Goal: Task Accomplishment & Management: Manage account settings

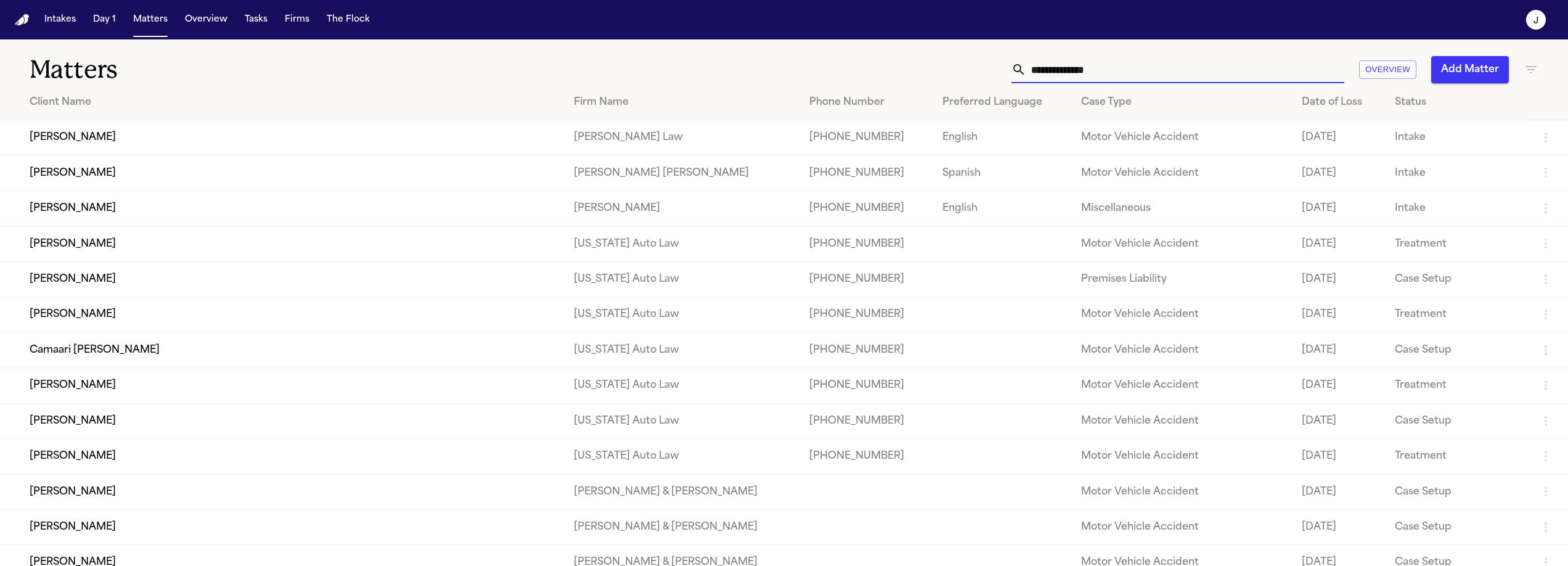
click at [887, 68] on input "text" at bounding box center [1184, 69] width 318 height 27
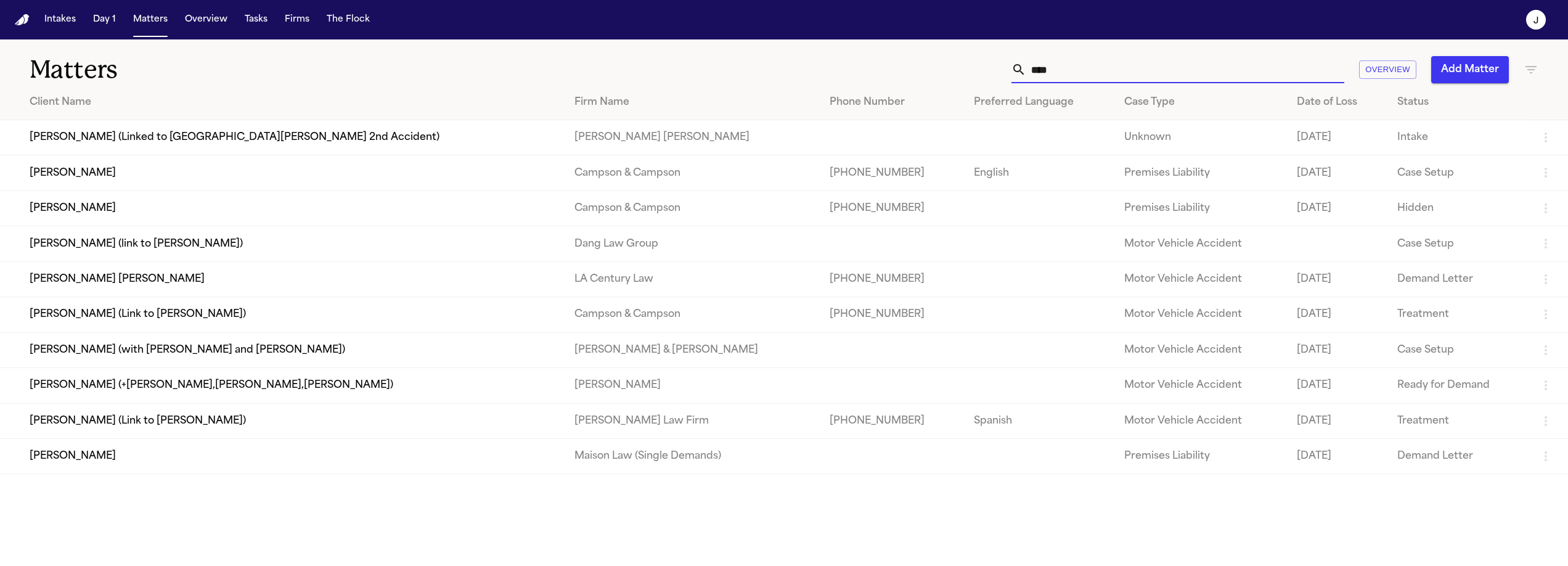
click at [887, 74] on input "****" at bounding box center [1184, 69] width 318 height 27
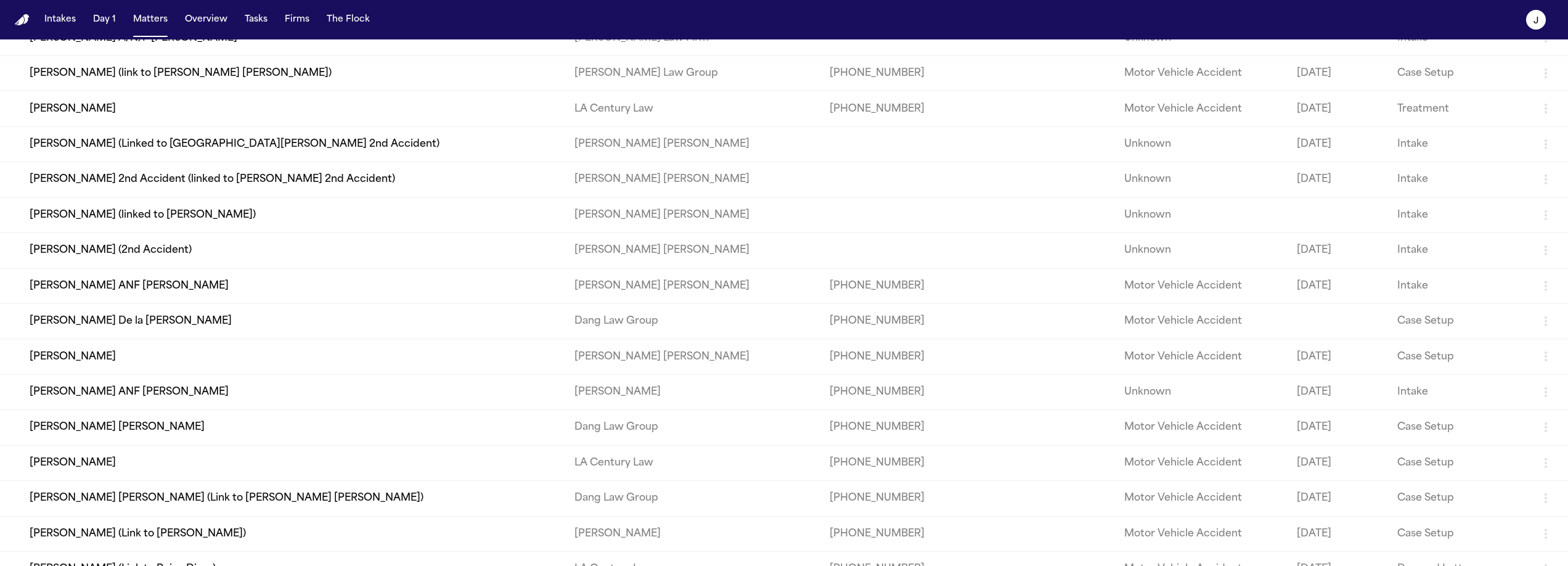
scroll to position [136, 0]
type input "****"
click at [117, 268] on td "Malissa Latu (2nd Accident)" at bounding box center [282, 249] width 565 height 35
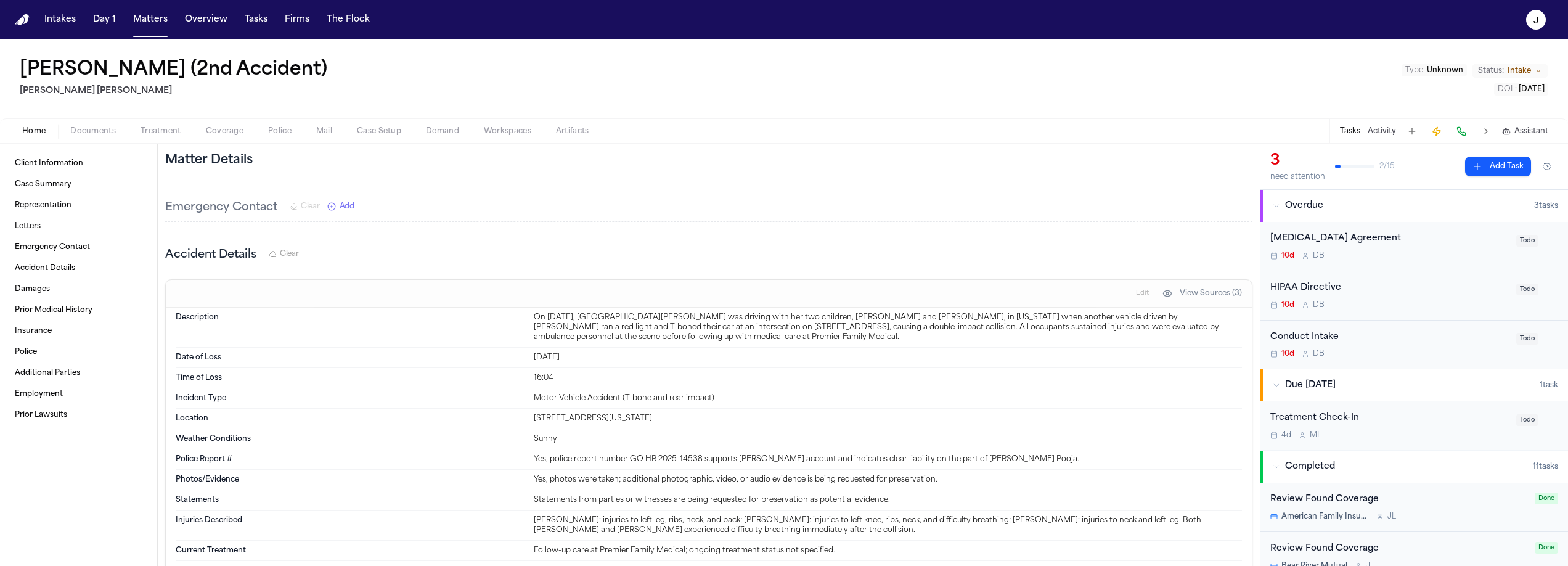
scroll to position [293, 0]
click at [215, 129] on span "Coverage" at bounding box center [225, 131] width 38 height 10
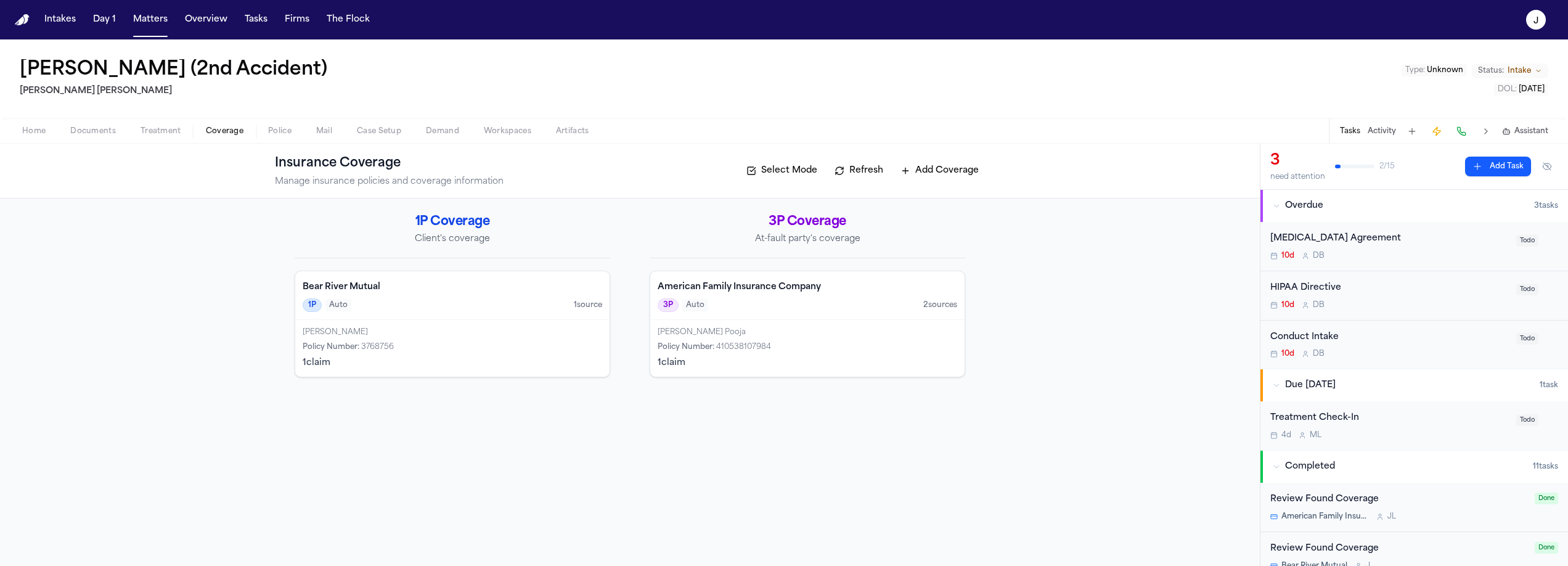
click at [38, 130] on span "Home" at bounding box center [34, 131] width 24 height 10
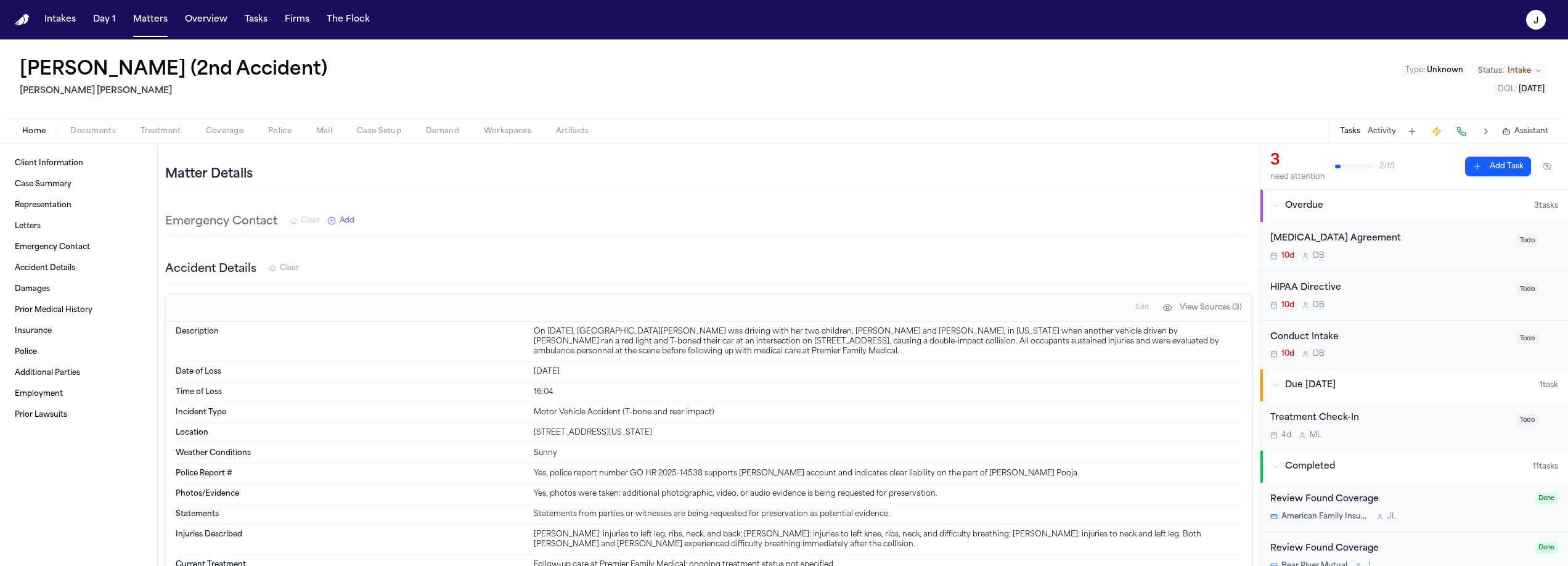
scroll to position [341, 0]
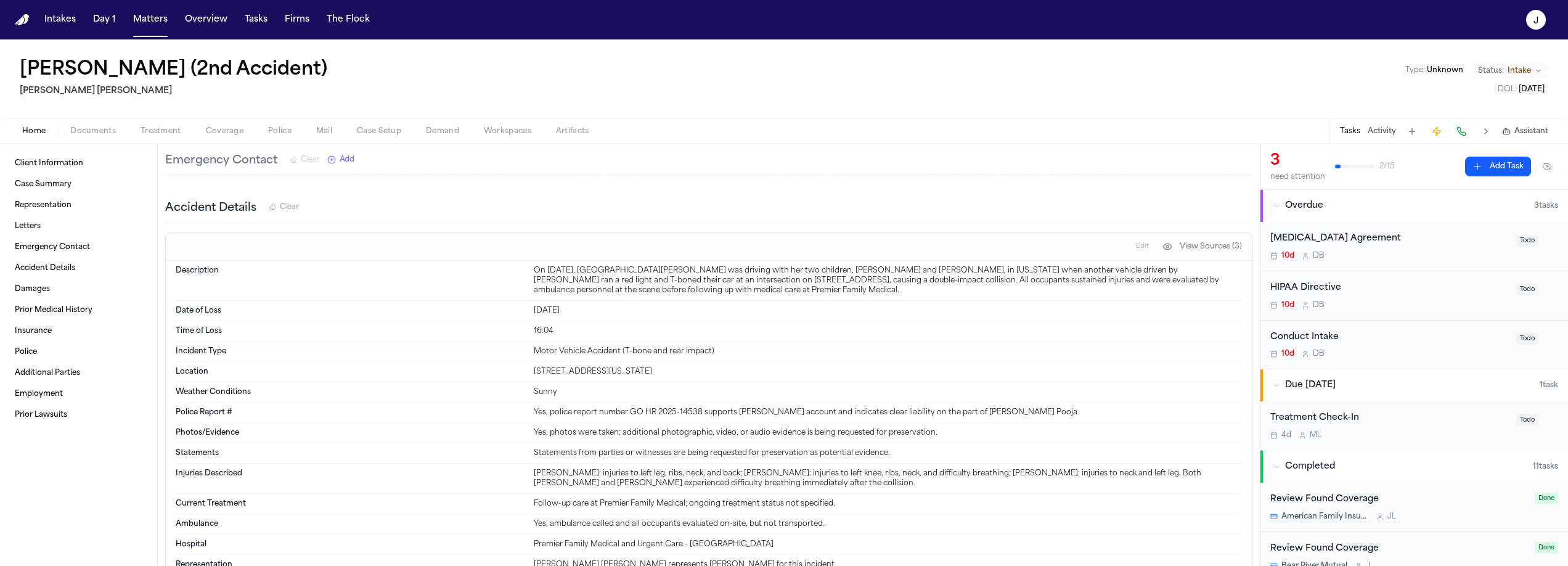
click at [227, 134] on span "Coverage" at bounding box center [225, 131] width 38 height 10
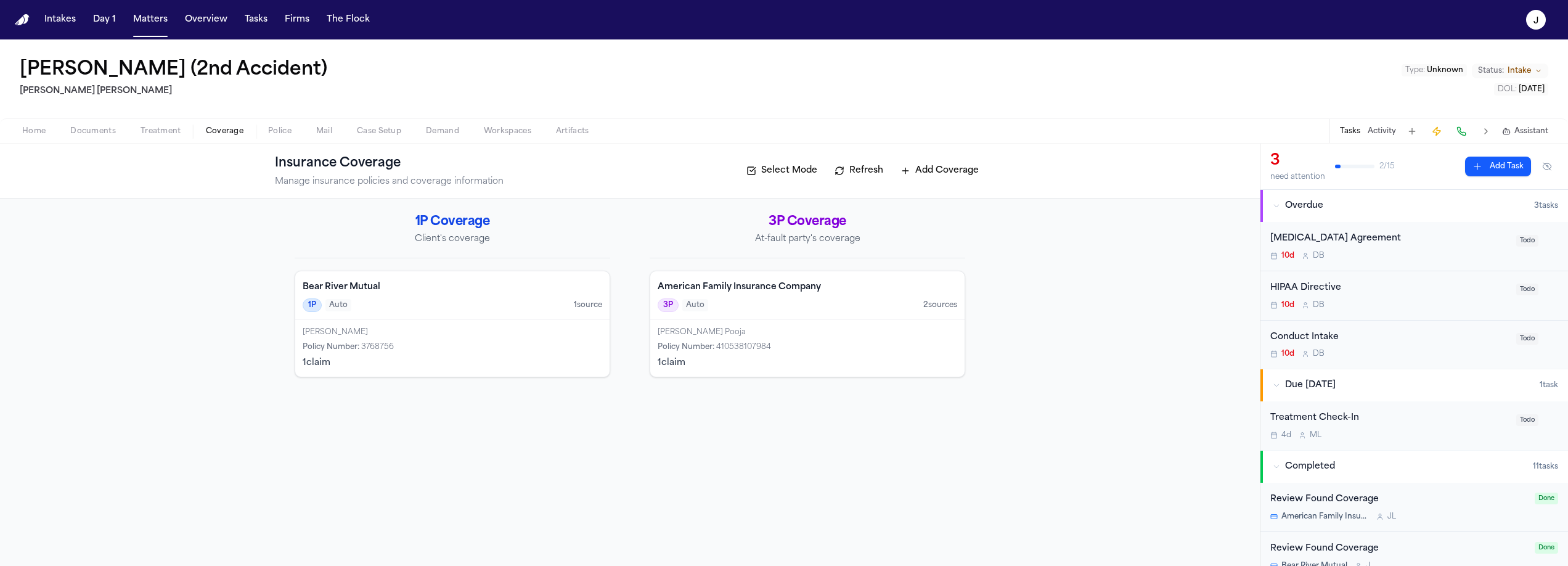
click at [418, 305] on div "1P Auto 1 source" at bounding box center [452, 305] width 300 height 13
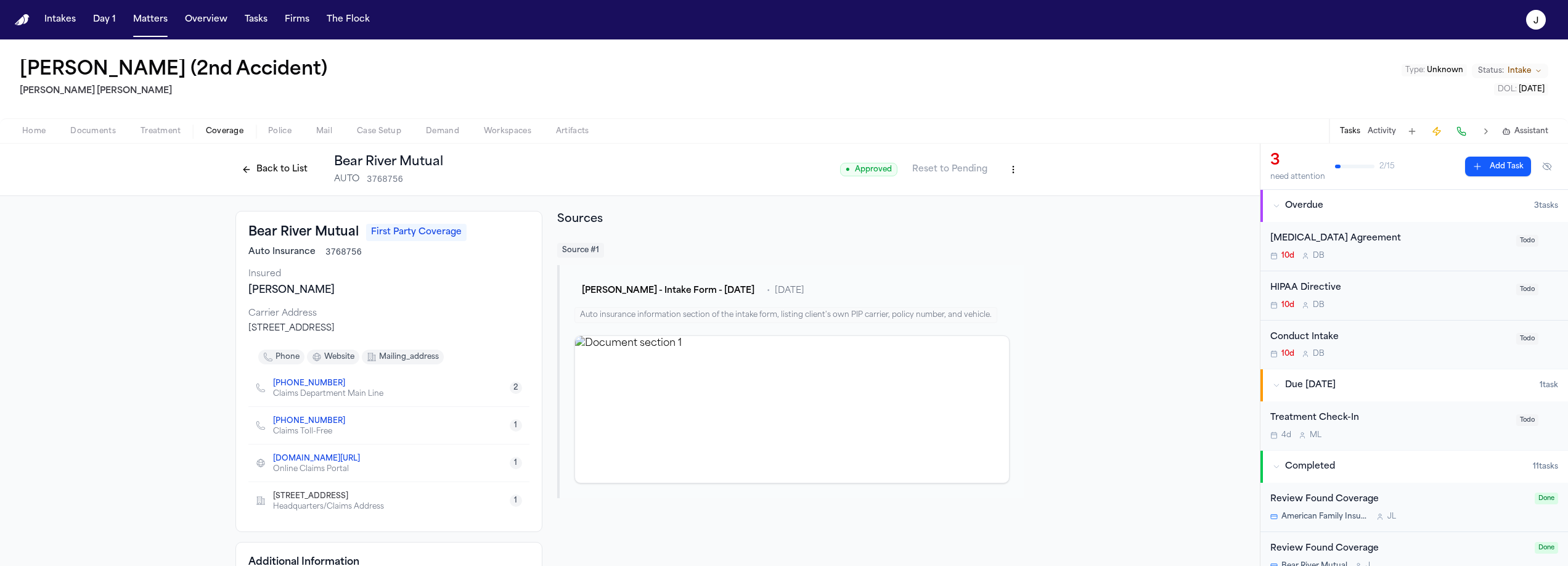
scroll to position [241, 0]
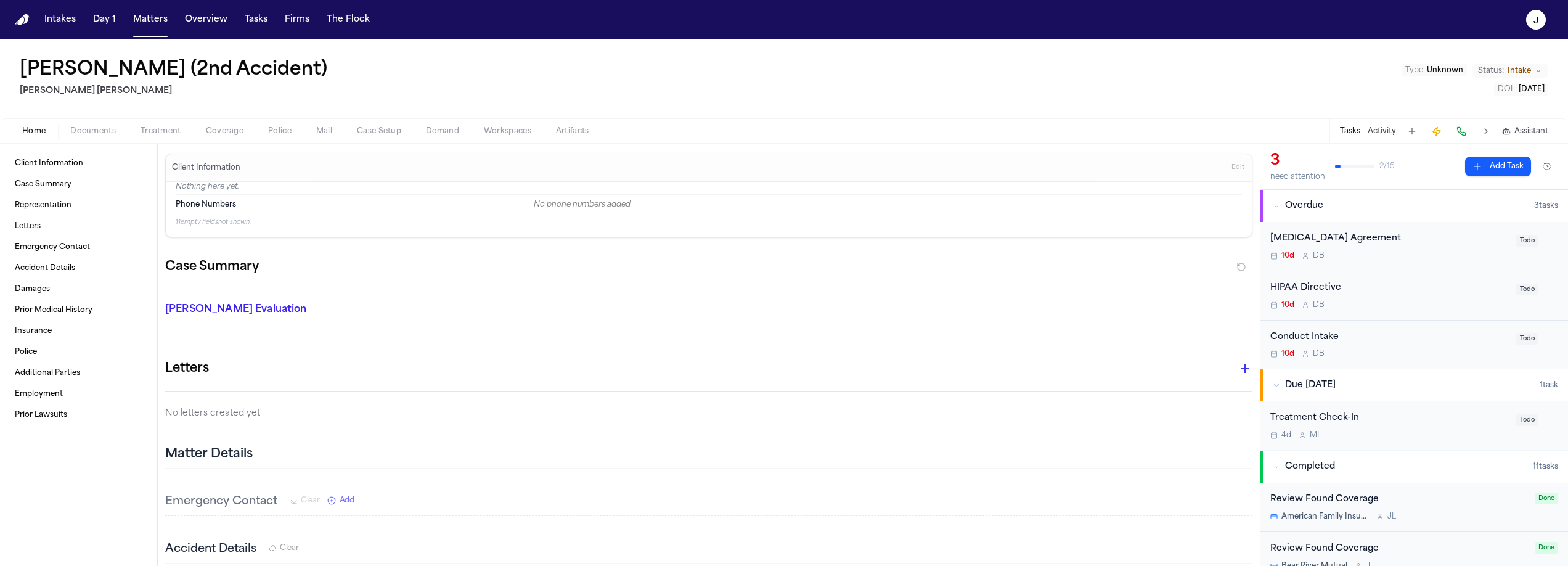
click at [39, 127] on span "Home" at bounding box center [34, 131] width 24 height 10
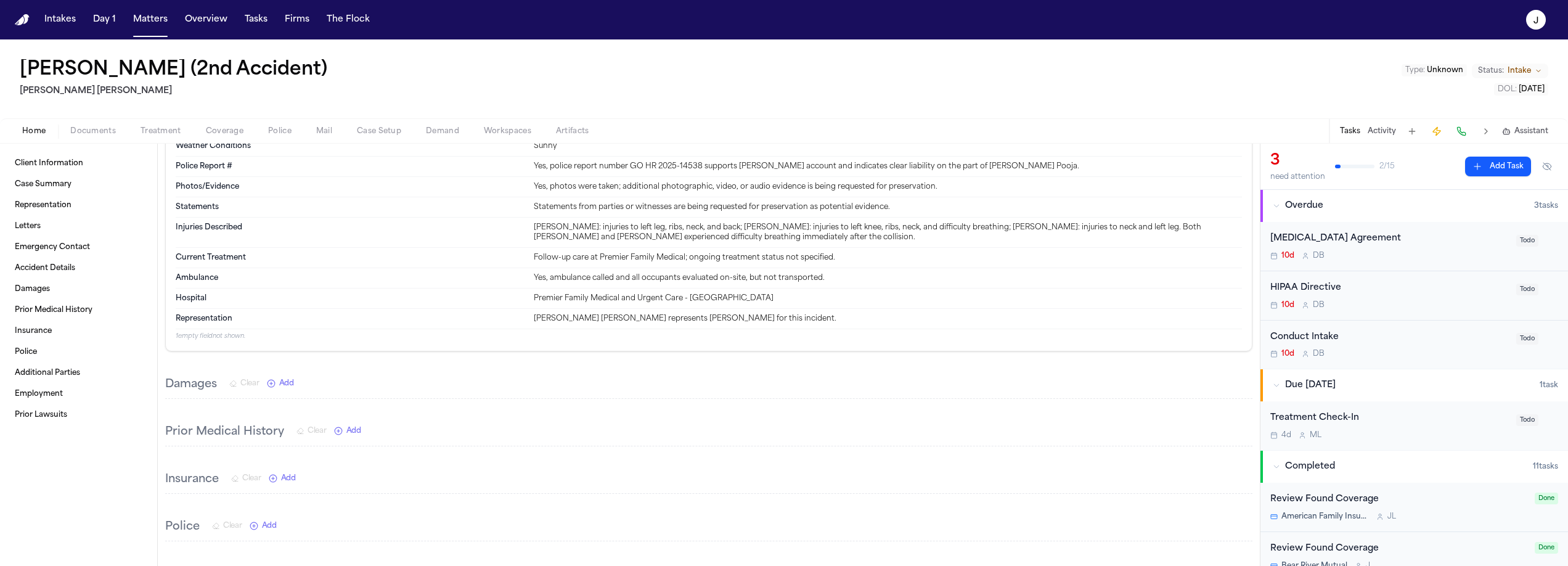
scroll to position [607, 0]
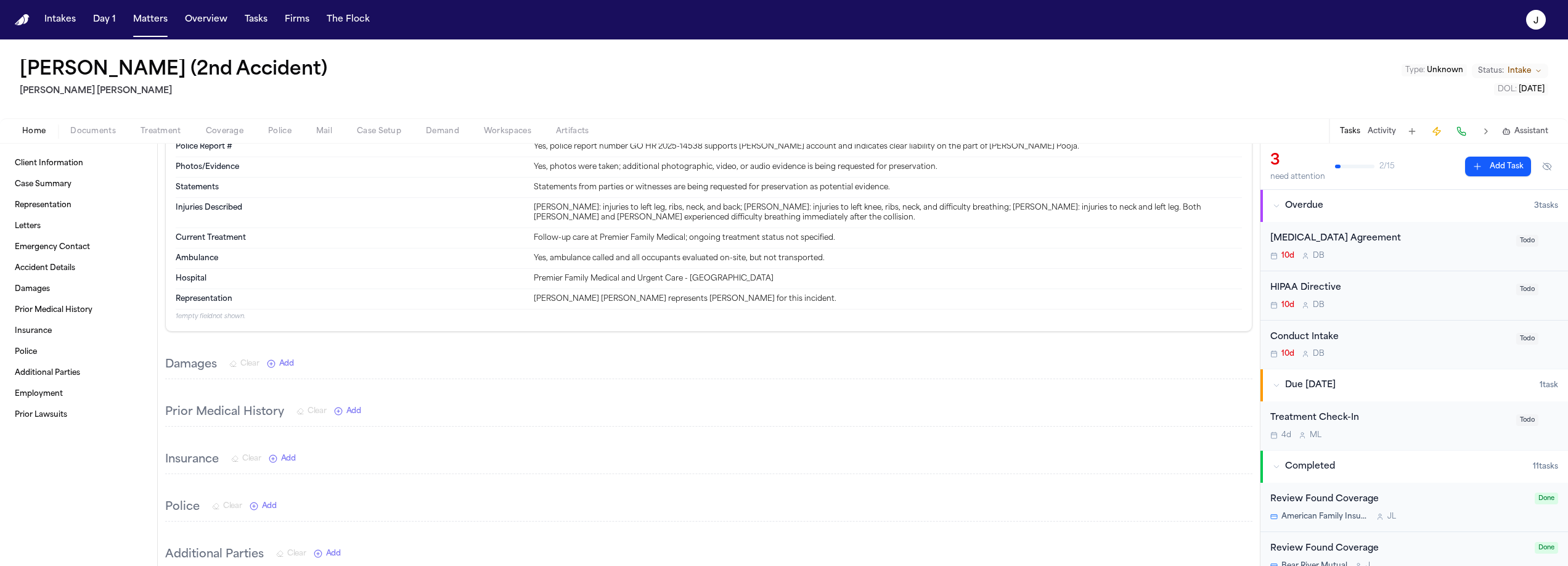
click at [99, 129] on span "Documents" at bounding box center [93, 131] width 45 height 10
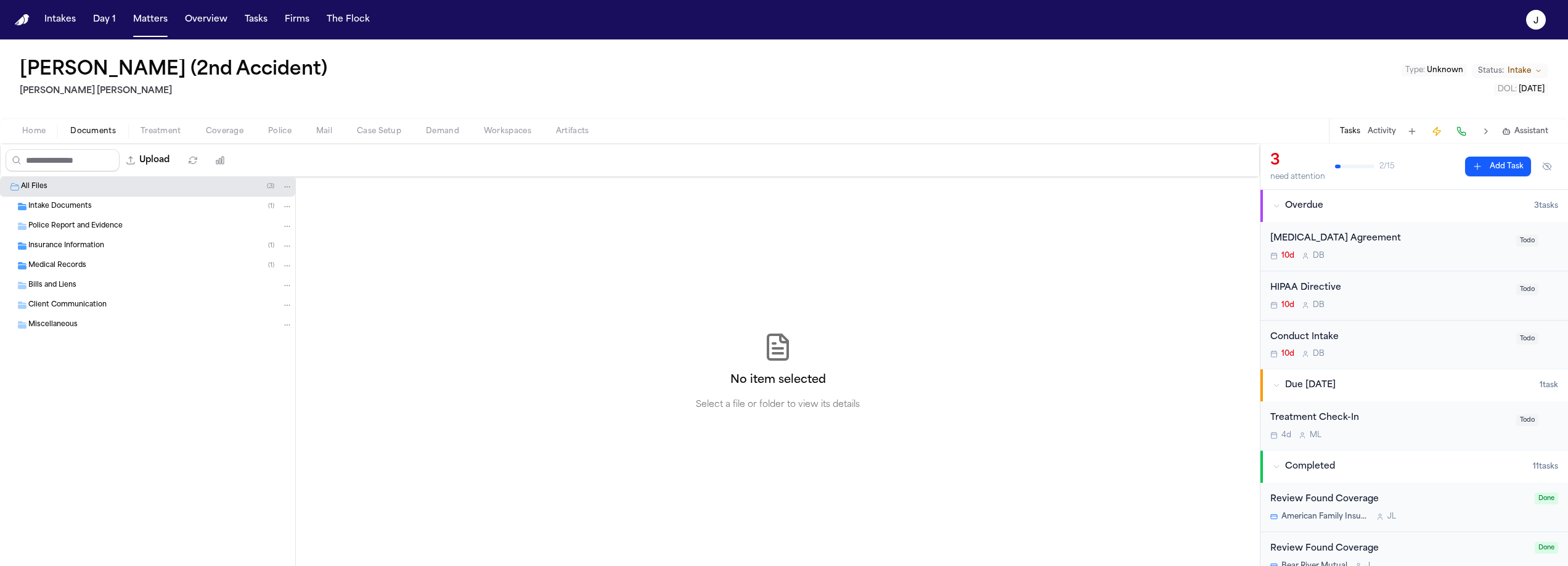
click at [61, 212] on div "Intake Documents ( 1 )" at bounding box center [147, 206] width 295 height 20
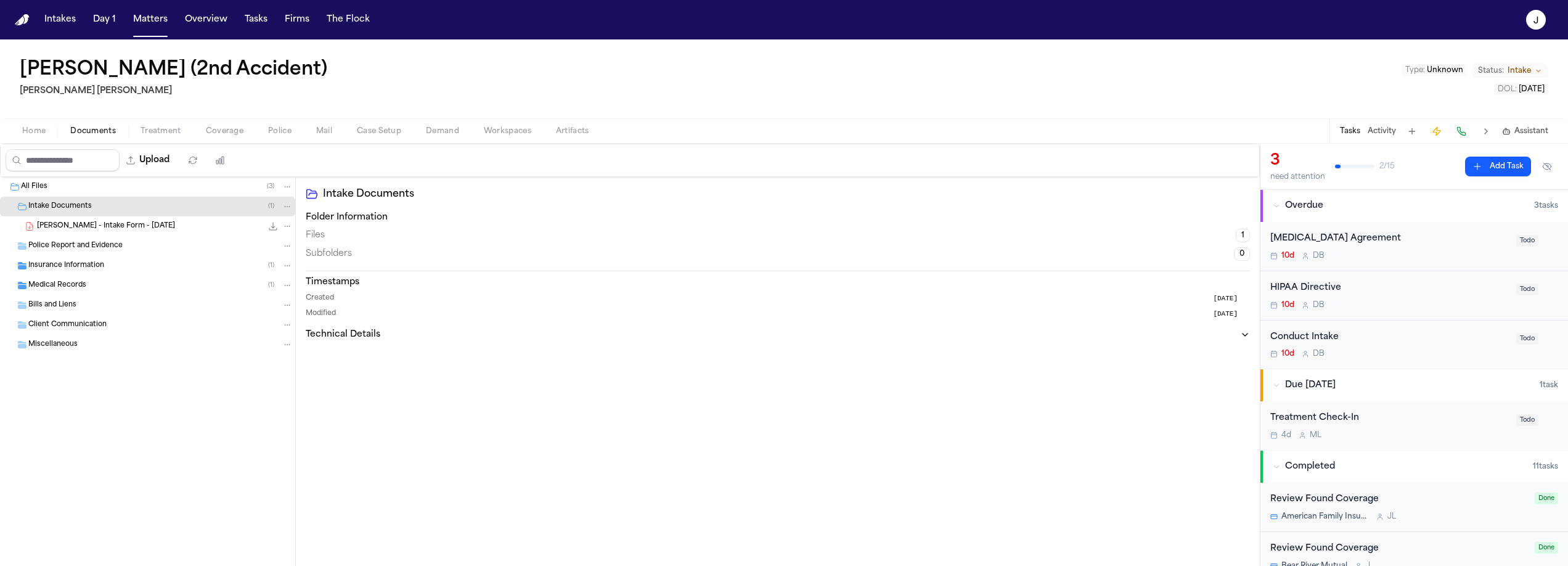
click at [79, 230] on span "M. Latu - Intake Form - 7.22.25" at bounding box center [106, 226] width 138 height 10
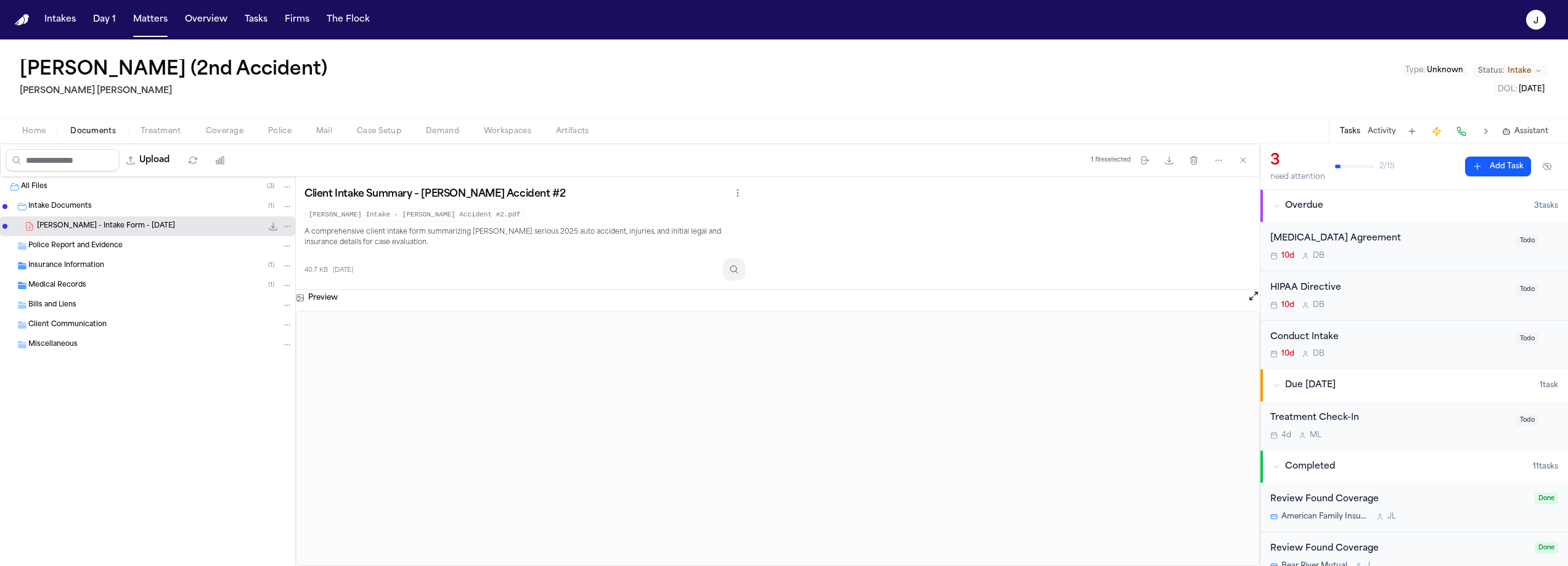
click at [739, 269] on icon "Inspect" at bounding box center [734, 269] width 10 height 10
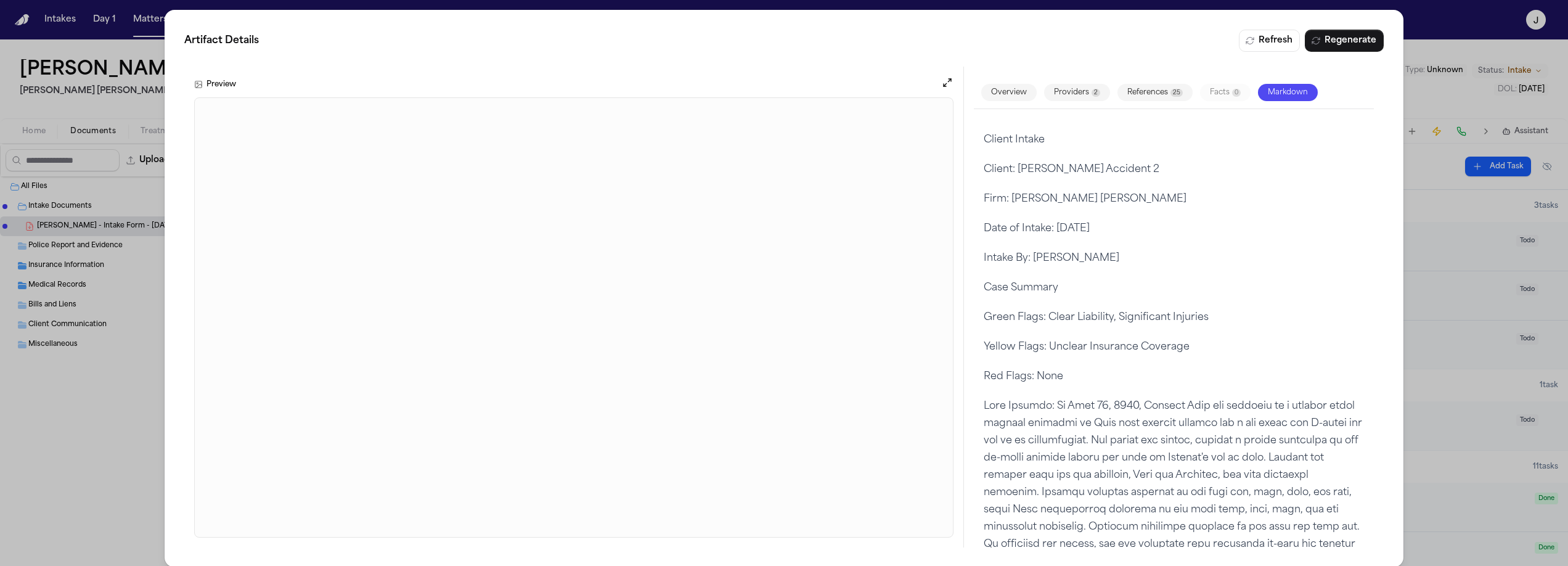
click at [134, 101] on div "Artifact Details Refresh Regenerate Preview Overview Providers 2 References 25 …" at bounding box center [784, 289] width 1568 height 577
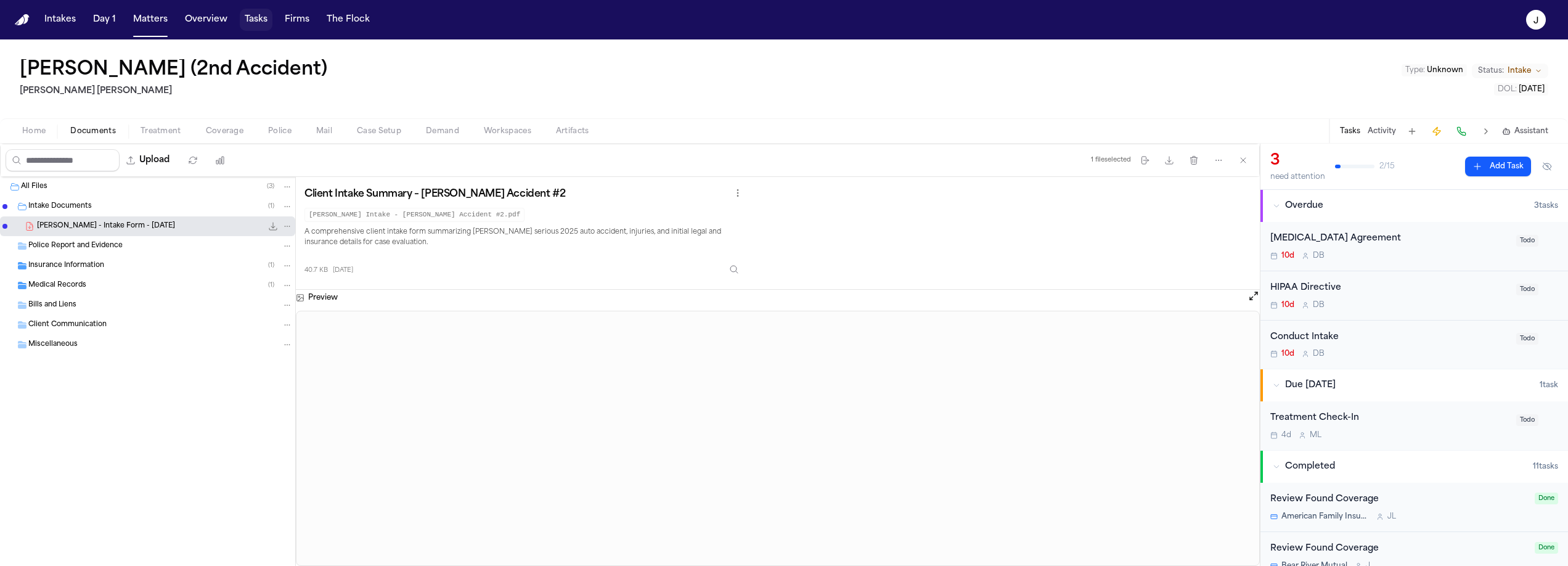
click at [255, 25] on button "Tasks" at bounding box center [256, 20] width 33 height 22
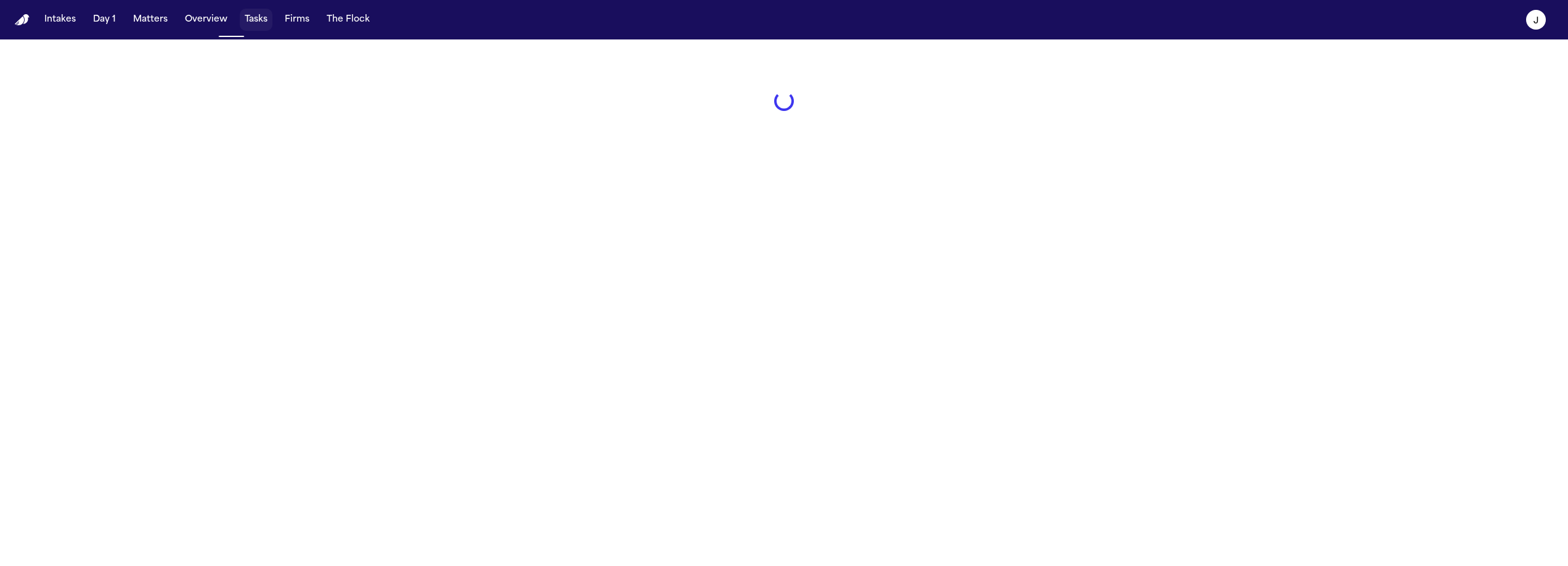
click at [138, 18] on button "Matters" at bounding box center [150, 20] width 45 height 22
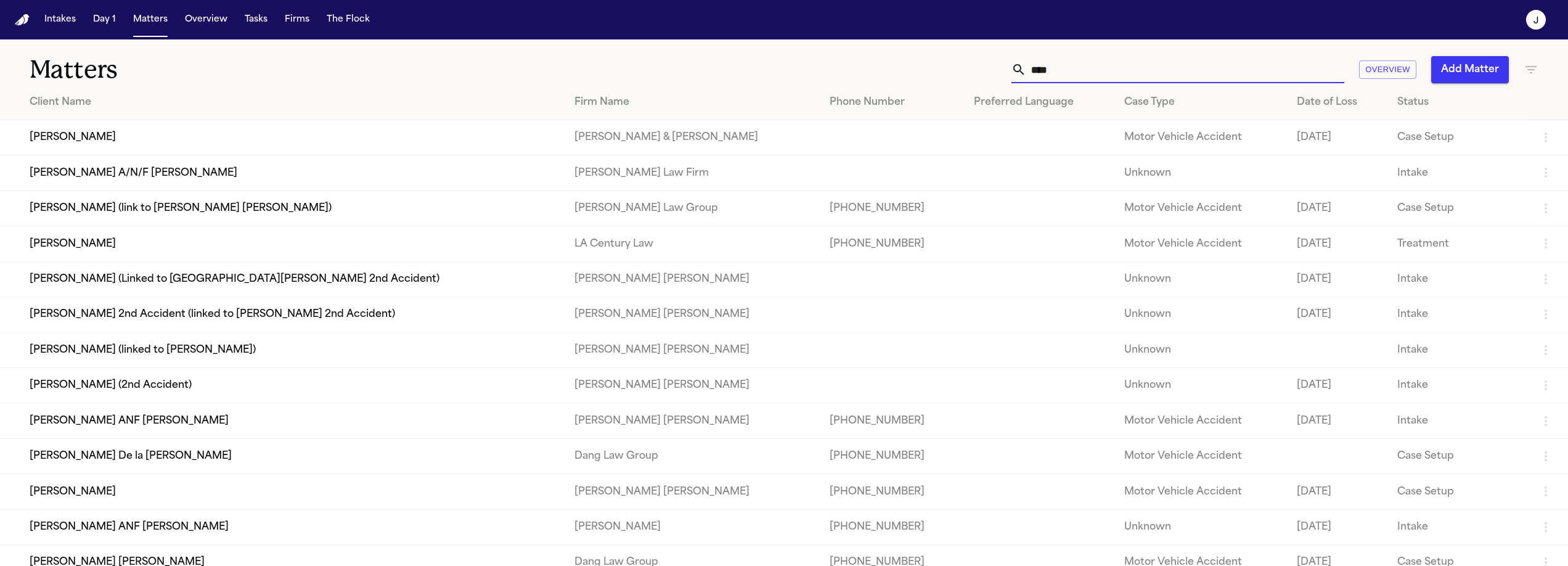
click at [887, 75] on input "****" at bounding box center [1184, 69] width 318 height 27
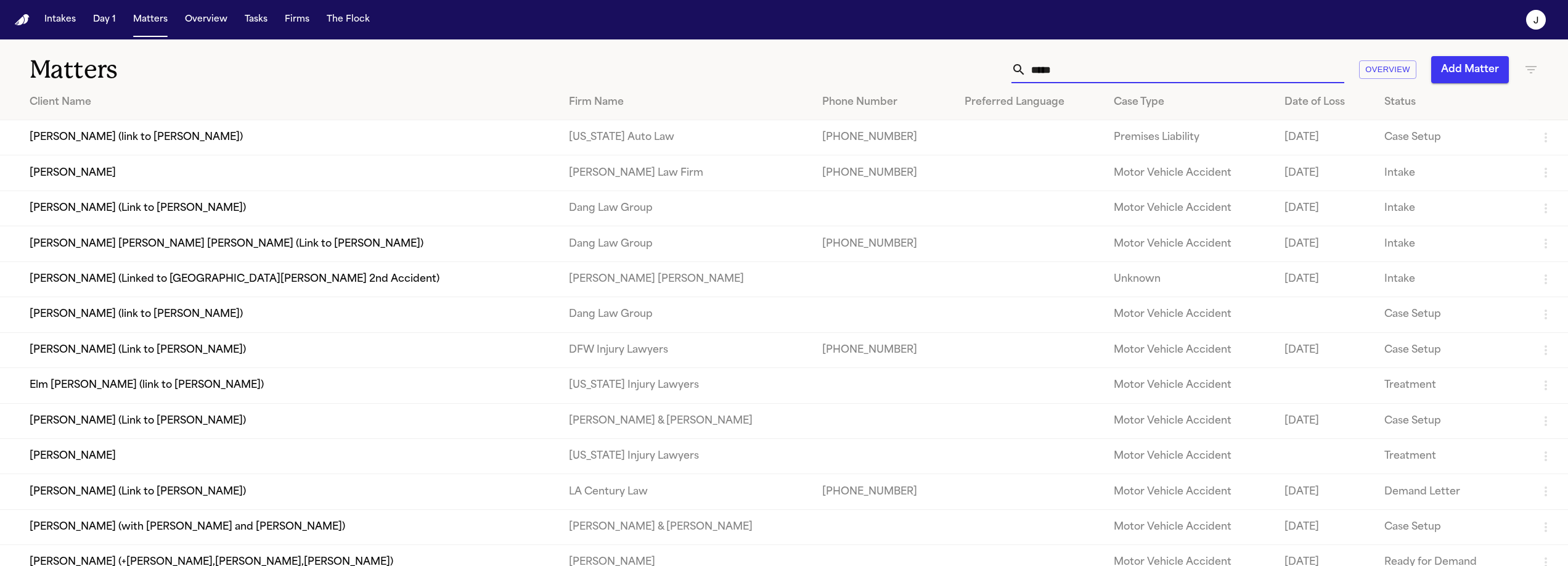
type input "*****"
click at [102, 159] on td "Marilu Jeton" at bounding box center [280, 173] width 559 height 35
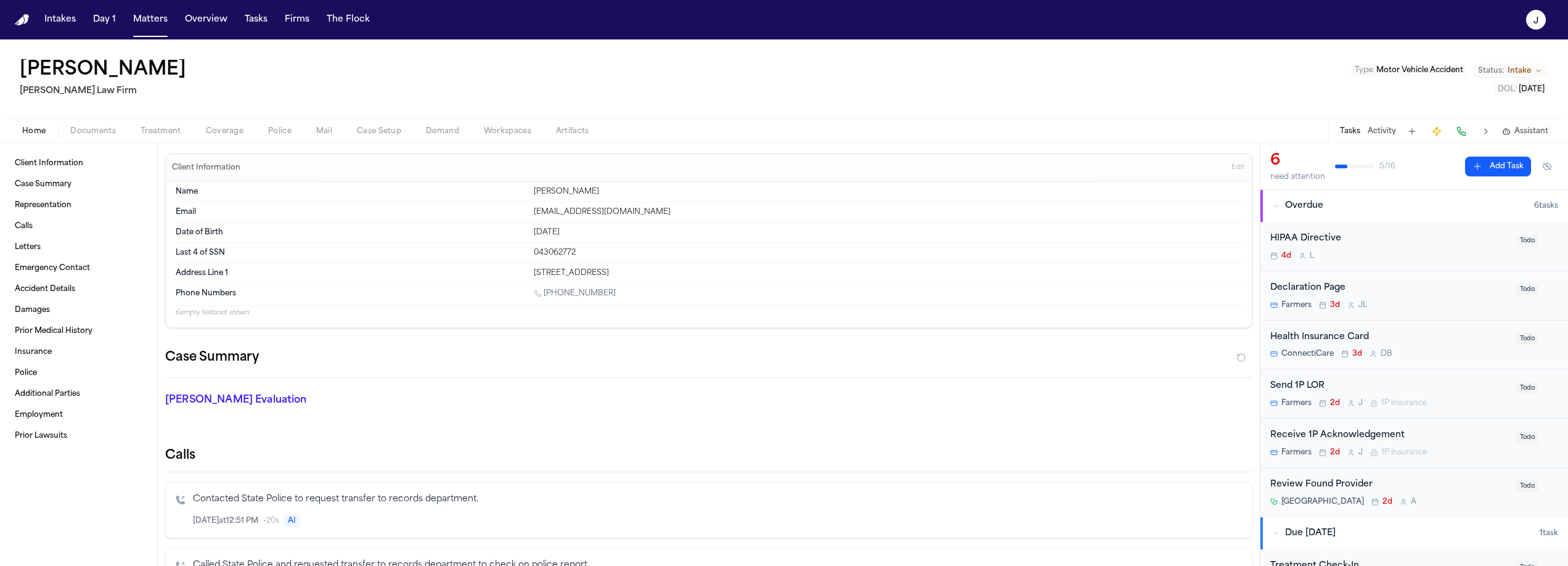
click at [228, 132] on span "Coverage" at bounding box center [225, 131] width 38 height 10
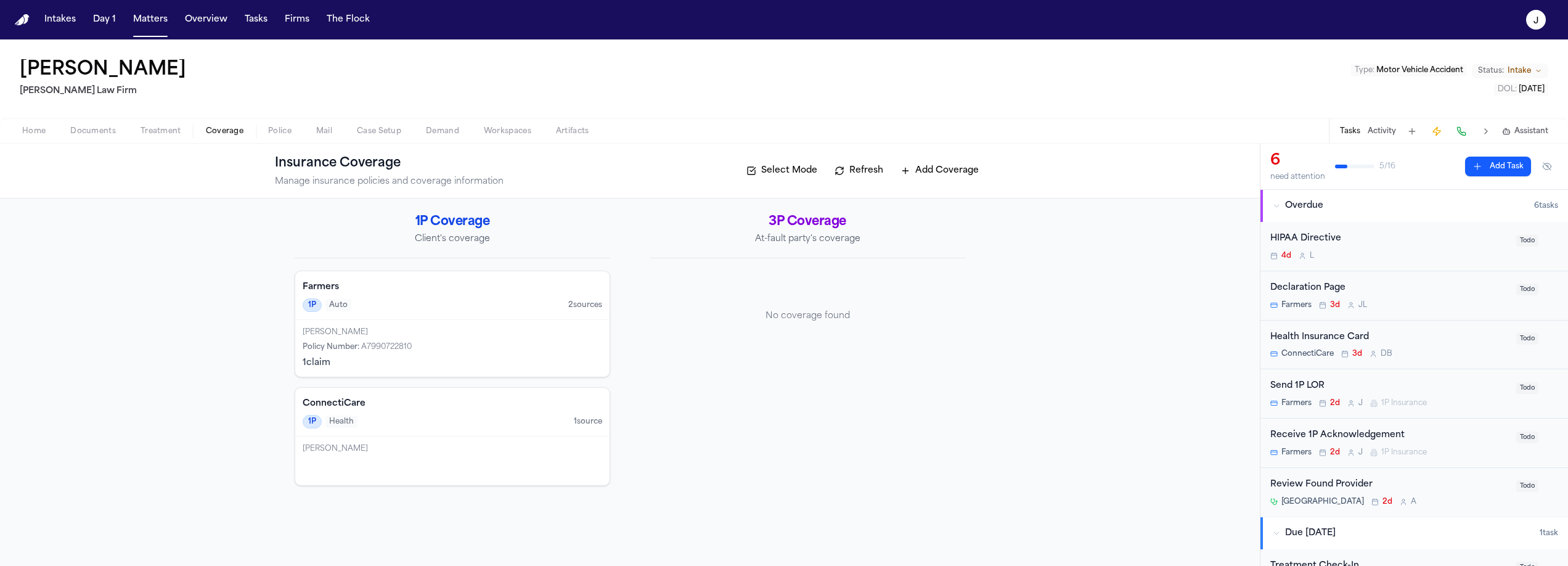
click at [25, 130] on span "Home" at bounding box center [34, 131] width 24 height 10
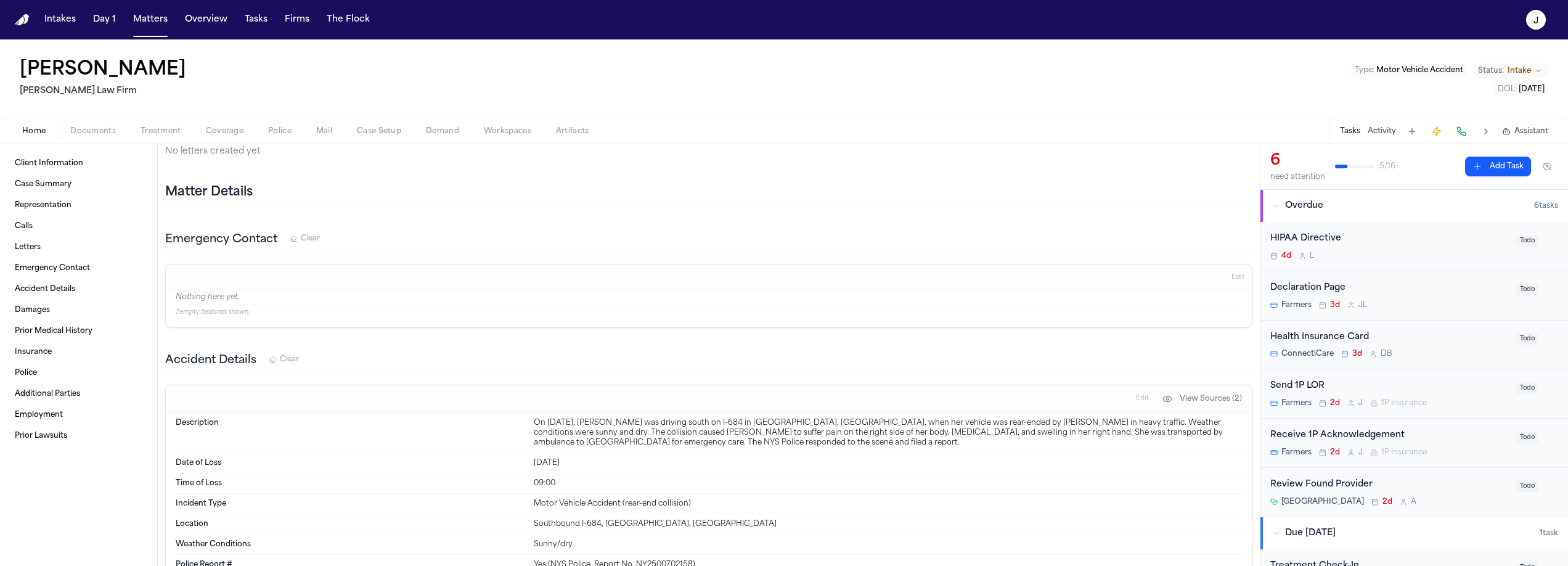
scroll to position [537, 0]
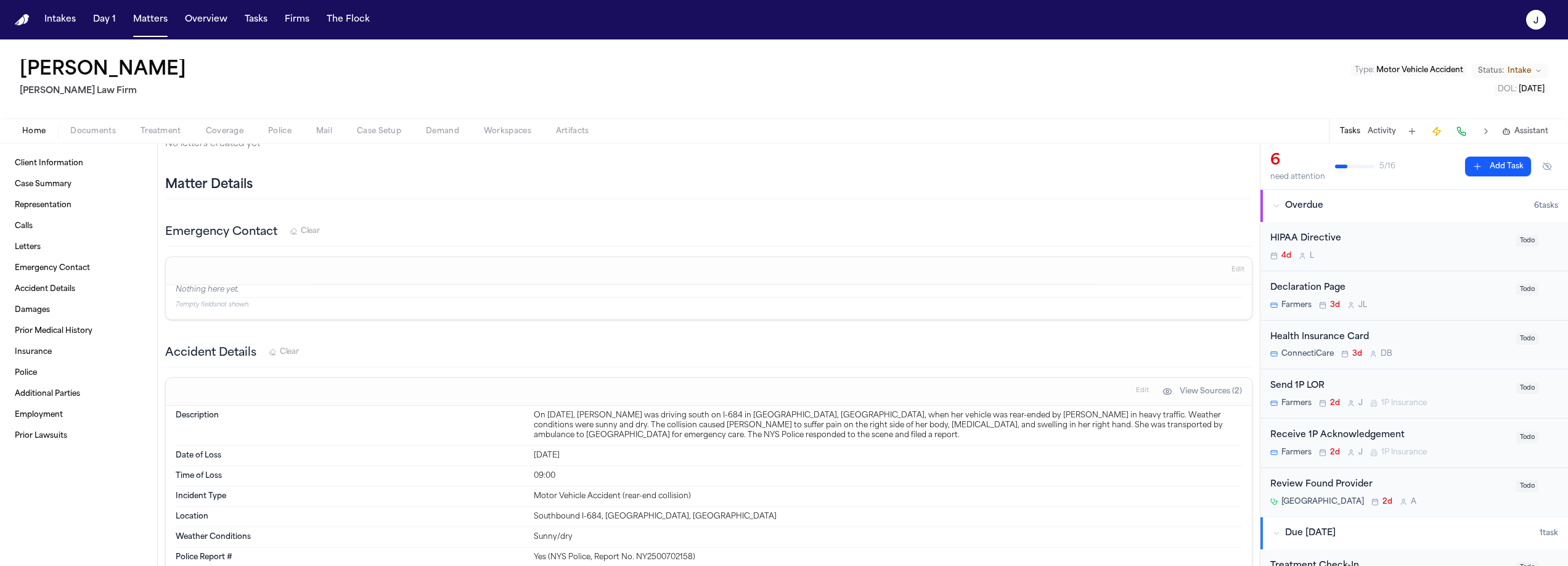
click at [232, 128] on span "Coverage" at bounding box center [225, 131] width 38 height 10
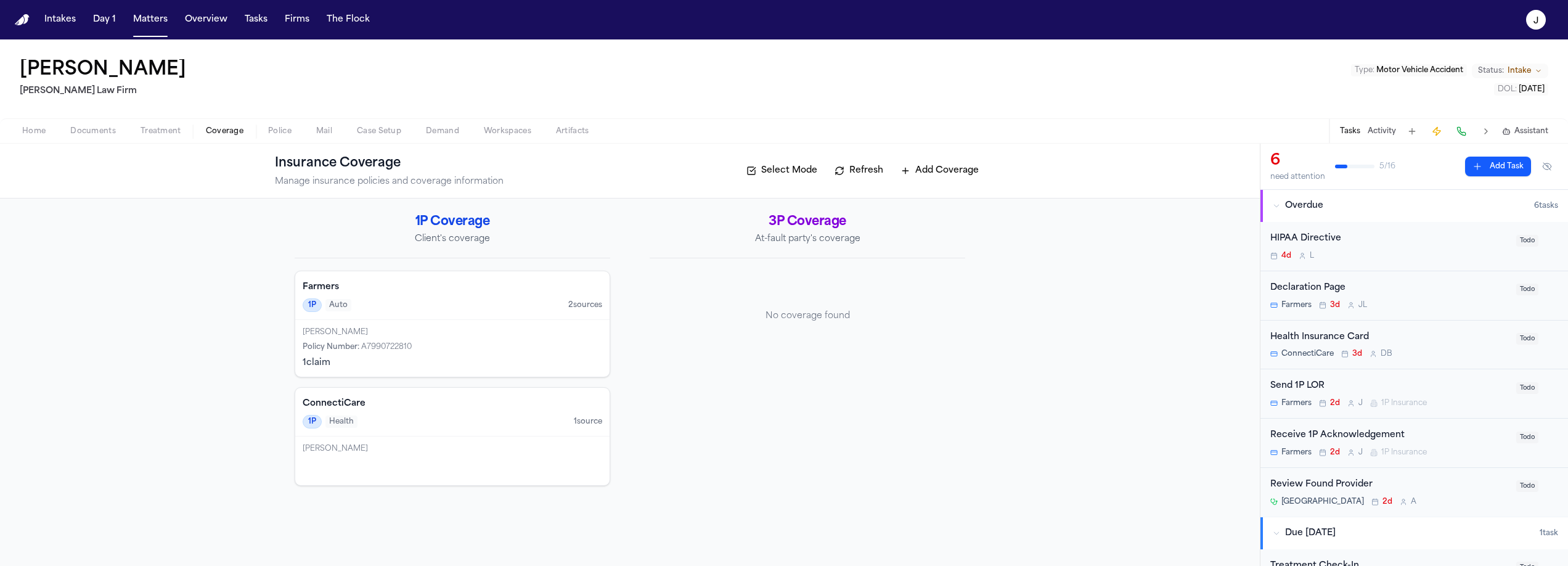
click at [381, 291] on h4 "Farmers" at bounding box center [452, 287] width 300 height 13
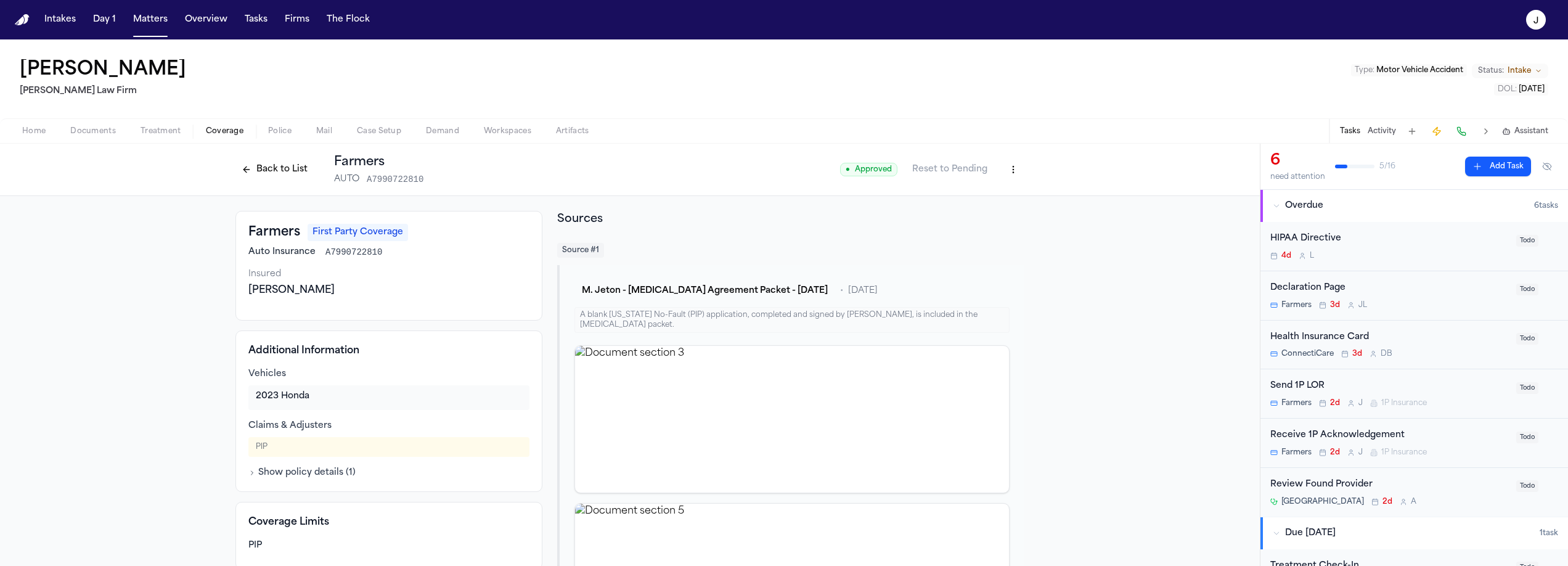
click at [48, 128] on button "Home" at bounding box center [34, 131] width 48 height 15
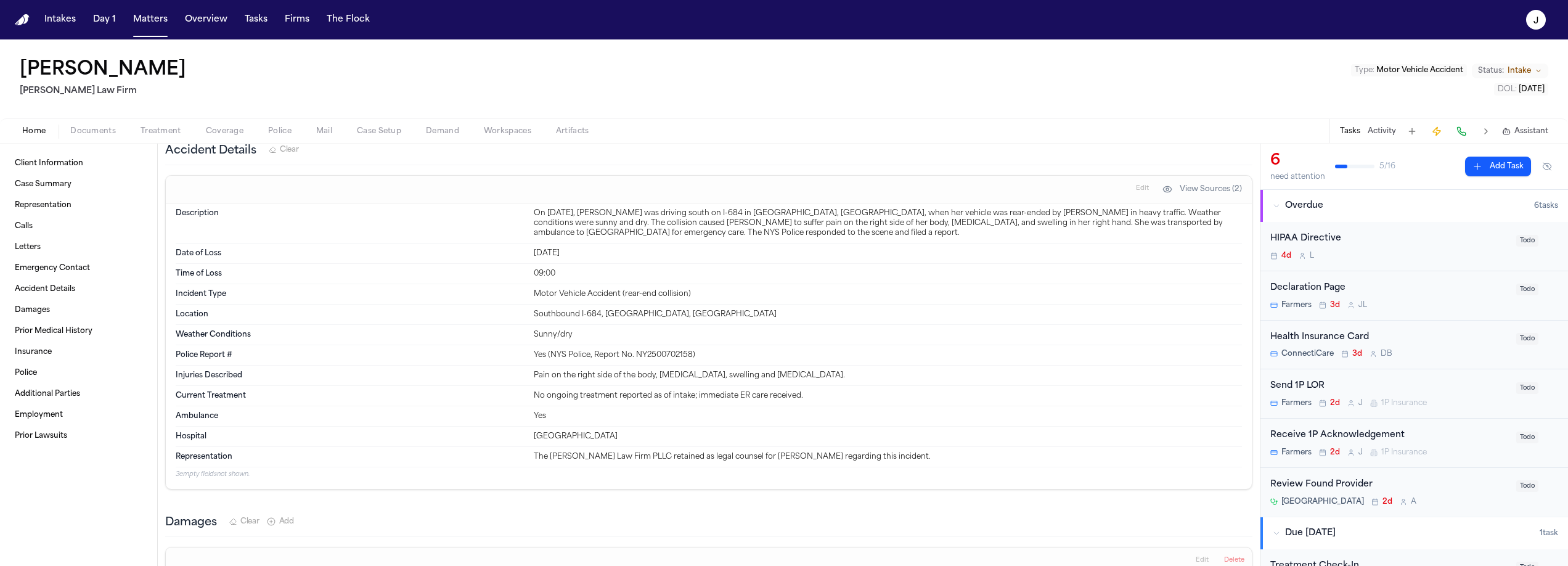
scroll to position [776, 0]
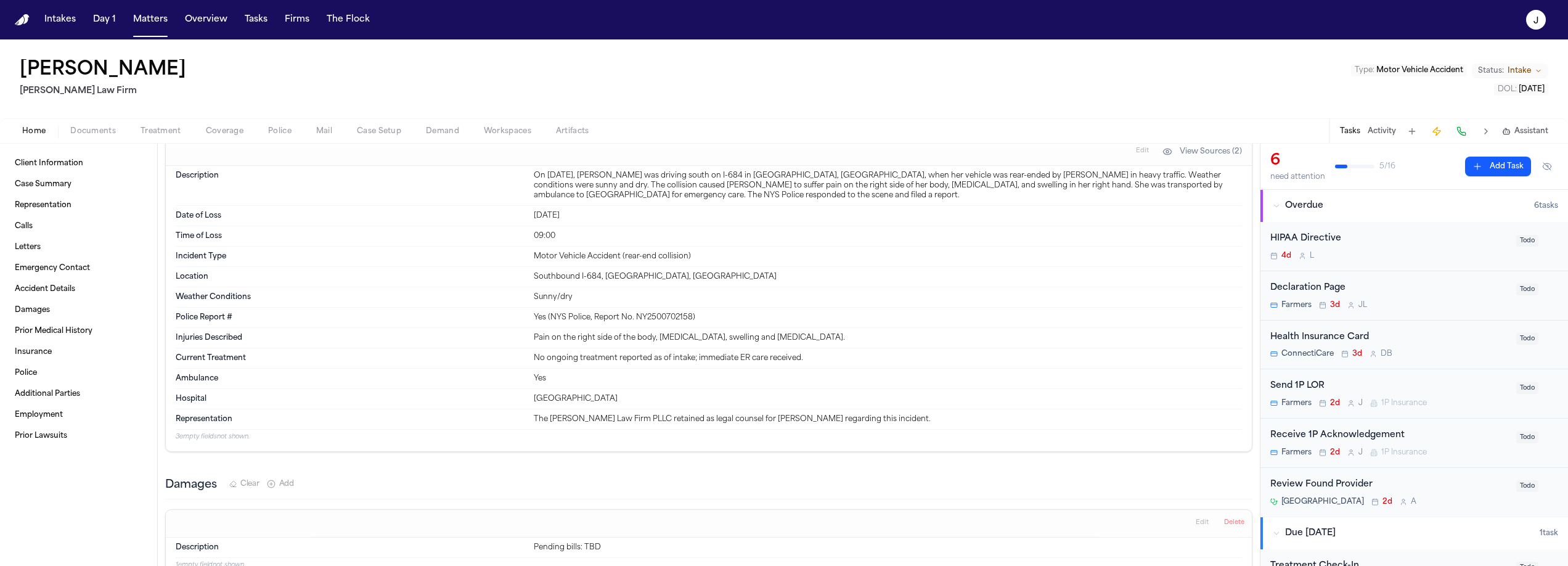
click at [98, 130] on span "Documents" at bounding box center [93, 131] width 45 height 10
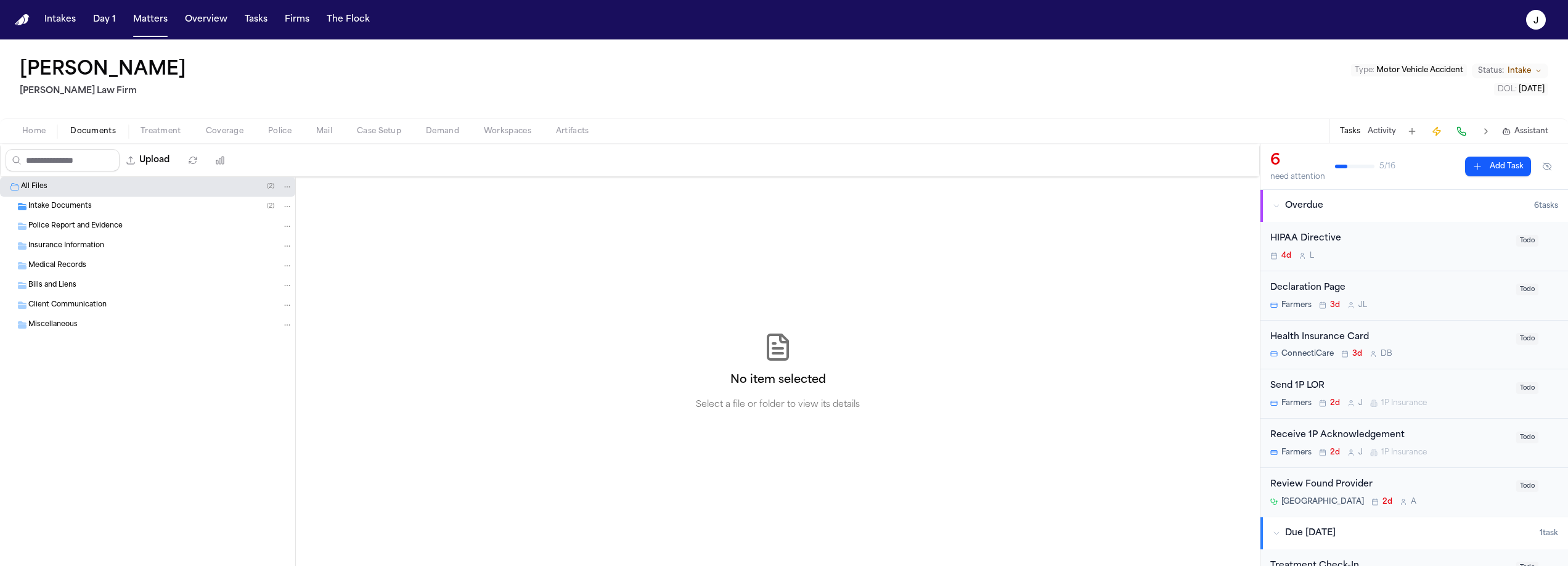
click at [74, 205] on span "Intake Documents" at bounding box center [60, 206] width 64 height 10
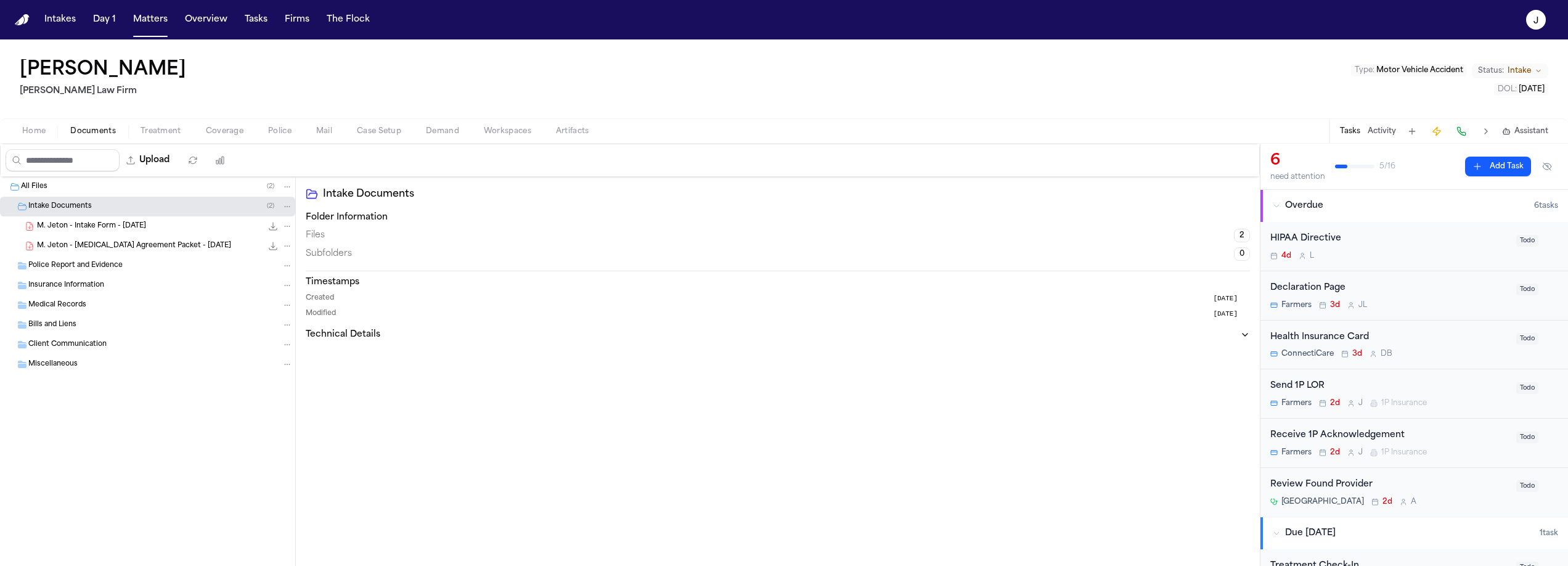
click at [122, 227] on span "M. Jeton - Intake Form - 8.14.25" at bounding box center [92, 226] width 109 height 10
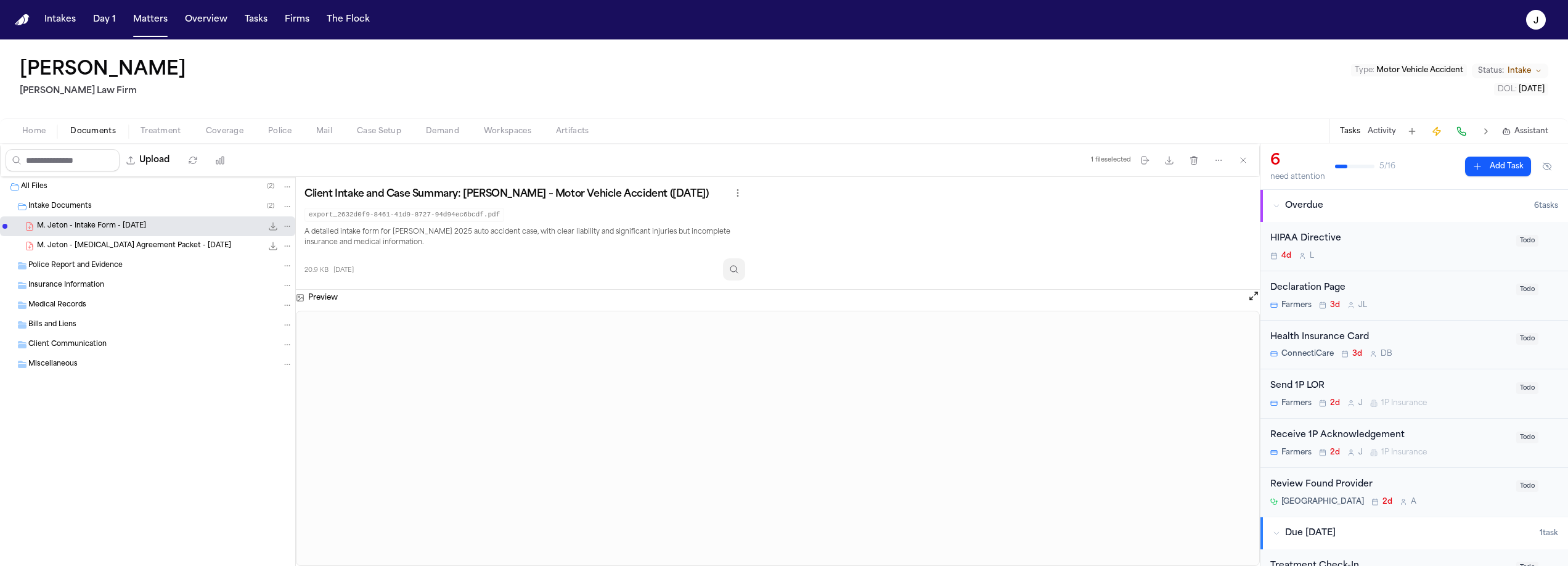
click at [739, 268] on icon "Inspect" at bounding box center [734, 269] width 10 height 10
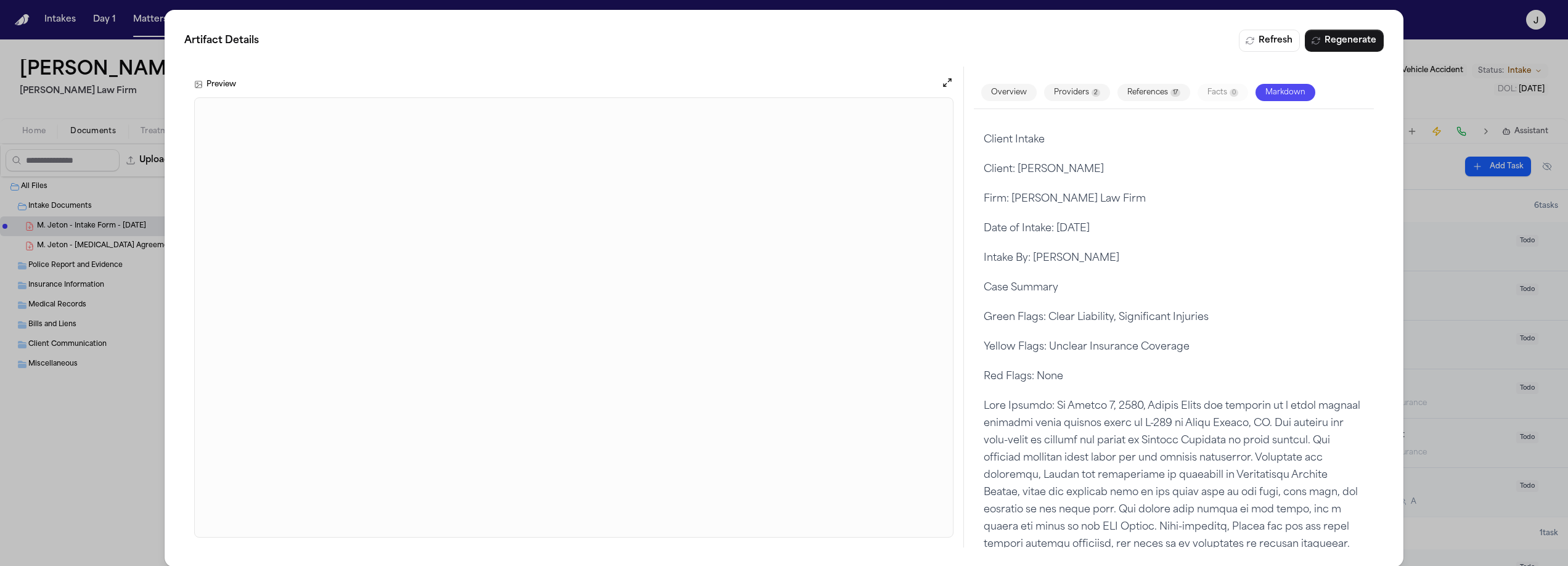
click at [149, 86] on div "Artifact Details Refresh Regenerate Preview Overview Providers 2 References 17 …" at bounding box center [784, 289] width 1568 height 577
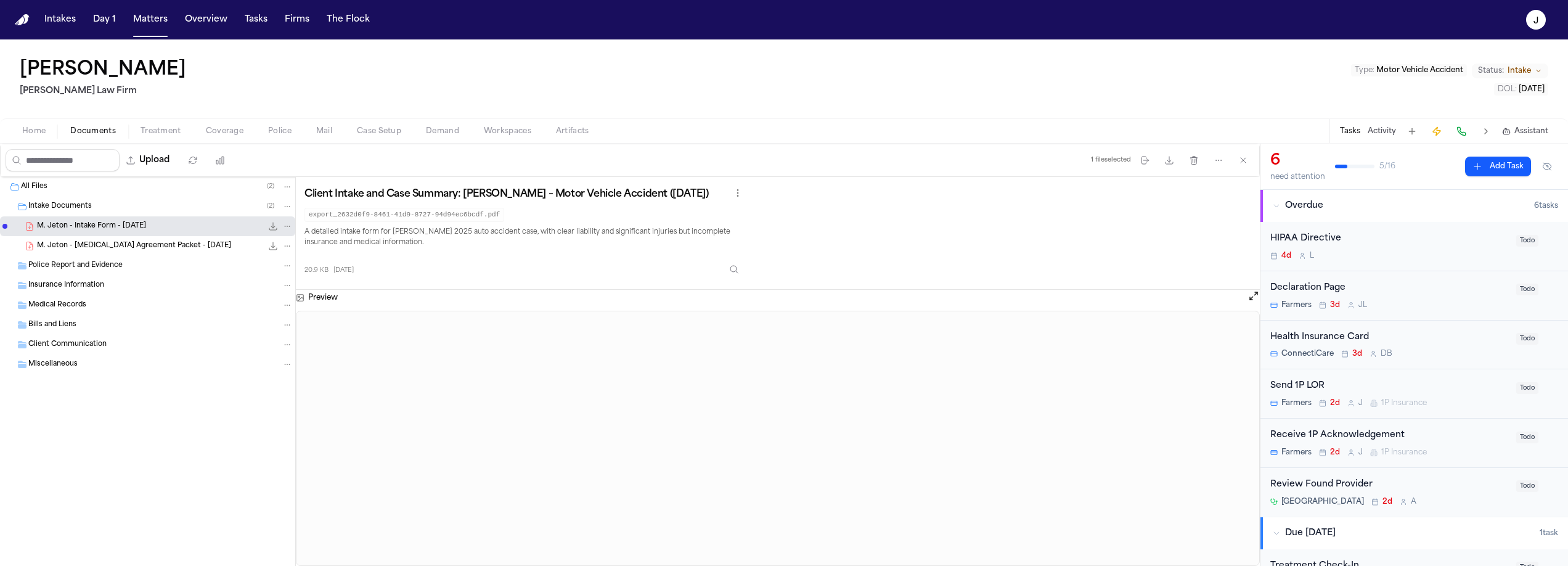
click at [37, 369] on div "Miscellaneous" at bounding box center [161, 364] width 264 height 11
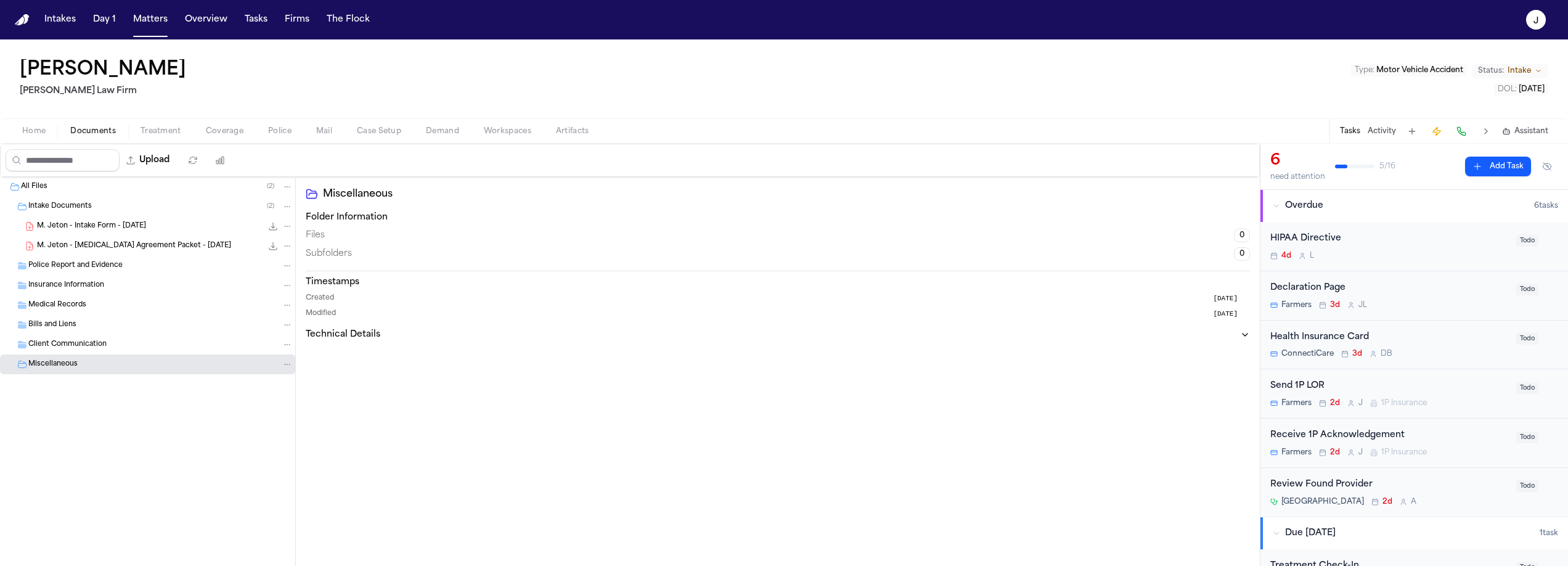
click at [45, 126] on span "Home" at bounding box center [34, 131] width 24 height 10
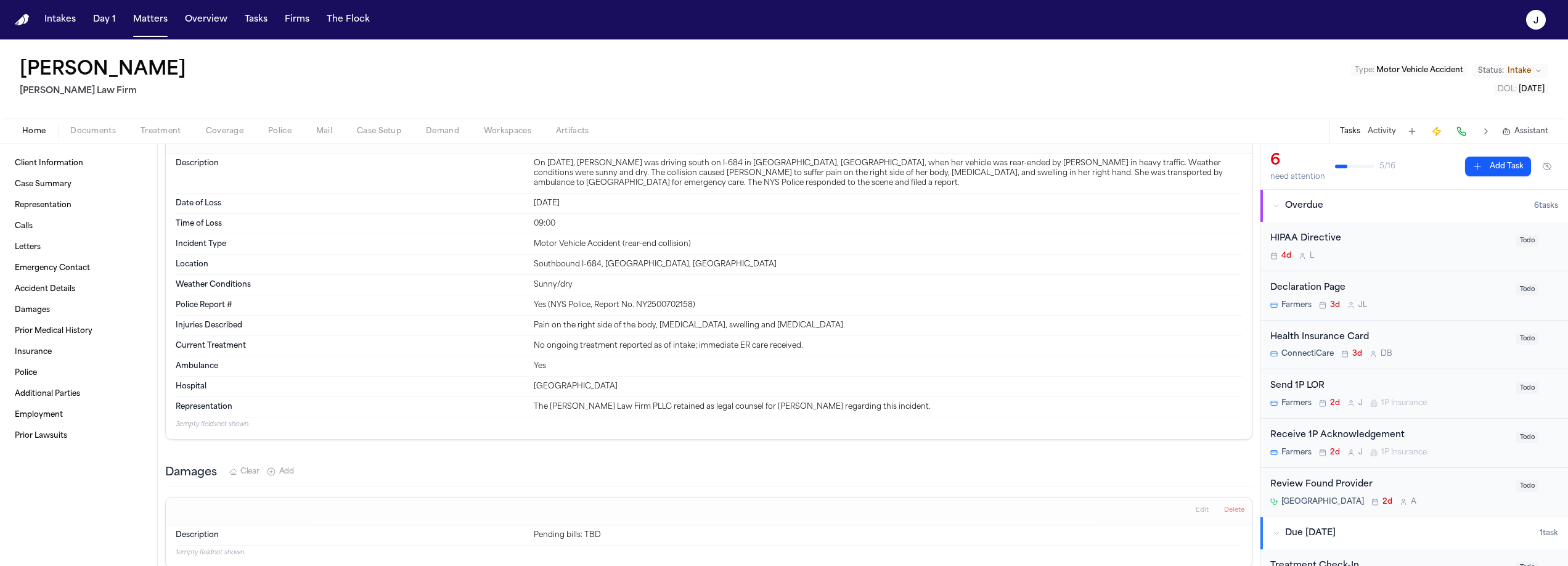
scroll to position [794, 0]
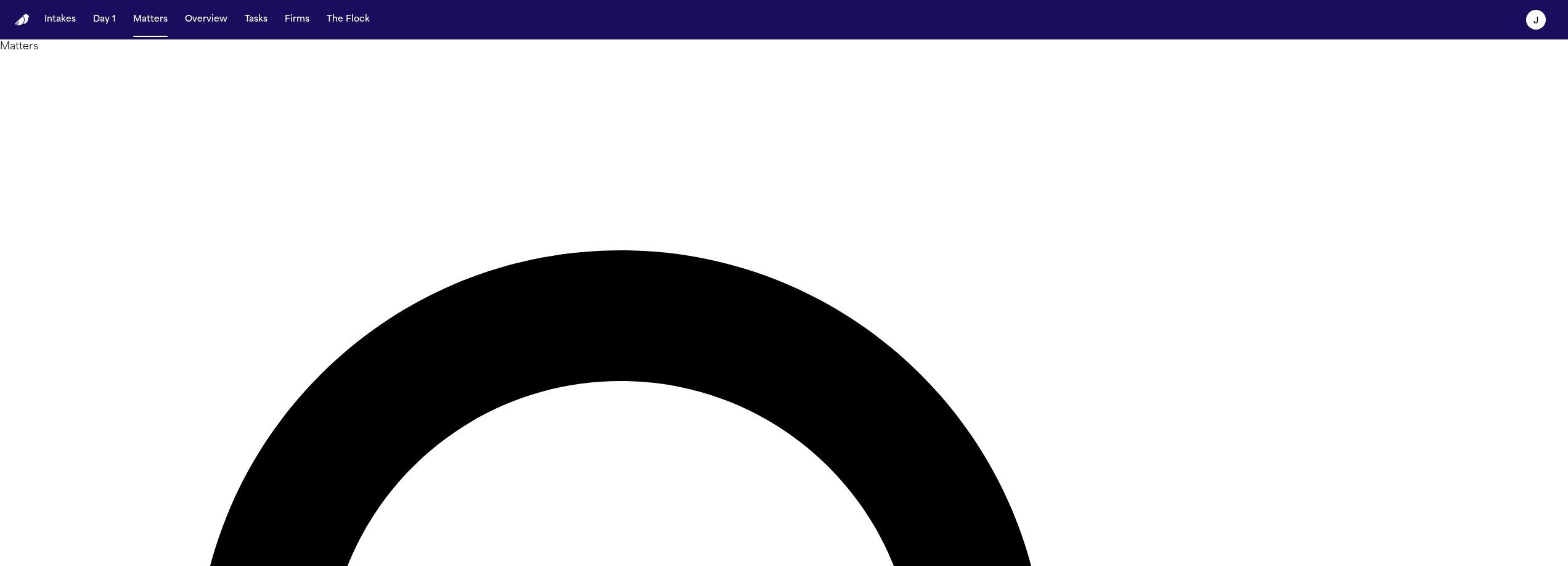
type input "**********"
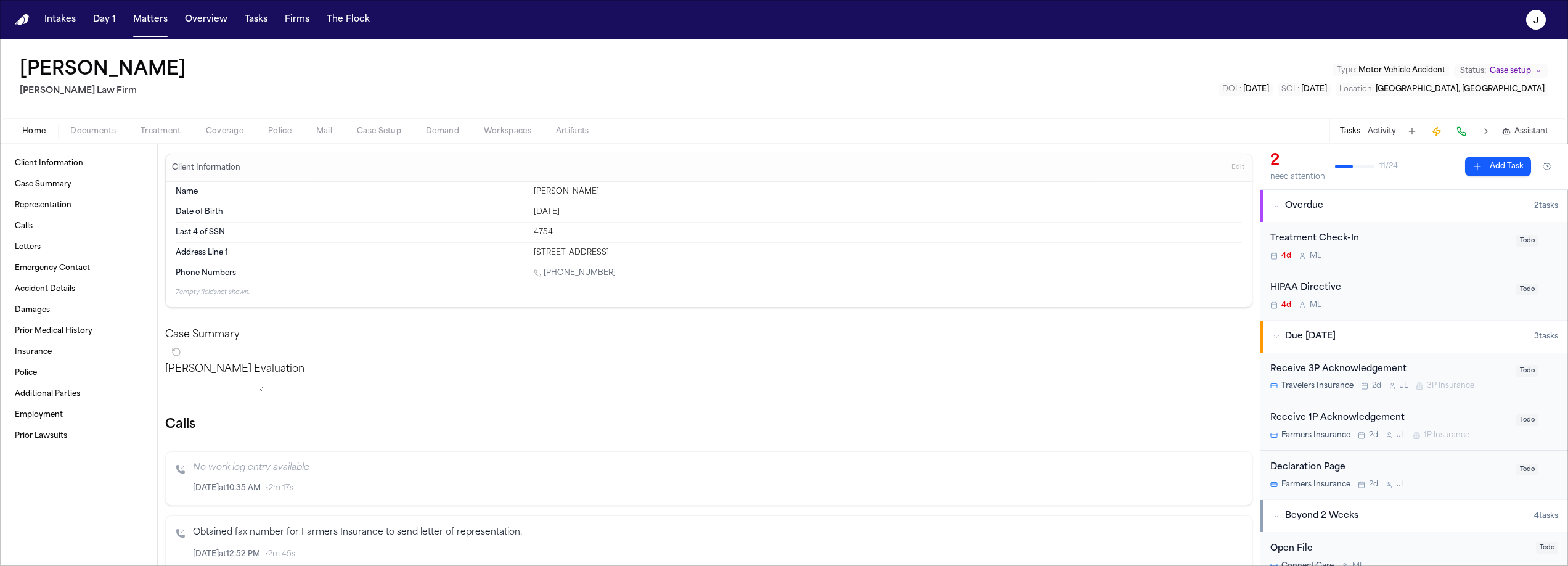
click at [210, 136] on span "Coverage" at bounding box center [225, 131] width 38 height 10
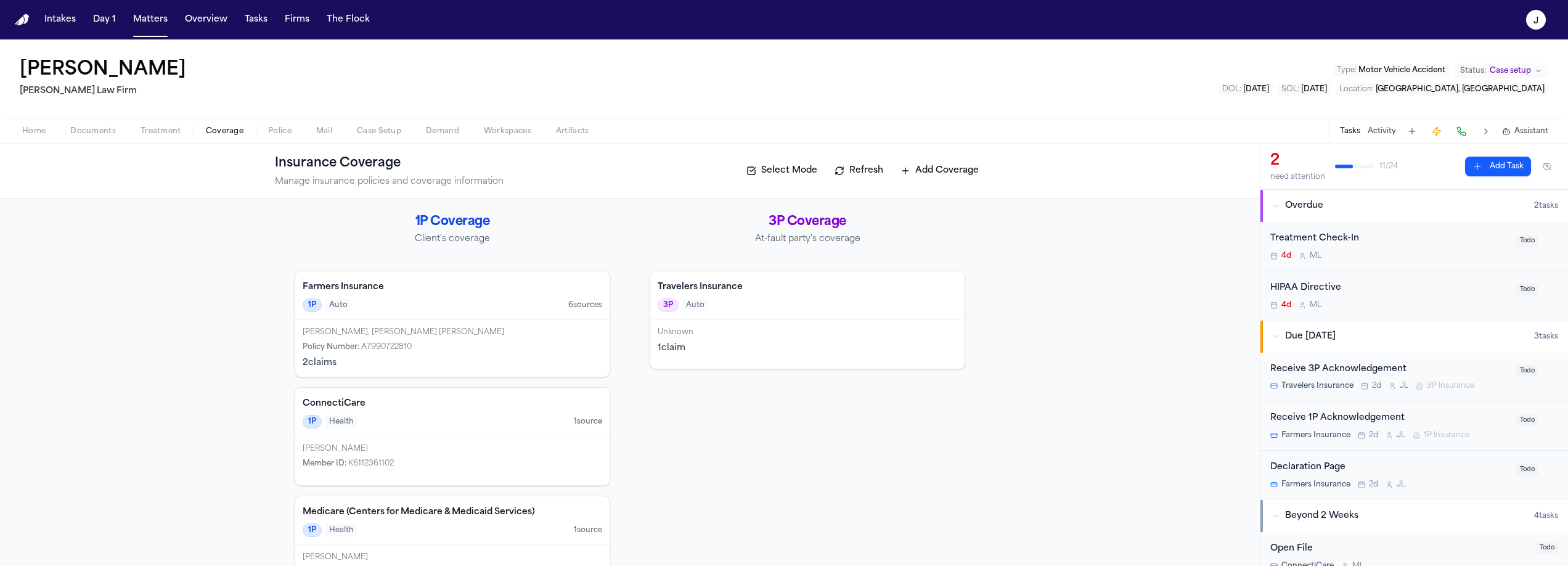
scroll to position [43, 0]
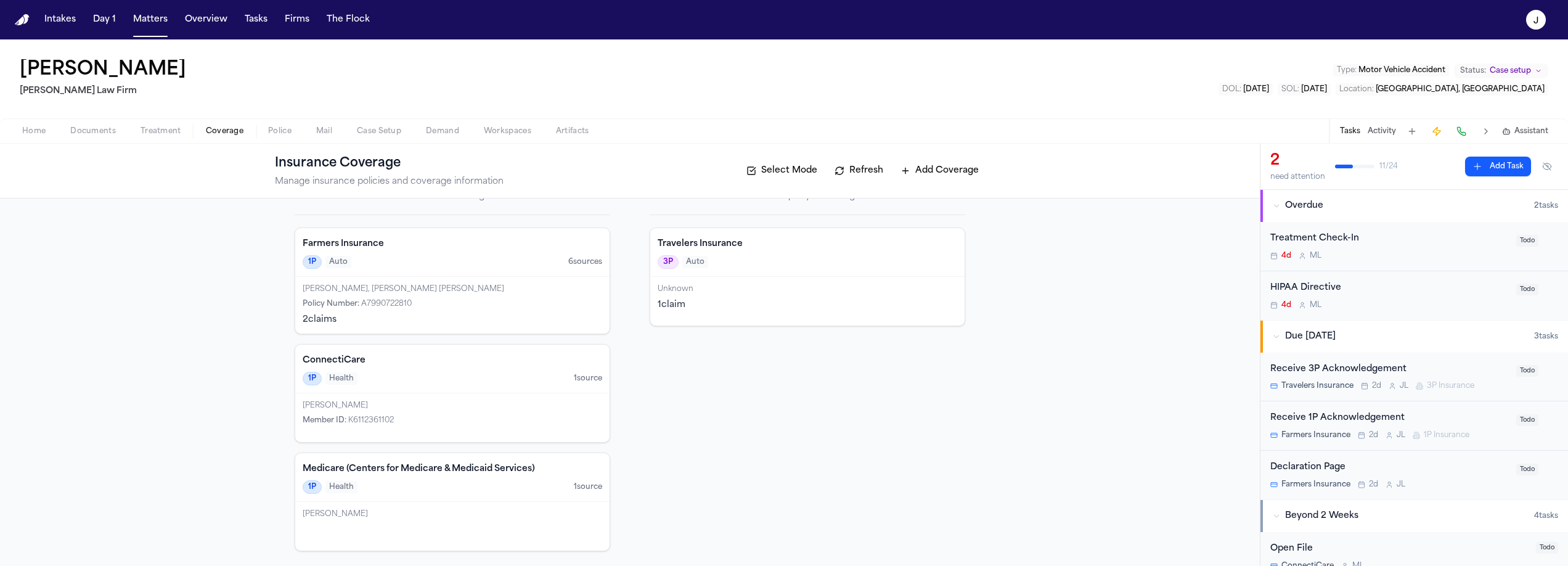
click at [467, 281] on div "Marilu Jeton, Juan Carlos Gonzalez Policy Number : A7990722810 2 claim s" at bounding box center [452, 305] width 314 height 57
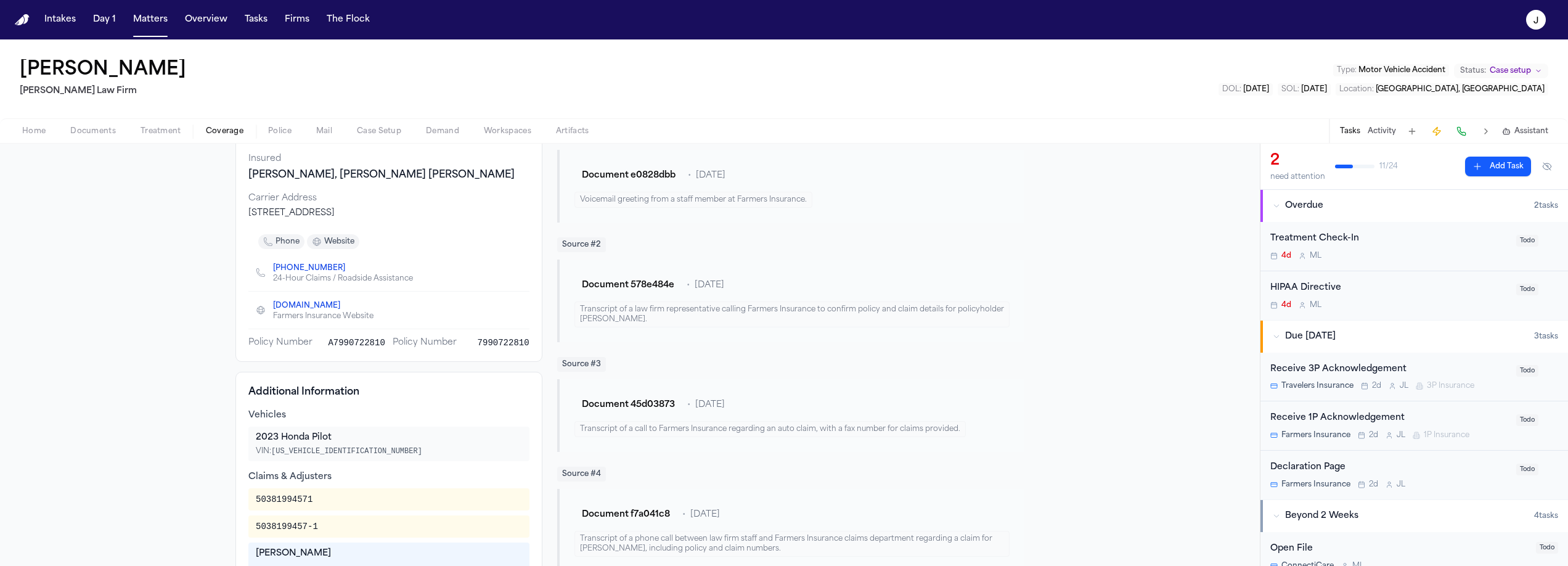
scroll to position [185, 0]
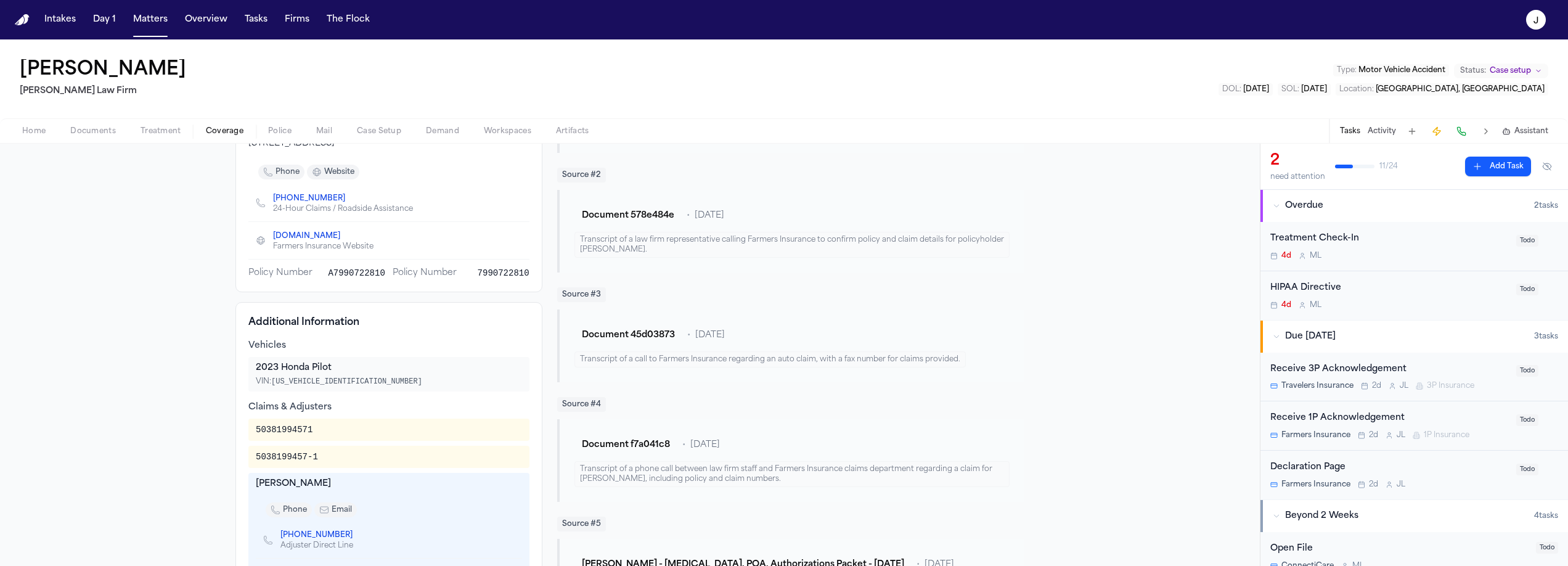
click at [86, 140] on div "Home Documents Treatment Coverage Police Mail Case Setup Demand Workspaces Arti…" at bounding box center [784, 130] width 1568 height 24
click at [88, 132] on span "Documents" at bounding box center [93, 131] width 45 height 10
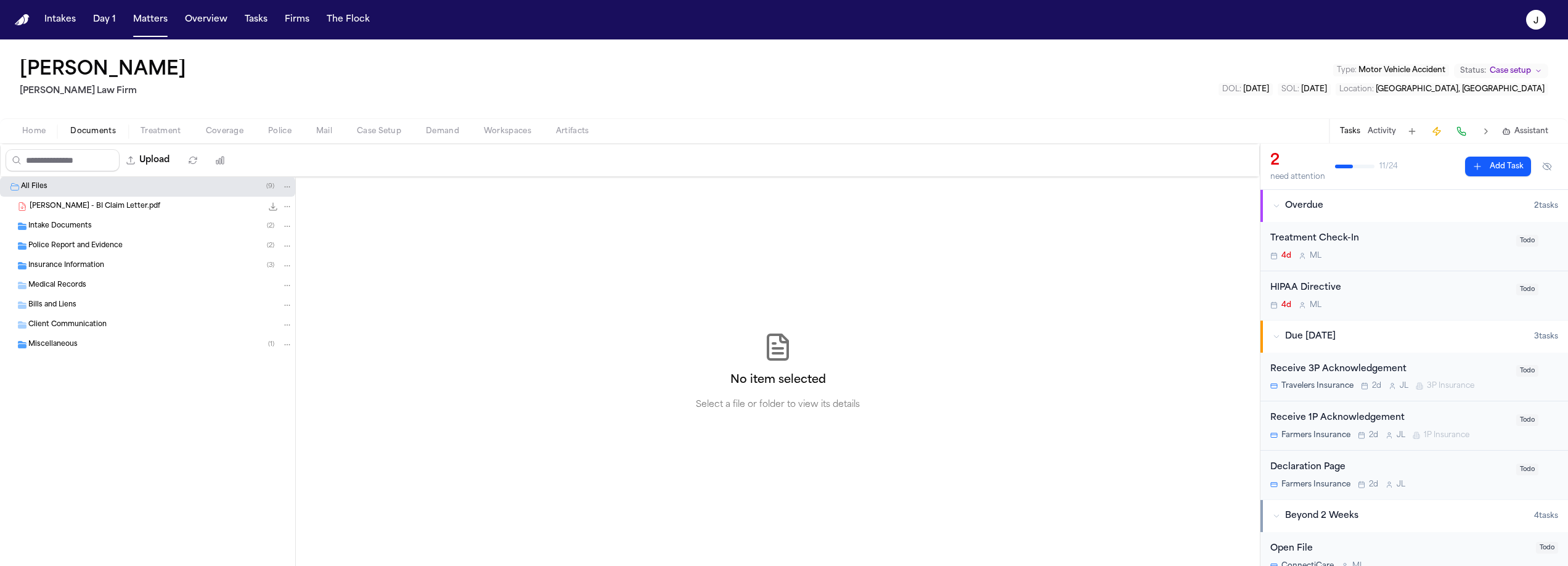
click at [52, 261] on span "Insurance Information" at bounding box center [66, 266] width 75 height 10
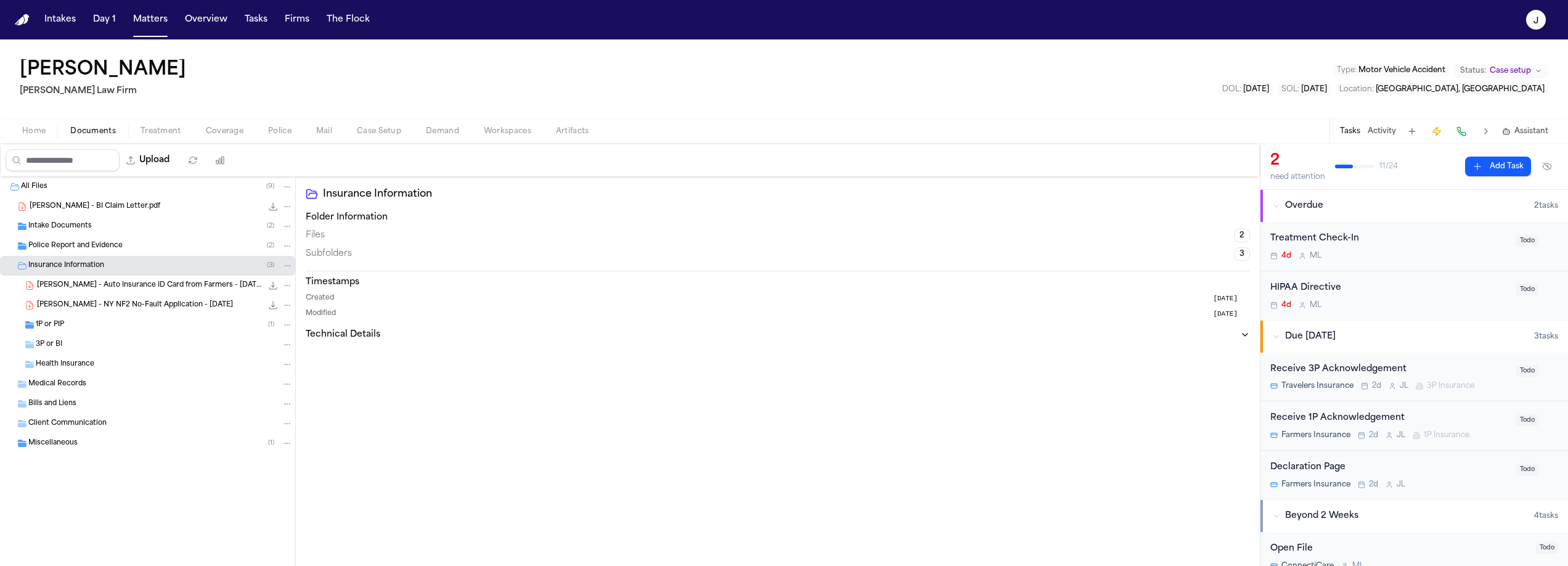
click at [52, 326] on span "1P or PIP" at bounding box center [50, 325] width 29 height 10
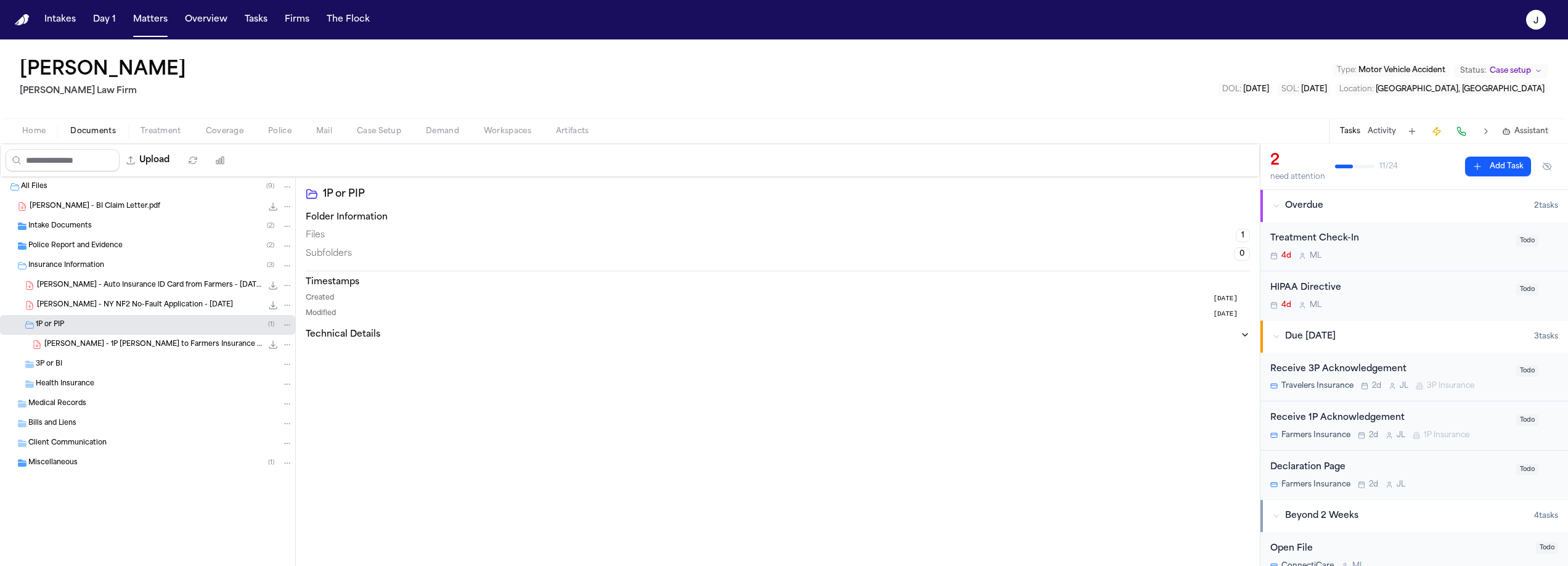
click at [52, 326] on span "1P or PIP" at bounding box center [50, 325] width 29 height 10
click at [92, 303] on span "J. Gonzalez - NY NF2 No-Fault Application - 8.12.25" at bounding box center [135, 305] width 196 height 10
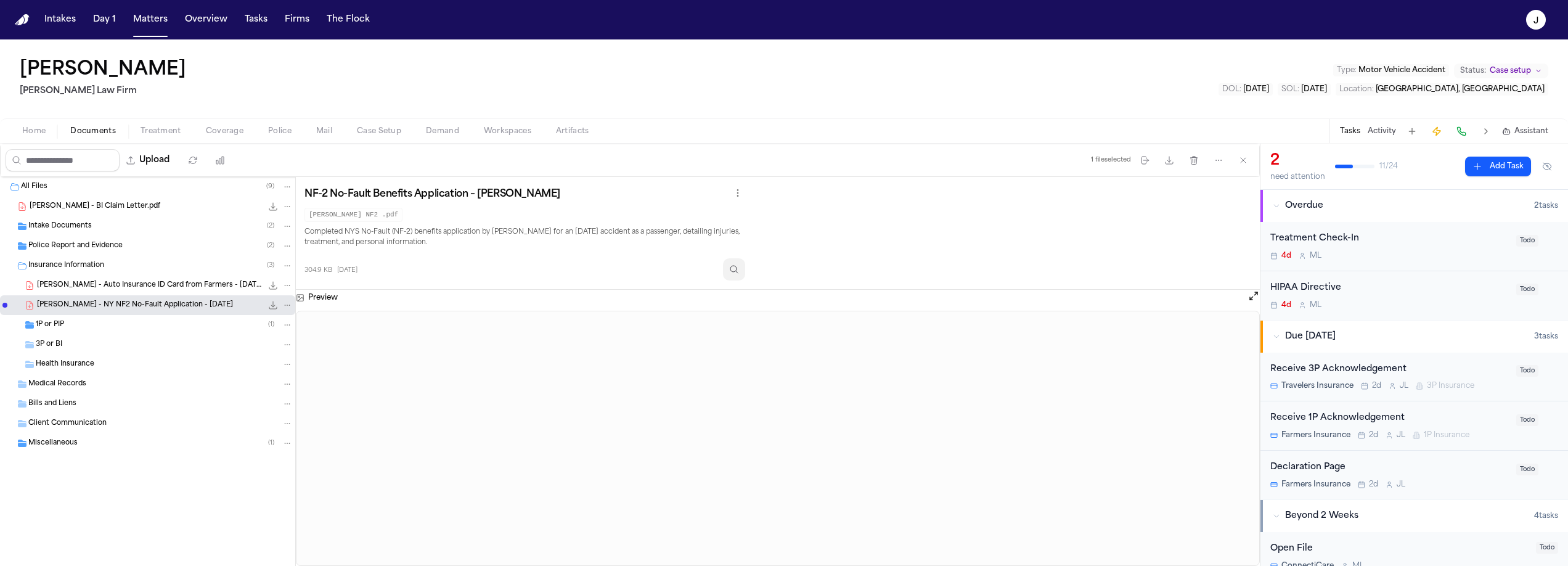
click at [739, 269] on icon "Inspect" at bounding box center [734, 269] width 10 height 10
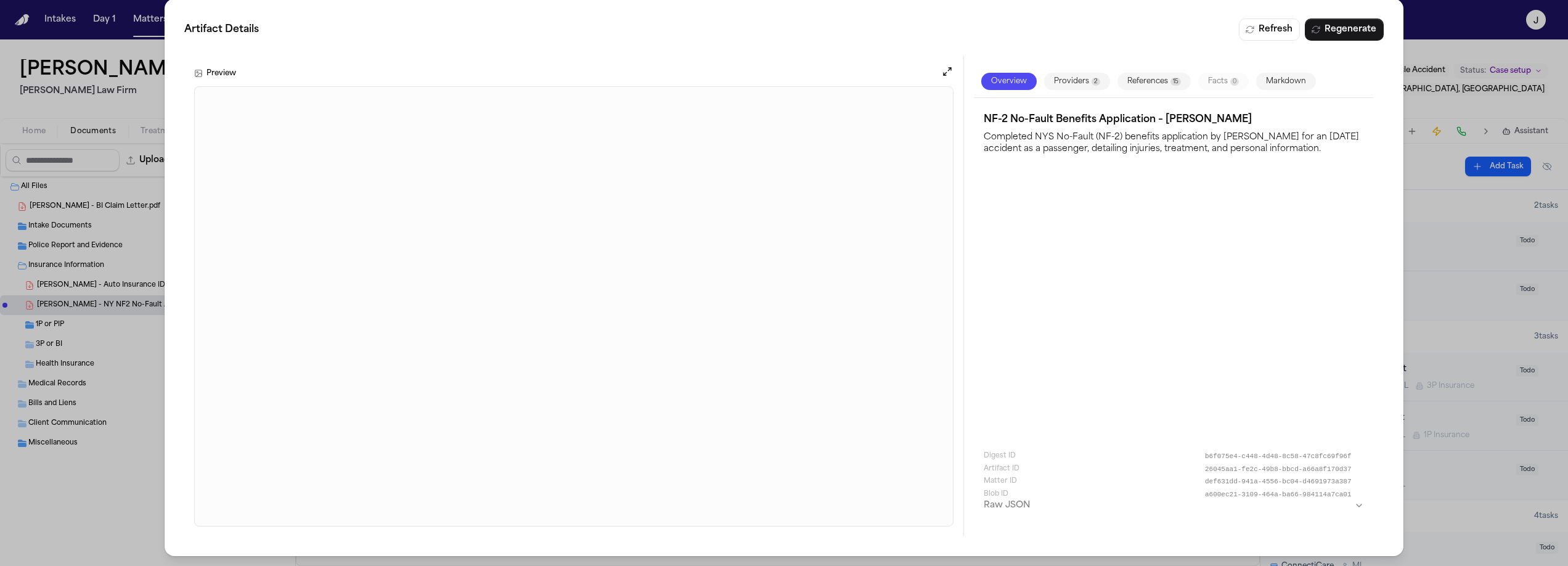
scroll to position [8, 0]
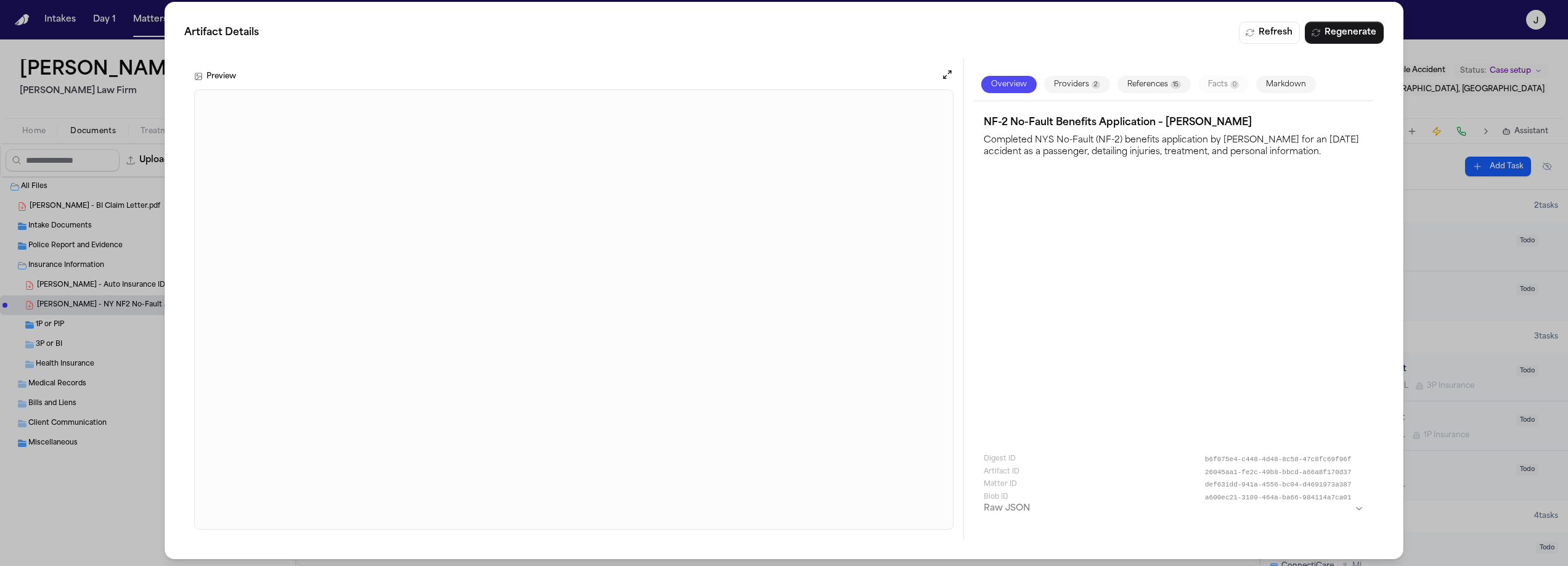
click at [129, 231] on div "Artifact Details Refresh Regenerate Preview Overview Providers 2 References 15 …" at bounding box center [784, 281] width 1568 height 577
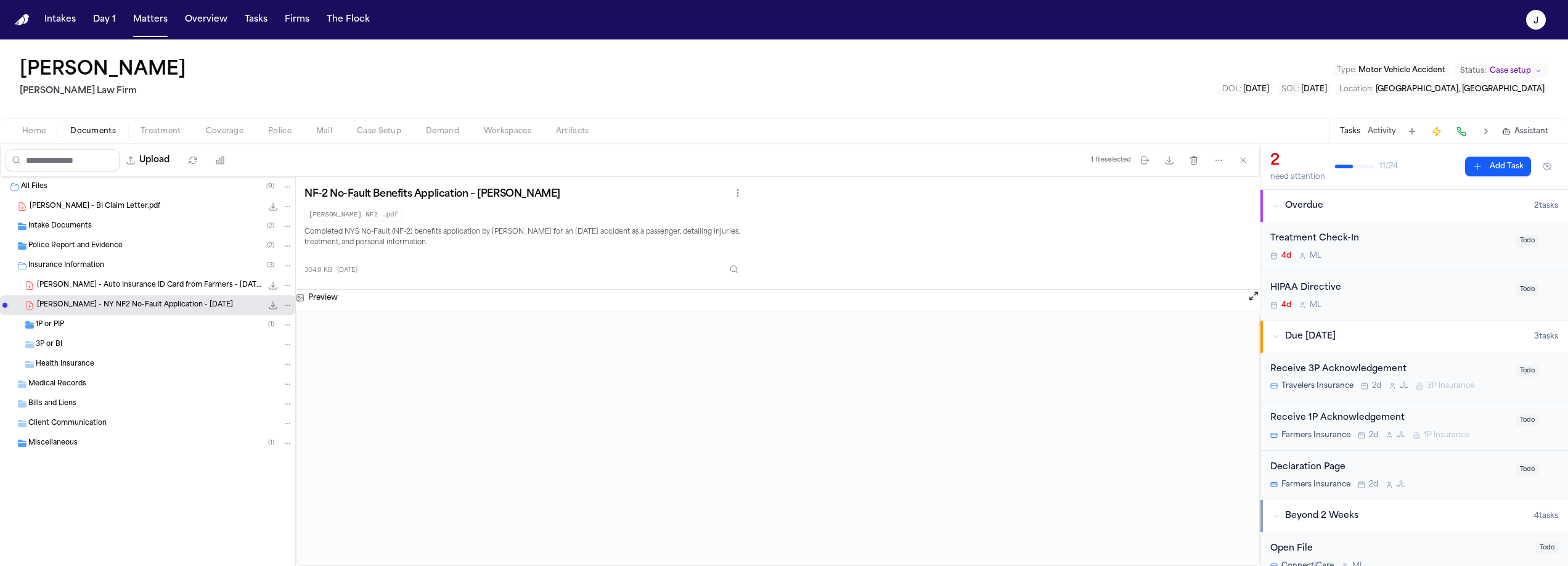
click at [80, 227] on span "Intake Documents" at bounding box center [60, 226] width 64 height 10
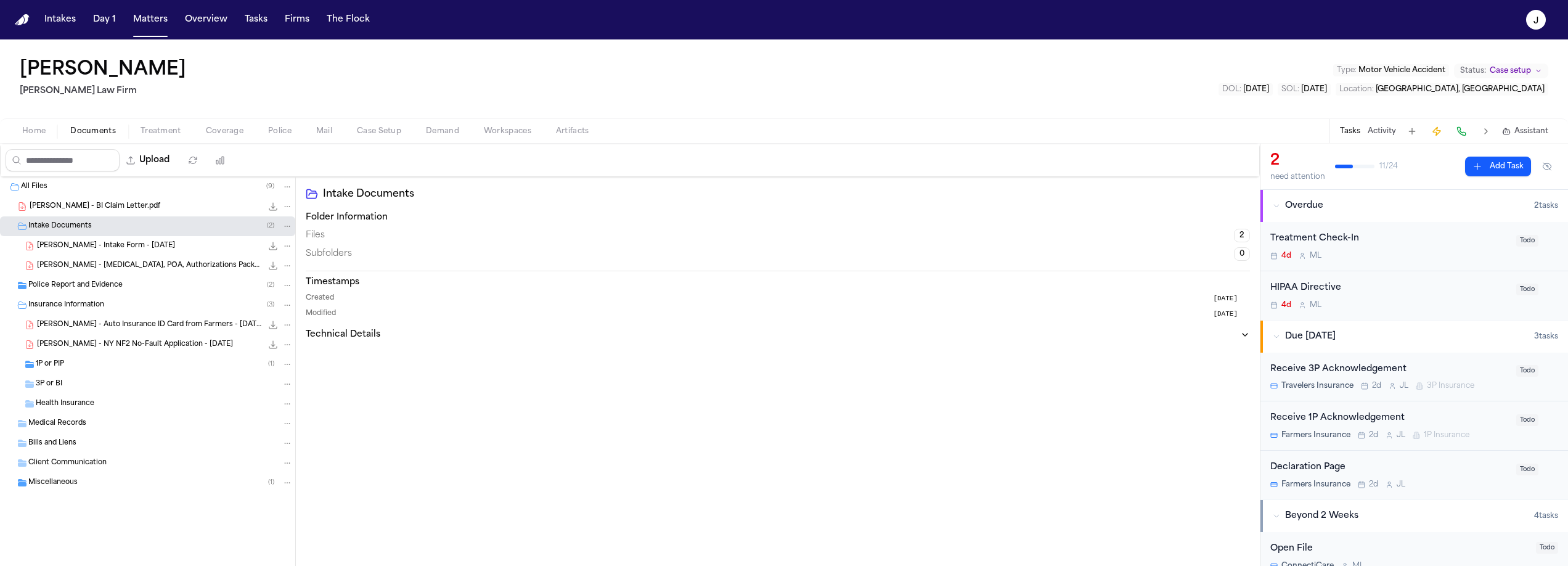
click at [84, 249] on span "J. Gonzalez - Intake Form - 8.7.25" at bounding box center [106, 246] width 138 height 10
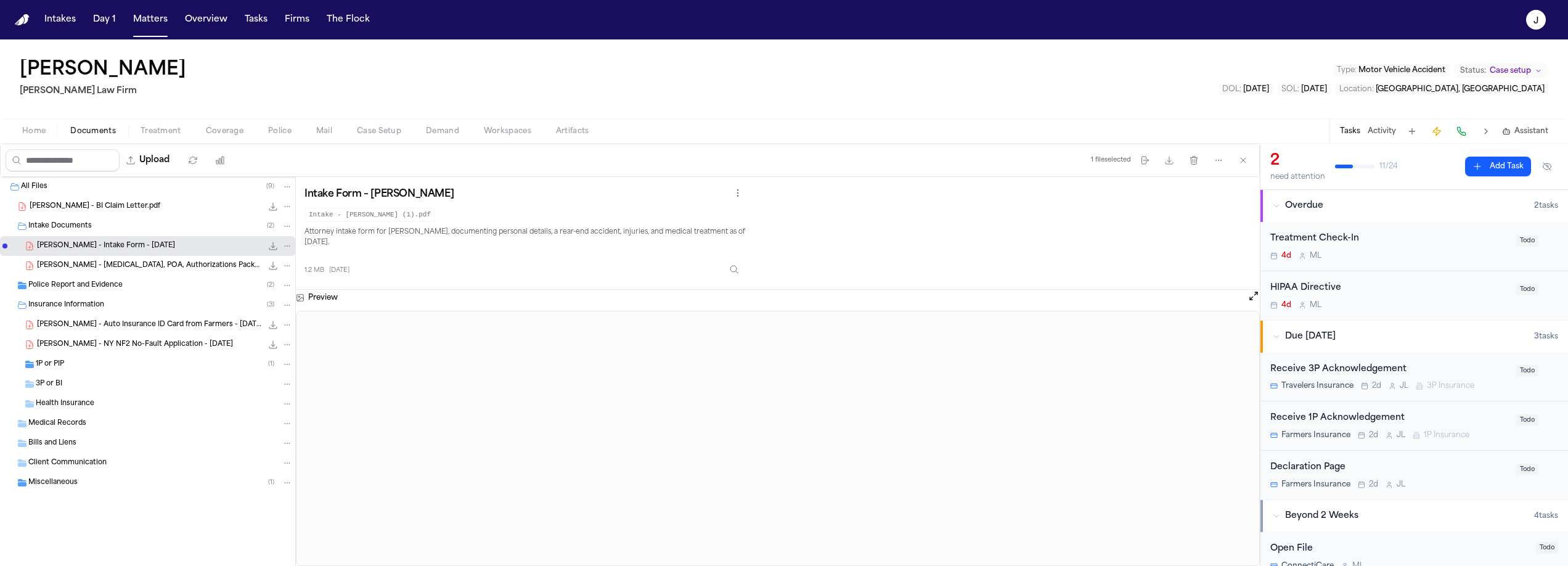
click at [175, 263] on span "J. Gonzalez - Retainer, POA, Authorizations Packet - 8.7.25" at bounding box center [150, 266] width 225 height 10
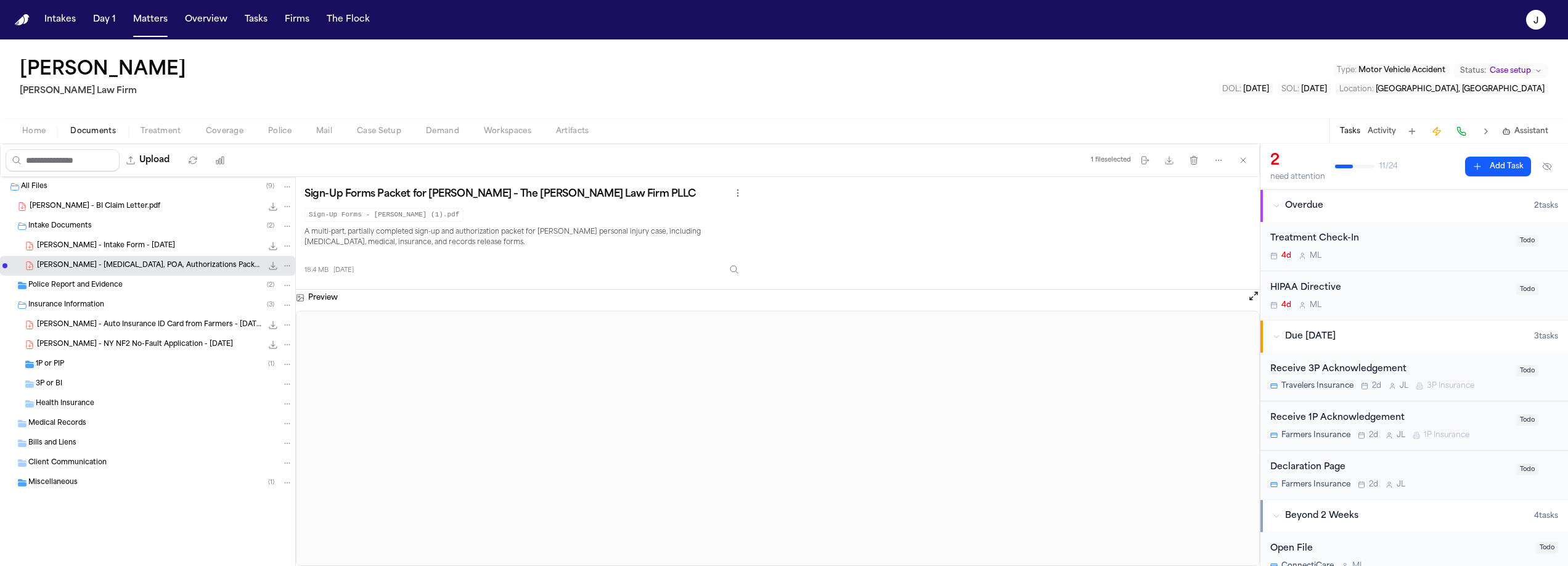
click at [56, 480] on span "Miscellaneous" at bounding box center [53, 483] width 50 height 10
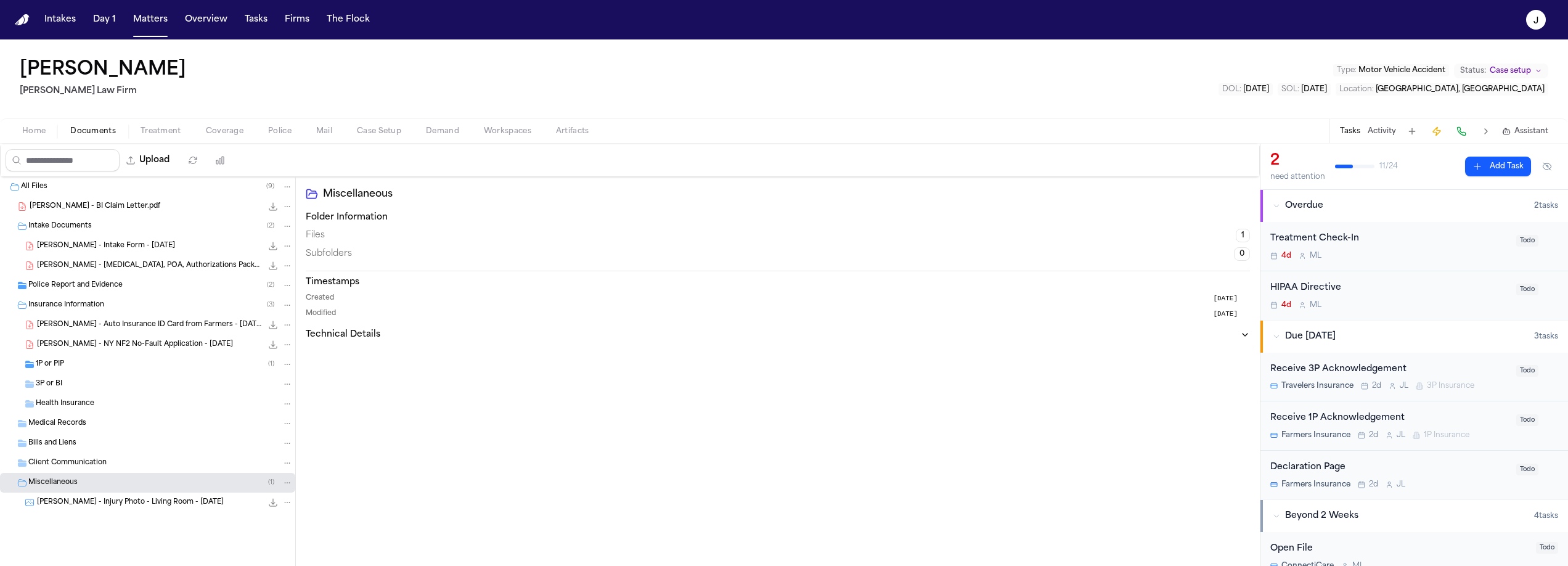
click at [82, 340] on span "J. Gonzalez - NY NF2 No-Fault Application - 8.12.25" at bounding box center [135, 344] width 196 height 10
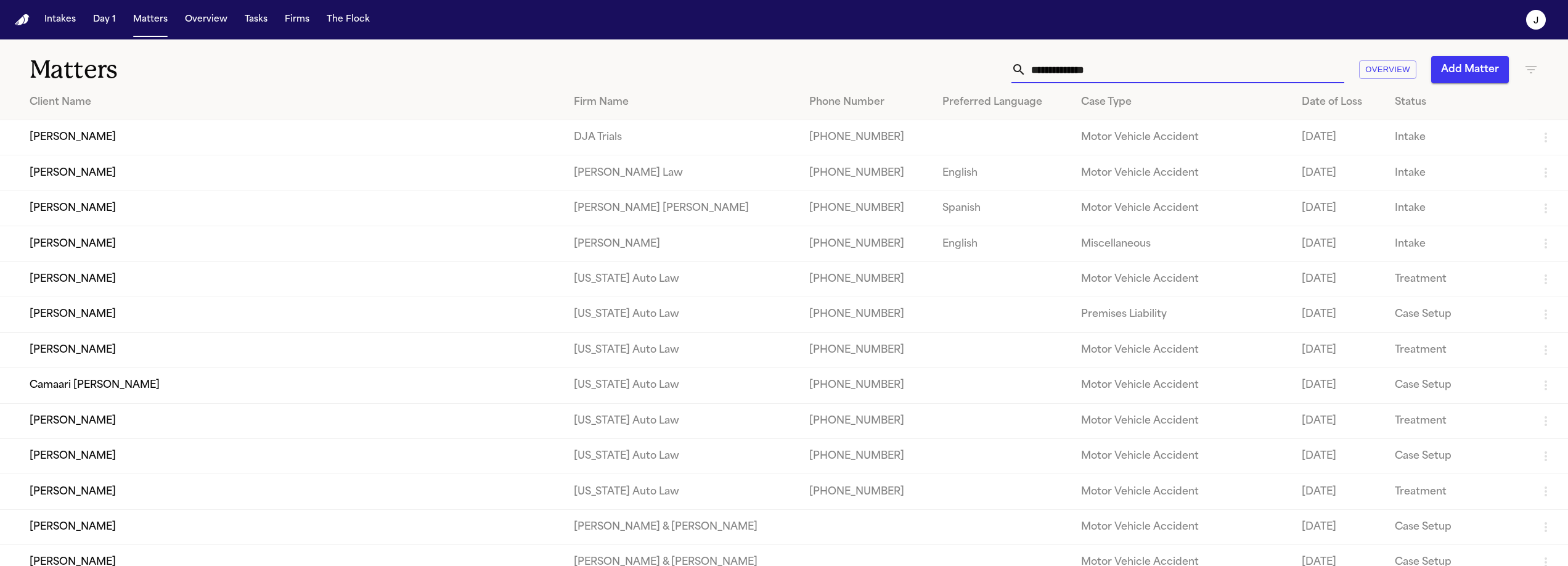
click at [1098, 66] on input "text" at bounding box center [1184, 69] width 318 height 27
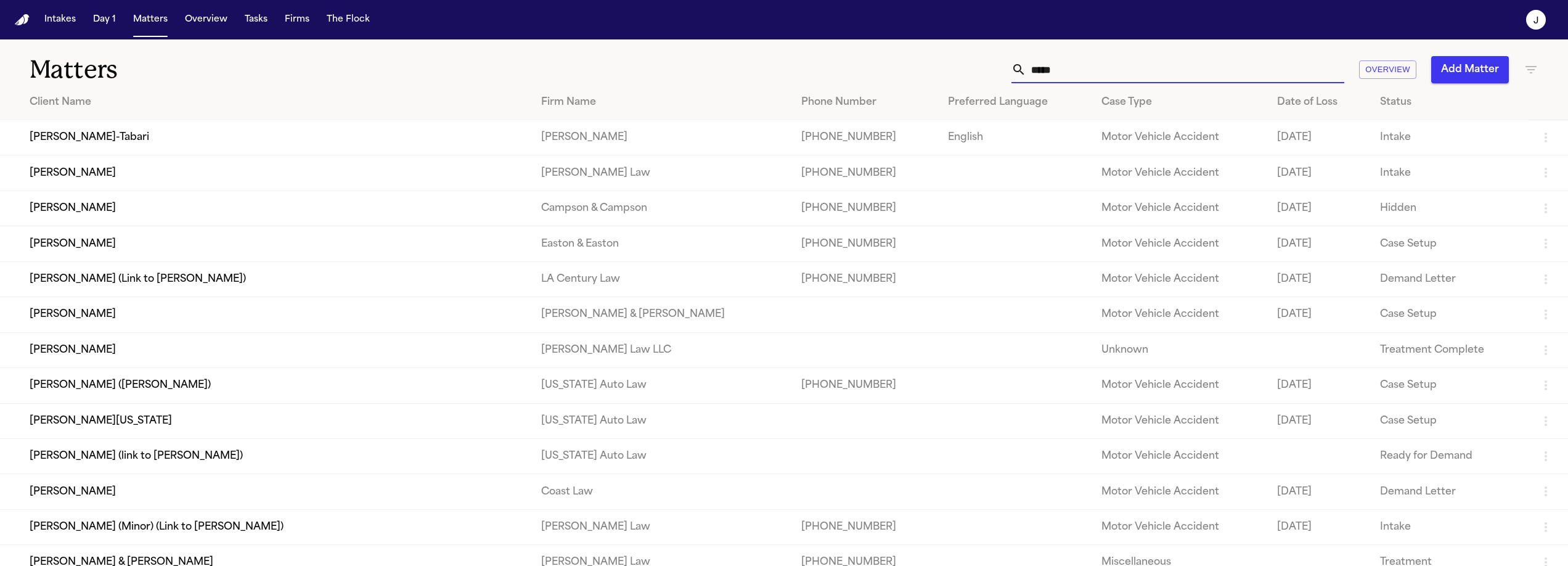
type input "*****"
click at [210, 152] on td "[PERSON_NAME]-Tabari" at bounding box center [266, 138] width 531 height 35
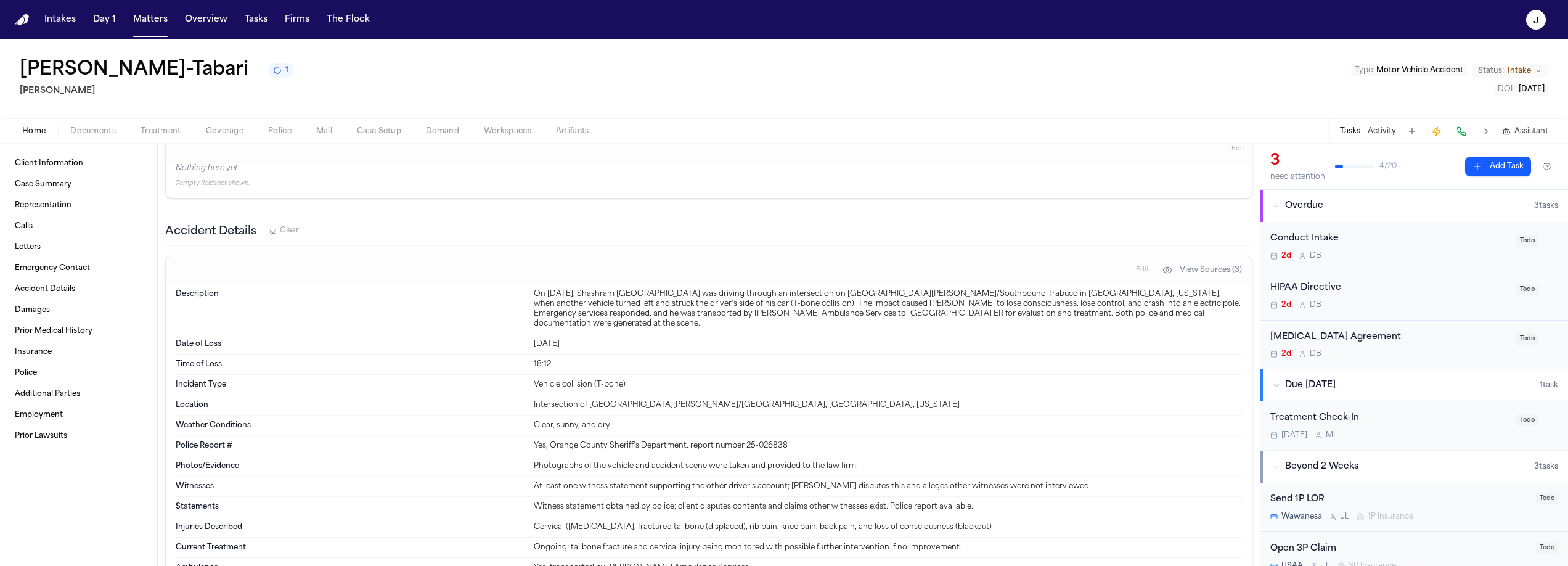
scroll to position [1119, 0]
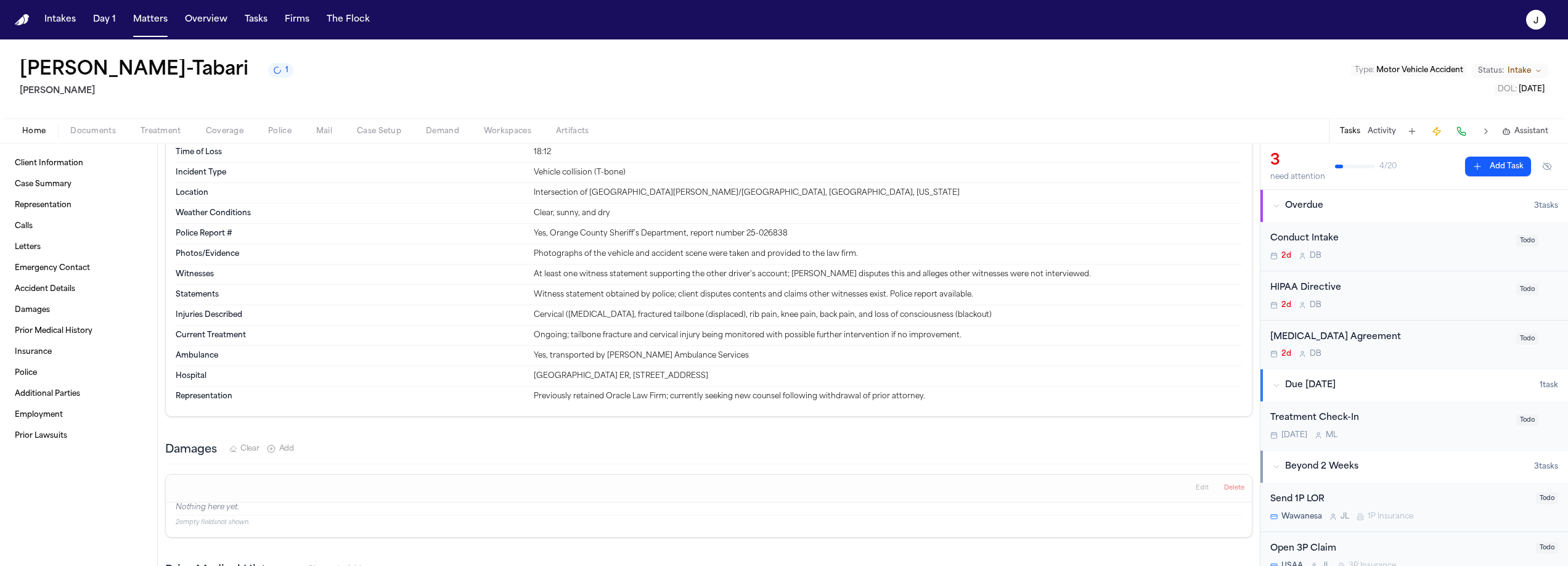
click at [223, 131] on span "Coverage" at bounding box center [225, 131] width 38 height 10
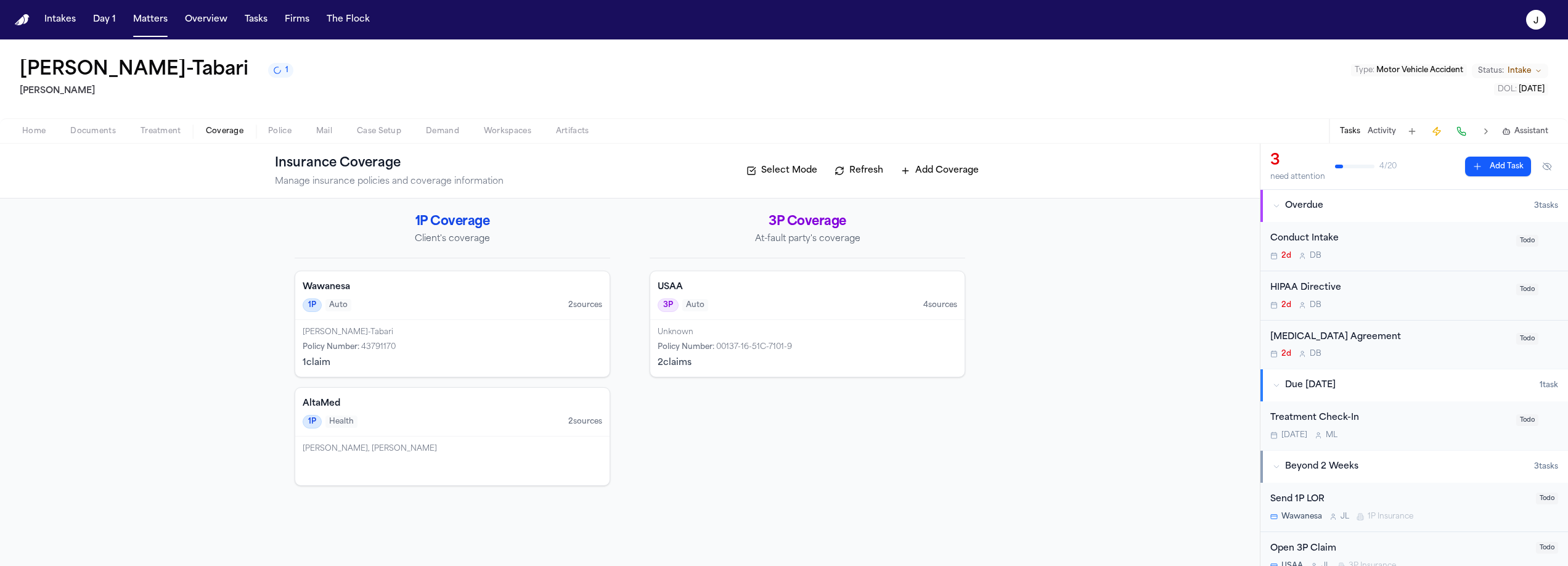
click at [487, 300] on div "1P Auto 2 source s" at bounding box center [452, 305] width 300 height 13
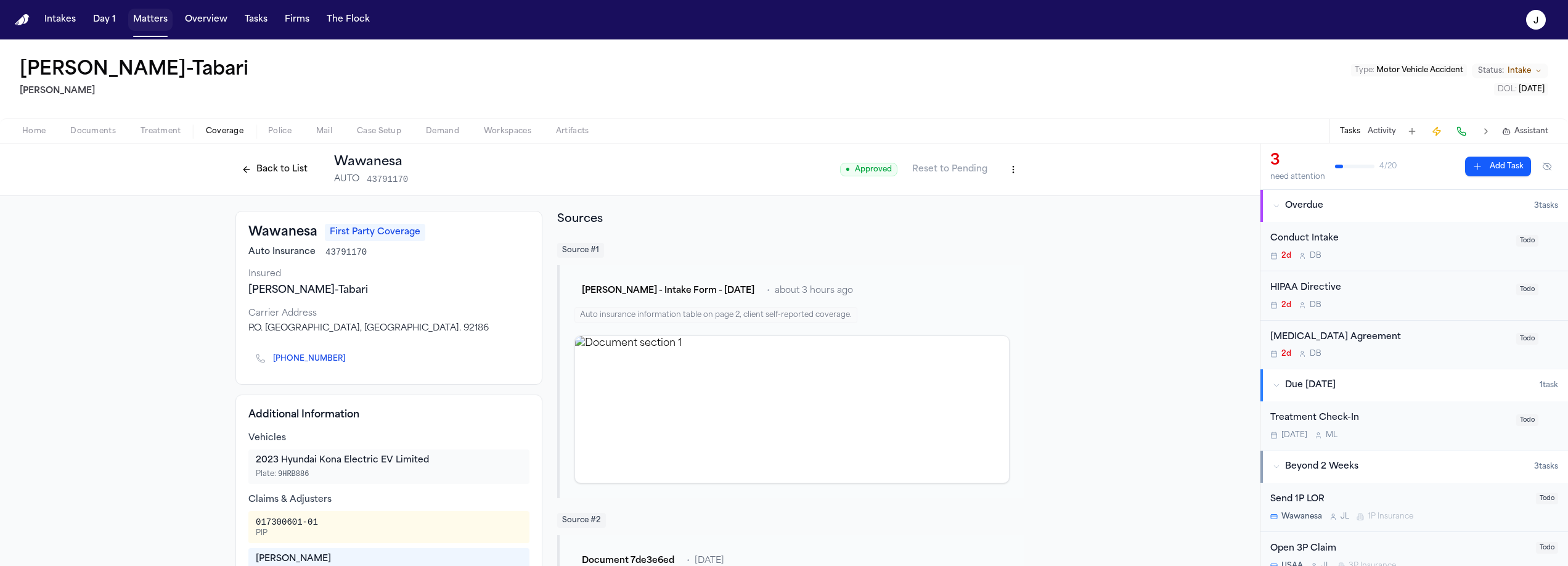
click at [138, 30] on button "Matters" at bounding box center [150, 20] width 45 height 22
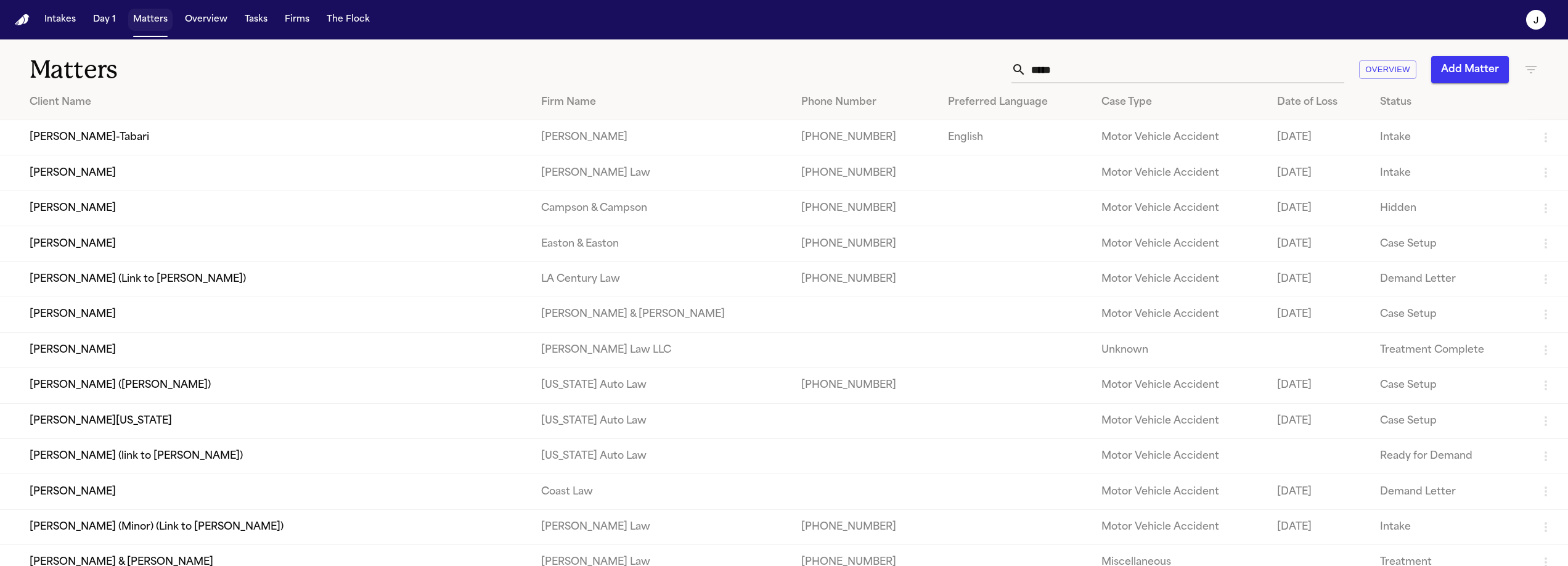
click at [140, 24] on button "Matters" at bounding box center [150, 20] width 45 height 22
click at [1047, 74] on input "*****" at bounding box center [1184, 69] width 318 height 27
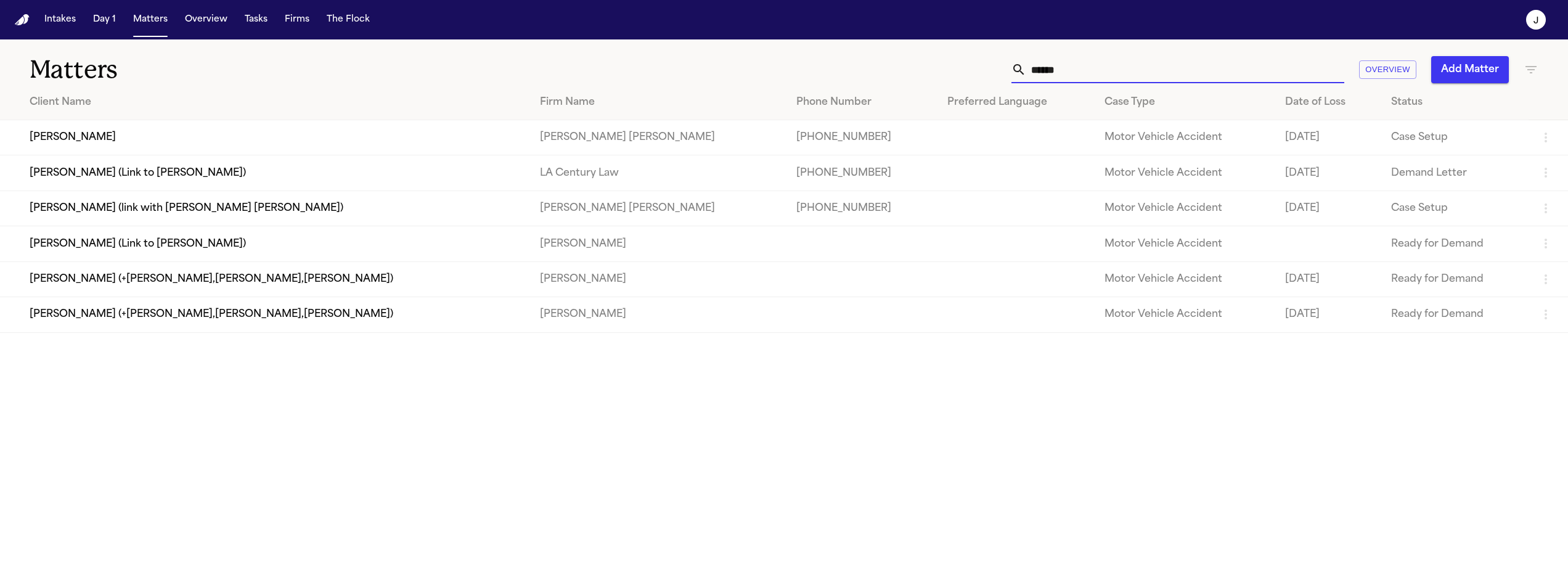
type input "******"
click at [154, 133] on td "Jhonnathan Patino" at bounding box center [265, 138] width 530 height 35
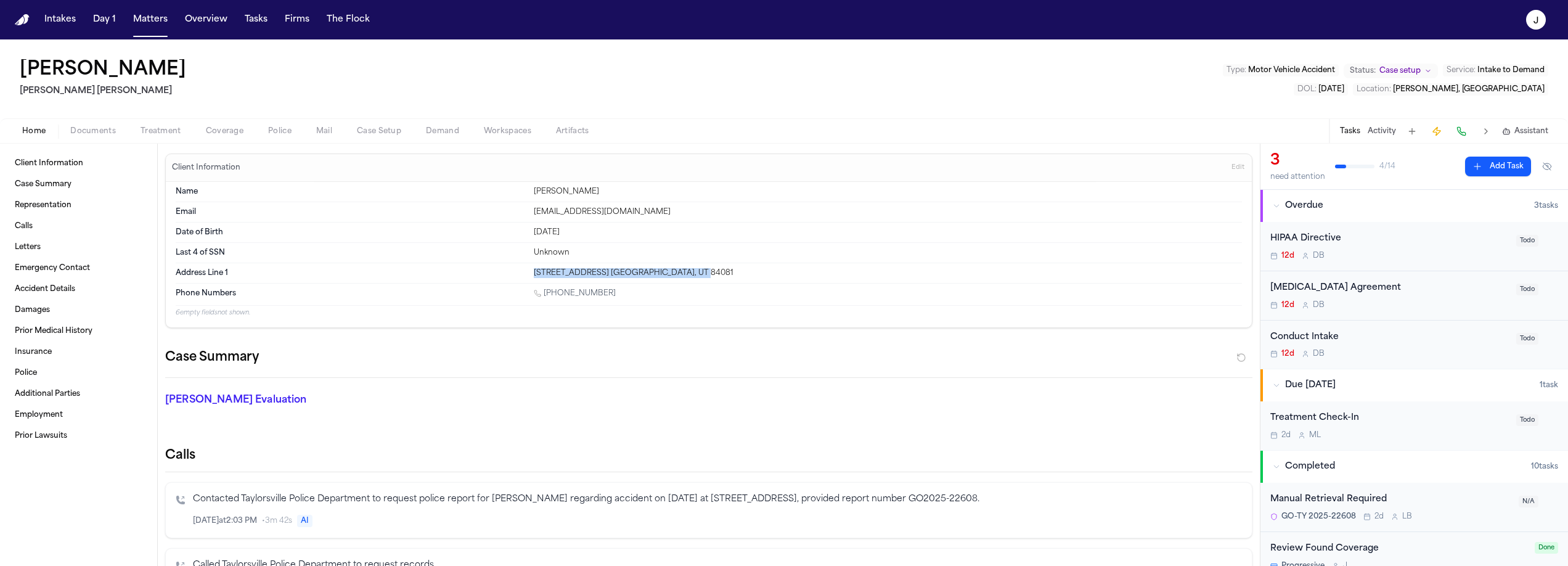
drag, startPoint x: 530, startPoint y: 273, endPoint x: 688, endPoint y: 278, distance: 158.1
click at [688, 278] on div "Address Line 1 5982 S Bimini Ln. West Jordan, UT 84081" at bounding box center [709, 273] width 1066 height 20
copy div "5982 S Bimini Ln. West Jordan, UT 84081"
click at [557, 273] on div "5982 S Bimini Ln. West Jordan, UT 84081" at bounding box center [887, 273] width 708 height 10
drag, startPoint x: 529, startPoint y: 273, endPoint x: 713, endPoint y: 270, distance: 184.0
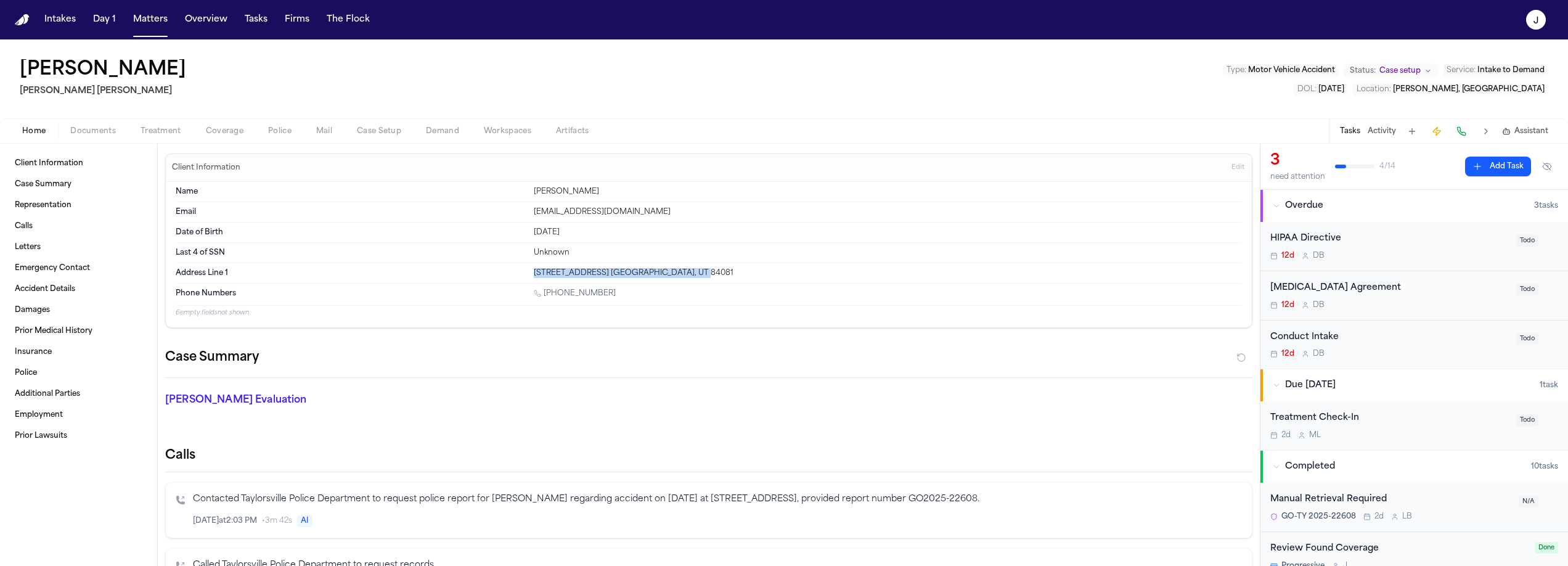
click at [713, 270] on div "Address Line 1 5982 S Bimini Ln. West Jordan, UT 84081" at bounding box center [709, 273] width 1066 height 20
copy div "5982 S Bimini Ln. West Jordan, UT 84081"
click at [556, 271] on div "5982 S Bimini Ln. West Jordan, UT 84081" at bounding box center [887, 273] width 708 height 10
drag, startPoint x: 529, startPoint y: 275, endPoint x: 685, endPoint y: 274, distance: 156.0
click at [685, 274] on div "Address Line 1 5982 S Bimini Ln. West Jordan, UT 84081" at bounding box center [709, 273] width 1066 height 20
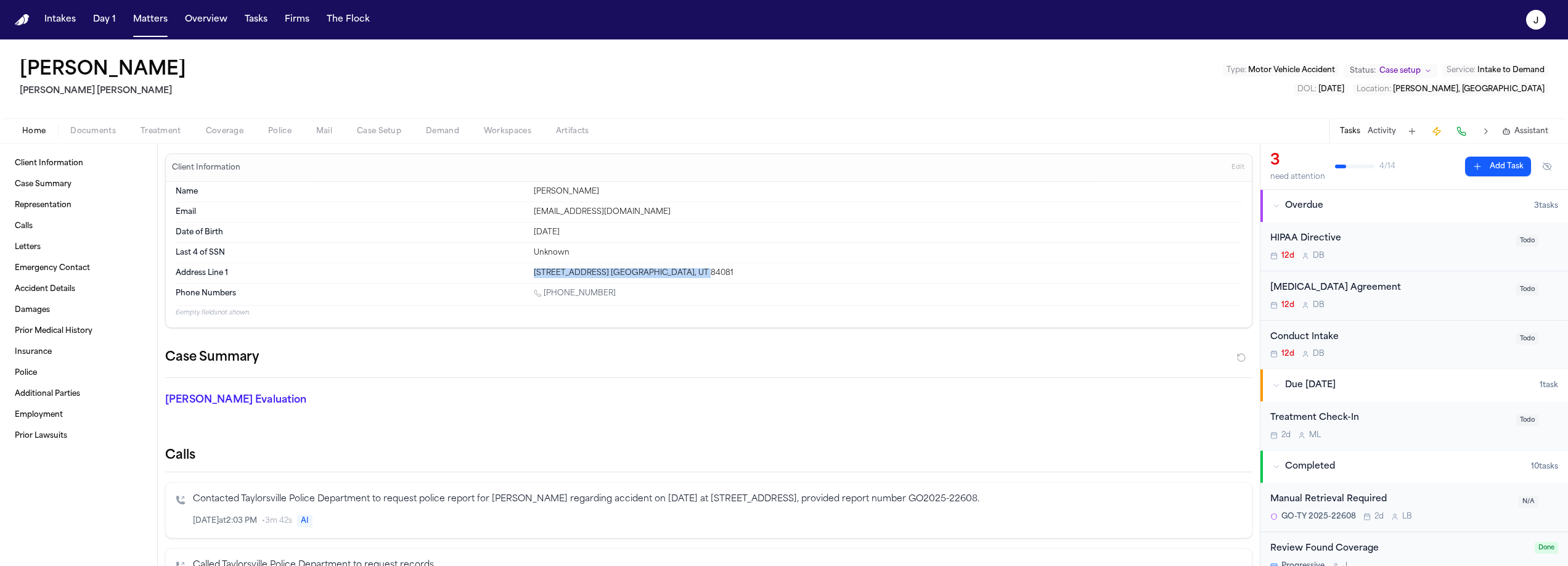
copy div "5982 S Bimini Ln. West Jordan, UT 84081"
click at [217, 138] on span "button" at bounding box center [224, 138] width 52 height 1
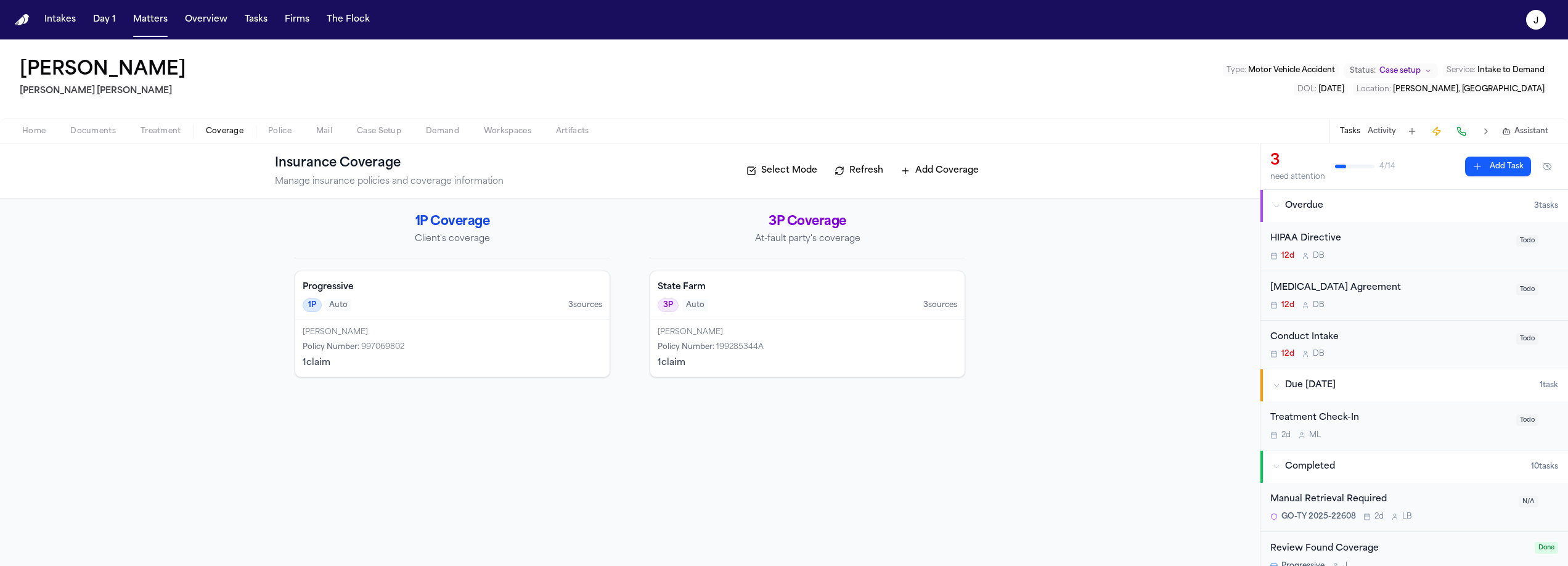
click at [98, 126] on span "Documents" at bounding box center [93, 131] width 45 height 10
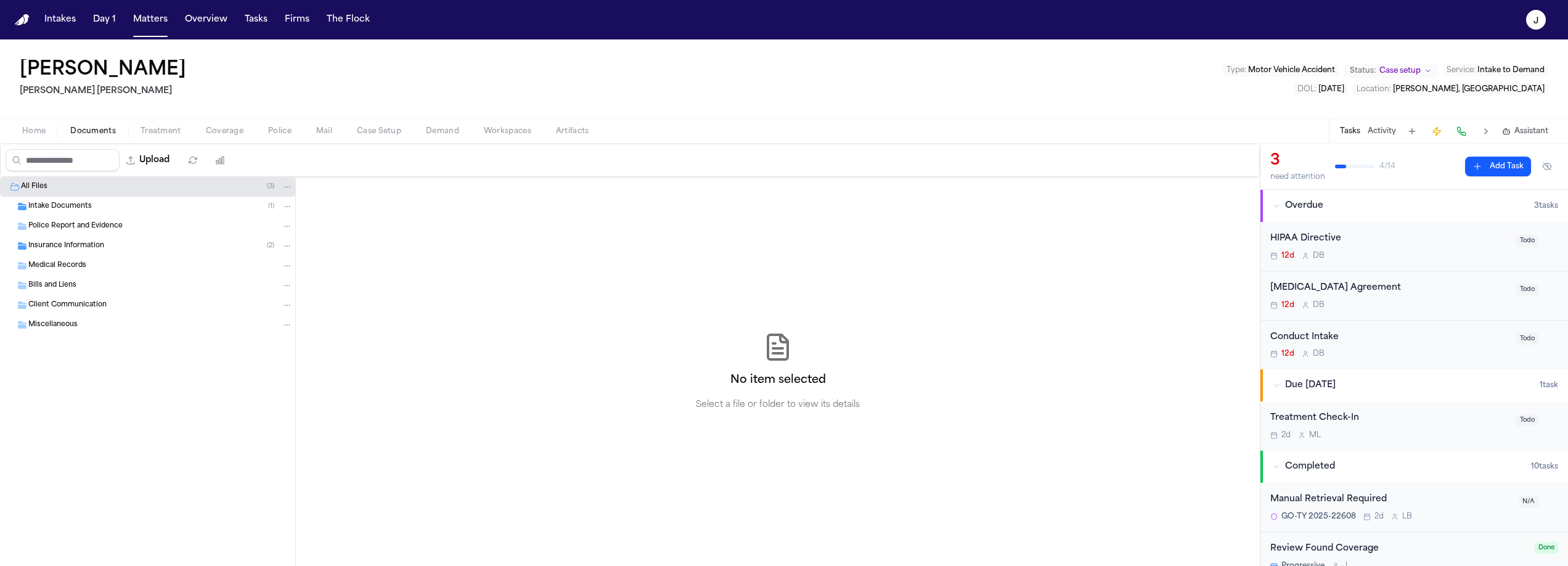
click at [55, 245] on span "Insurance Information" at bounding box center [66, 246] width 75 height 10
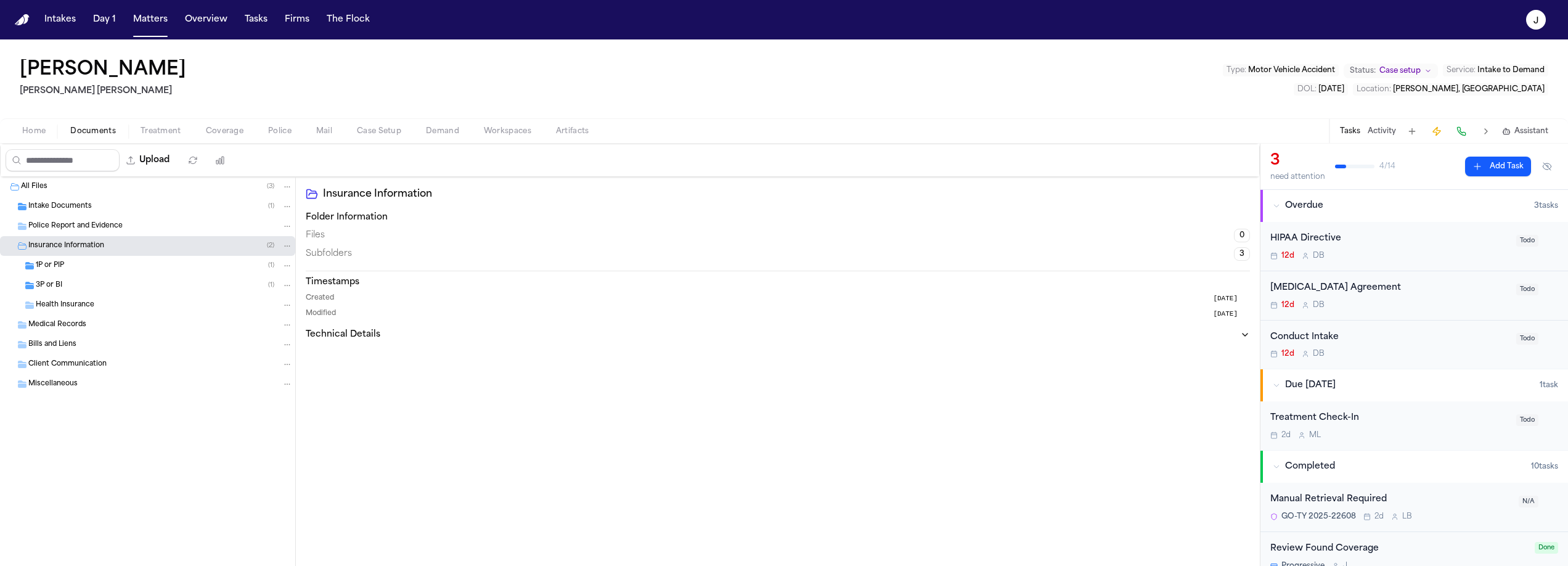
click at [56, 266] on span "1P or PIP" at bounding box center [50, 266] width 29 height 10
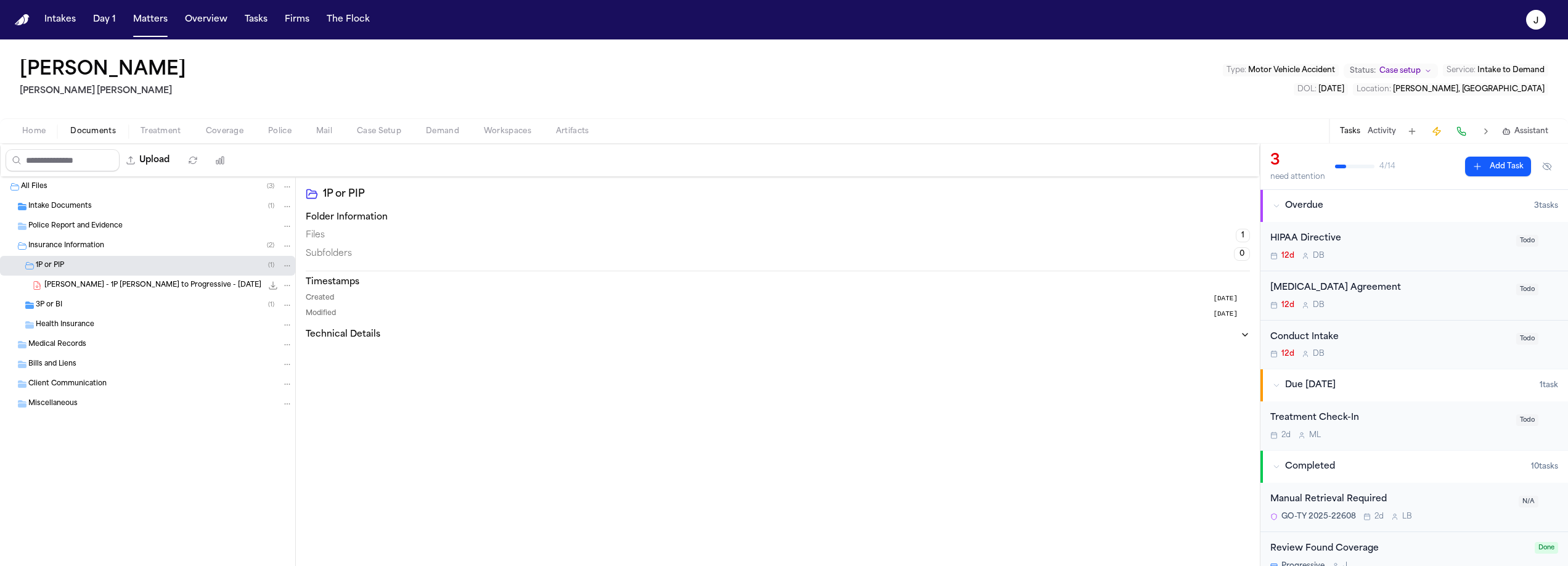
click at [57, 305] on span "3P or BI" at bounding box center [49, 305] width 27 height 10
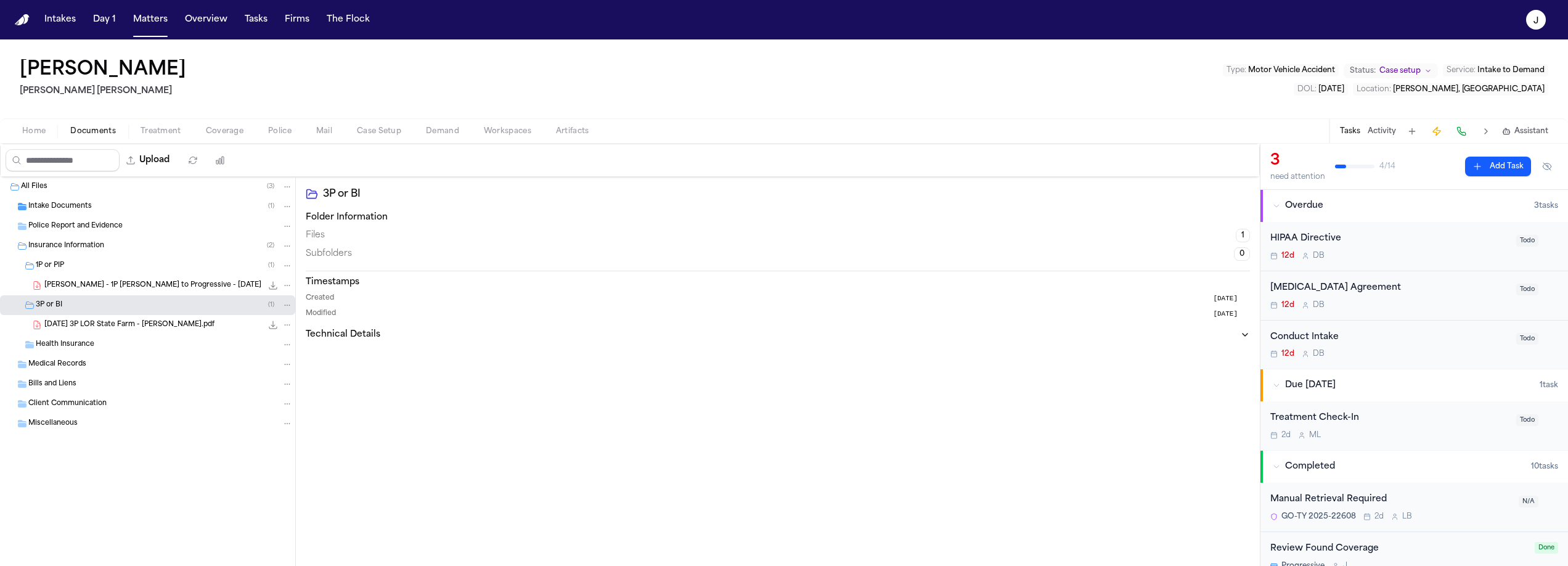
click at [39, 131] on span "Home" at bounding box center [34, 131] width 24 height 10
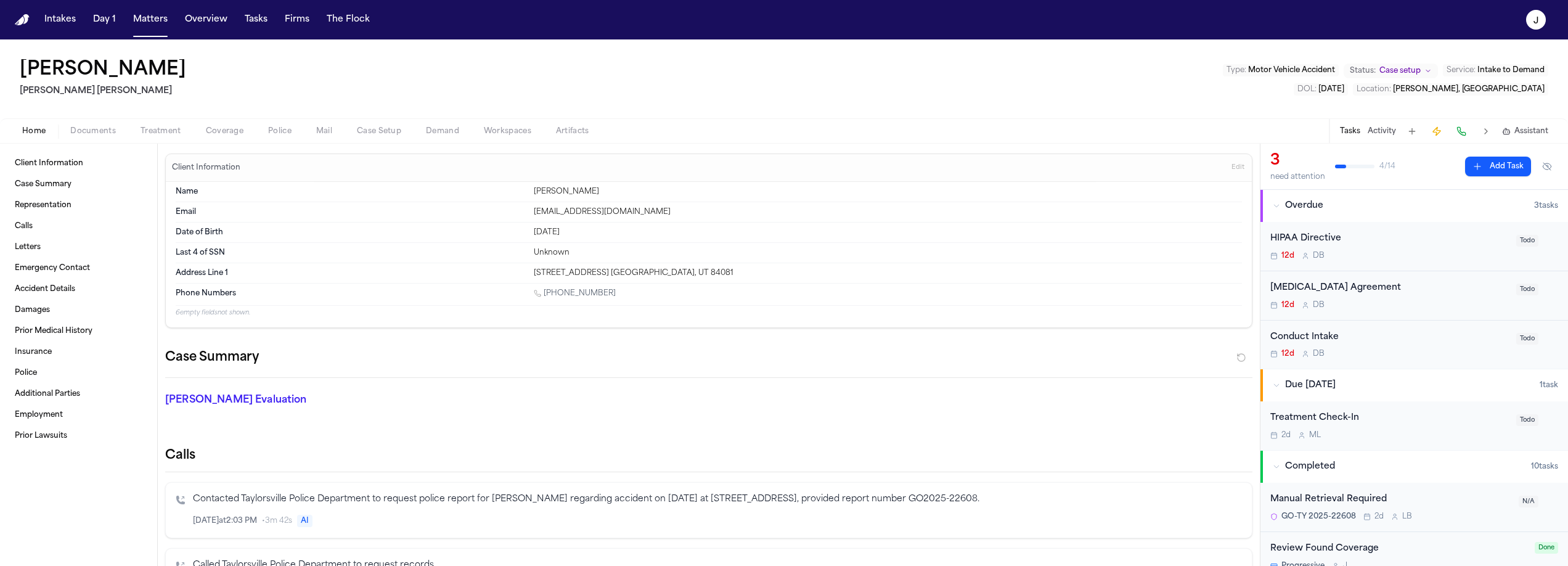
click at [231, 131] on span "Coverage" at bounding box center [225, 131] width 38 height 10
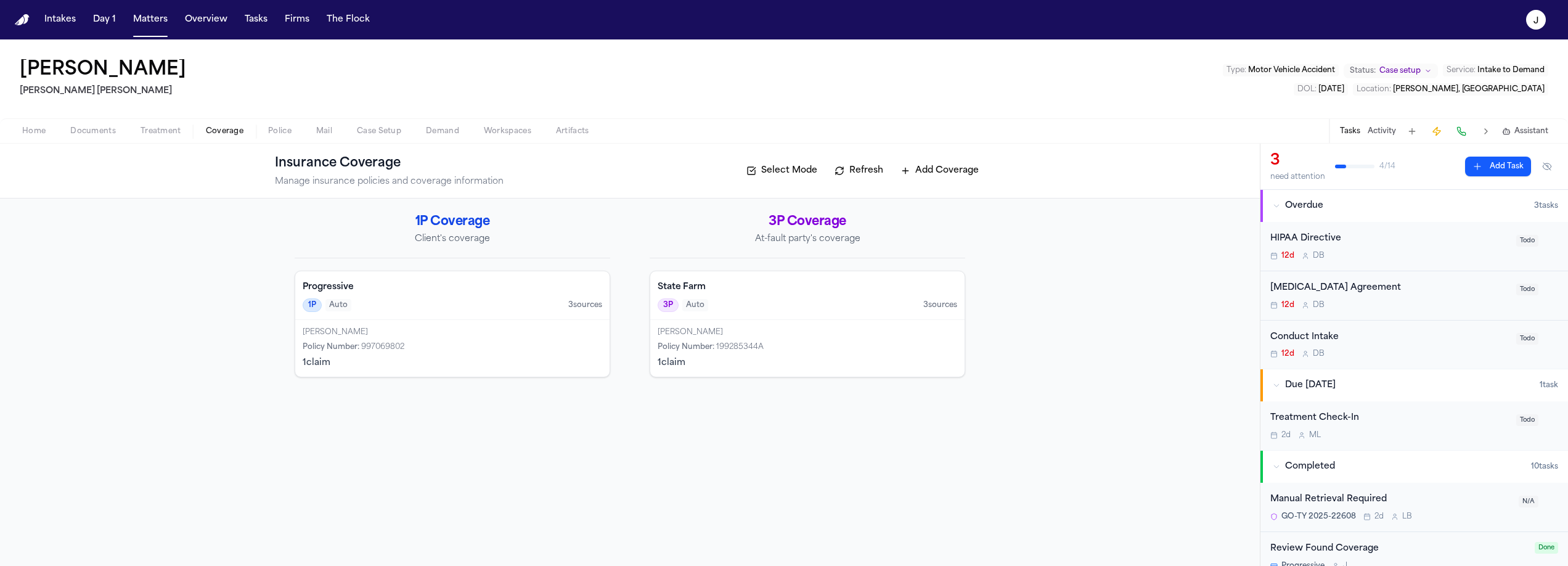
click at [102, 138] on div "Home Documents Treatment Coverage Police Mail Case Setup Demand Workspaces Arti…" at bounding box center [784, 130] width 1568 height 24
click at [103, 135] on span "Documents" at bounding box center [93, 131] width 45 height 10
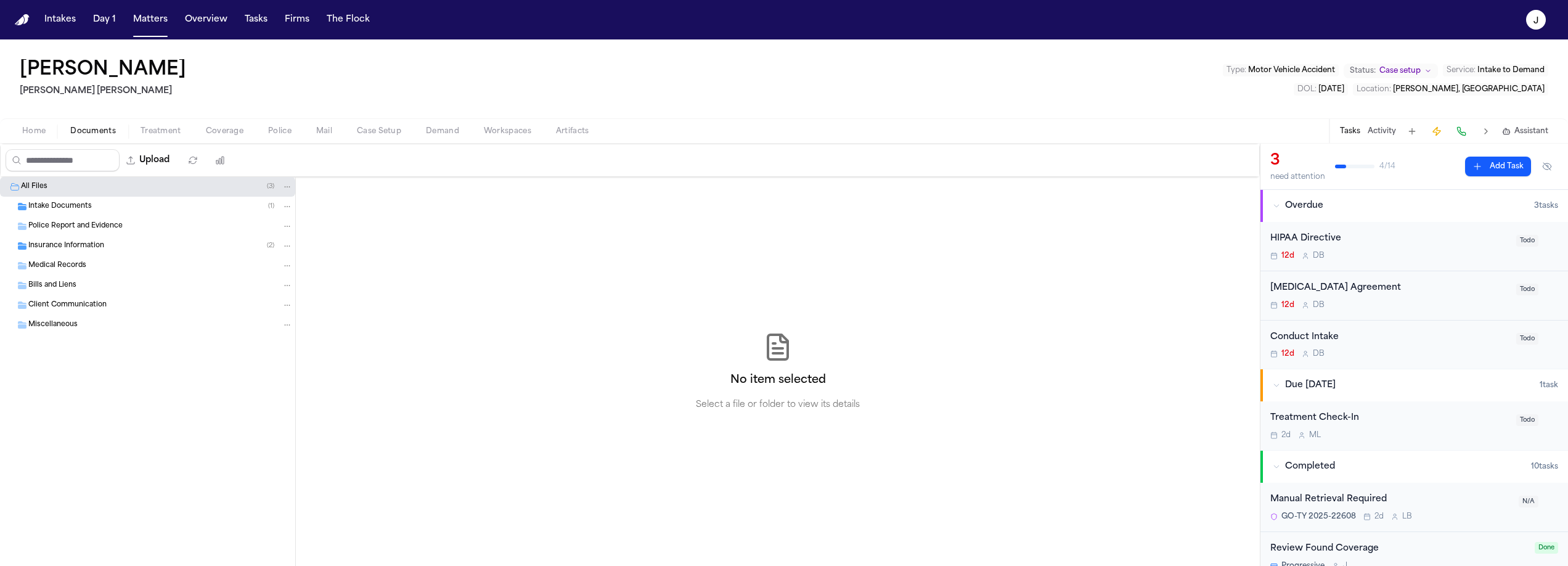
click at [77, 226] on span "Police Report and Evidence" at bounding box center [75, 226] width 94 height 10
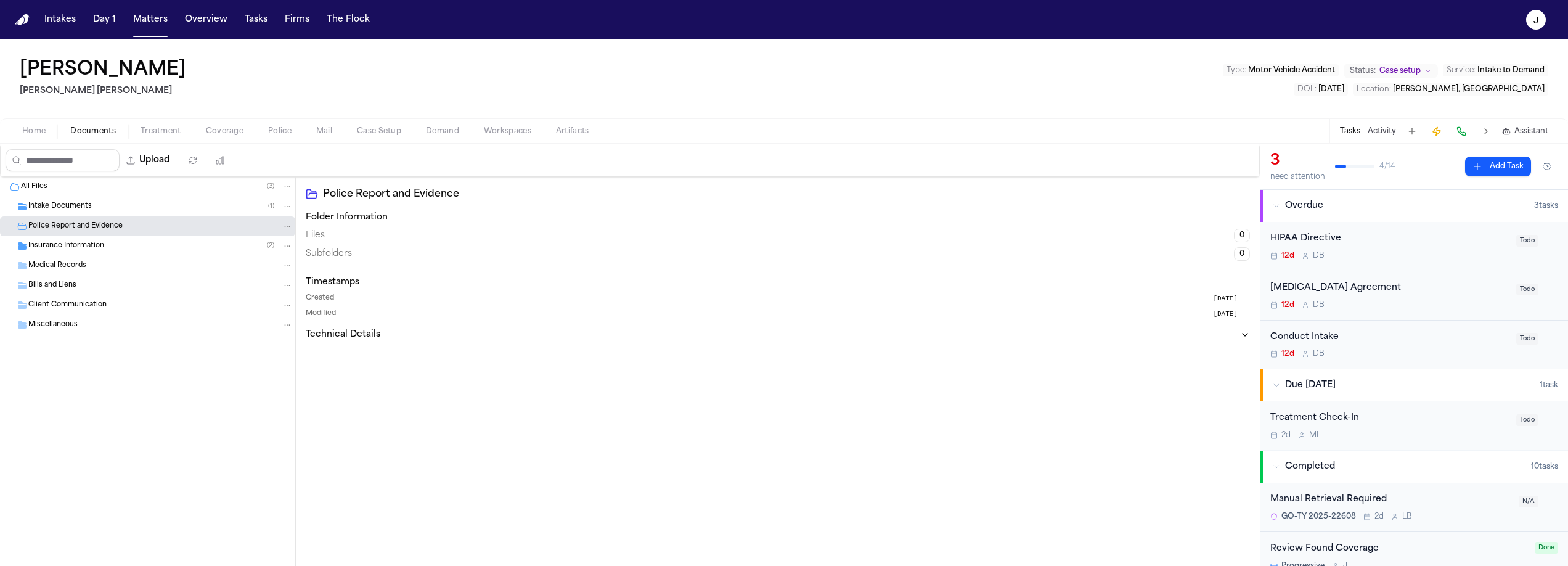
click at [82, 201] on span "Intake Documents" at bounding box center [60, 206] width 64 height 10
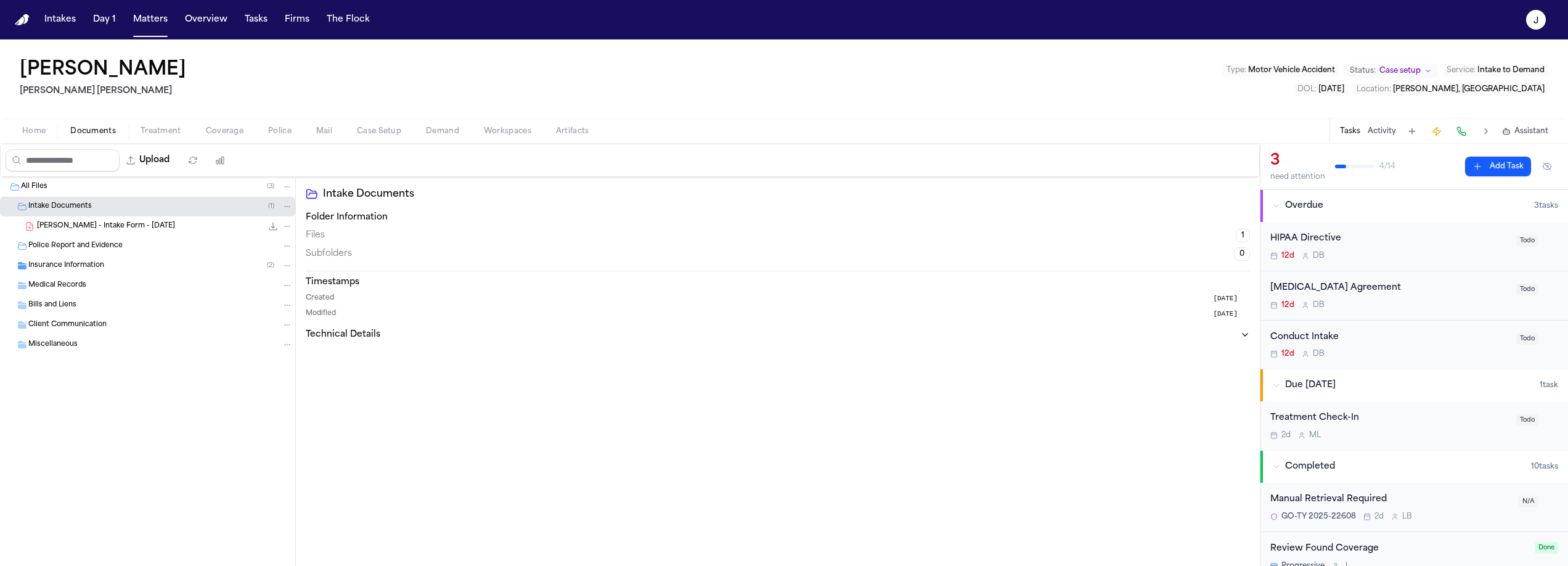
click at [49, 127] on button "Home" at bounding box center [34, 131] width 48 height 15
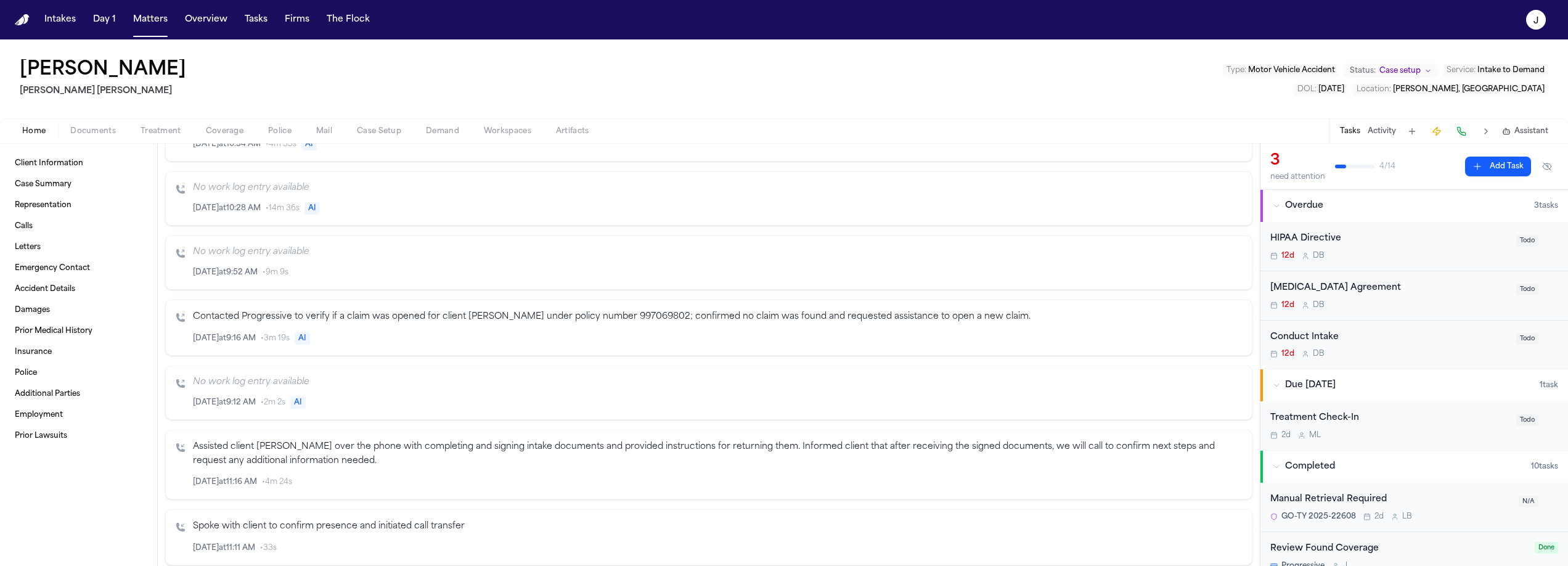
scroll to position [859, 0]
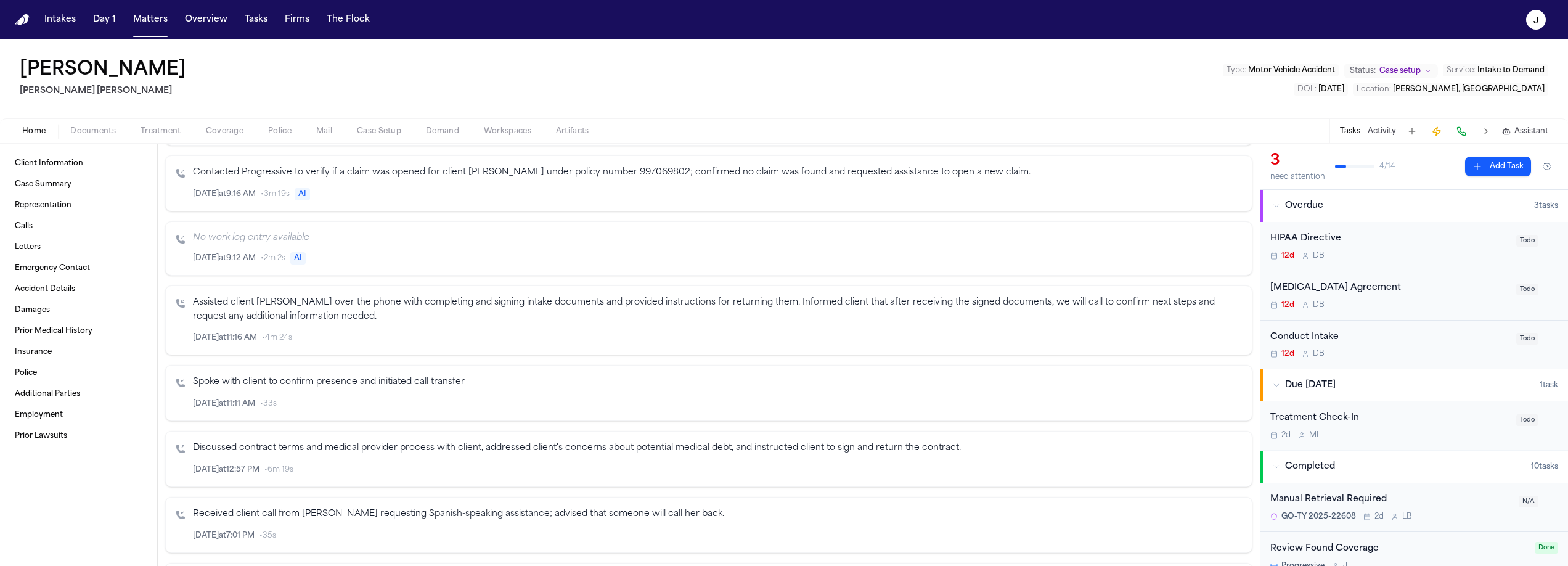
click at [85, 140] on div "Home Documents Treatment Coverage Police Mail Case Setup Demand Workspaces Arti…" at bounding box center [784, 130] width 1568 height 24
click at [89, 134] on span "Documents" at bounding box center [93, 131] width 45 height 10
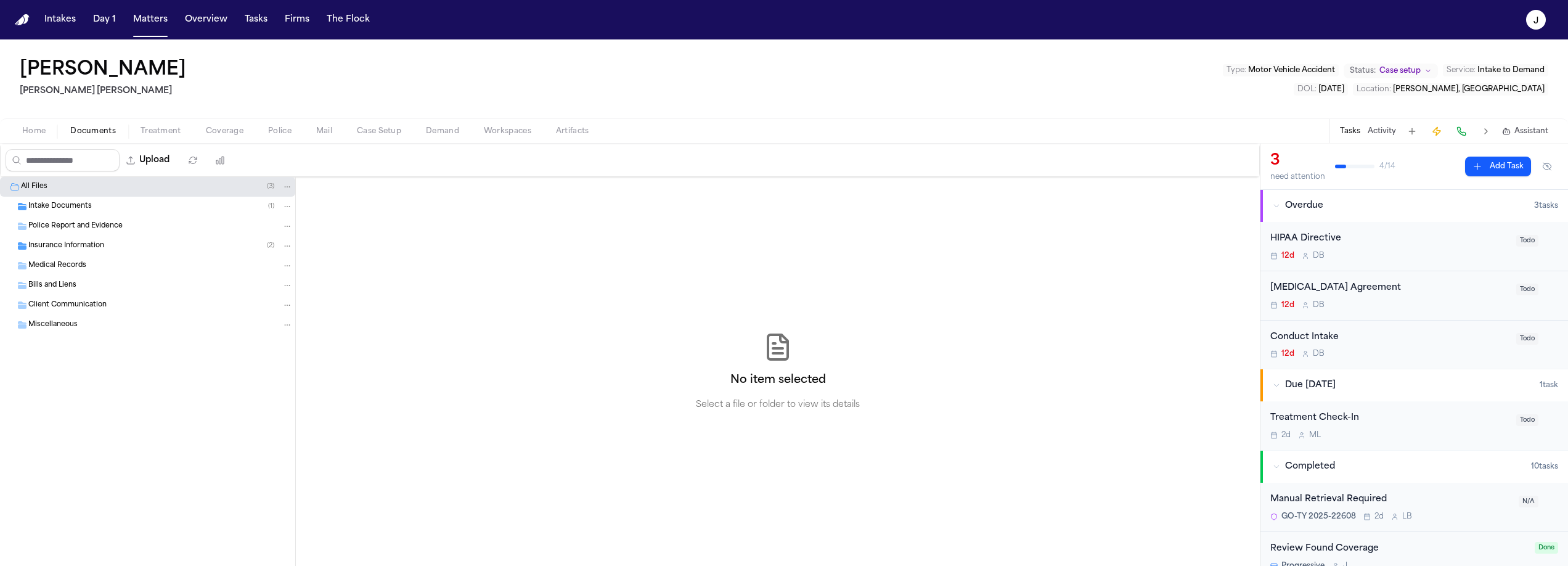
click at [59, 226] on span "Police Report and Evidence" at bounding box center [75, 226] width 94 height 10
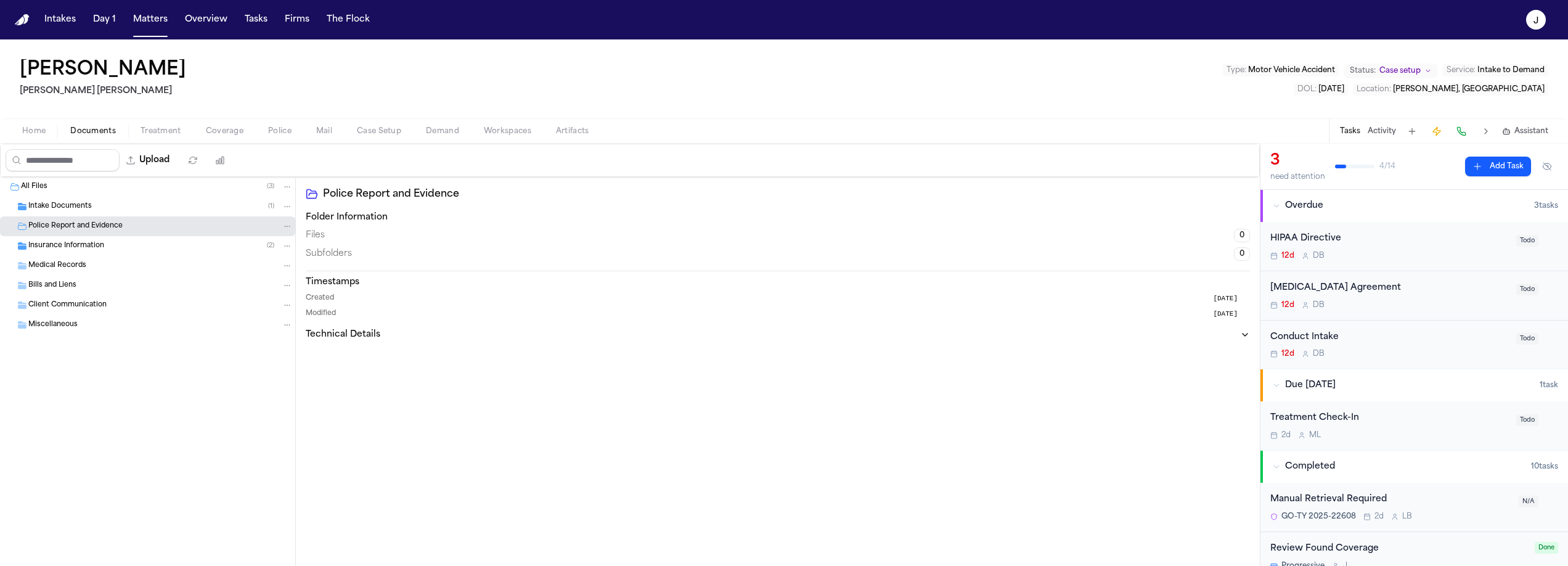
click at [36, 136] on span "Home" at bounding box center [34, 131] width 24 height 10
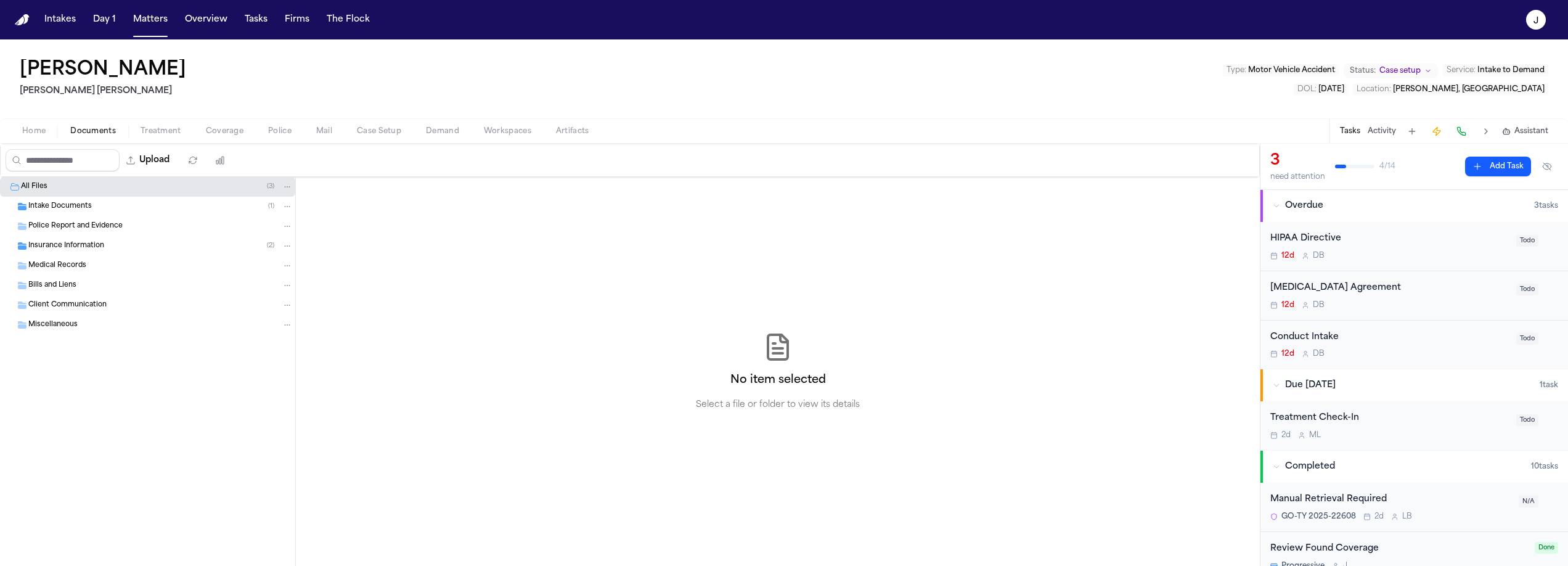
click at [88, 136] on span "Documents" at bounding box center [93, 131] width 45 height 10
click at [41, 132] on span "Home" at bounding box center [34, 131] width 24 height 10
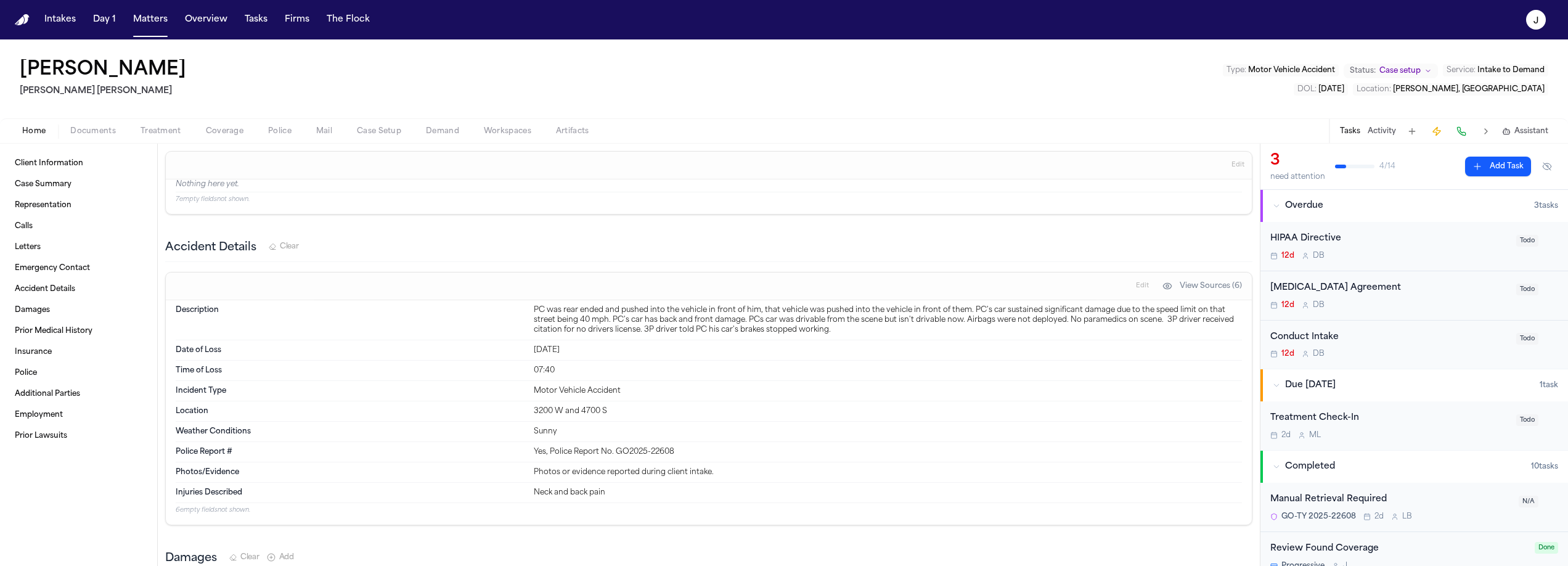
scroll to position [1539, 0]
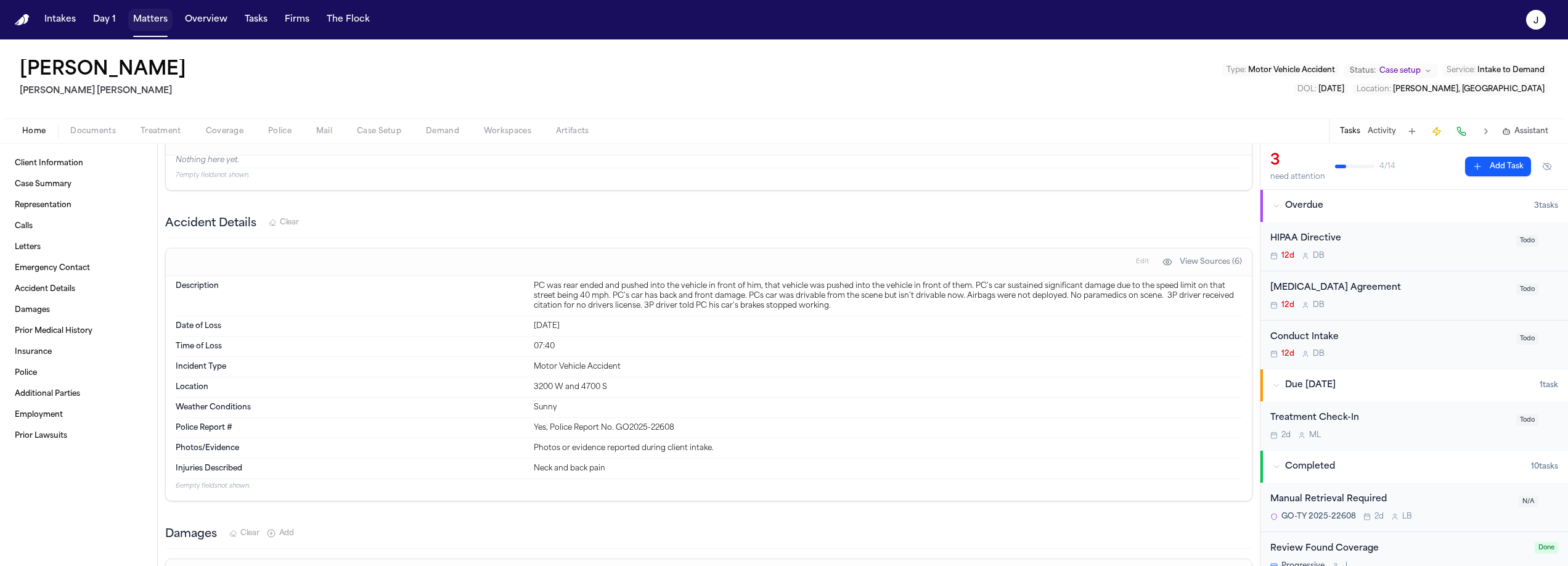
click at [138, 22] on button "Matters" at bounding box center [150, 20] width 45 height 22
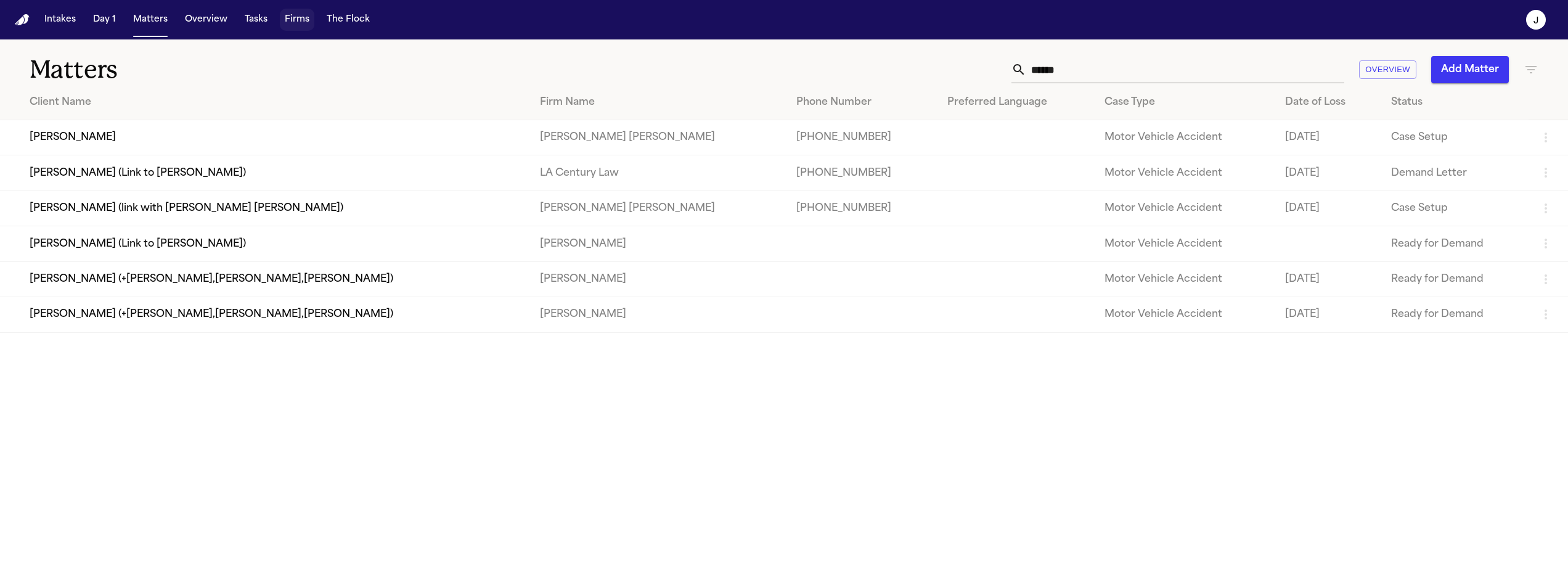
click at [307, 22] on button "Firms" at bounding box center [296, 20] width 34 height 22
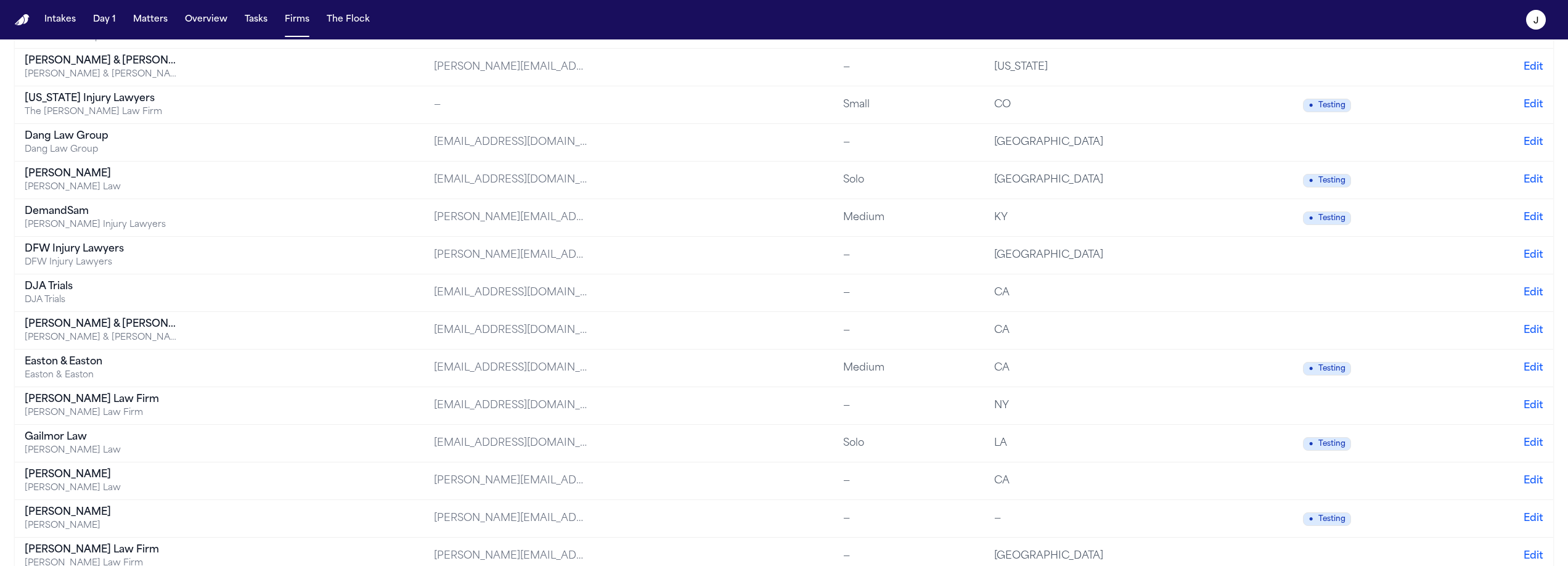
scroll to position [473, 0]
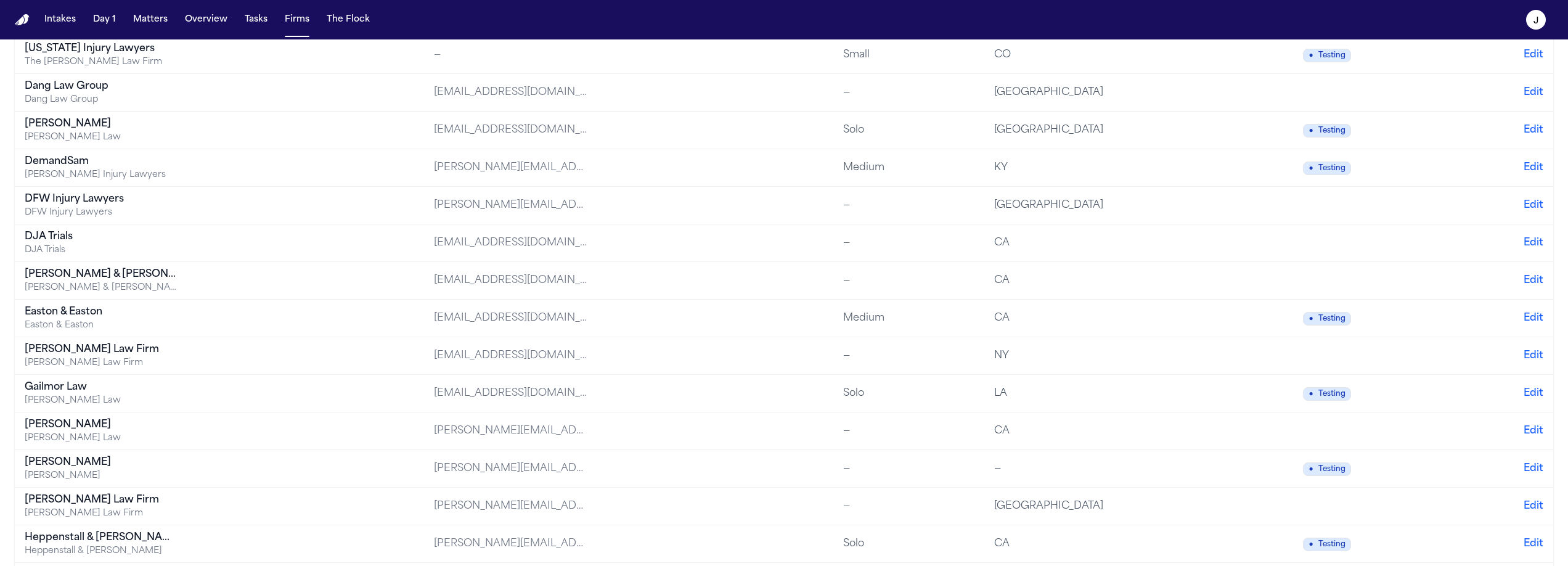
click at [78, 428] on div "Gammill" at bounding box center [101, 424] width 154 height 15
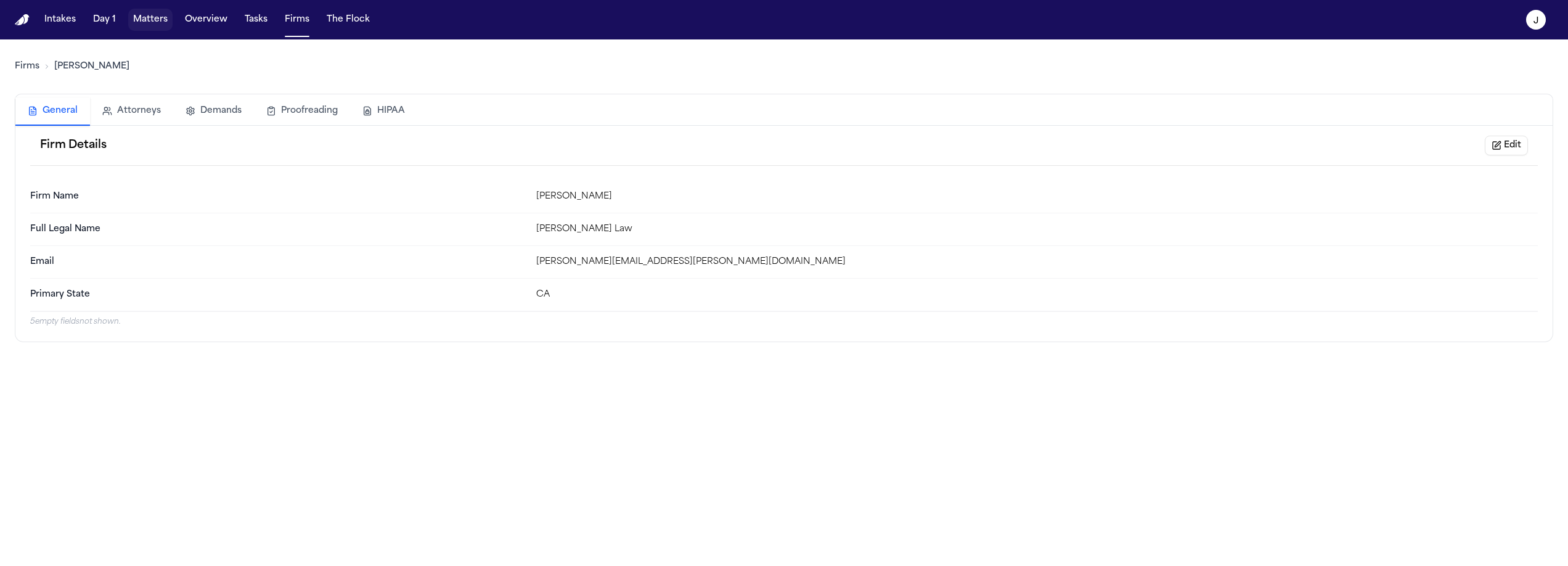
click at [156, 18] on button "Matters" at bounding box center [150, 20] width 45 height 22
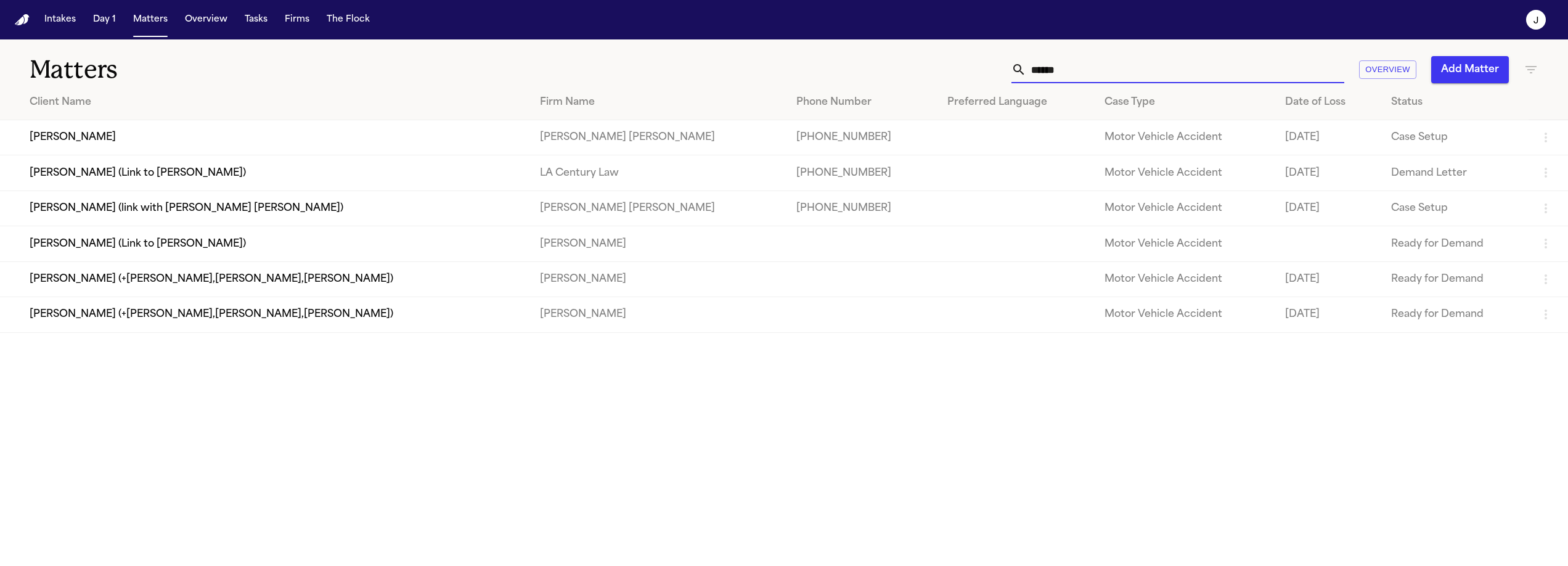
click at [1065, 73] on input "******" at bounding box center [1184, 69] width 318 height 27
click at [1075, 68] on input "******" at bounding box center [1184, 69] width 318 height 27
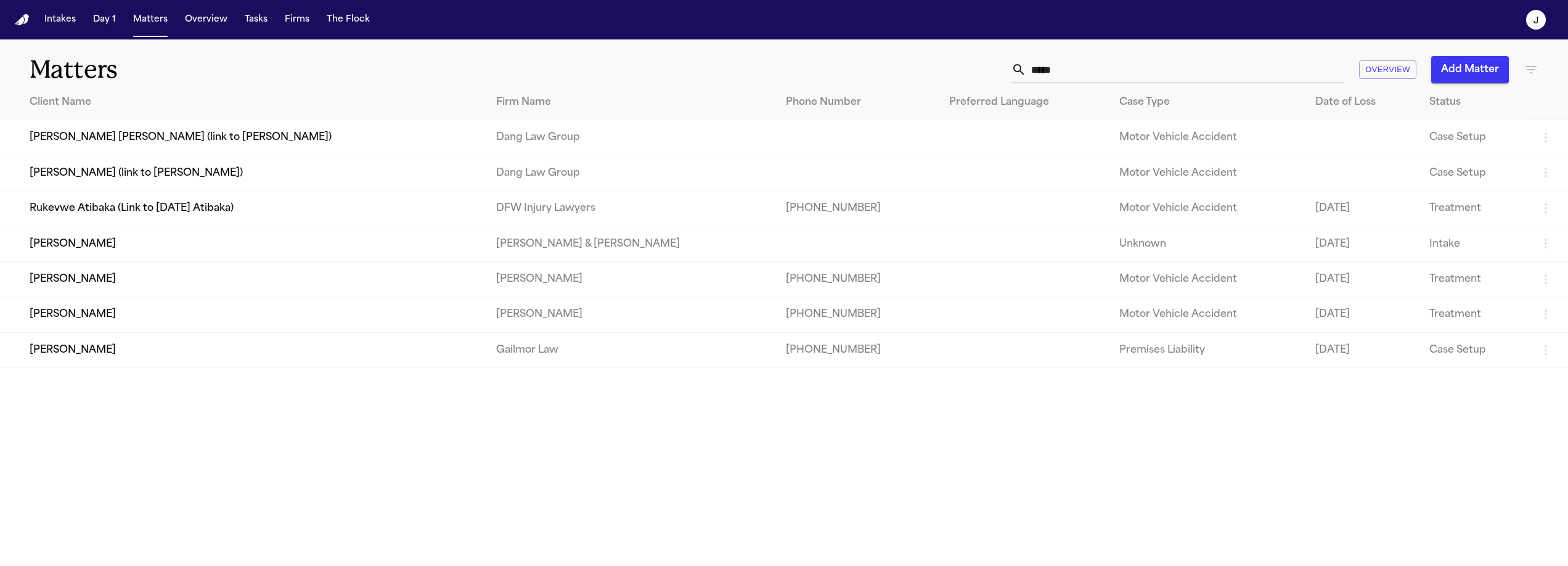
click at [1059, 68] on input "*****" at bounding box center [1184, 69] width 318 height 27
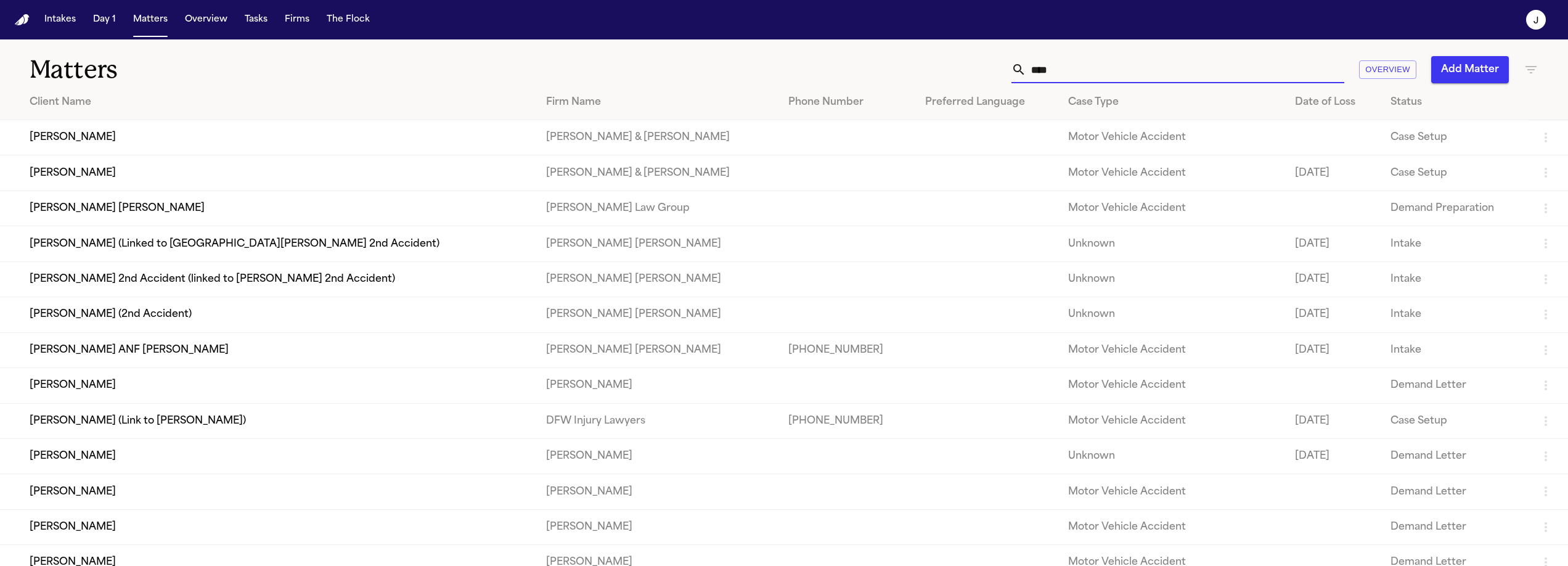
type input "****"
click at [152, 20] on button "Matters" at bounding box center [150, 20] width 45 height 22
click at [1110, 65] on input "****" at bounding box center [1184, 69] width 318 height 27
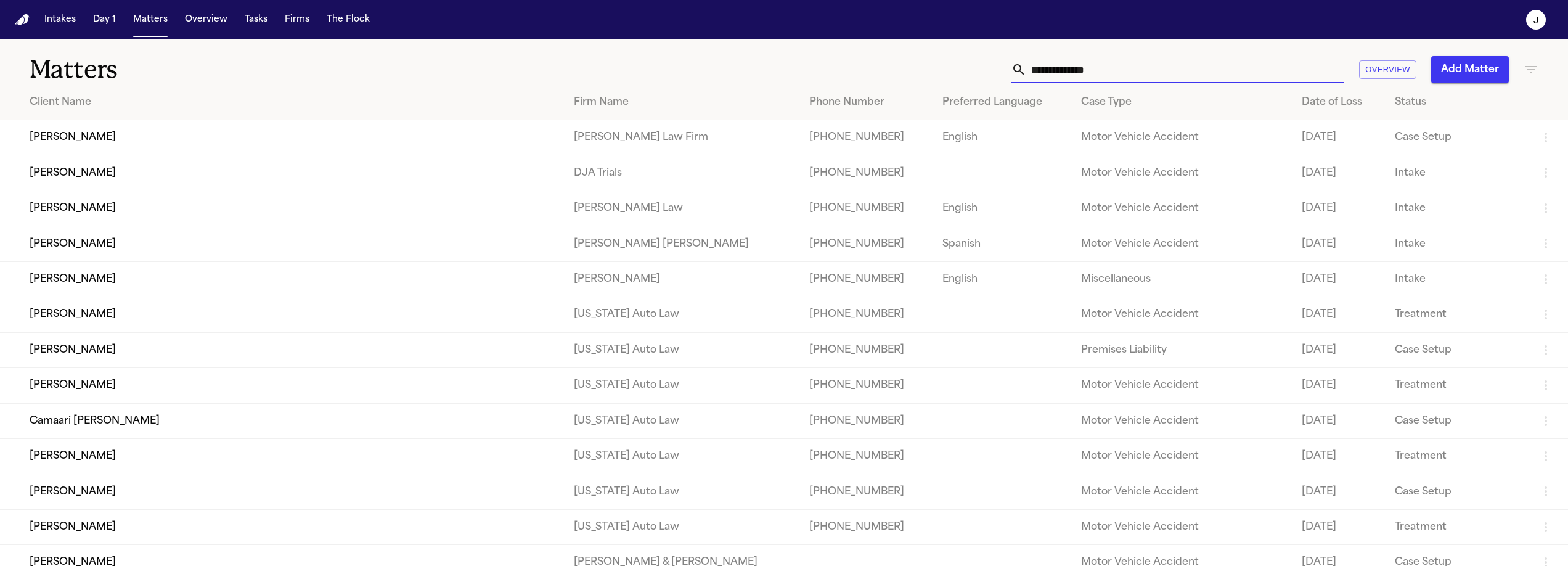
click at [574, 102] on div "Firm Name" at bounding box center [682, 102] width 217 height 15
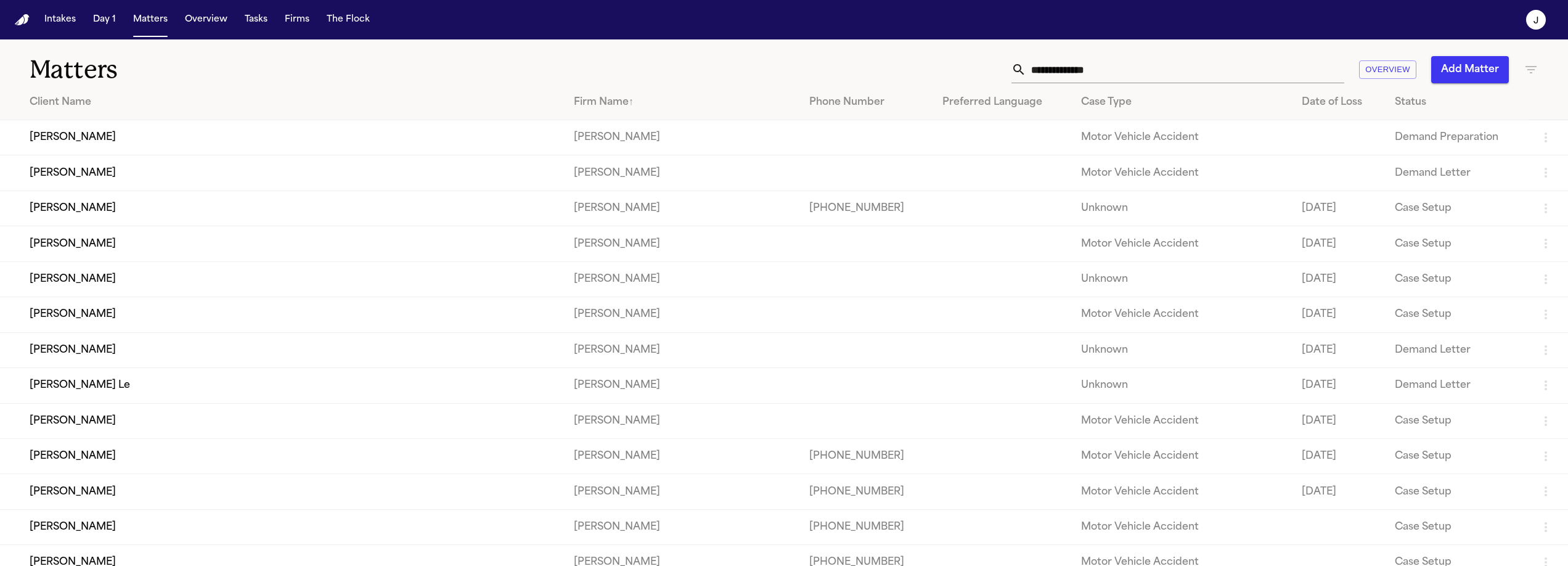
click at [574, 107] on div "Firm Name ↑" at bounding box center [682, 102] width 217 height 15
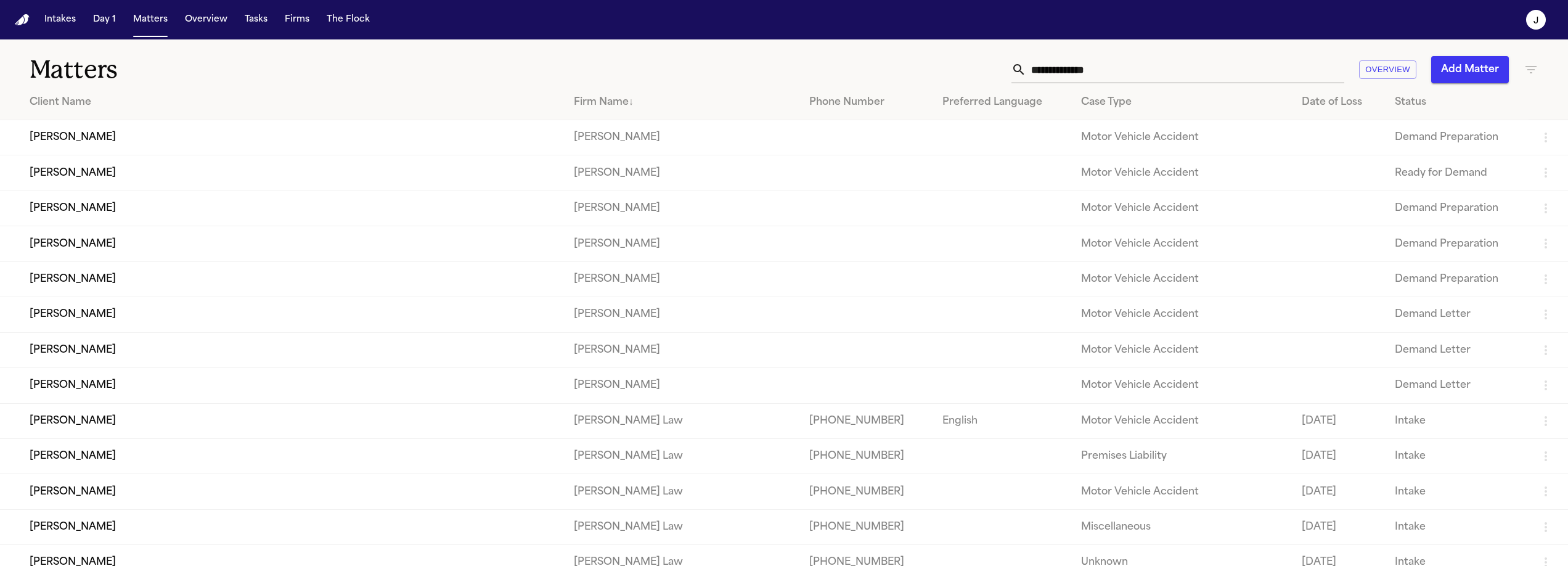
click at [574, 107] on div "Firm Name ↓" at bounding box center [682, 102] width 217 height 15
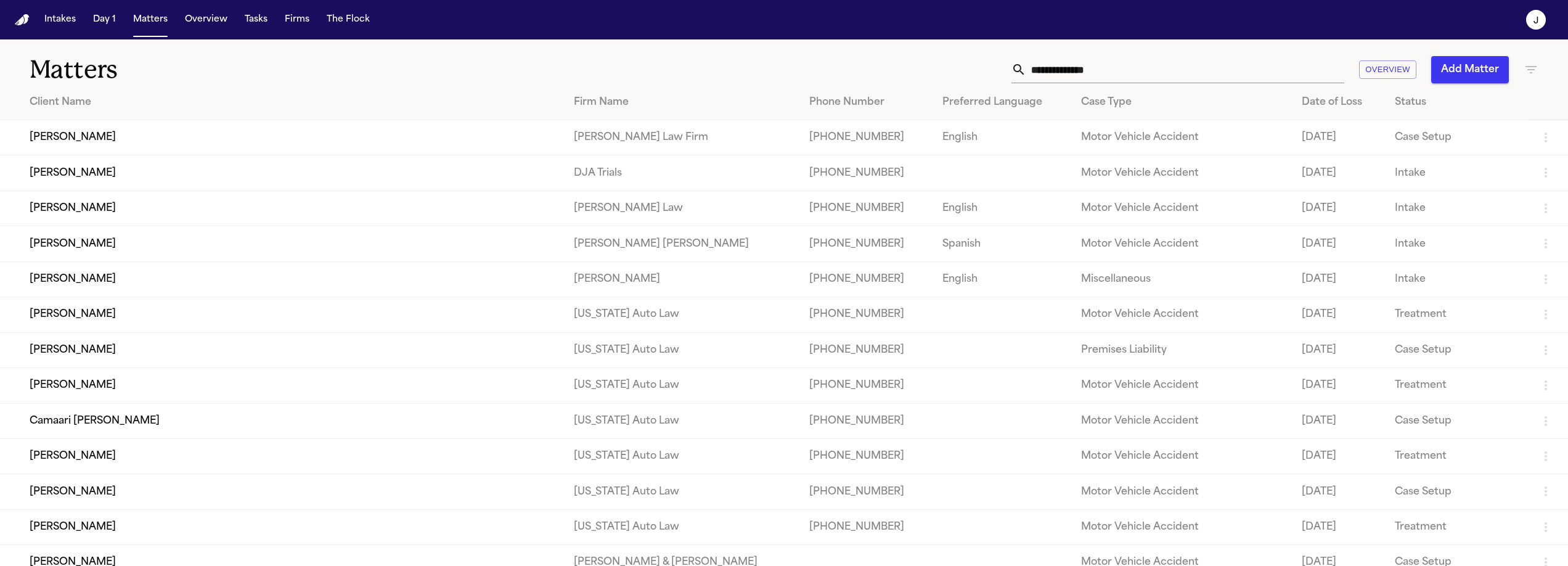
click at [1523, 66] on icon "button" at bounding box center [1530, 69] width 15 height 15
click at [1417, 138] on input "text" at bounding box center [1454, 145] width 157 height 17
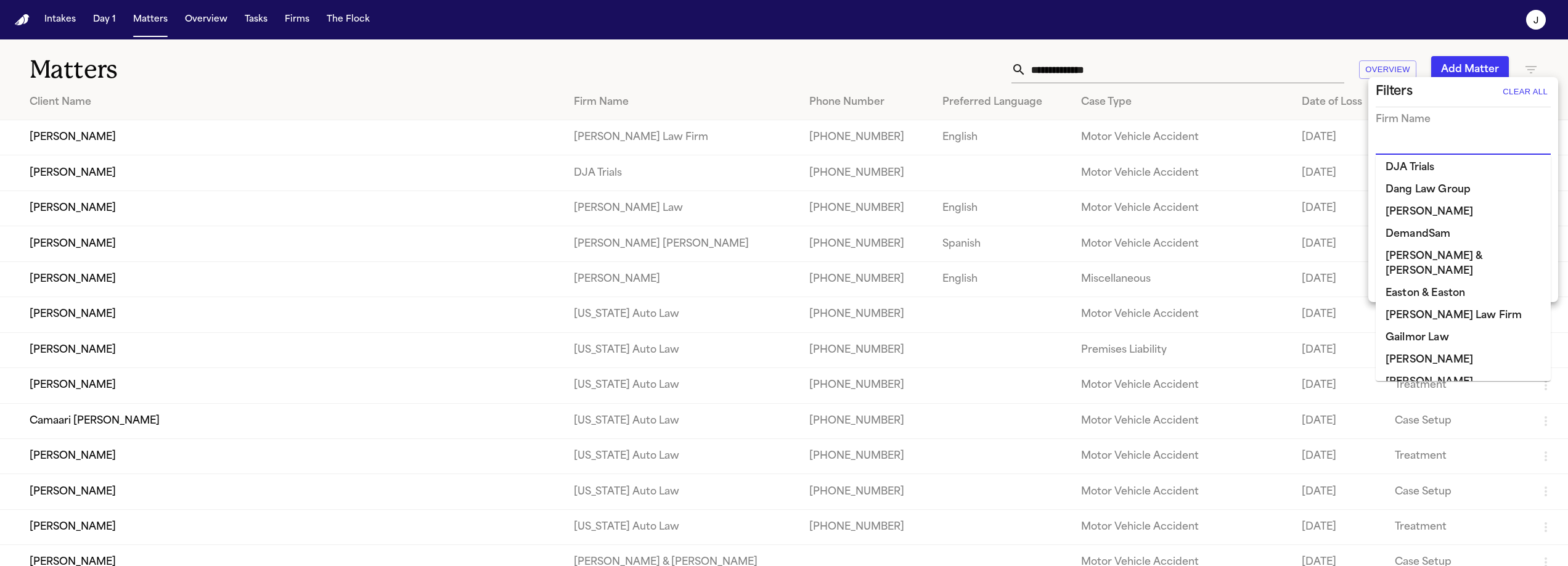
scroll to position [289, 0]
click at [1414, 329] on li "Gammill" at bounding box center [1463, 340] width 175 height 22
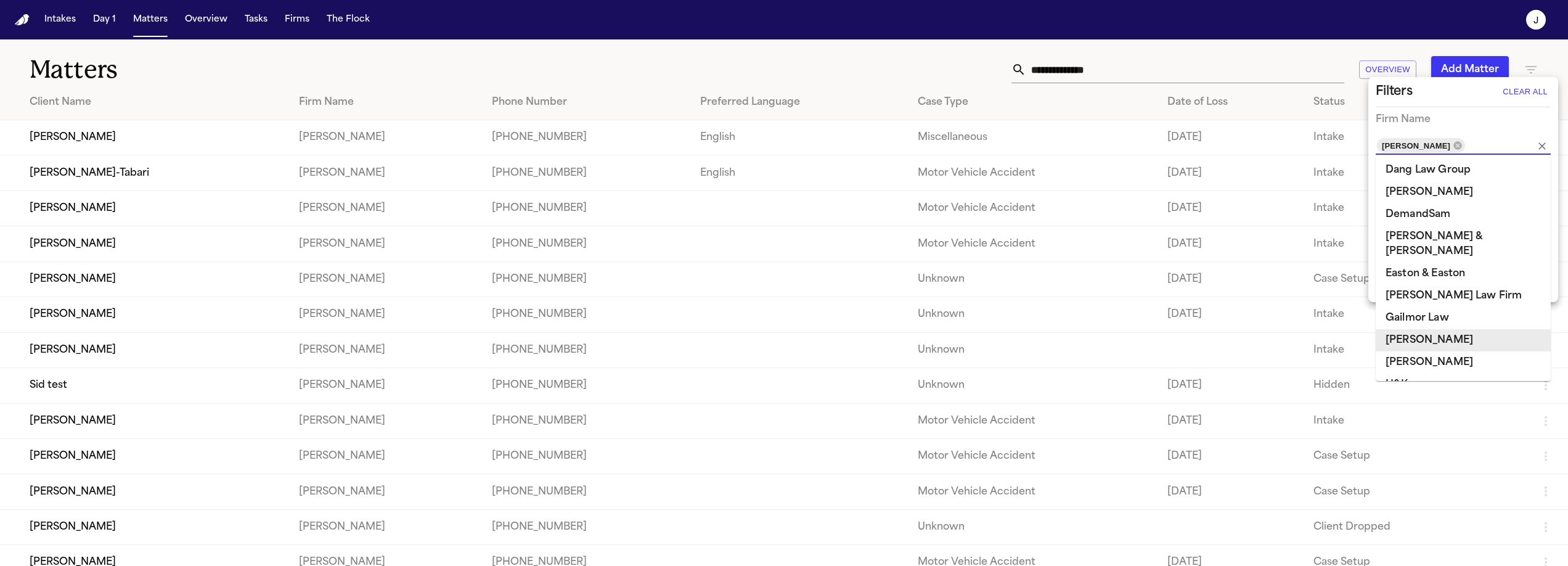
click at [708, 71] on div at bounding box center [784, 283] width 1568 height 566
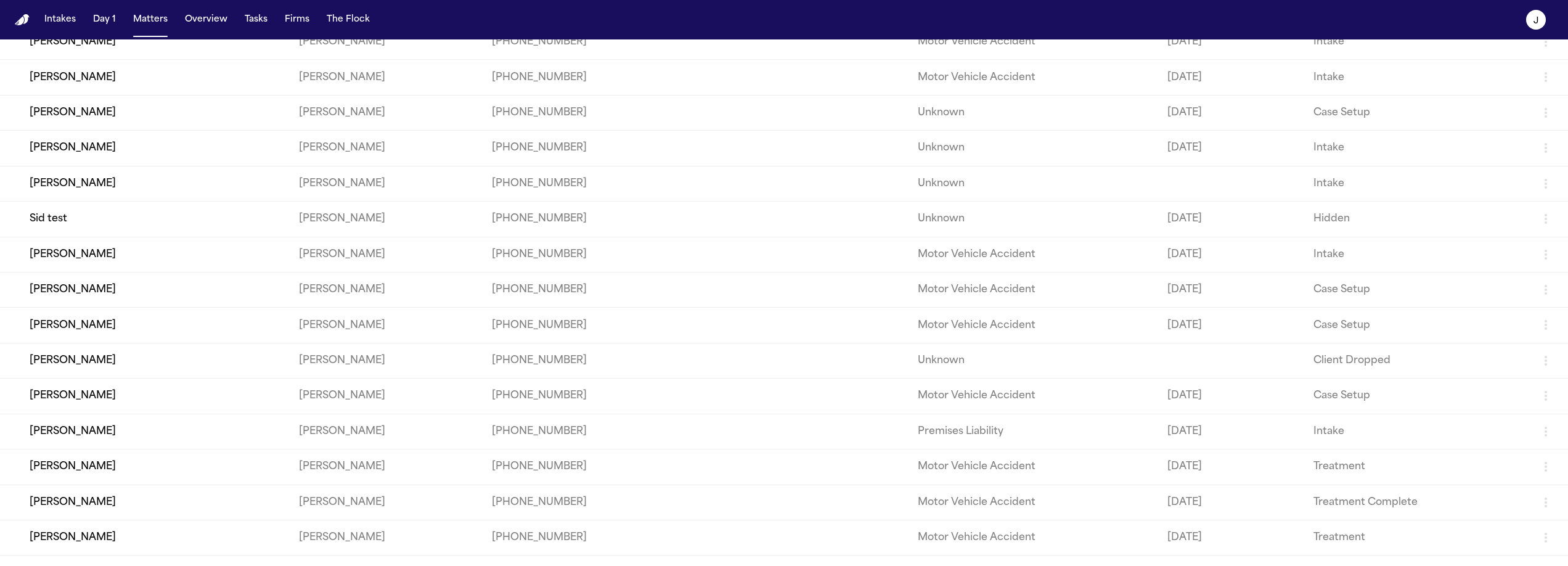
scroll to position [0, 0]
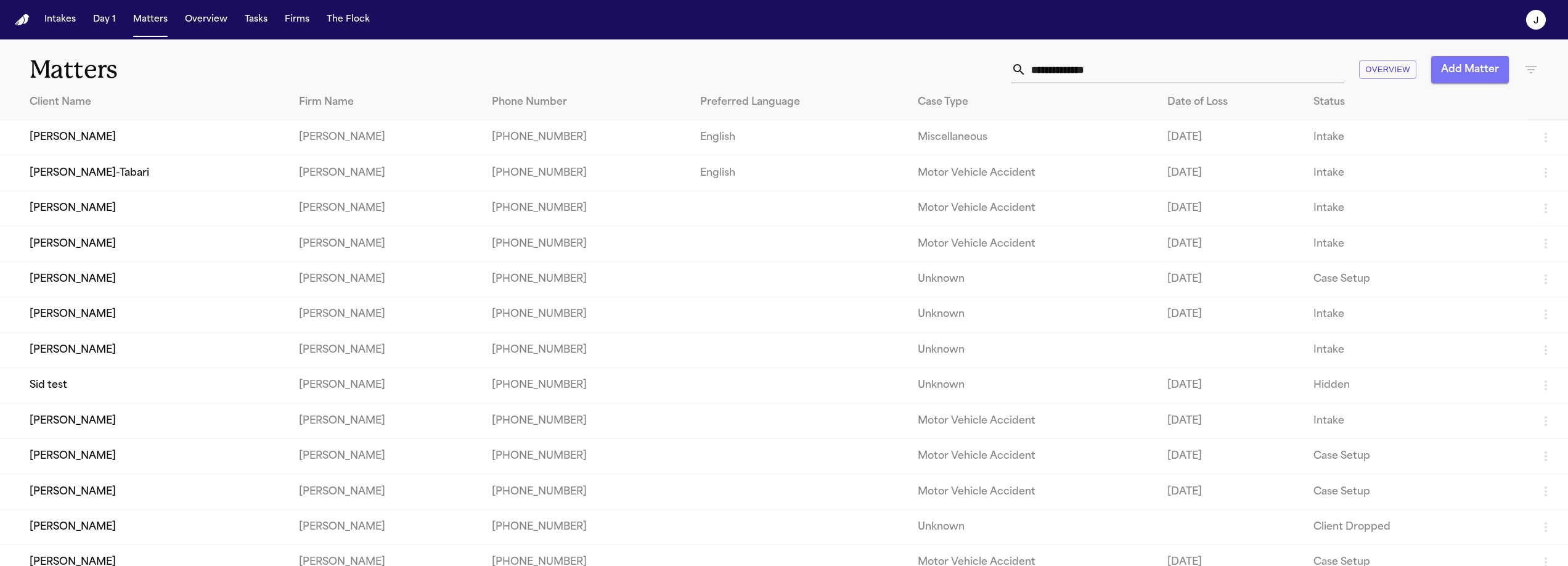
click at [1466, 73] on button "Add Matter" at bounding box center [1469, 69] width 78 height 27
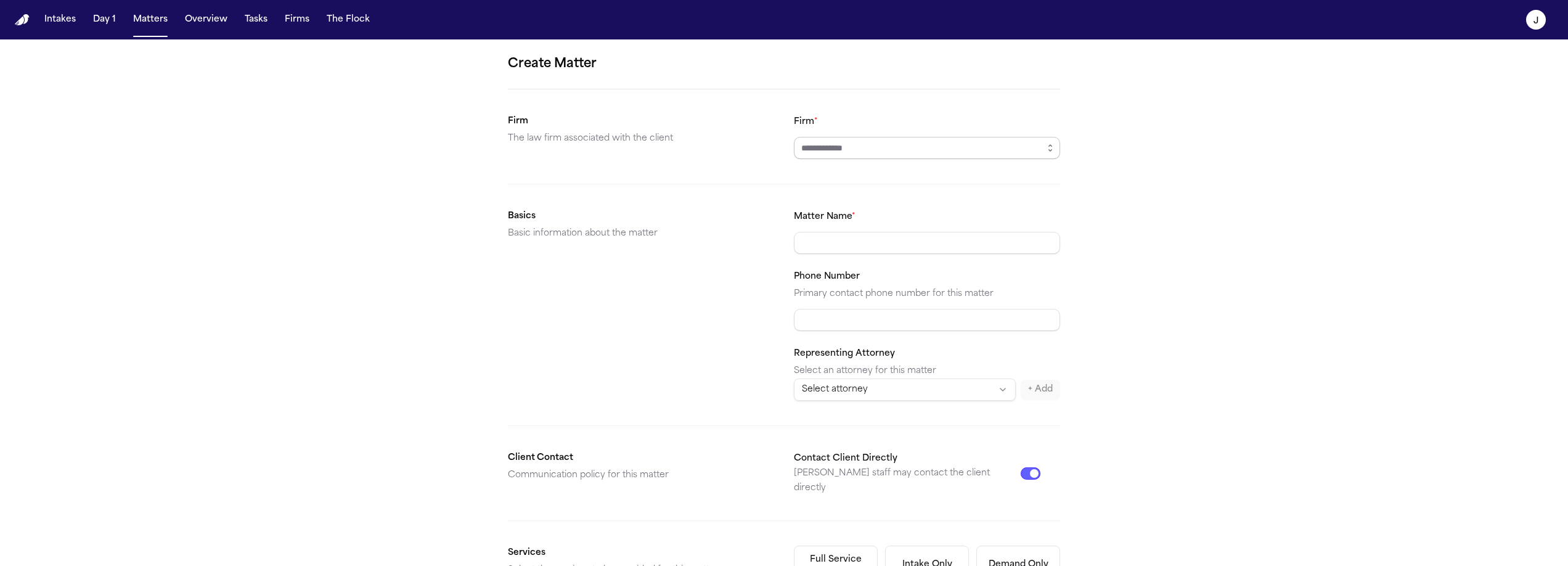
click at [839, 157] on input "Firm *" at bounding box center [927, 148] width 266 height 22
click at [911, 151] on input "Firm *" at bounding box center [927, 148] width 266 height 22
click at [1053, 149] on button "button" at bounding box center [1050, 148] width 20 height 22
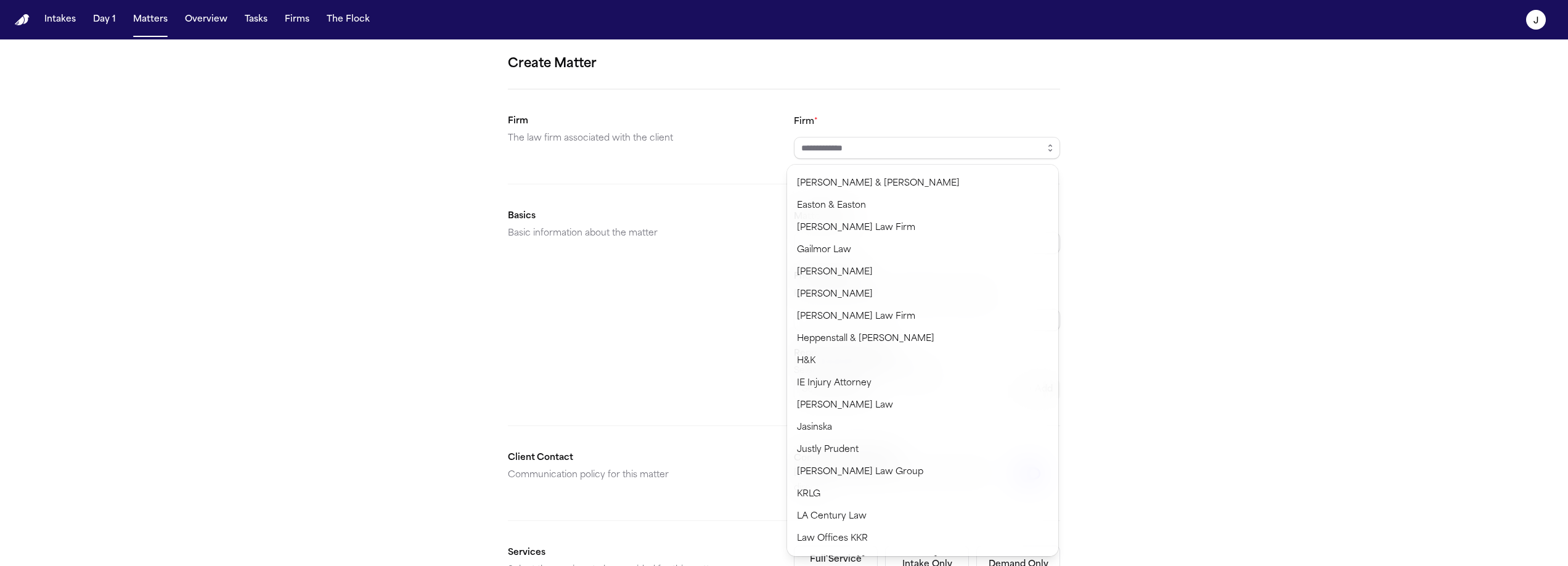
scroll to position [370, 0]
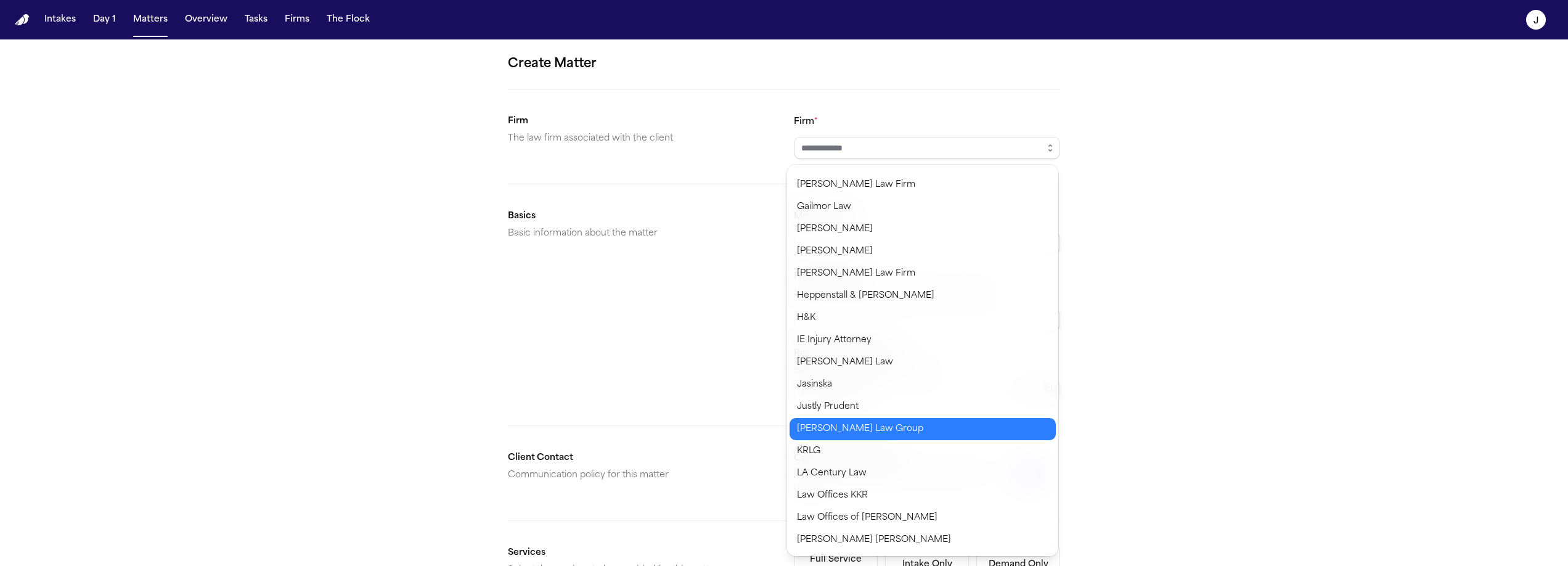
type input "**********"
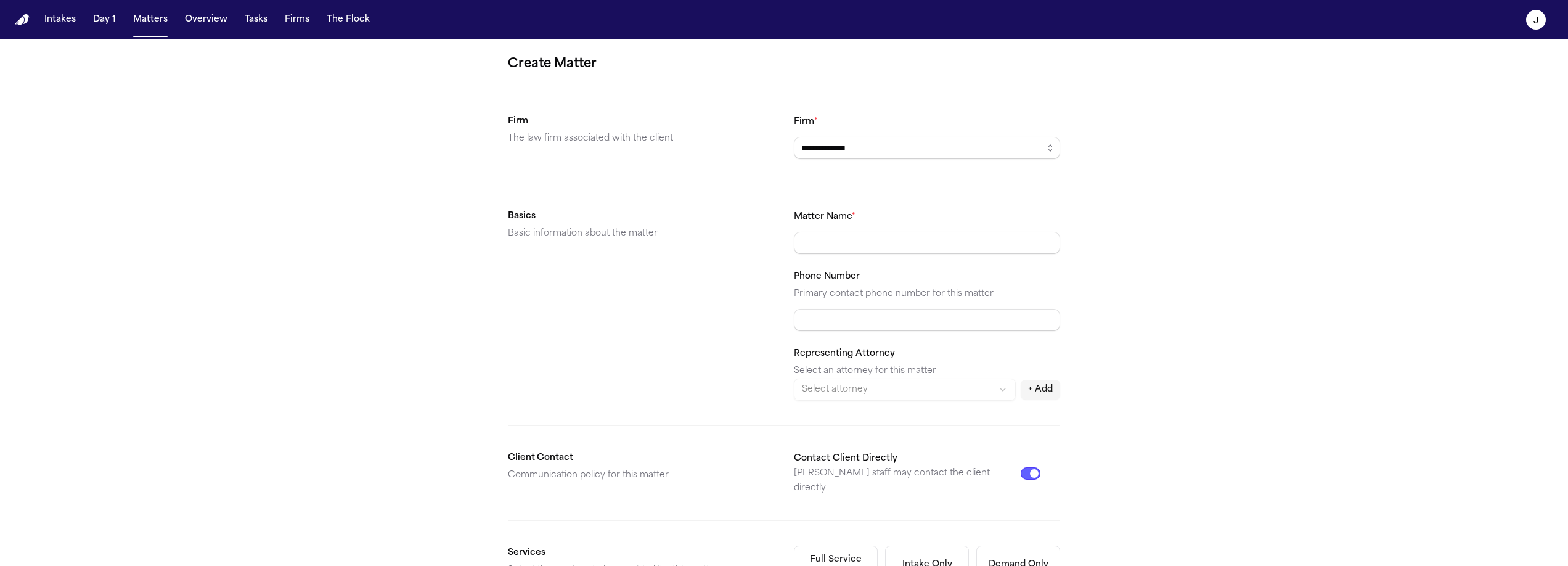
click at [847, 407] on body "**********" at bounding box center [784, 283] width 1568 height 566
click at [836, 249] on input "Matter Name *" at bounding box center [927, 243] width 266 height 22
type input "**********"
click at [845, 319] on input "Phone Number" at bounding box center [927, 320] width 266 height 22
click at [814, 321] on input "**********" at bounding box center [927, 320] width 266 height 22
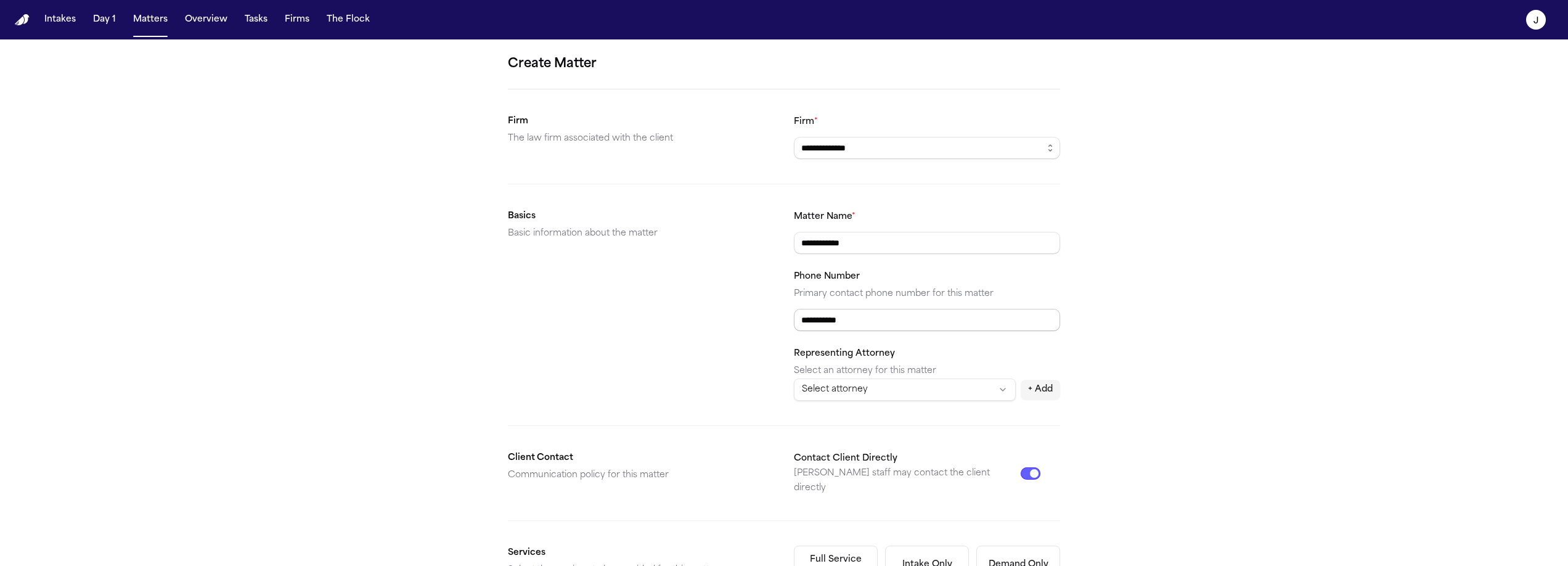
click at [798, 320] on input "**********" at bounding box center [927, 320] width 266 height 22
click at [836, 321] on input "**********" at bounding box center [927, 320] width 266 height 22
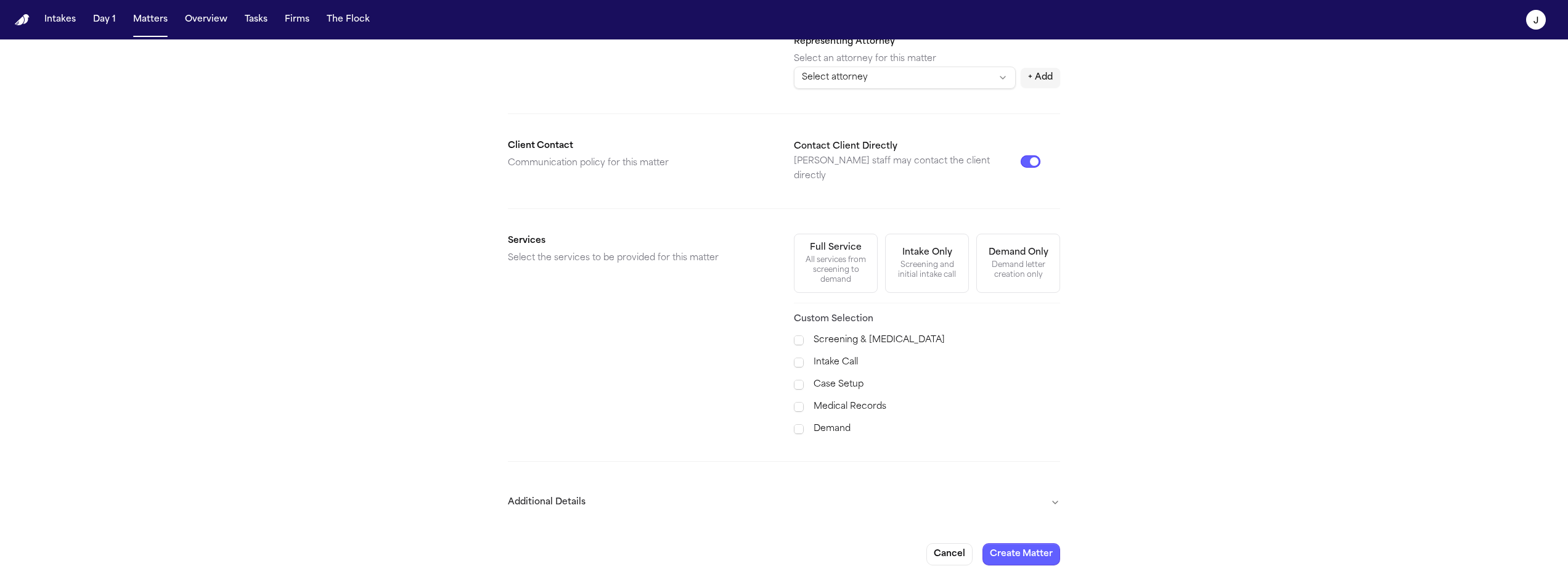
scroll to position [316, 0]
type input "**********"
click at [846, 258] on div "All services from screening to demand" at bounding box center [835, 266] width 68 height 29
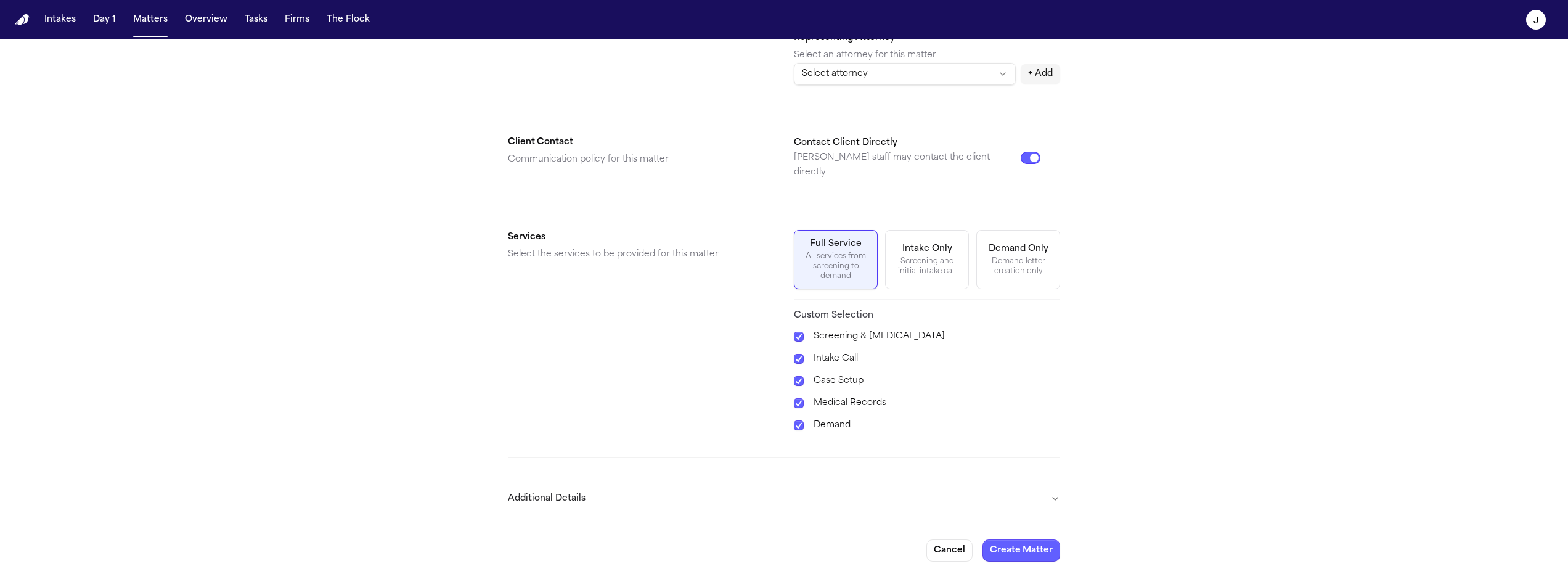
click at [1027, 495] on button "Additional Details" at bounding box center [784, 499] width 552 height 32
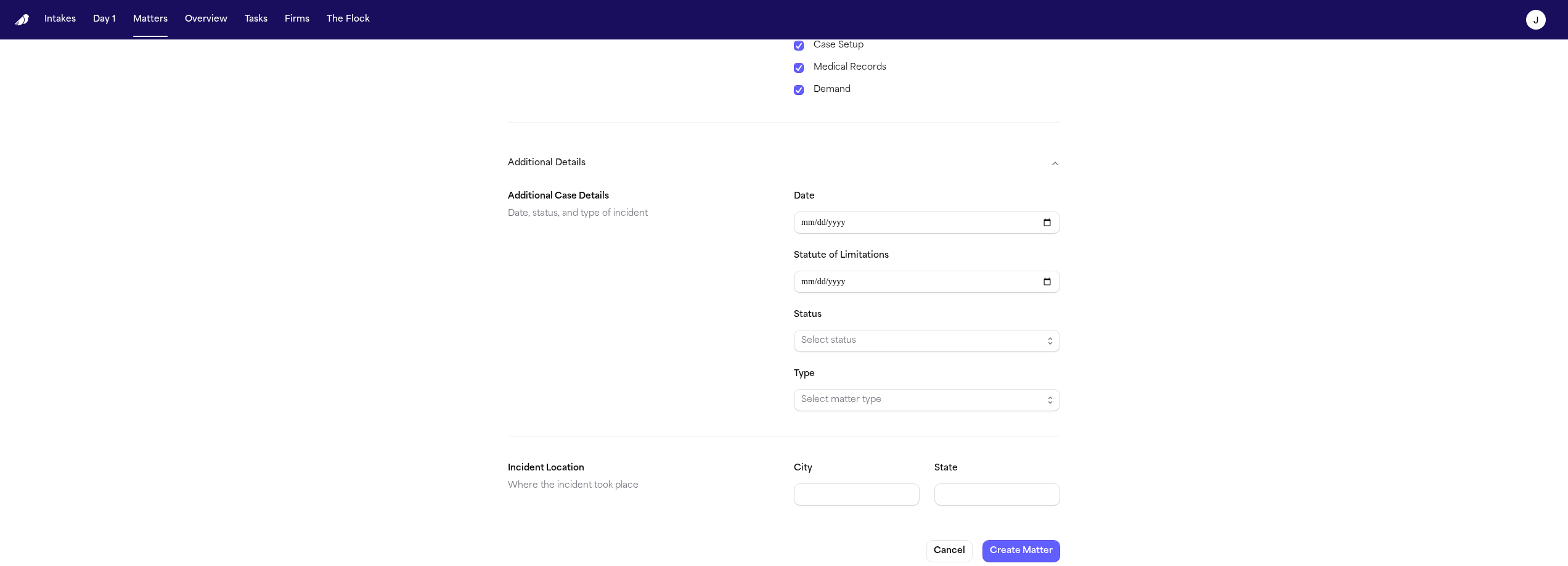
scroll to position [651, 0]
drag, startPoint x: 1036, startPoint y: 206, endPoint x: 1046, endPoint y: 213, distance: 12.2
click at [1040, 211] on input "Date" at bounding box center [927, 222] width 266 height 22
click at [1046, 213] on input "Date" at bounding box center [927, 222] width 266 height 22
type input "**********"
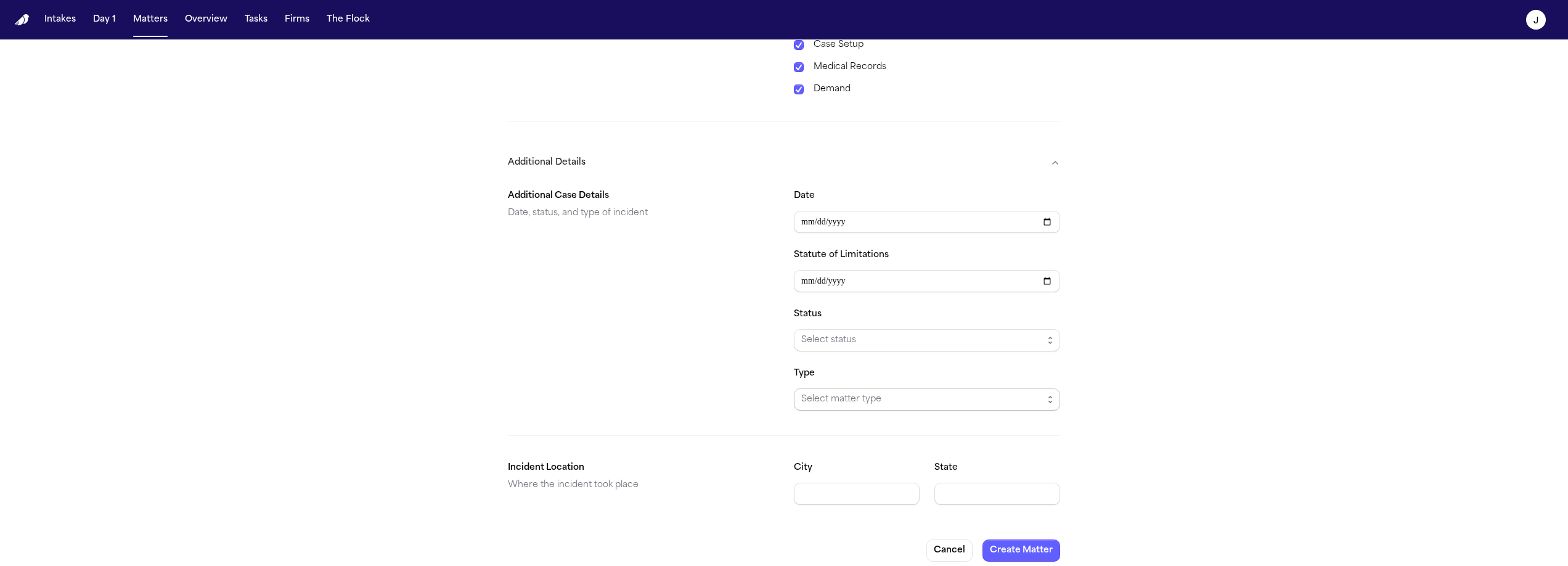
click at [940, 392] on span "Select matter type" at bounding box center [922, 399] width 242 height 15
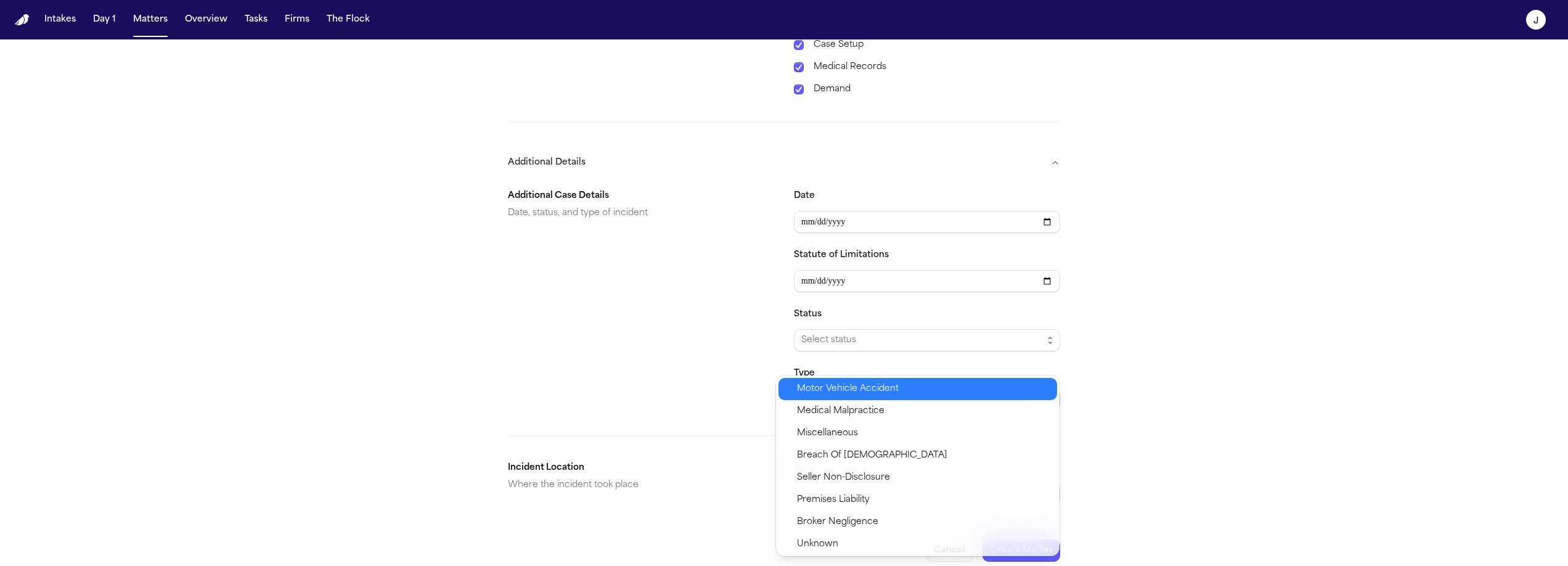
click at [833, 392] on span "Motor Vehicle Accident" at bounding box center [848, 389] width 102 height 15
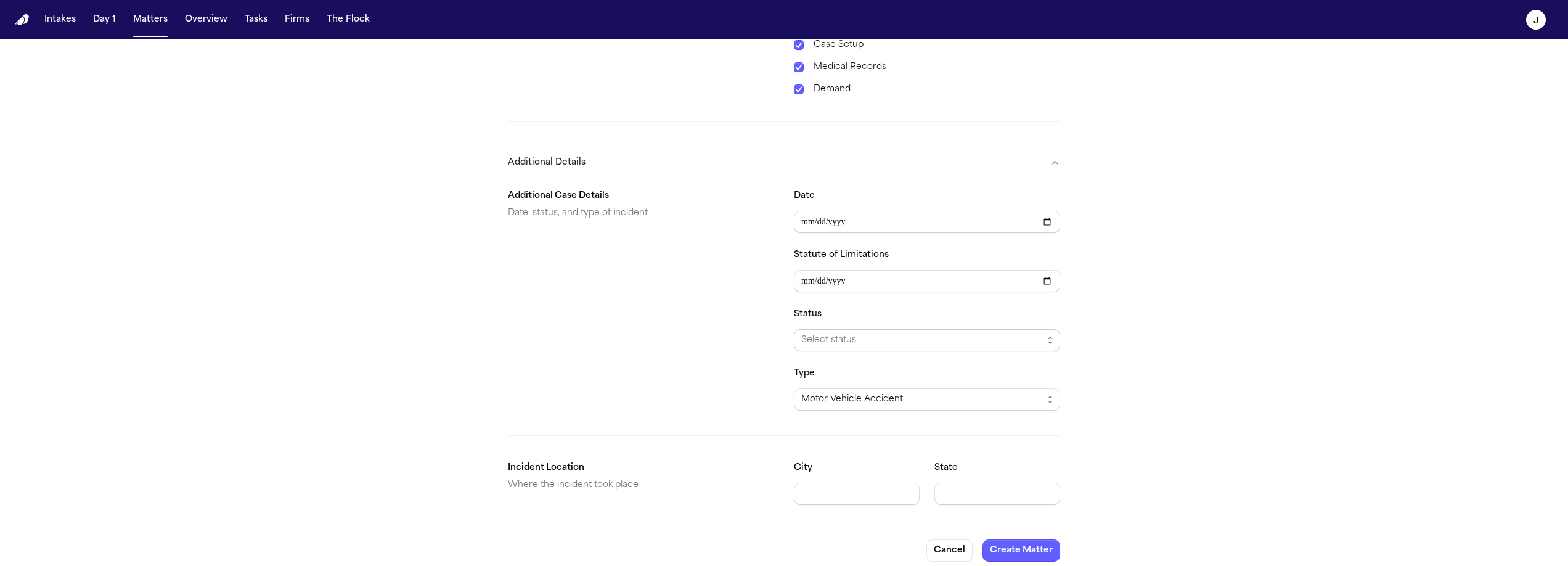
click at [914, 335] on span "Select status" at bounding box center [922, 340] width 242 height 15
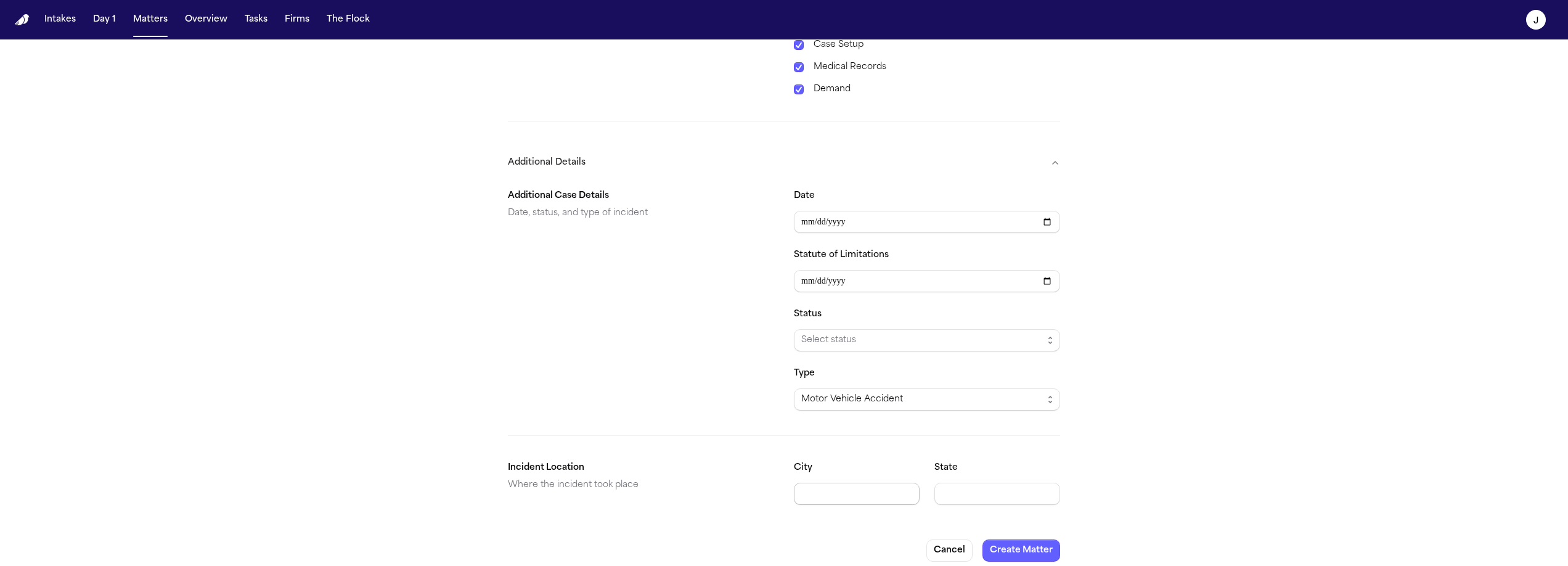
click at [866, 483] on input "City" at bounding box center [857, 494] width 126 height 22
type input "*********"
type input "**"
click at [1028, 539] on button "Create Matter" at bounding box center [1021, 551] width 78 height 22
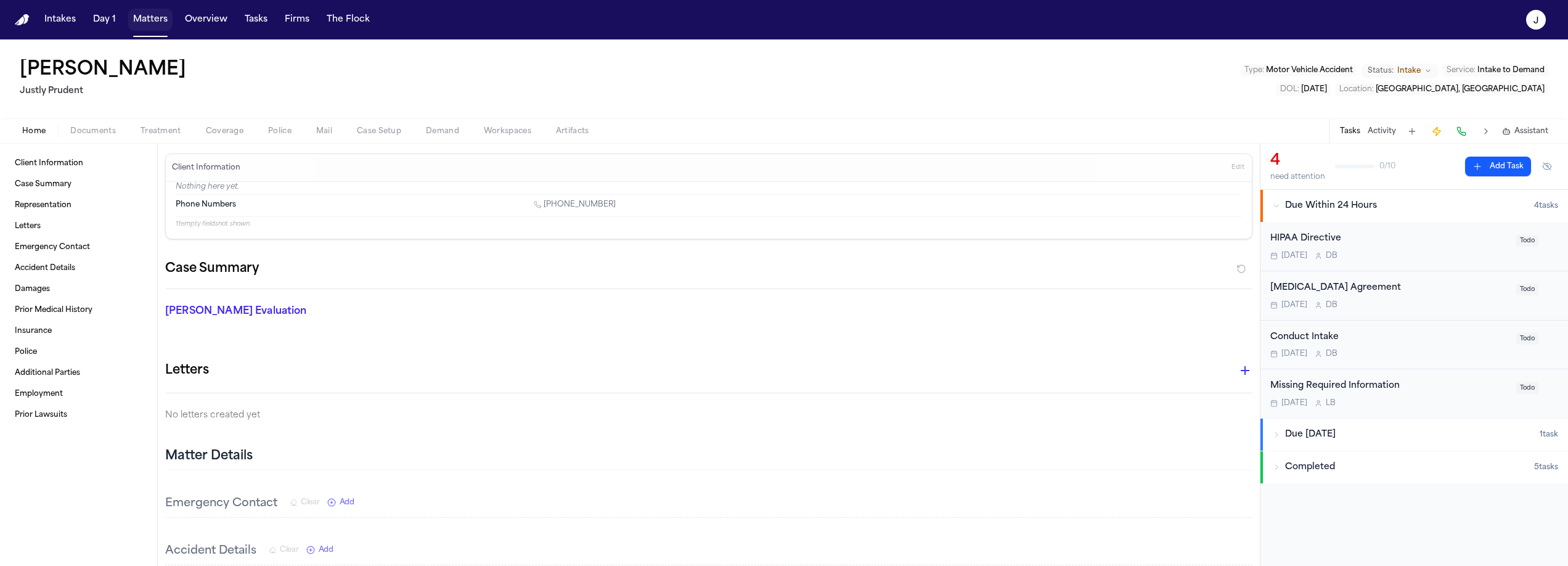
click at [154, 24] on button "Matters" at bounding box center [150, 20] width 45 height 22
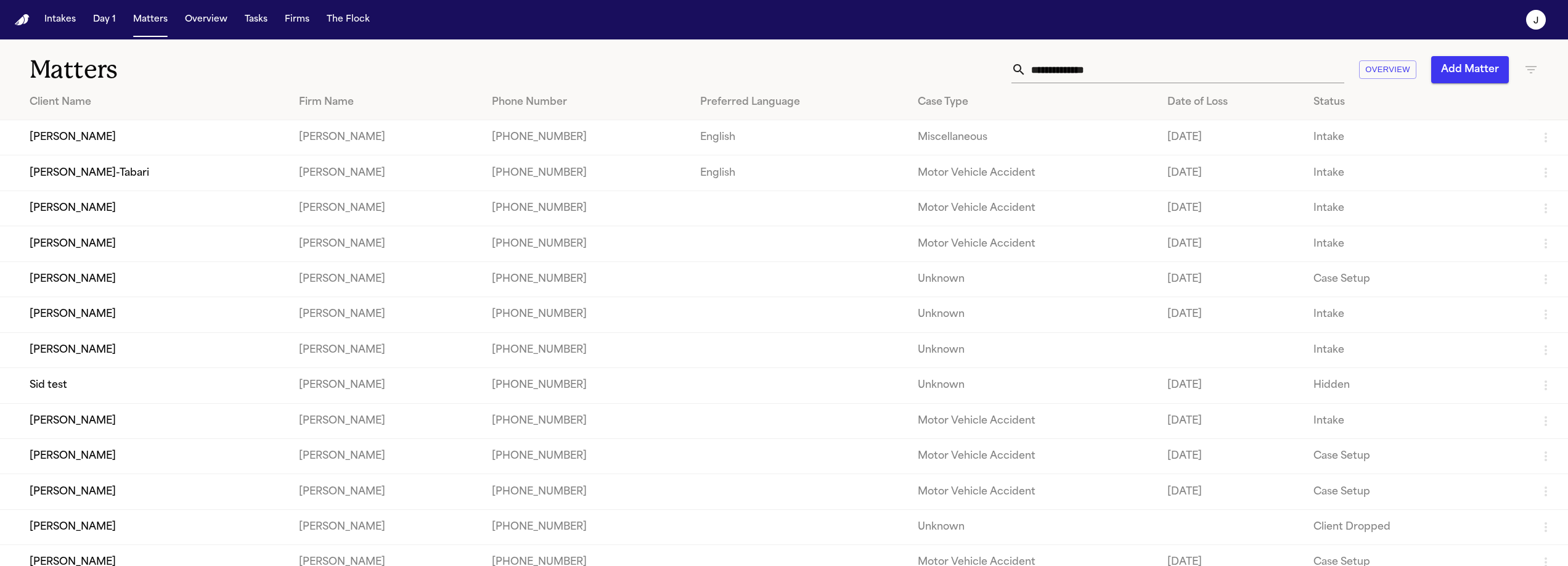
click at [144, 147] on td "Juko Chan" at bounding box center [145, 138] width 289 height 35
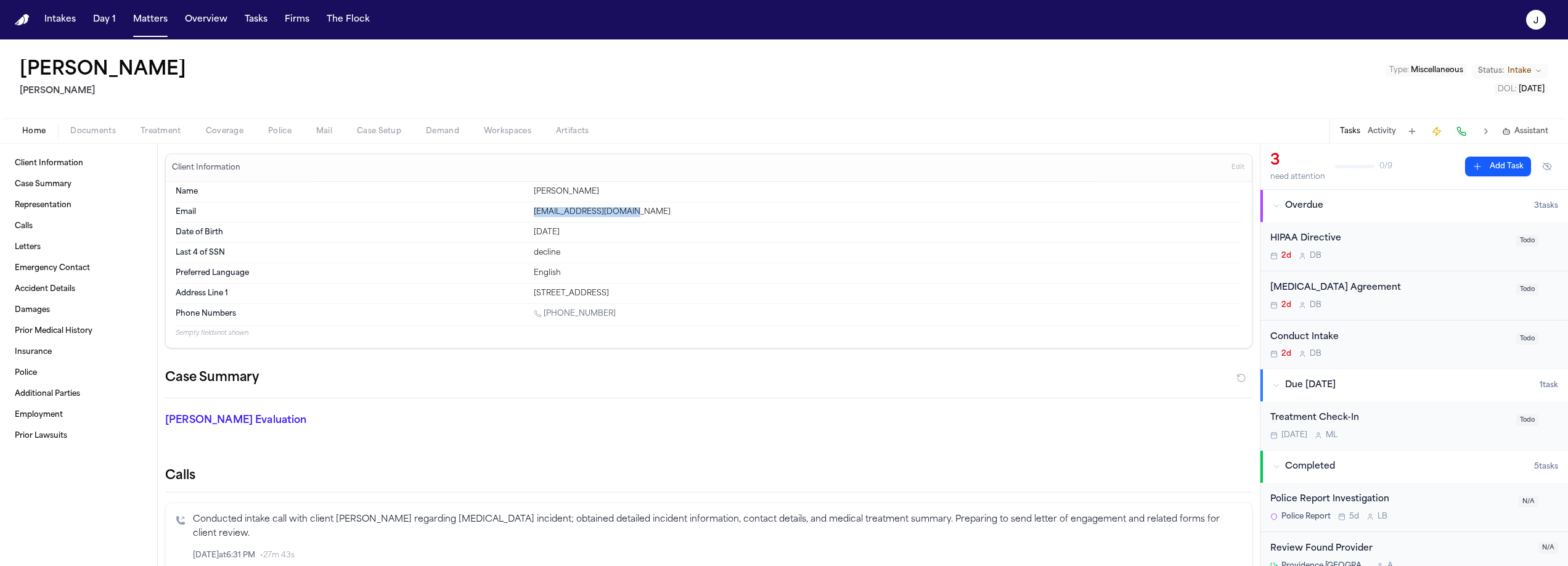
drag, startPoint x: 634, startPoint y: 215, endPoint x: 529, endPoint y: 215, distance: 105.0
click at [529, 215] on div "Email jukofengshui@yahoo.com" at bounding box center [709, 212] width 1066 height 20
copy div "jukofengshui@yahoo.com"
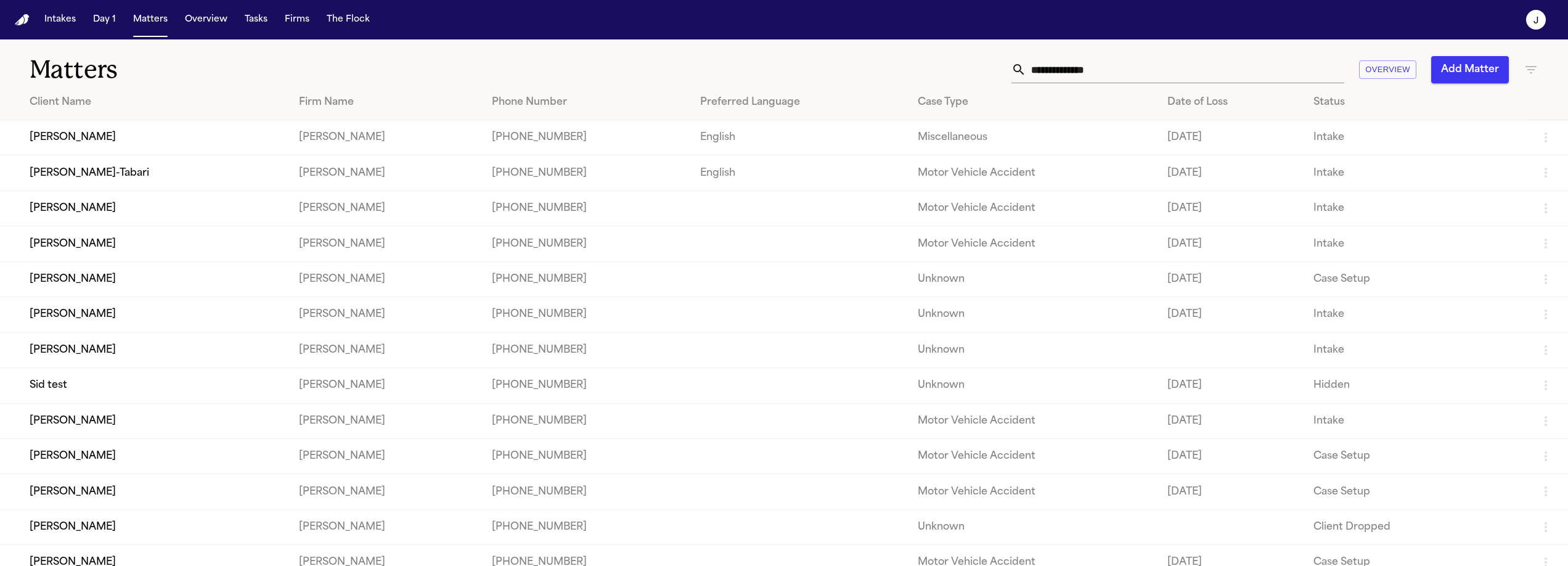
click at [100, 181] on td "Shashram Khazaii-Tabari" at bounding box center [145, 173] width 289 height 35
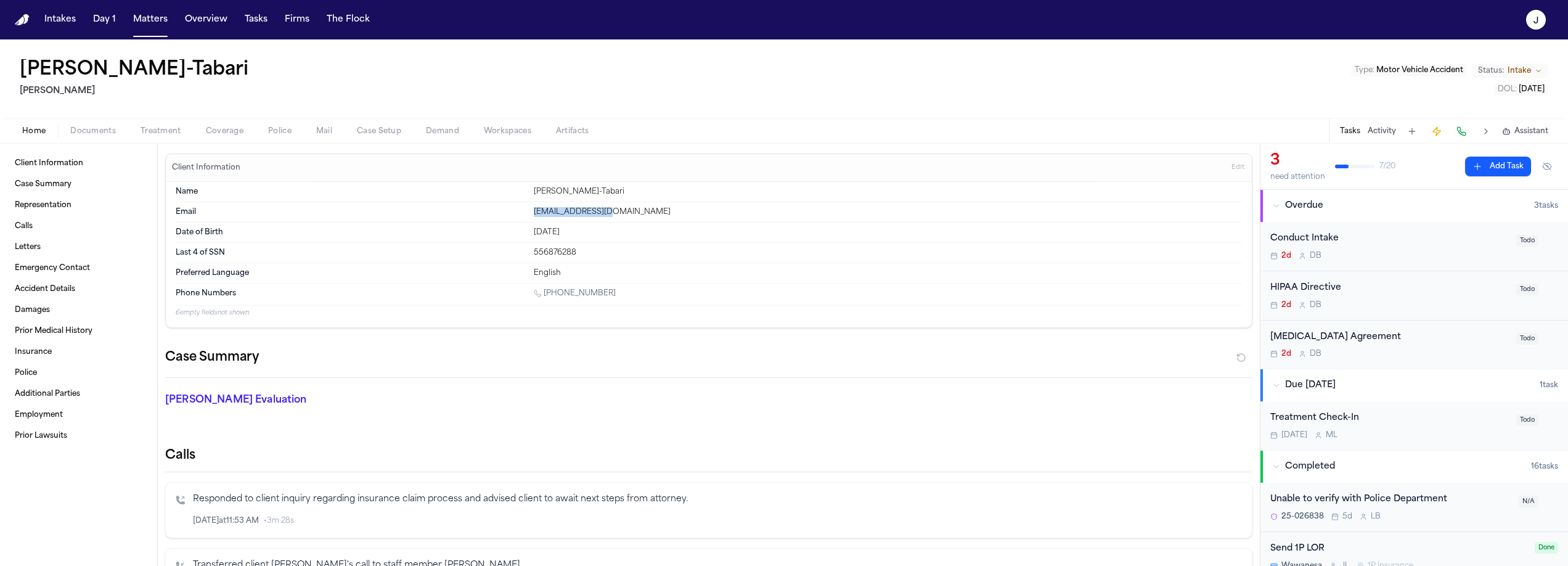
drag, startPoint x: 619, startPoint y: 213, endPoint x: 525, endPoint y: 217, distance: 94.1
click at [525, 217] on div "Email shaw737@yahoo.com" at bounding box center [709, 212] width 1066 height 20
copy div "shaw737@yahoo.com"
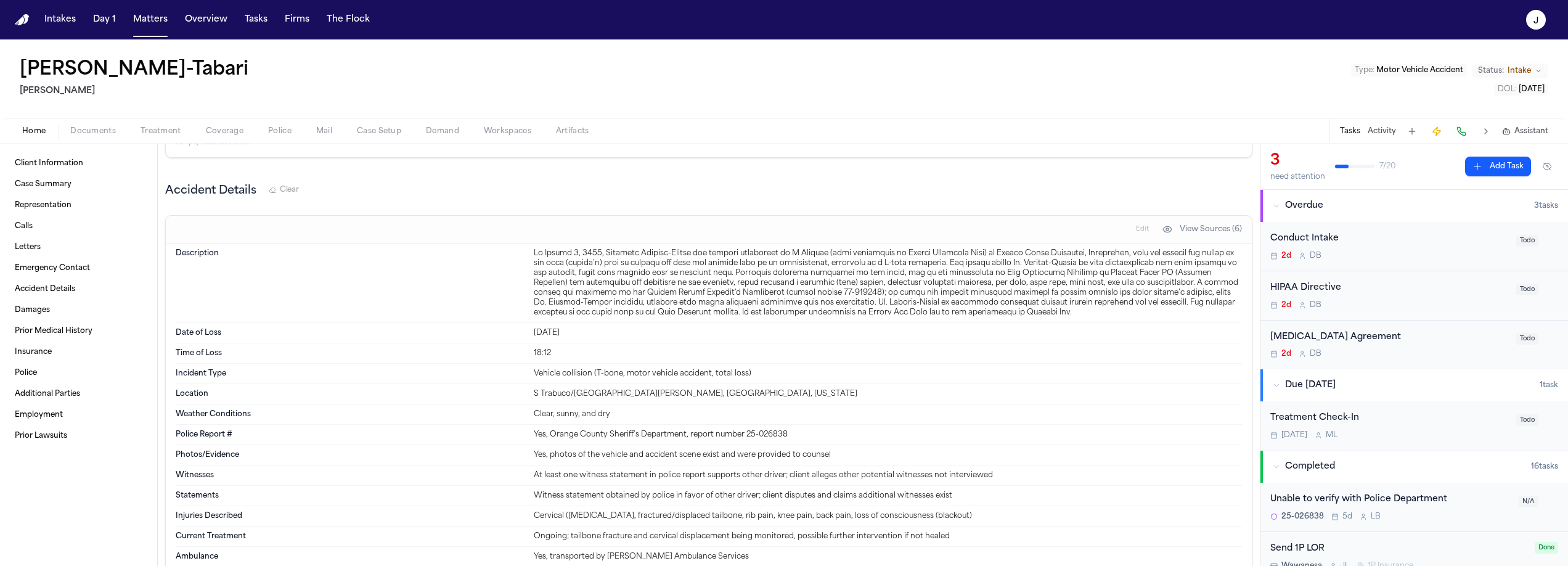
scroll to position [1175, 0]
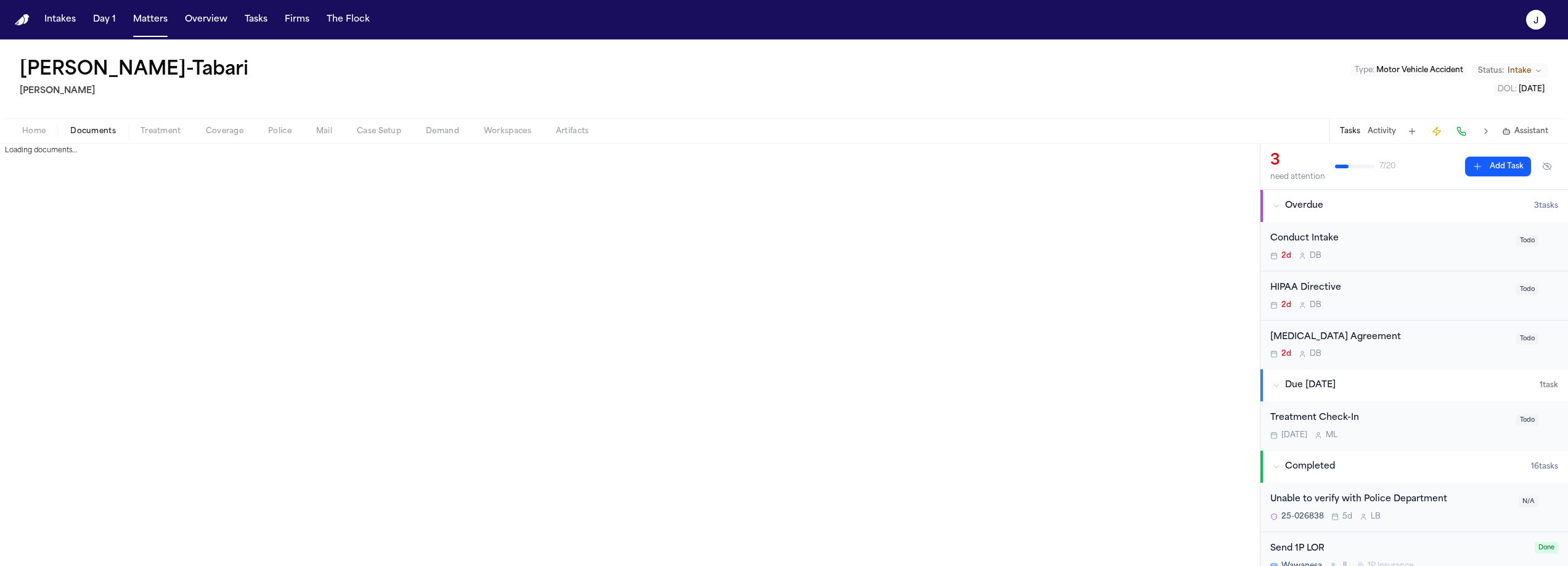
click at [94, 134] on span "Documents" at bounding box center [93, 131] width 45 height 10
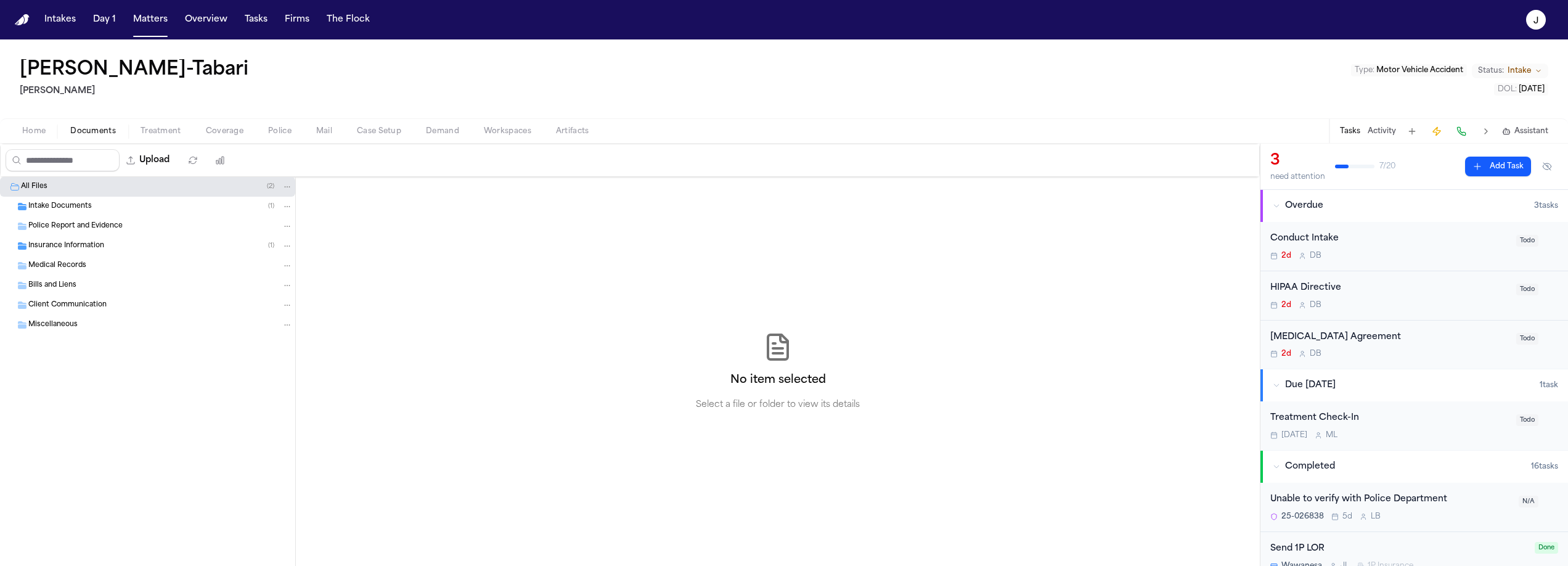
click at [61, 210] on span "Intake Documents" at bounding box center [60, 206] width 64 height 10
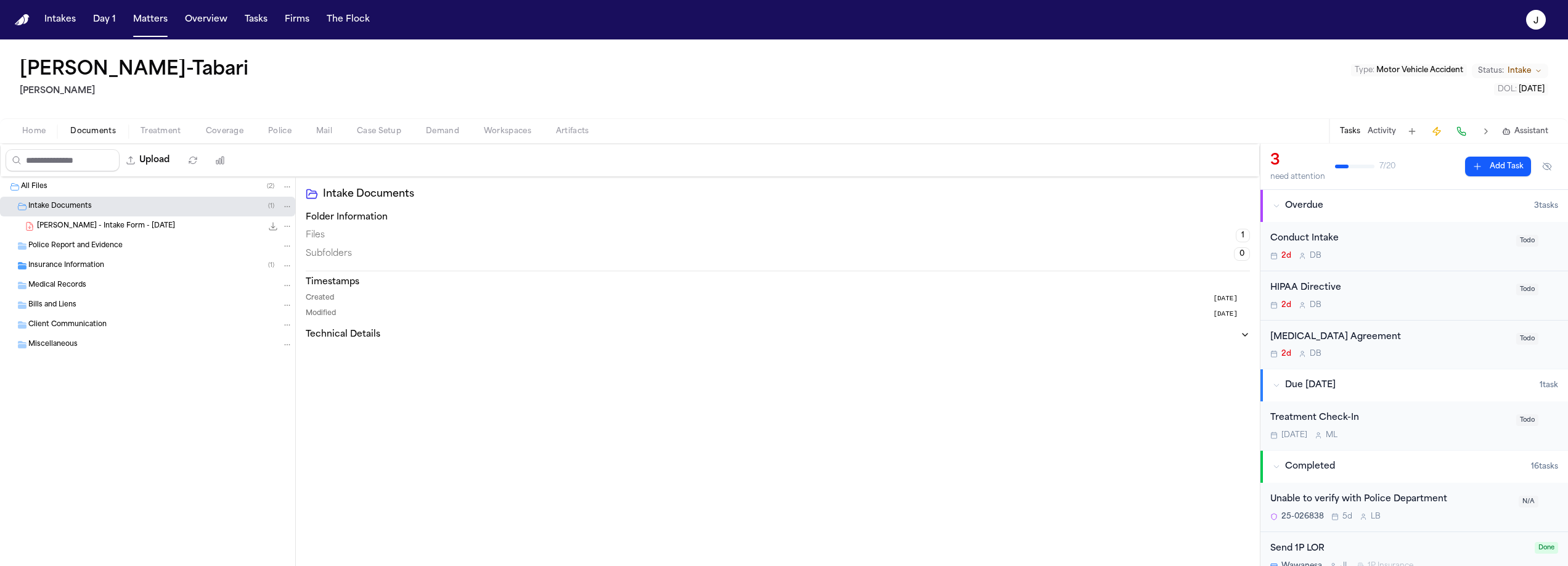
click at [85, 224] on span "S. Khazaii-Tabari - Intake Form - 8.16.25" at bounding box center [106, 226] width 138 height 10
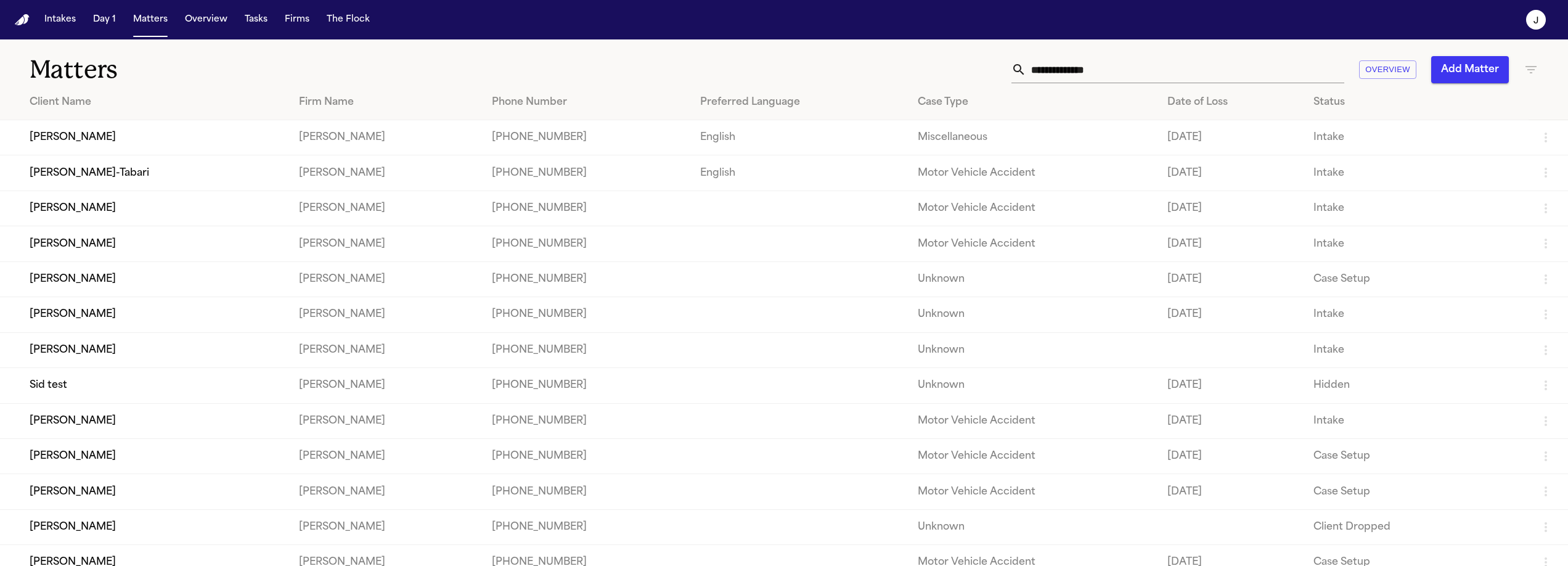
click at [98, 295] on td "Brittany Knowles" at bounding box center [145, 279] width 289 height 35
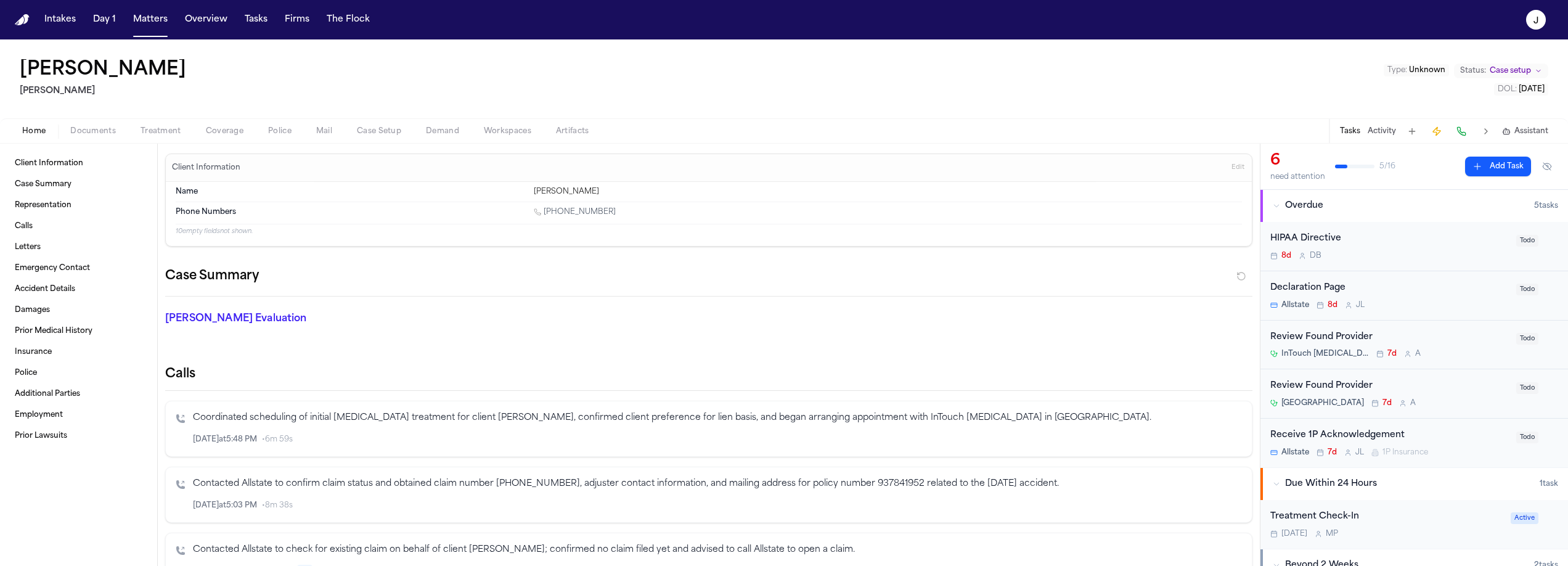
click at [87, 131] on span "Documents" at bounding box center [93, 131] width 45 height 10
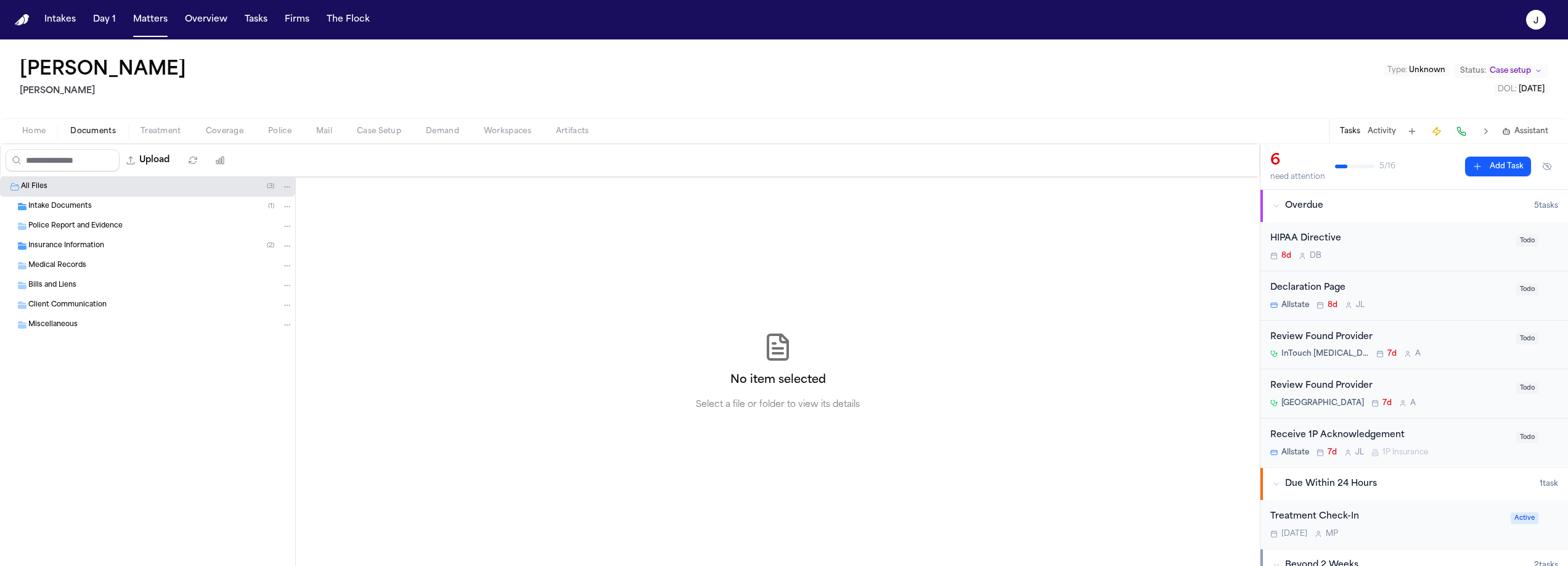
click at [62, 205] on span "Intake Documents" at bounding box center [60, 206] width 64 height 10
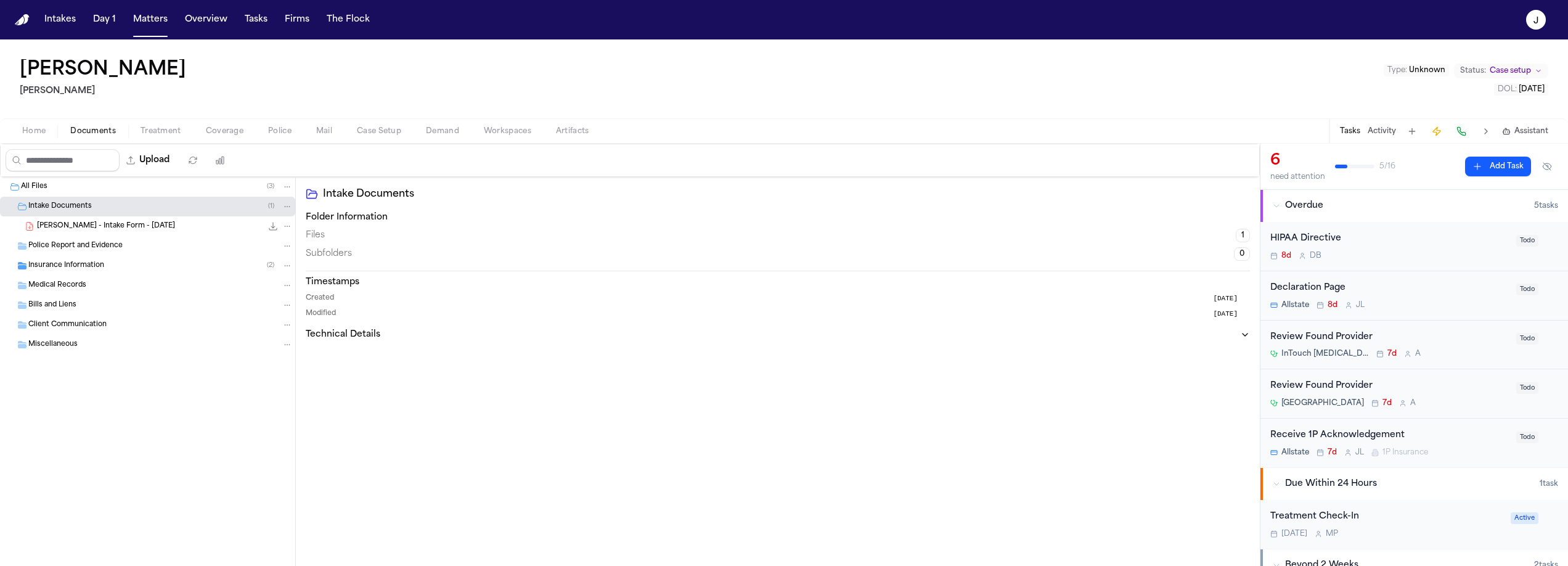
click at [103, 226] on span "B. Knowles - Intake Form - 8.9.25" at bounding box center [106, 226] width 138 height 10
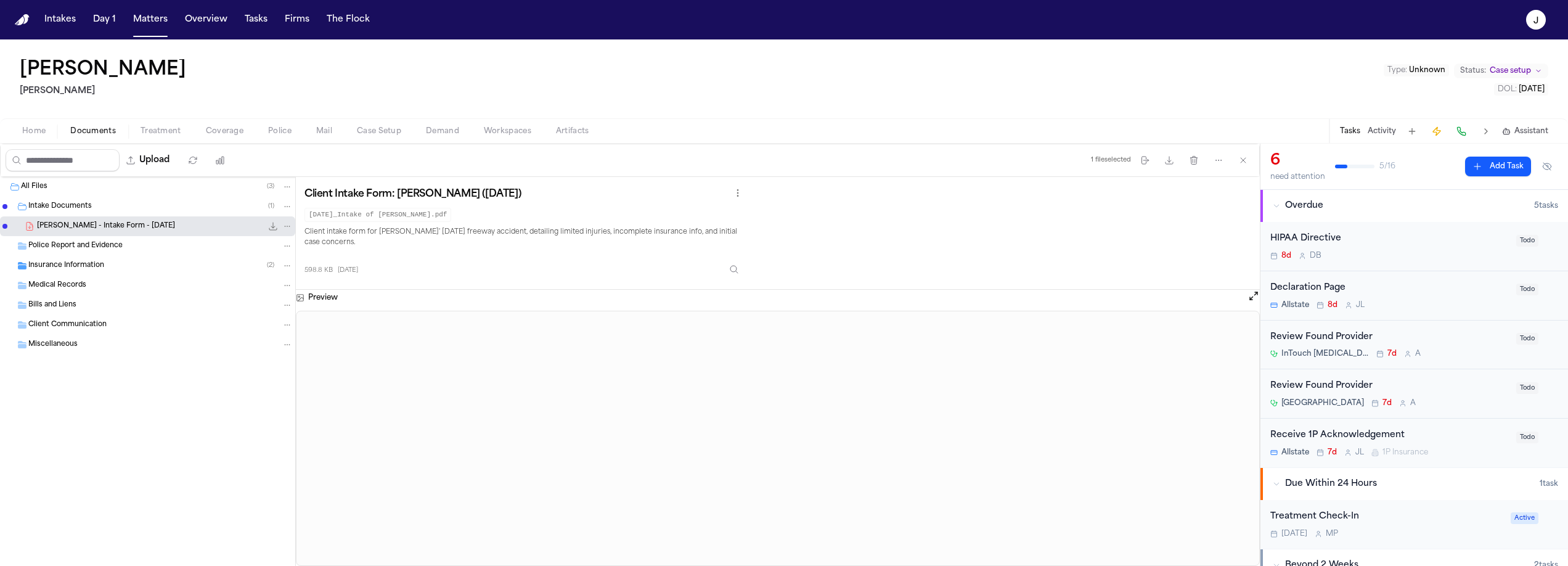
click at [34, 135] on span "Home" at bounding box center [34, 131] width 24 height 10
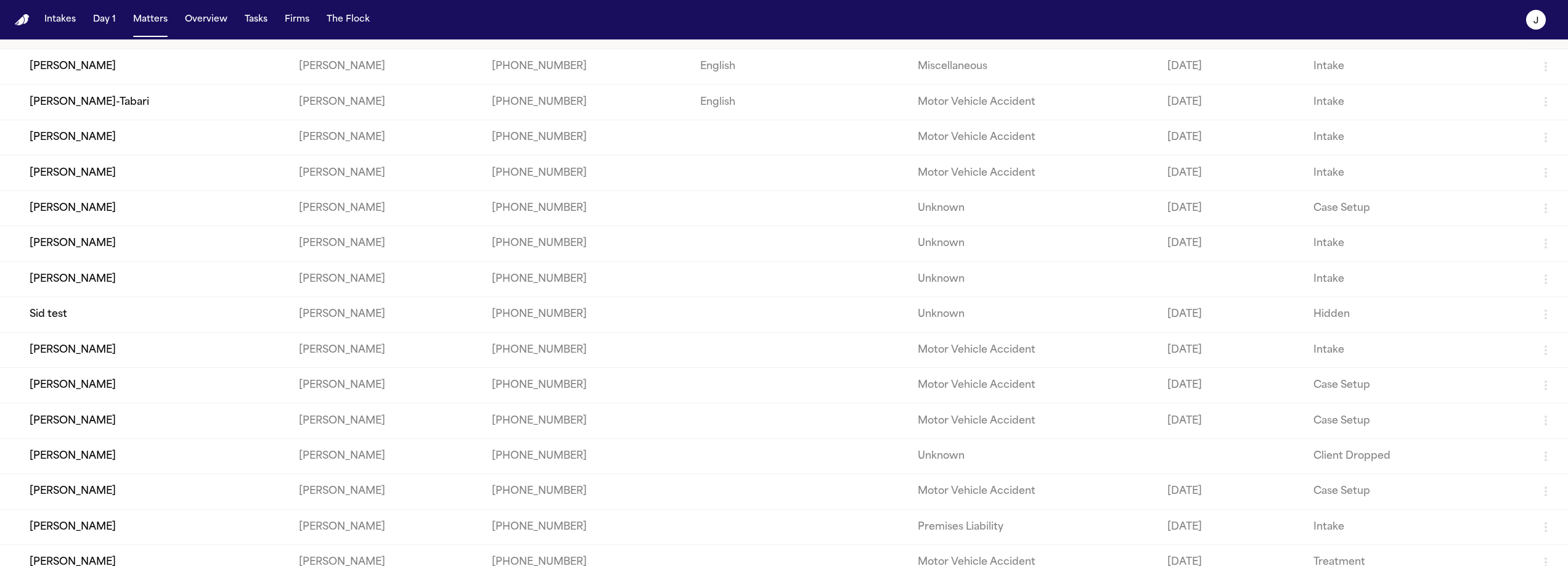
scroll to position [81, 0]
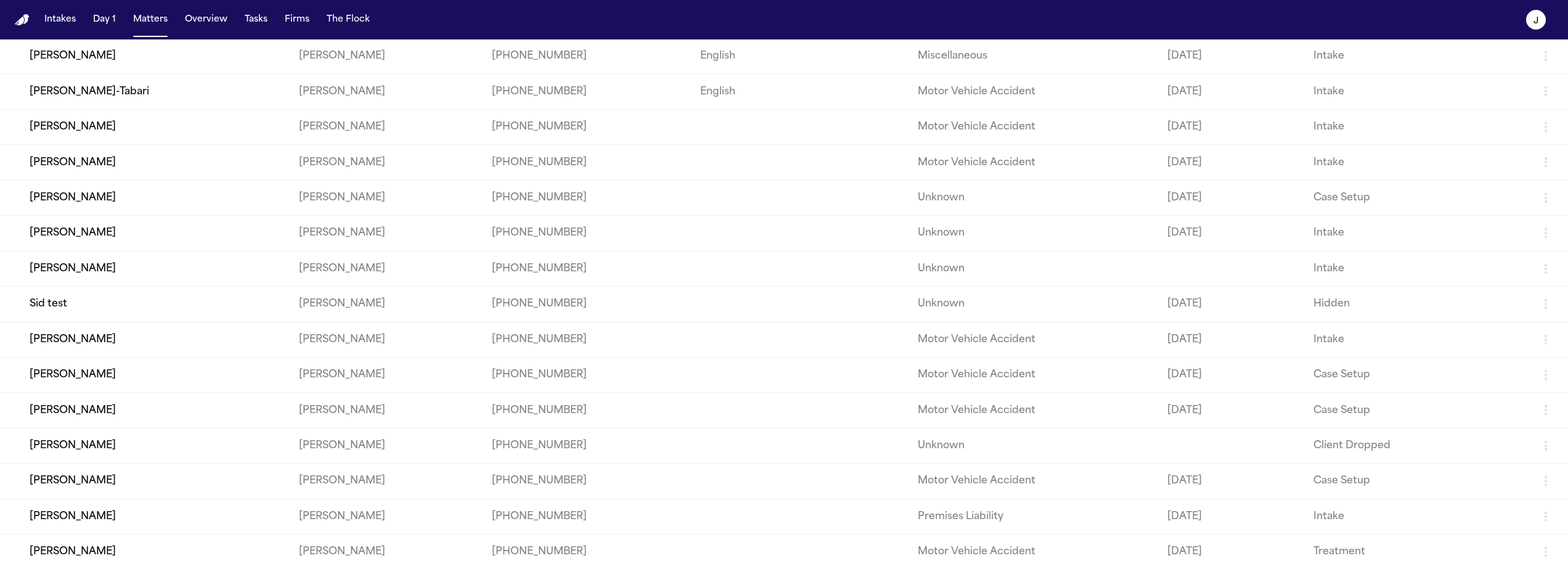
click at [112, 357] on td "Adriana Hernandez" at bounding box center [145, 339] width 289 height 35
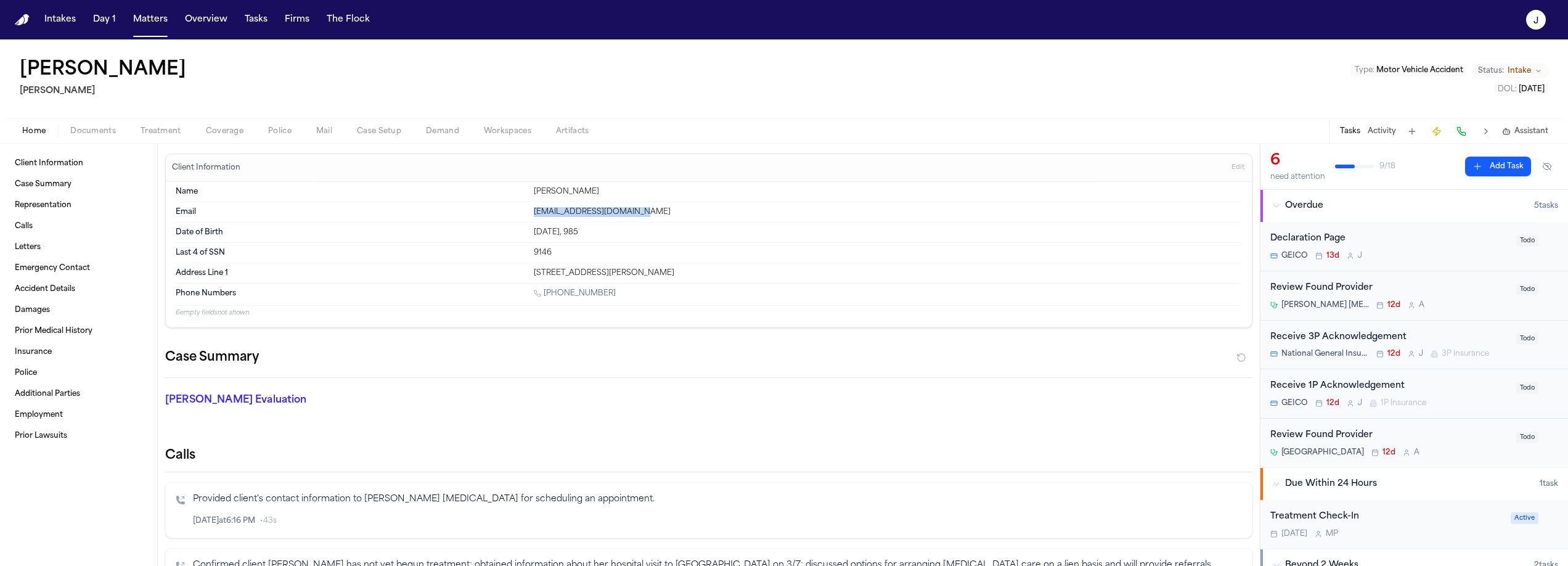
drag, startPoint x: 646, startPoint y: 215, endPoint x: 532, endPoint y: 215, distance: 114.0
click at [534, 215] on div "hernandeza8787@gmail.com" at bounding box center [887, 212] width 708 height 10
copy div "hernandeza8787@gmail.com"
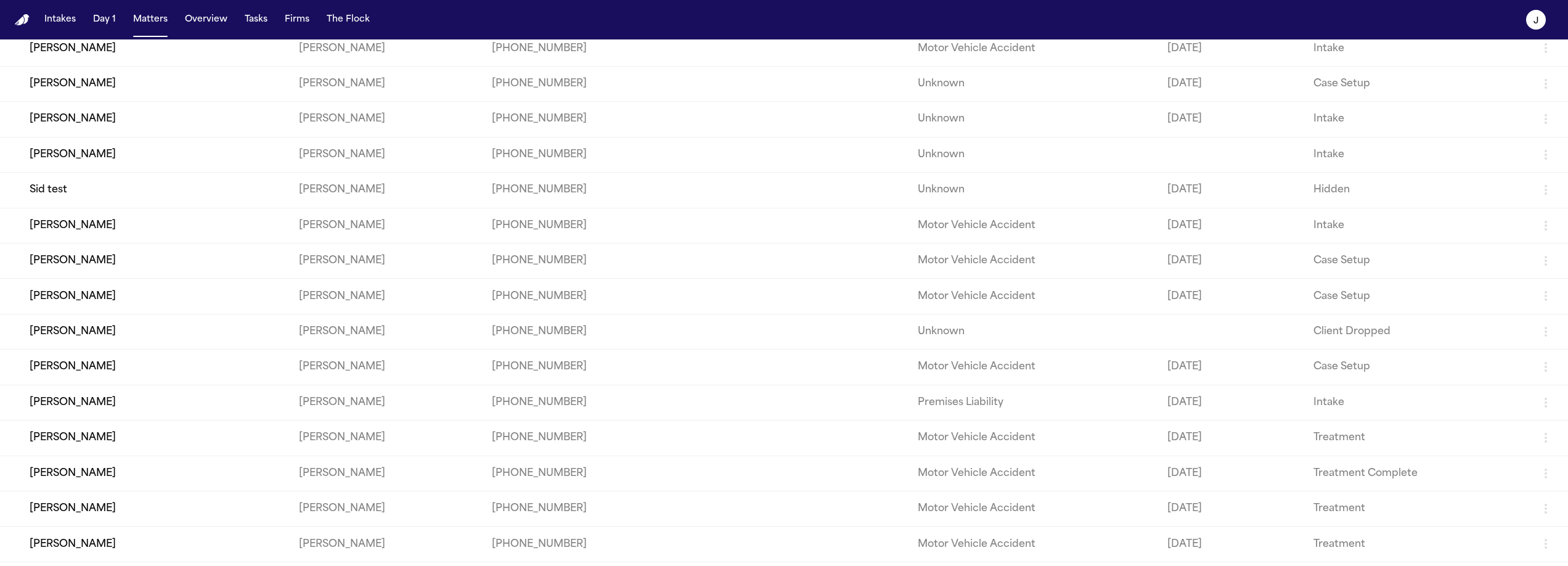
scroll to position [198, 0]
click at [89, 275] on td "Jerome Griffin" at bounding box center [145, 258] width 289 height 35
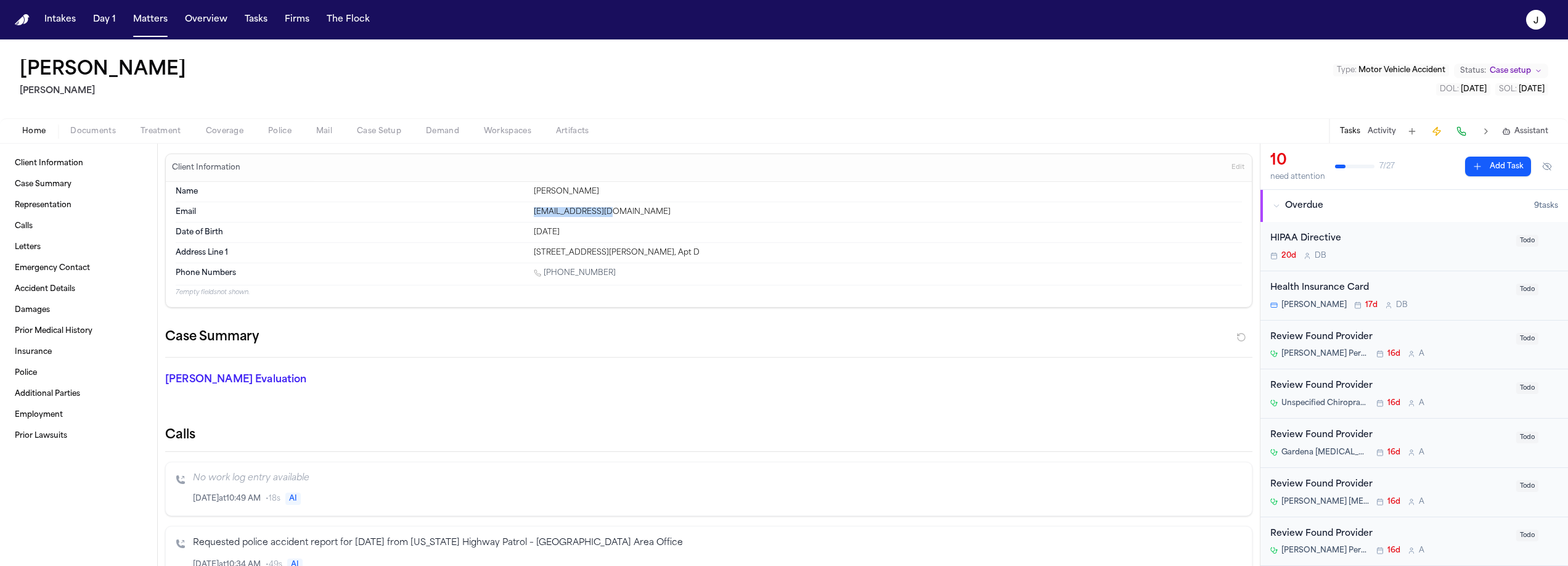
drag, startPoint x: 619, startPoint y: 212, endPoint x: 526, endPoint y: 216, distance: 93.1
click at [526, 216] on div "Email DI24747@yahoo.com" at bounding box center [709, 212] width 1066 height 20
copy div "DI24747@yahoo.com"
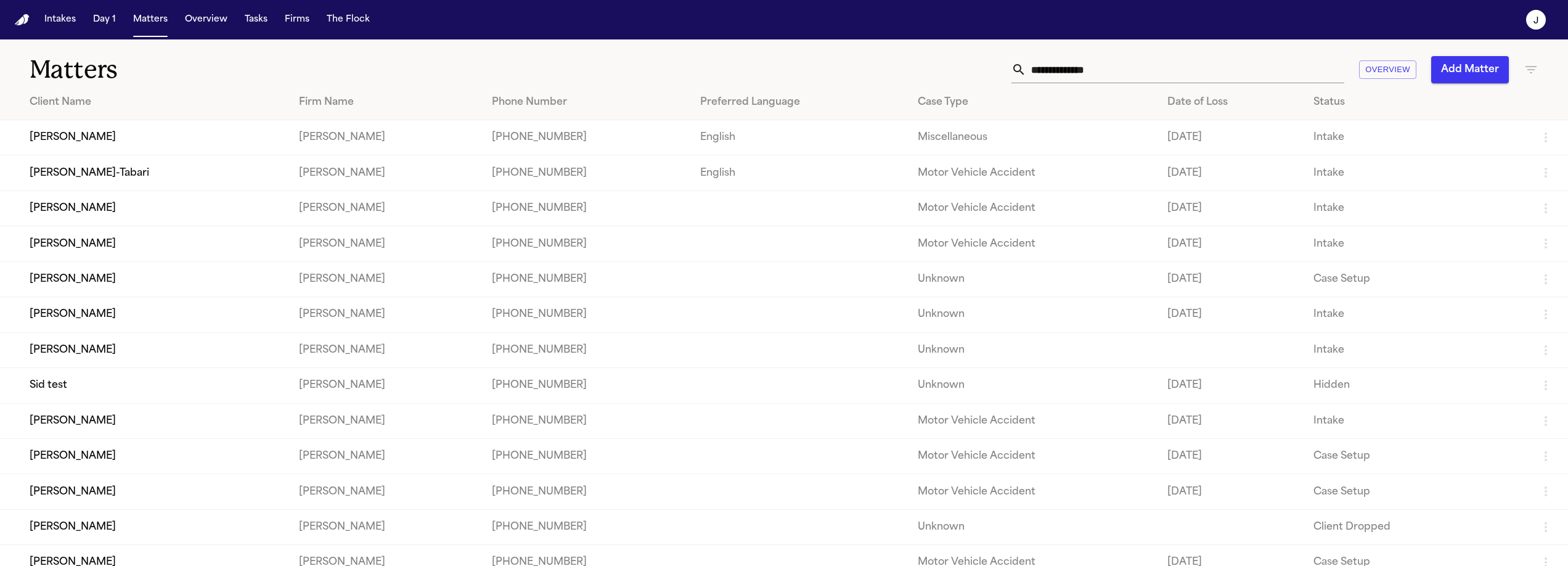
click at [155, 182] on td "Shashram Khazaii-Tabari" at bounding box center [145, 173] width 289 height 35
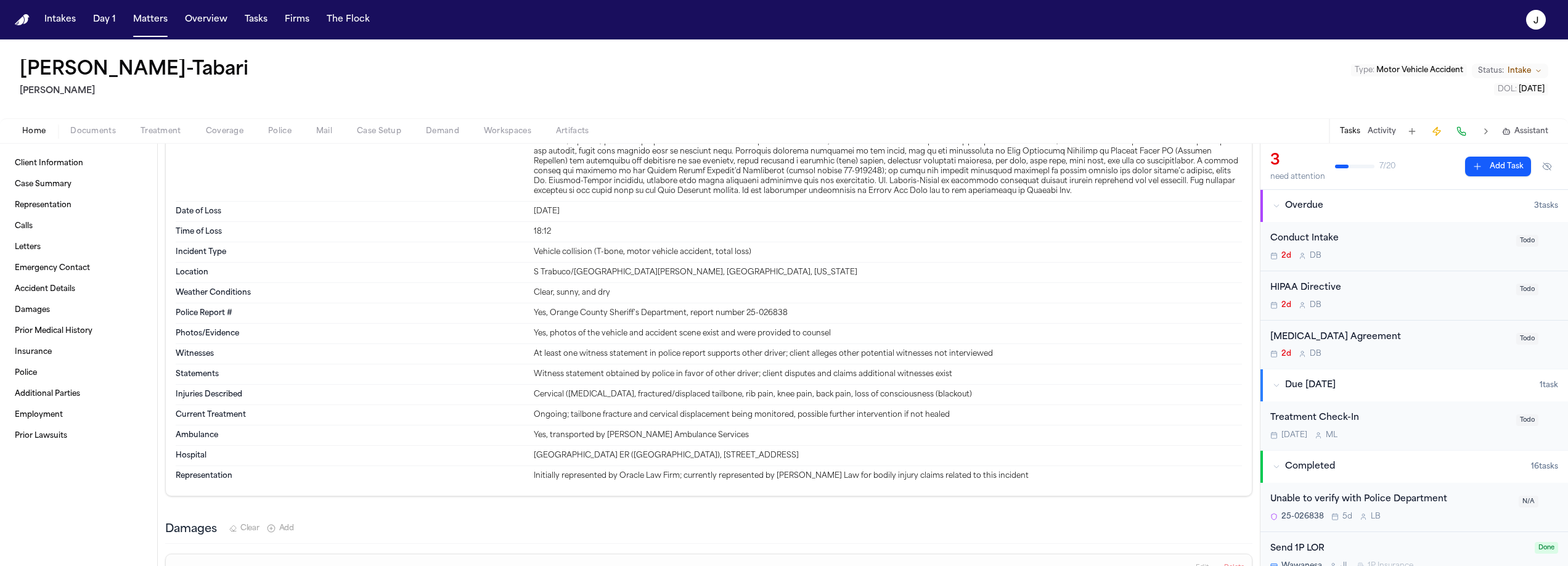
scroll to position [1282, 0]
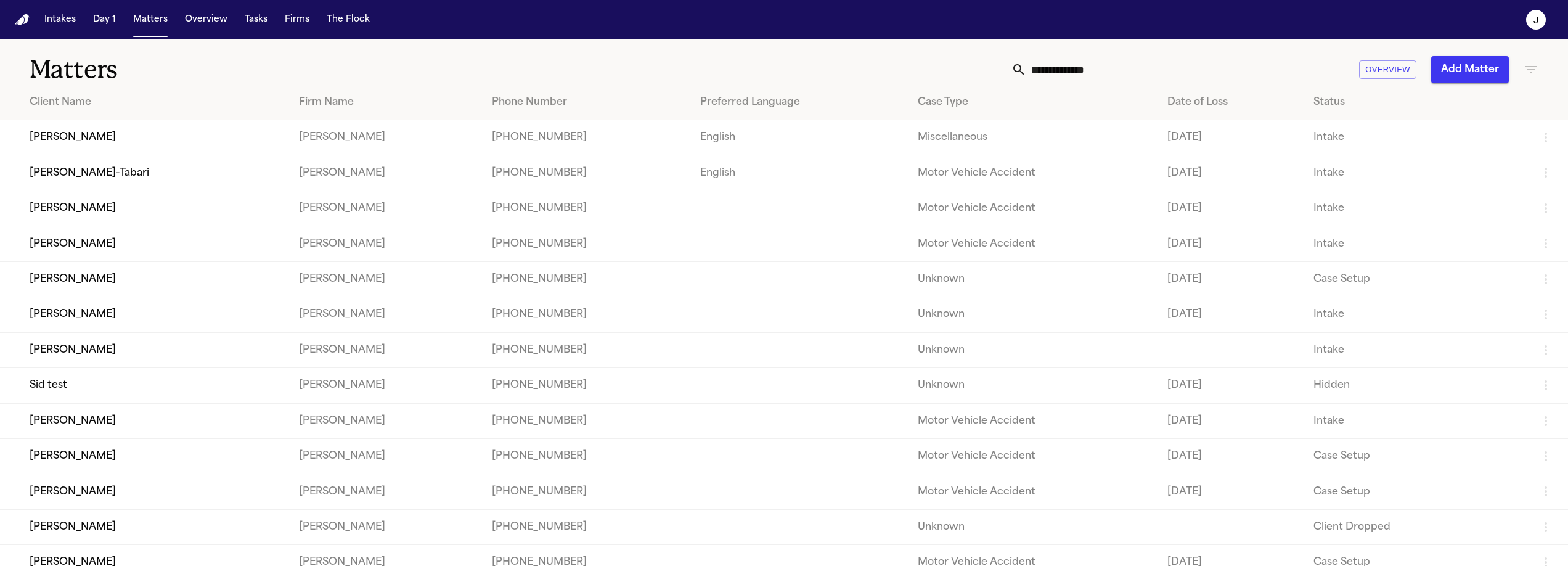
click at [139, 438] on td "Adriana Hernandez" at bounding box center [145, 421] width 289 height 35
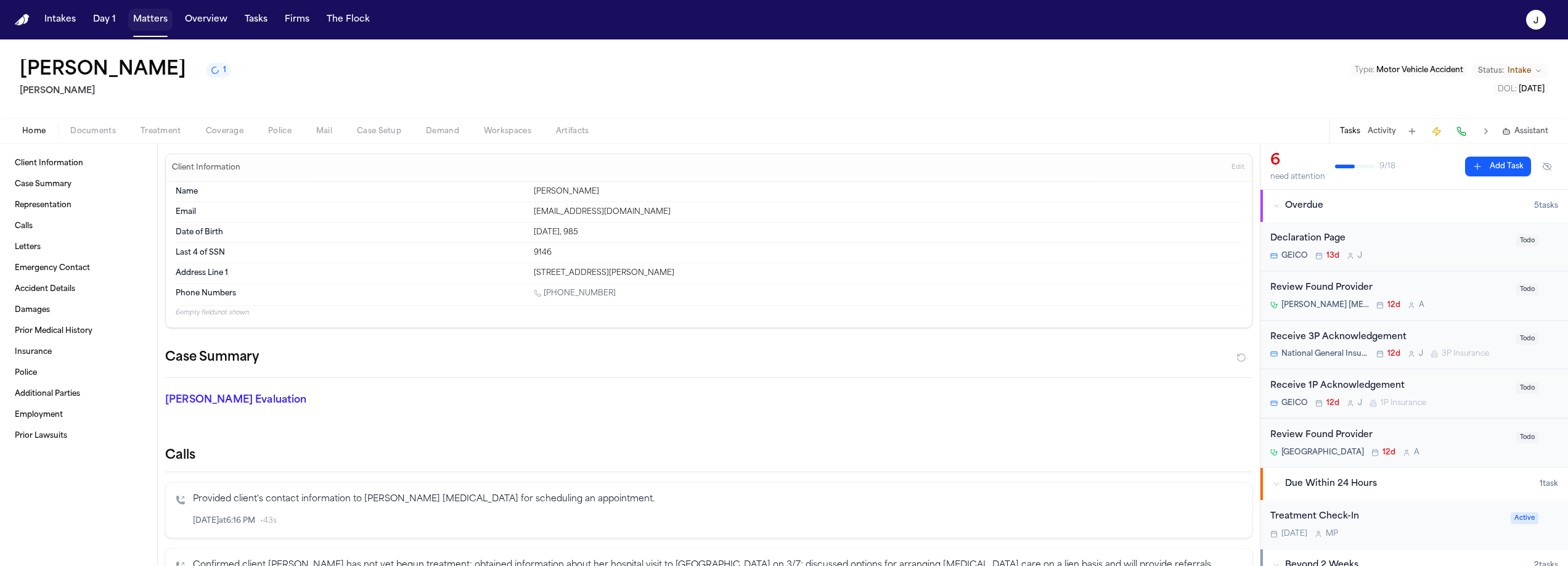
click at [146, 21] on button "Matters" at bounding box center [150, 20] width 45 height 22
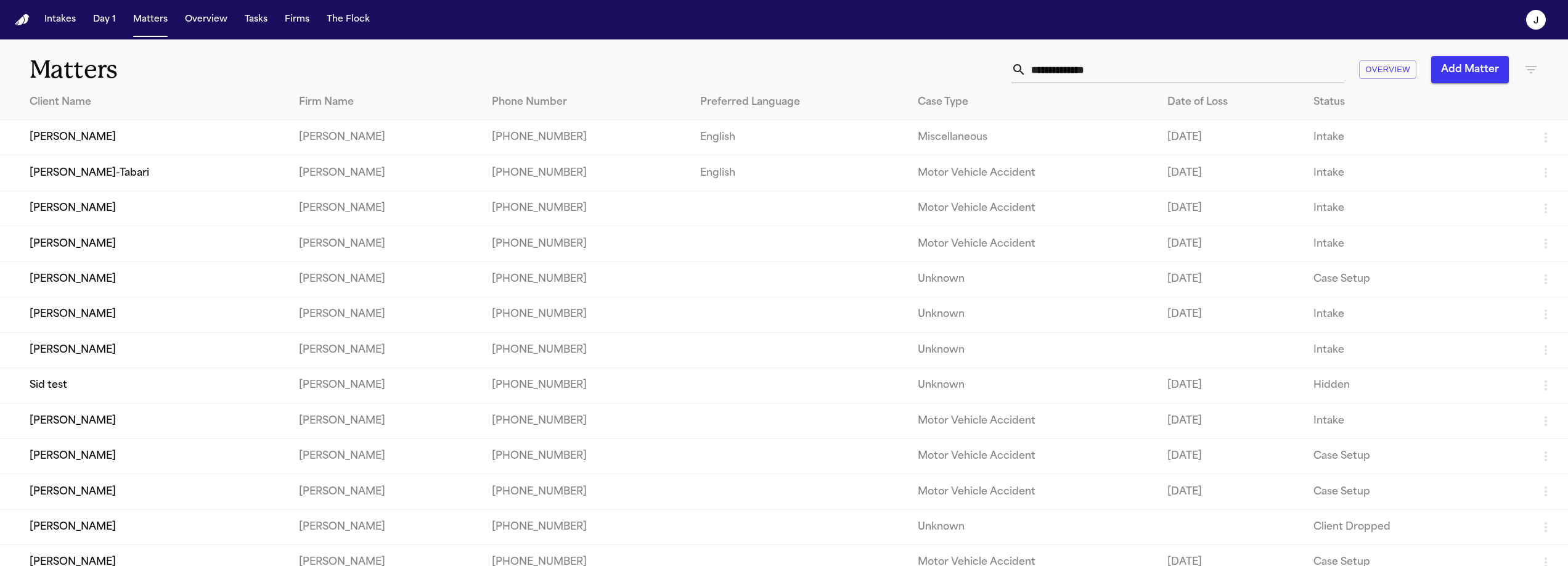
click at [78, 470] on td "Jerome Griffin" at bounding box center [145, 456] width 289 height 35
click at [117, 175] on td "Shashram Khazaii-Tabari" at bounding box center [145, 173] width 289 height 35
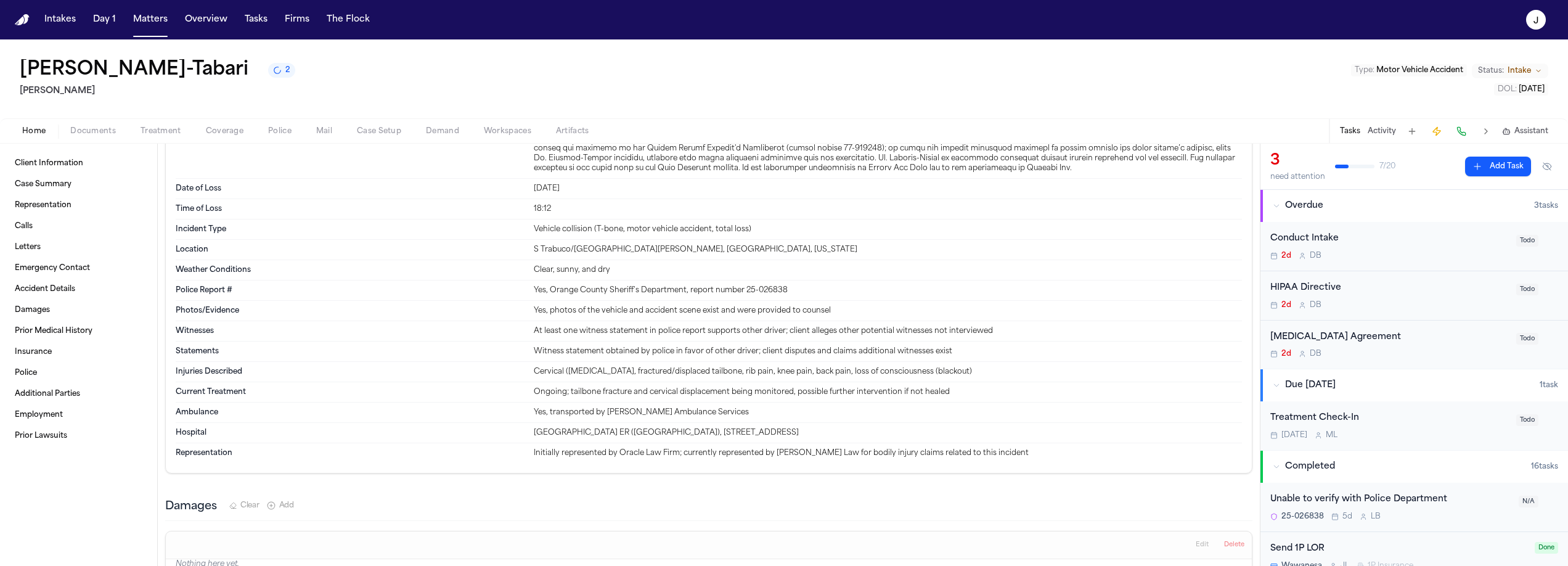
scroll to position [1394, 0]
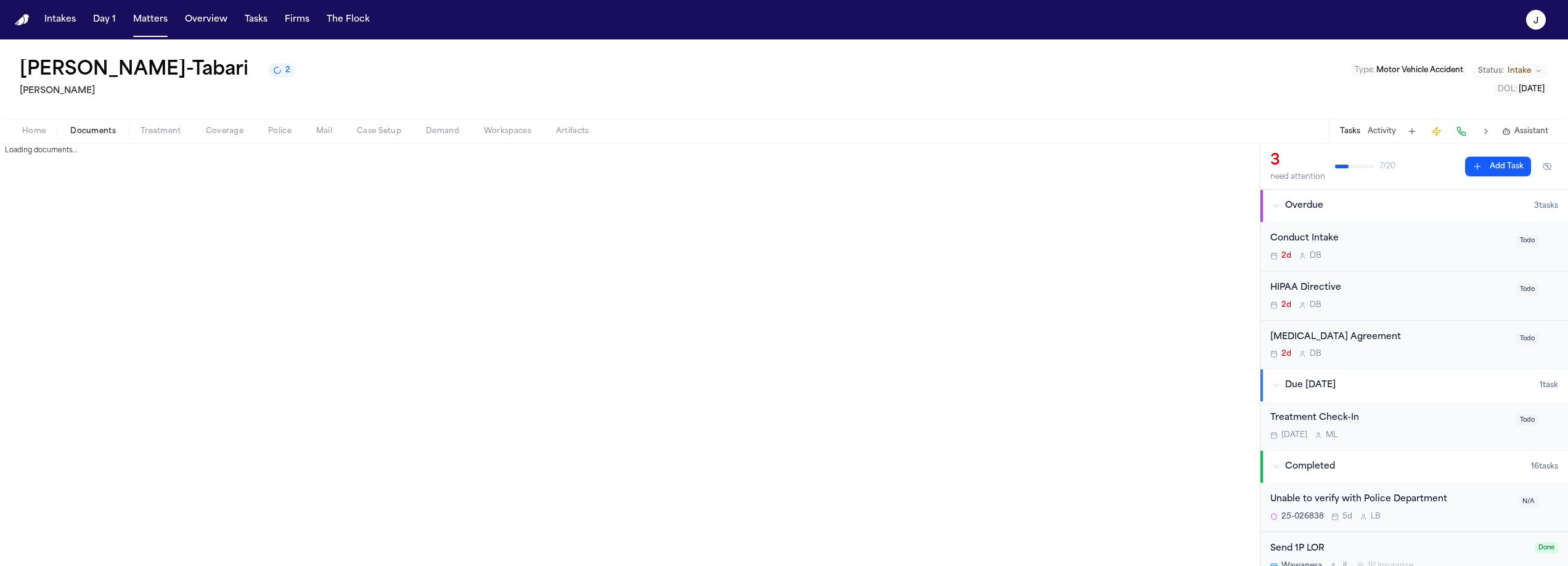
click at [93, 132] on span "Documents" at bounding box center [93, 131] width 45 height 10
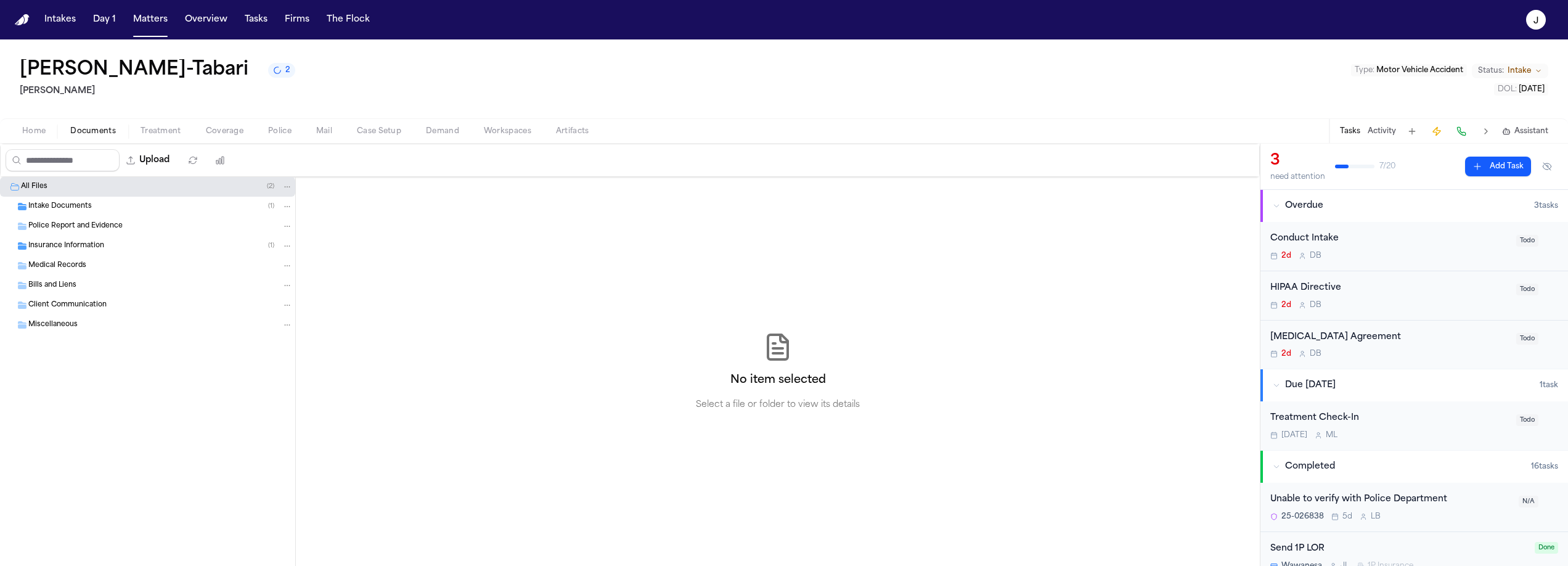
click at [67, 263] on span "Medical Records" at bounding box center [57, 266] width 58 height 10
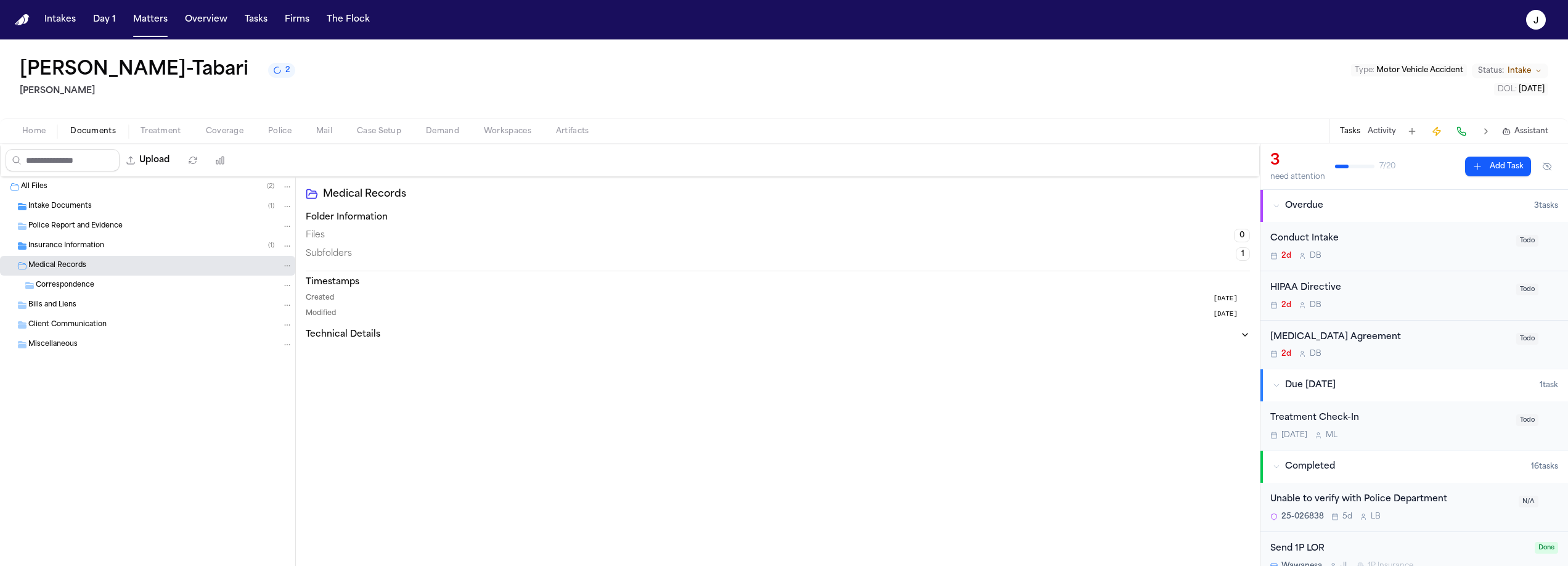
click at [41, 349] on span "Miscellaneous" at bounding box center [53, 344] width 50 height 10
click at [31, 142] on div "Home Documents Treatment Coverage Police Mail Case Setup Demand Workspaces Arti…" at bounding box center [784, 130] width 1568 height 24
click at [31, 135] on span "Home" at bounding box center [34, 131] width 24 height 10
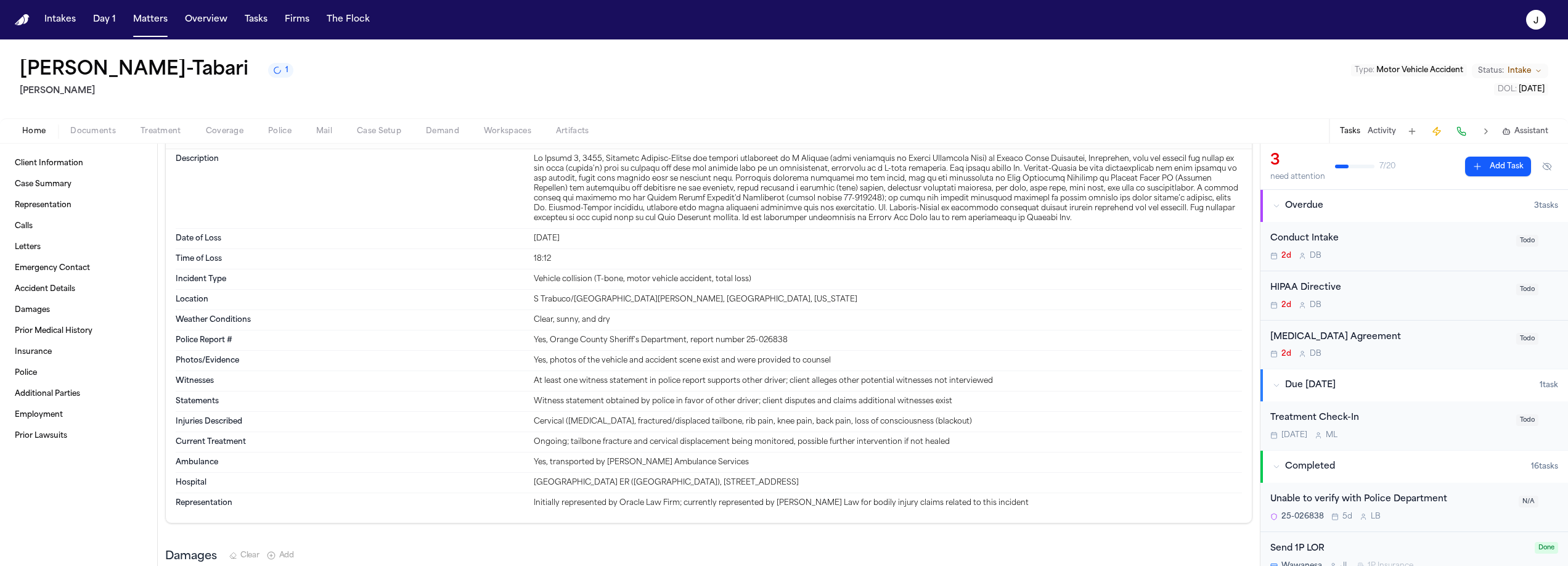
scroll to position [1318, 0]
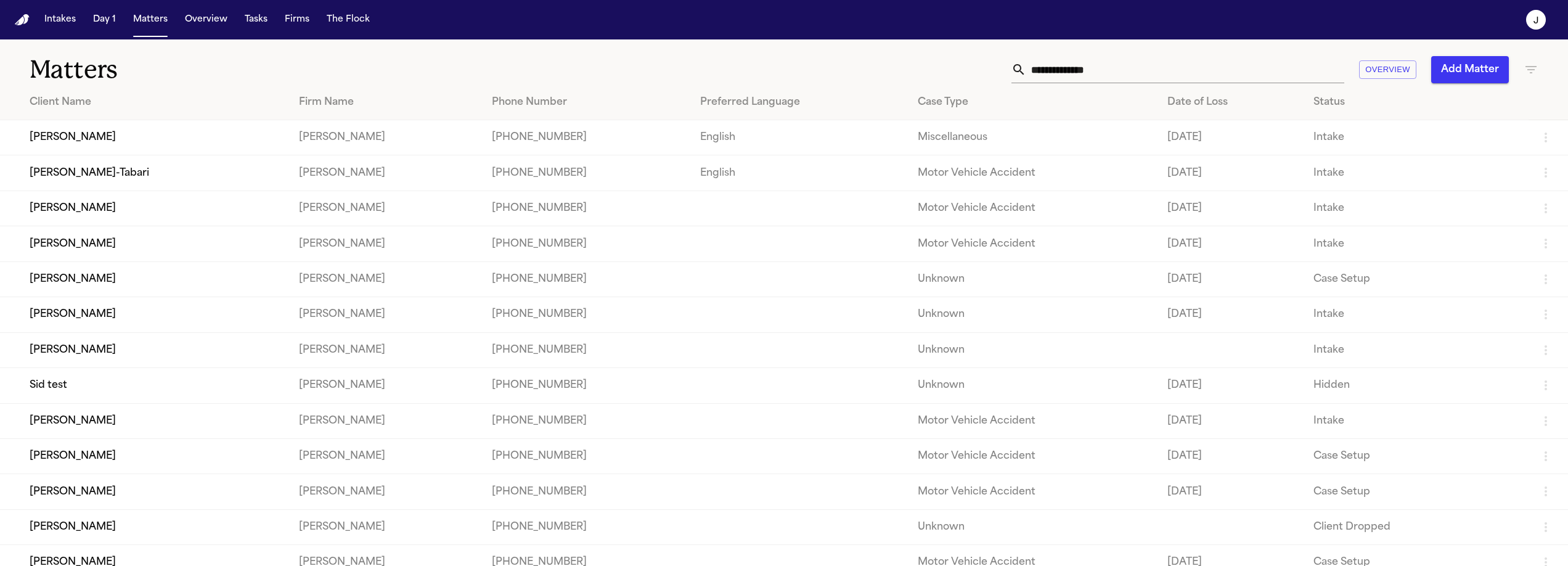
click at [82, 438] on td "Adriana Hernandez" at bounding box center [145, 421] width 289 height 35
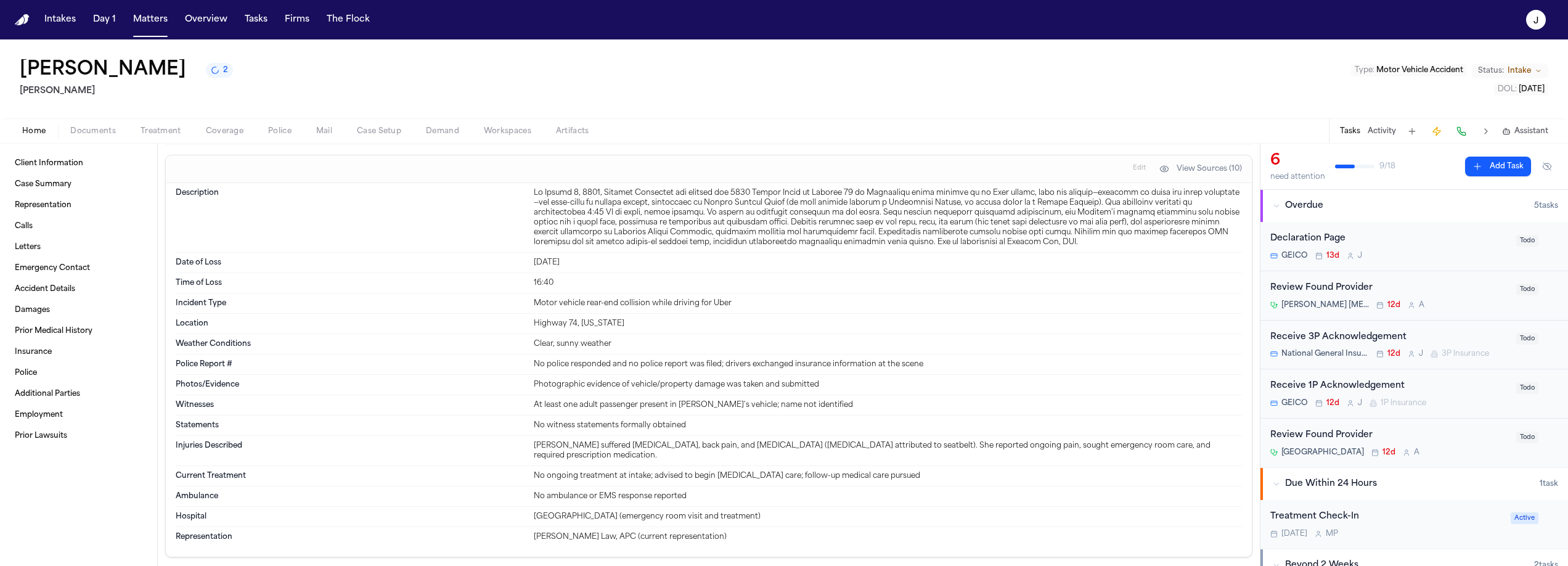
scroll to position [1412, 0]
click at [147, 24] on button "Matters" at bounding box center [150, 20] width 45 height 22
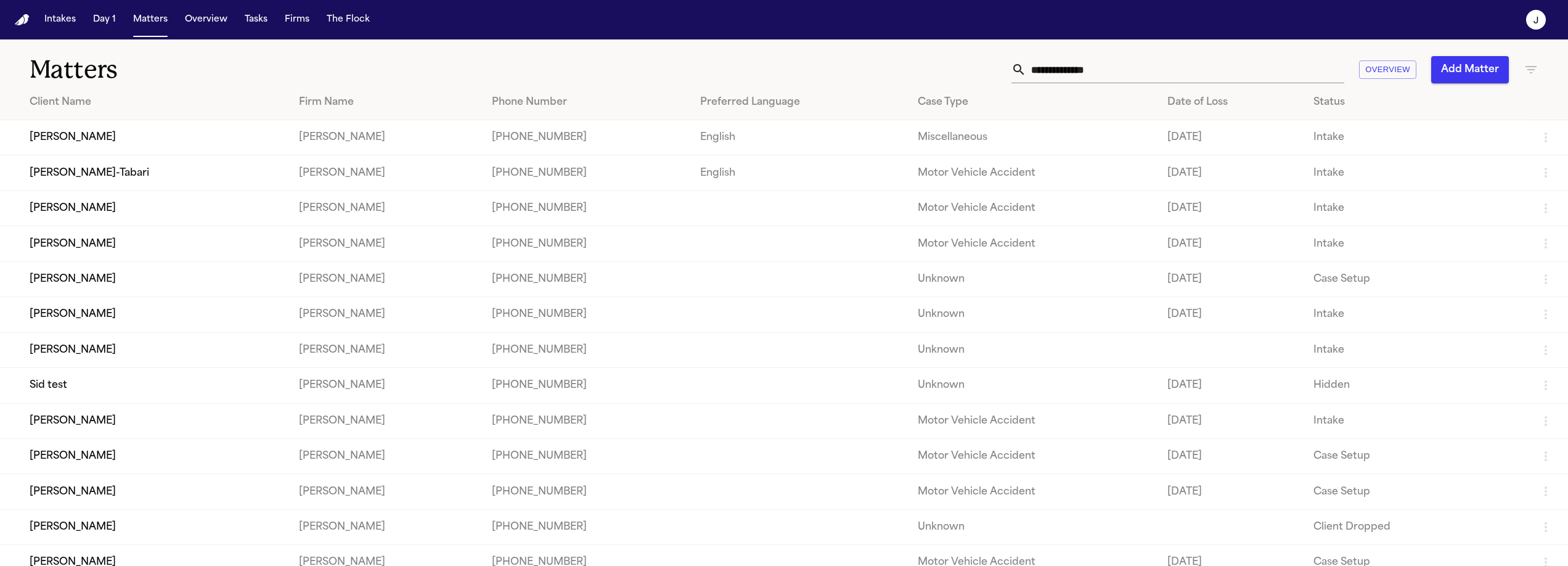
click at [1053, 78] on input "text" at bounding box center [1184, 69] width 318 height 27
click at [233, 280] on td "Brittany Knowles" at bounding box center [145, 279] width 289 height 35
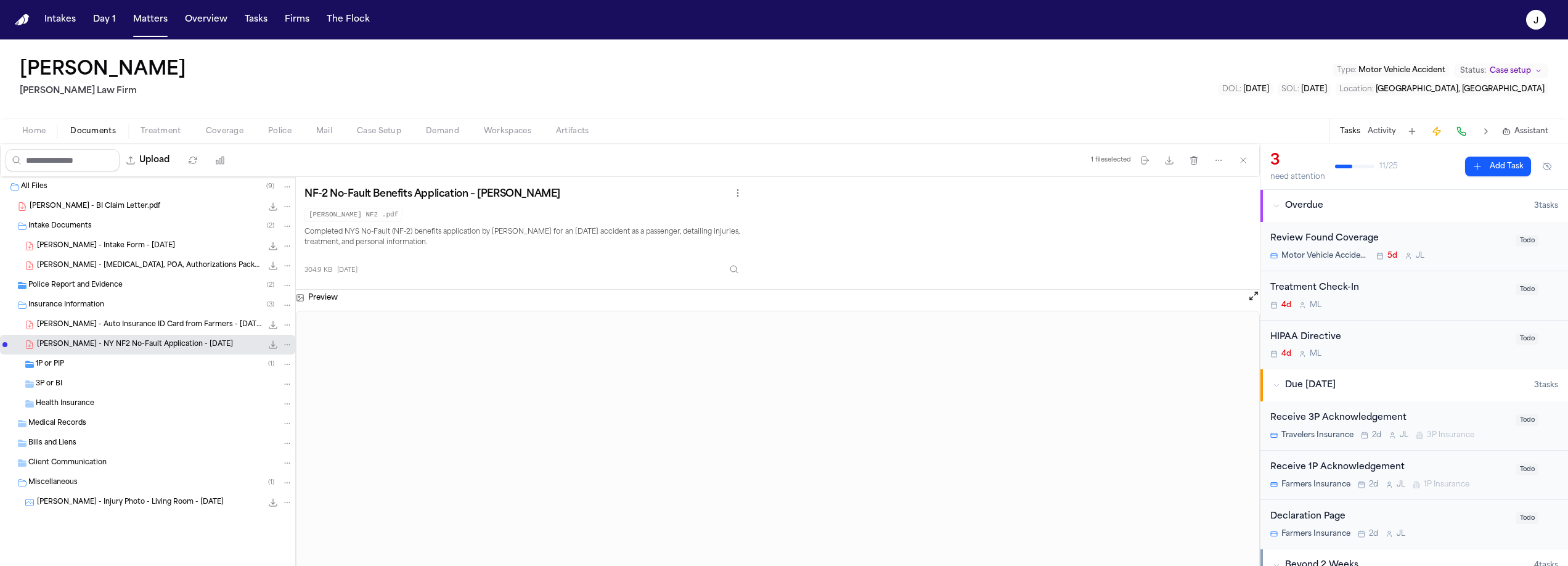
click at [75, 371] on div "1P or PIP ( 1 )" at bounding box center [147, 364] width 295 height 20
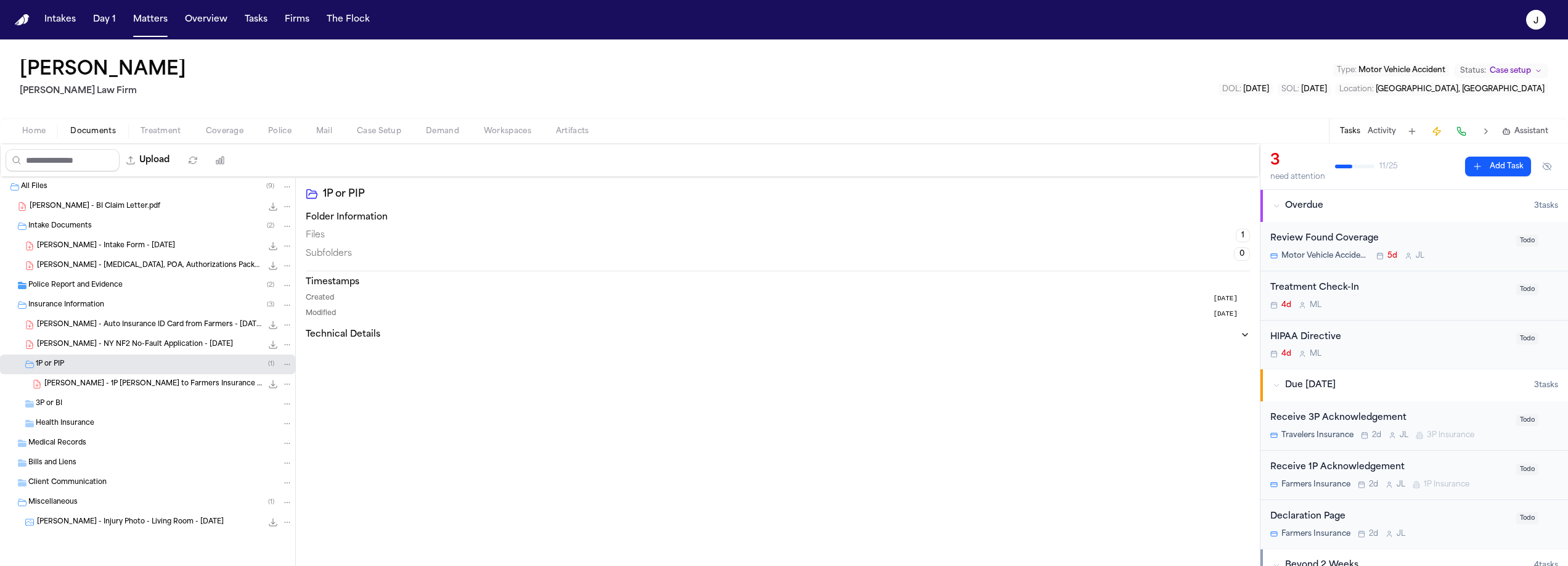
click at [81, 384] on span "J. Gonzalez - 1P LOR to Farmers Insurance - 8.12.25" at bounding box center [153, 384] width 217 height 10
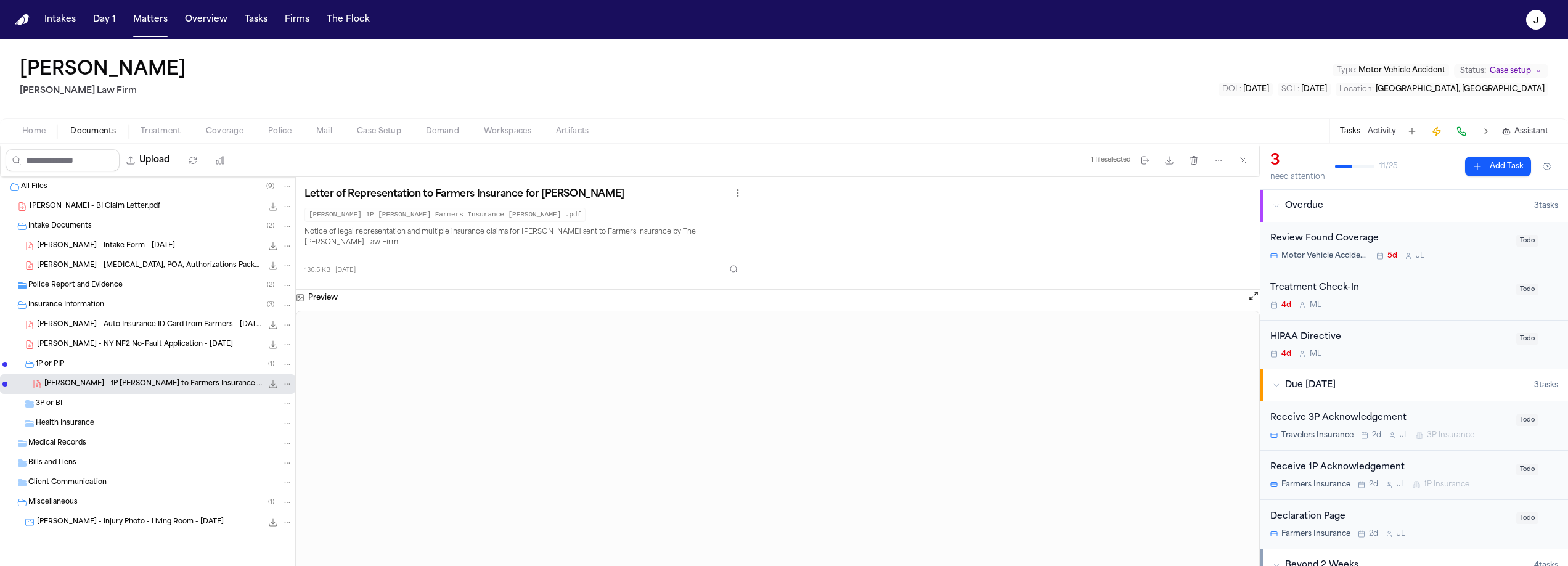
click at [66, 402] on div "3P or BI" at bounding box center [164, 404] width 257 height 11
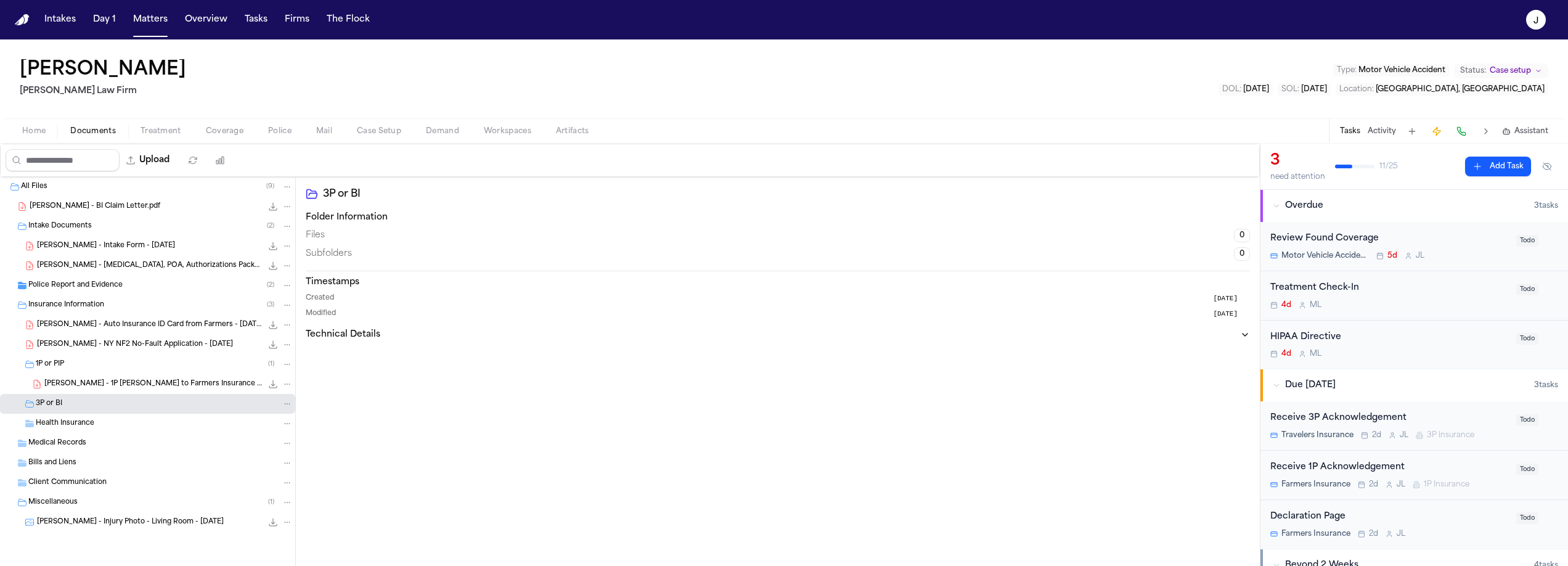
click at [78, 389] on div "J. Gonzalez - 1P LOR to Farmers Insurance - 8.12.25 136.5 KB • PDF" at bounding box center [168, 384] width 248 height 13
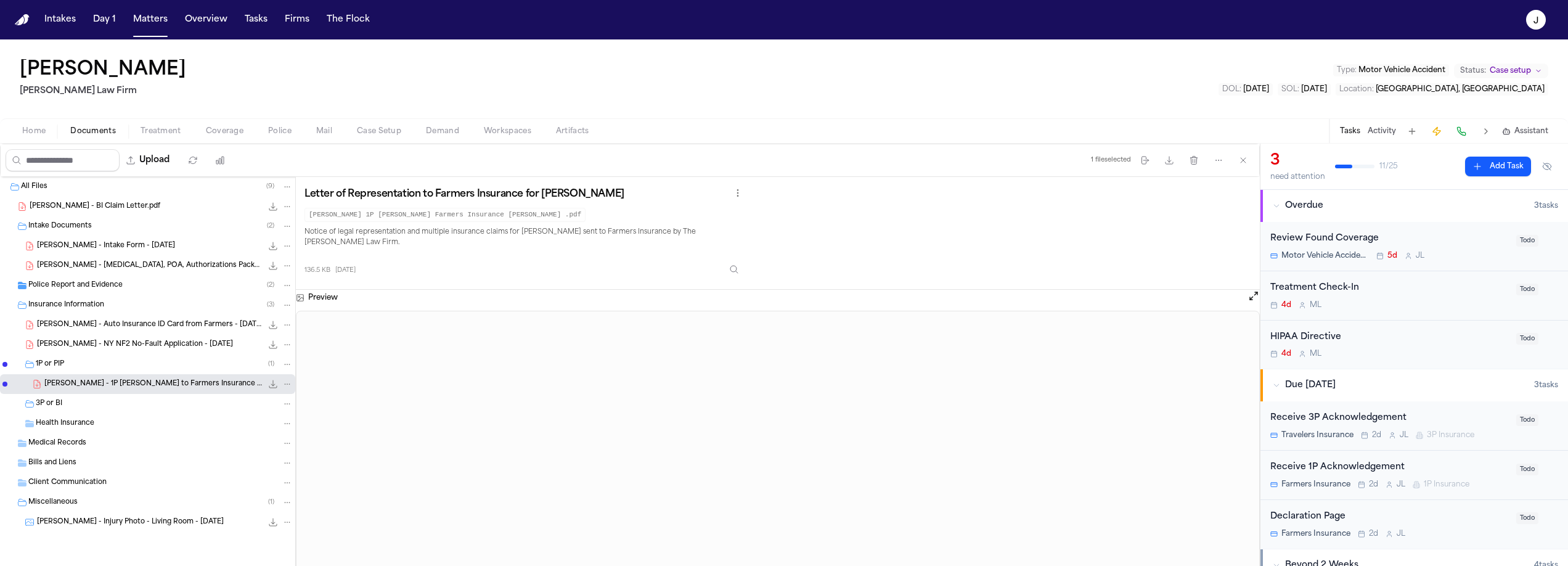
click at [85, 385] on span "J. Gonzalez - 1P LOR to Farmers Insurance - 8.12.25" at bounding box center [153, 384] width 217 height 10
click at [284, 386] on icon "File: J. Gonzalez - 1P LOR to Farmers Insurance - 8.12.25" at bounding box center [287, 384] width 8 height 8
click at [273, 386] on div "File: J. Gonzalez - 1P LOR to Farmers Insurance - 8.12.25" at bounding box center [280, 384] width 26 height 13
click at [269, 382] on icon "File: J. Gonzalez - 1P LOR to Farmers Insurance - 8.12.25" at bounding box center [273, 384] width 10 height 10
click at [285, 386] on icon "File: J. Gonzalez - 1P LOR to Farmers Insurance - 8.12.25" at bounding box center [287, 384] width 8 height 8
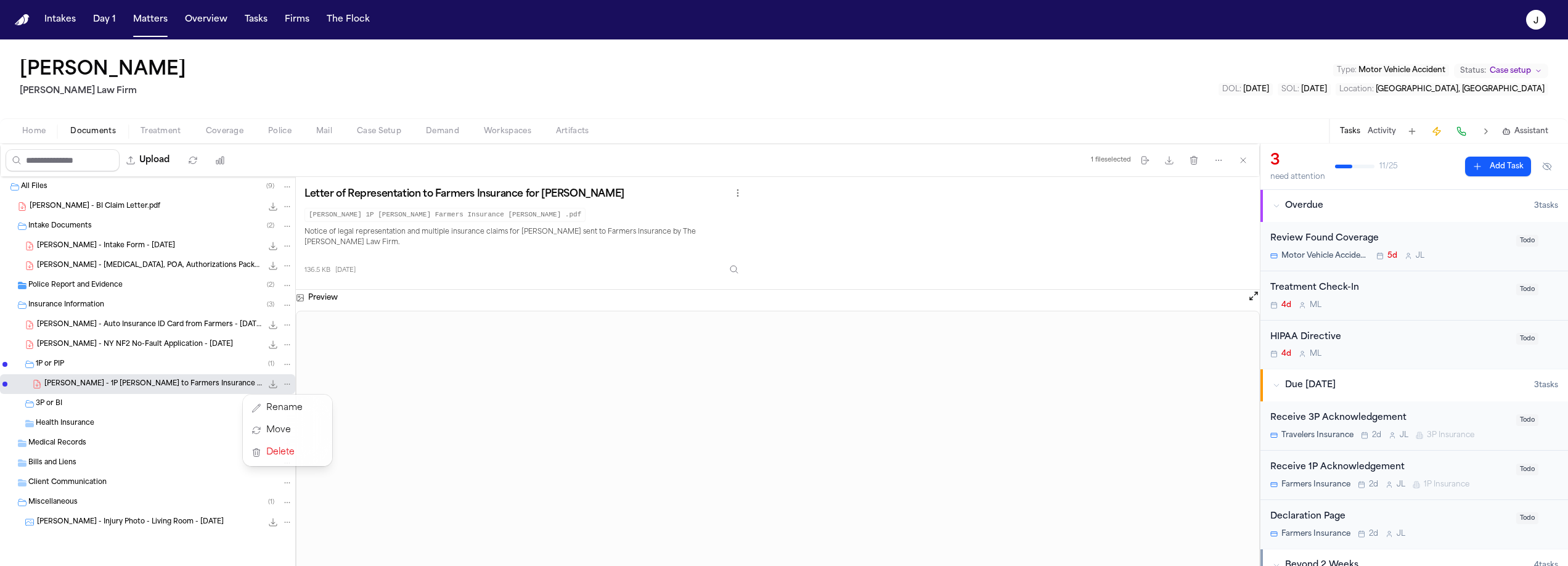
click at [285, 386] on icon "File: J. Gonzalez - 1P LOR to Farmers Insurance - 8.12.25" at bounding box center [287, 384] width 8 height 8
click at [269, 386] on icon "File: J. Gonzalez - 1P LOR to Farmers Insurance - 8.12.25" at bounding box center [273, 384] width 8 height 8
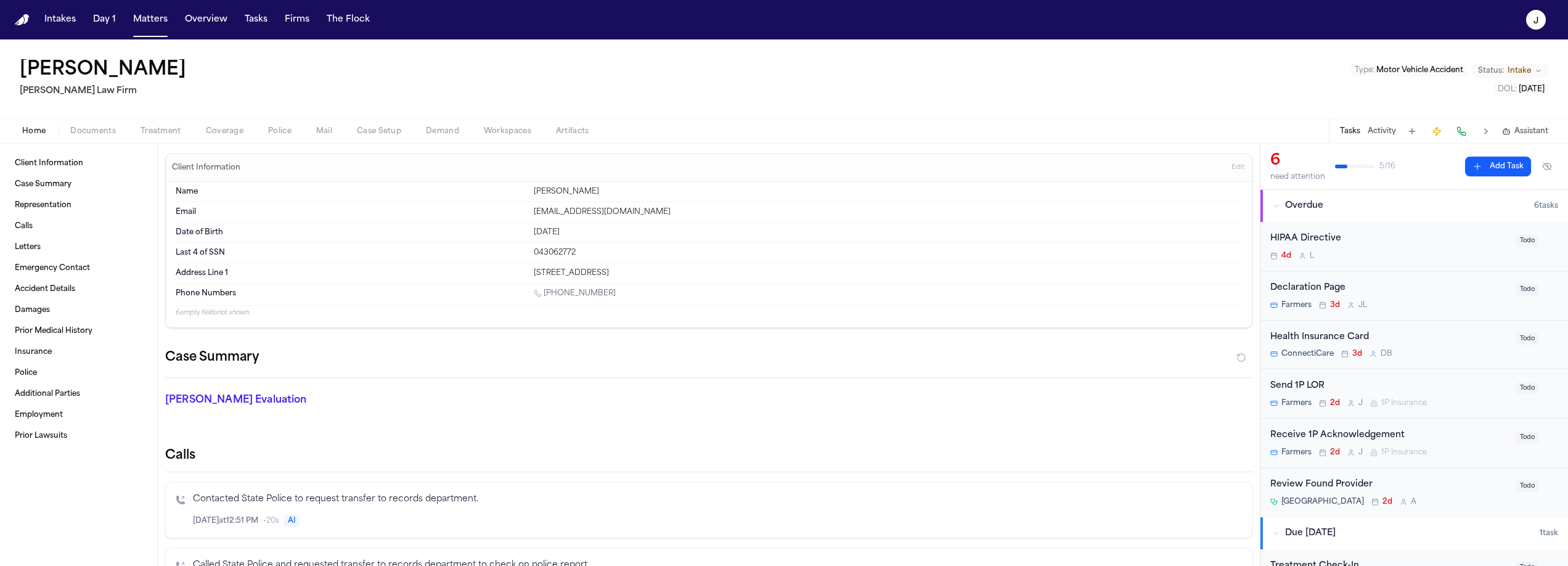
scroll to position [794, 0]
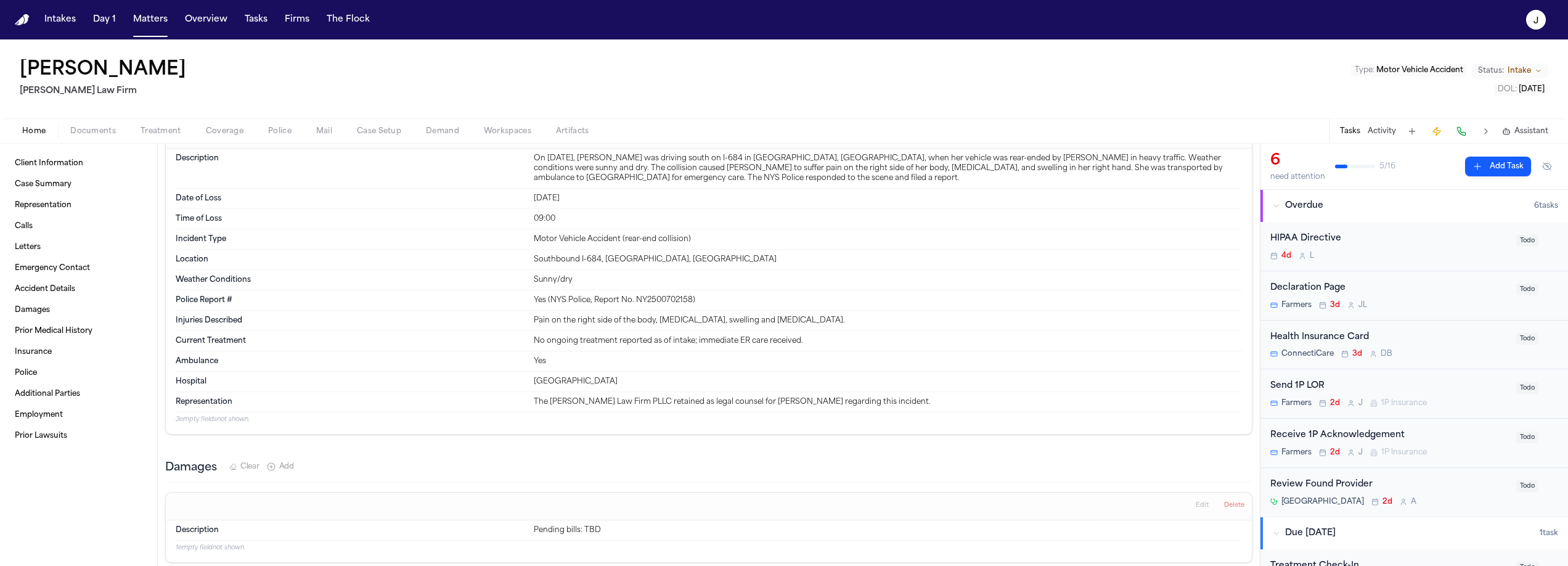
click at [43, 134] on span "Home" at bounding box center [34, 131] width 24 height 10
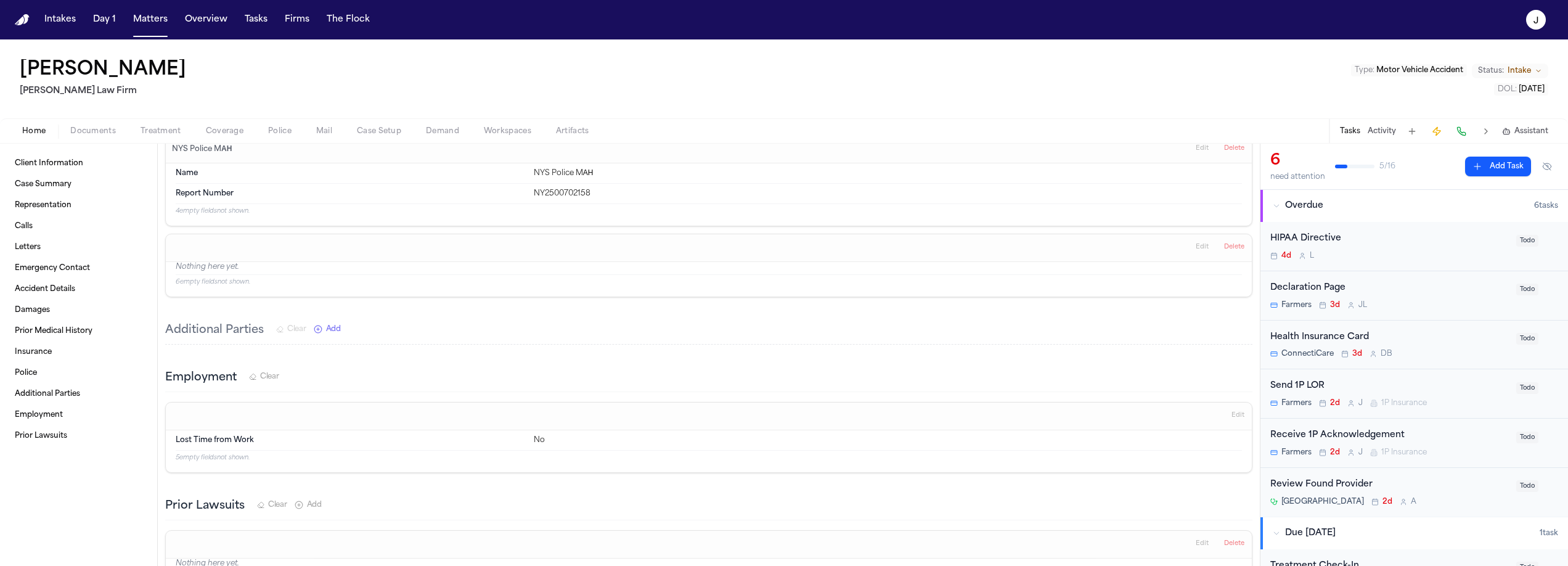
scroll to position [1686, 0]
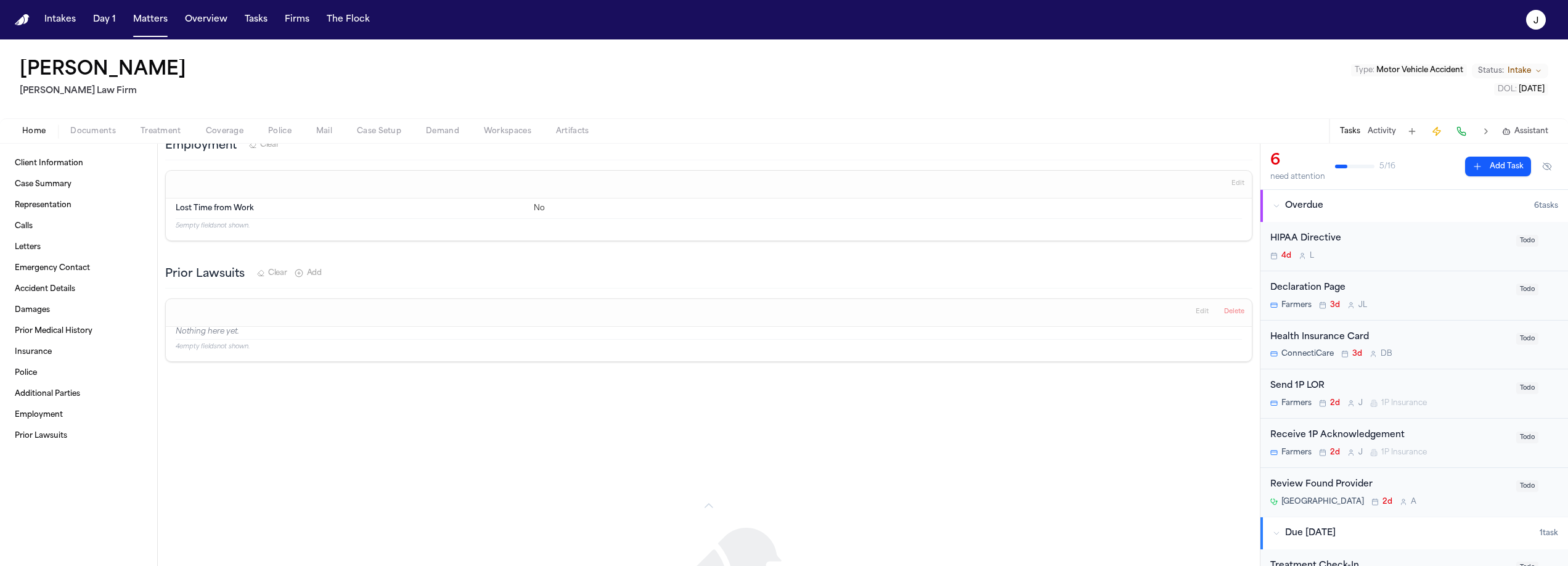
click at [29, 136] on span "Home" at bounding box center [34, 131] width 24 height 10
click at [46, 252] on link "Letters" at bounding box center [78, 247] width 138 height 20
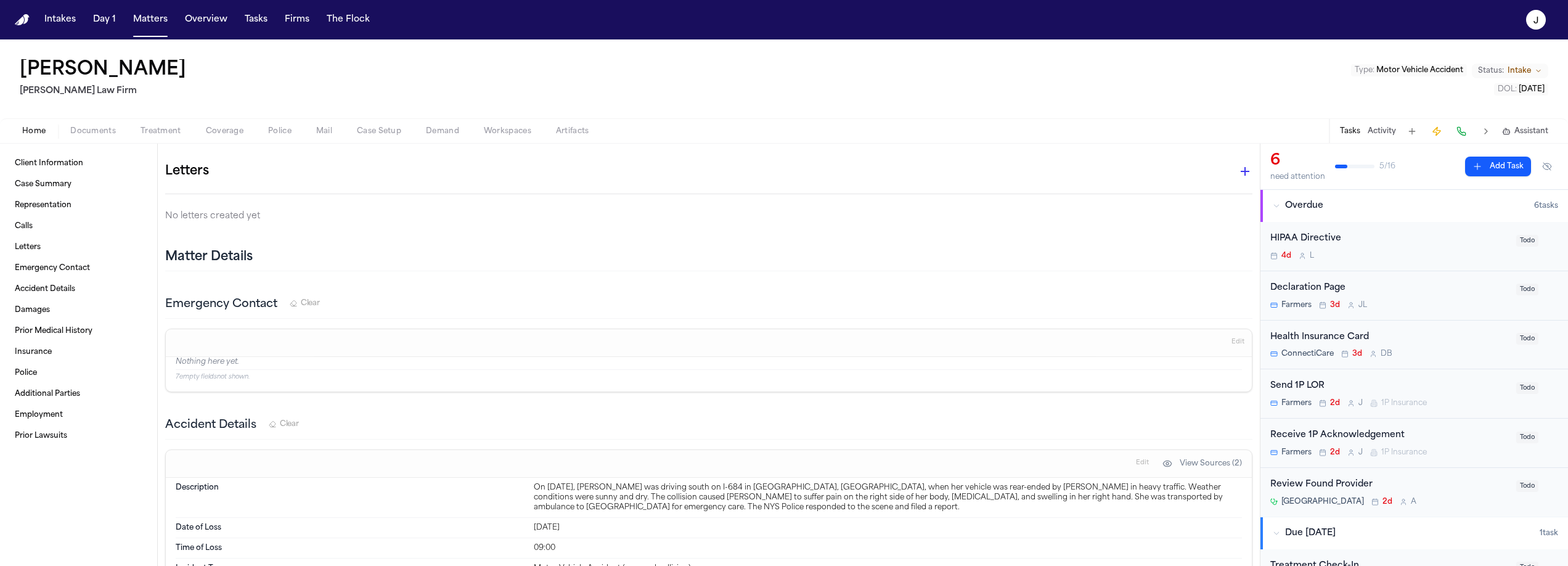
scroll to position [463, 0]
click at [1237, 170] on icon "button" at bounding box center [1244, 172] width 15 height 15
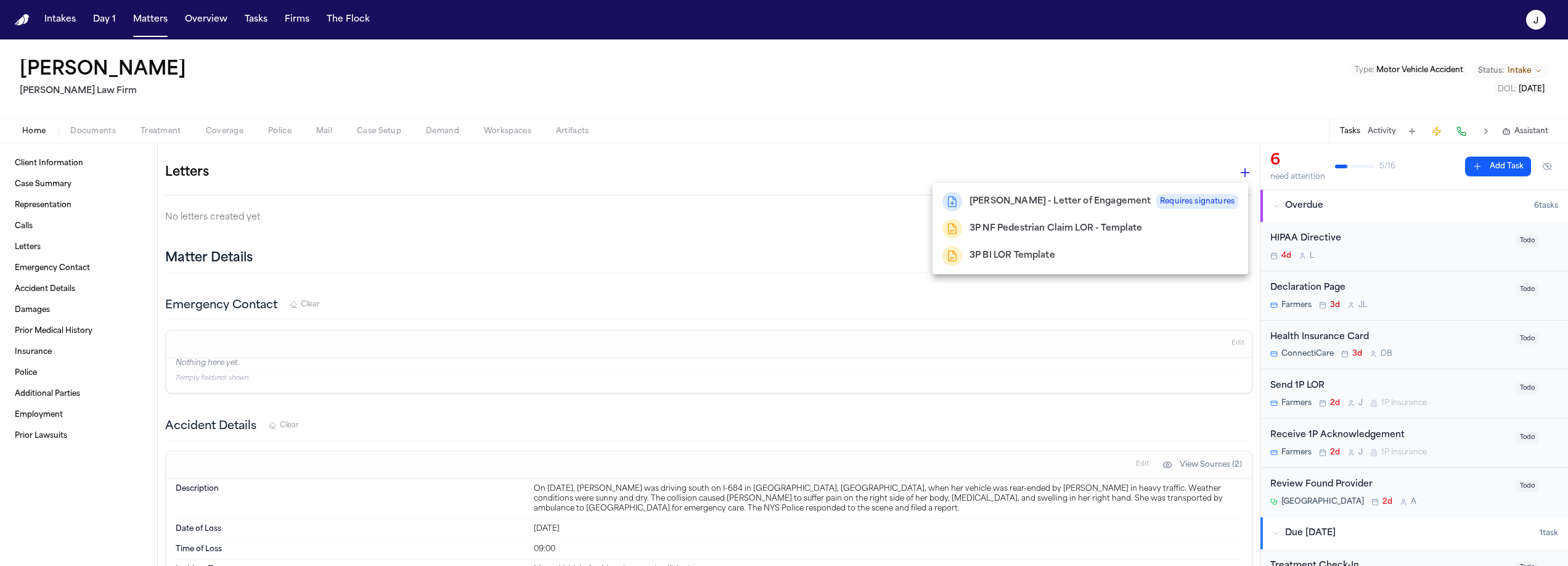
click at [66, 133] on div at bounding box center [784, 283] width 1568 height 566
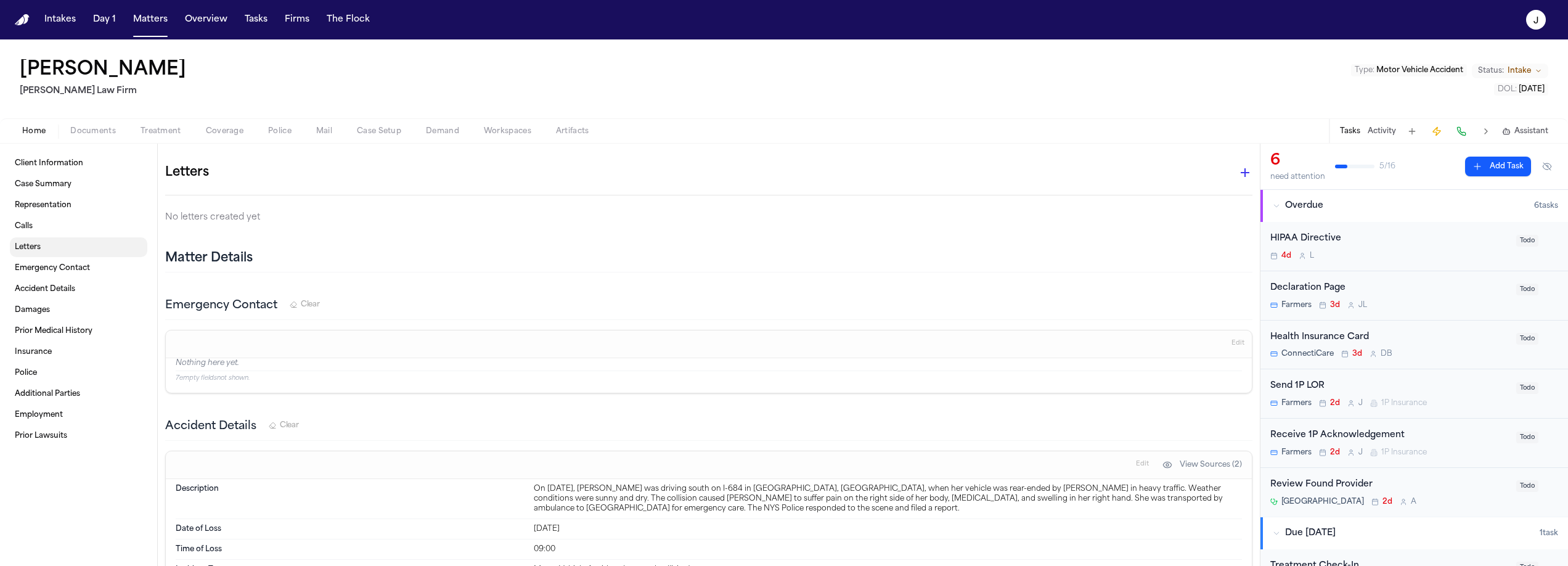
click at [69, 246] on link "Letters" at bounding box center [78, 247] width 138 height 20
click at [98, 128] on span "Documents" at bounding box center [93, 131] width 45 height 10
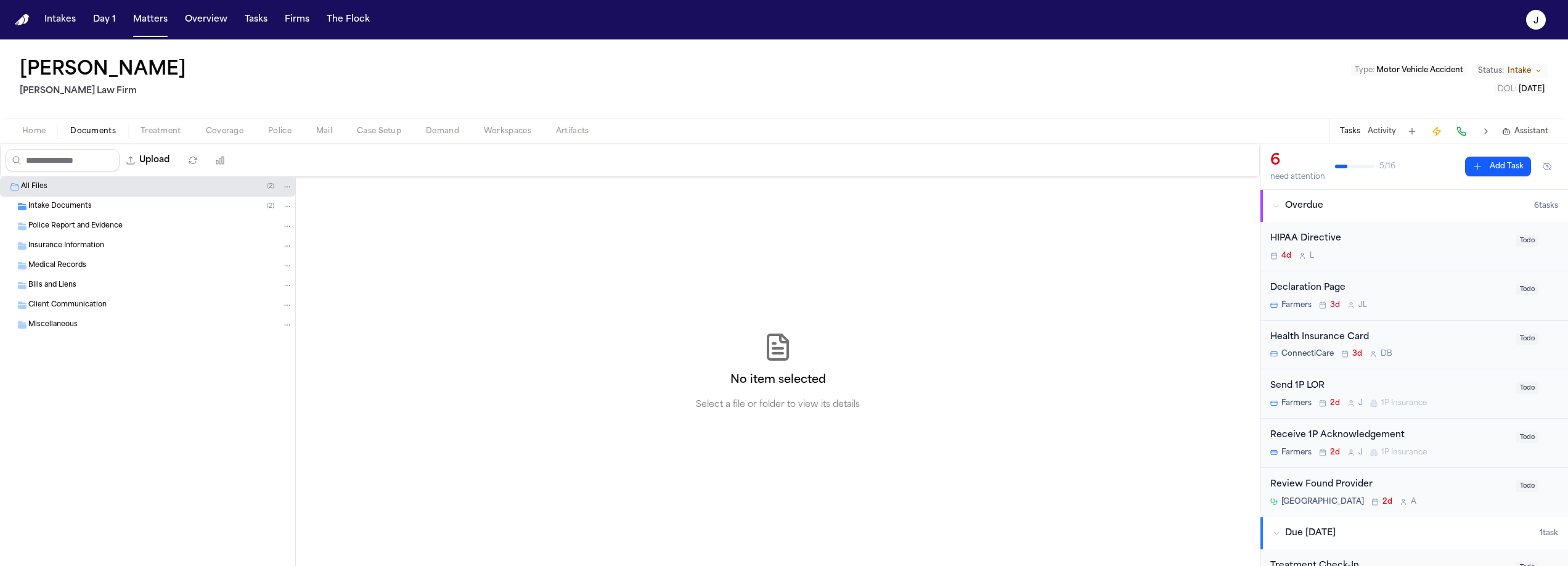
click at [61, 250] on span "Insurance Information" at bounding box center [66, 246] width 75 height 10
